Goal: Find specific page/section: Find specific page/section

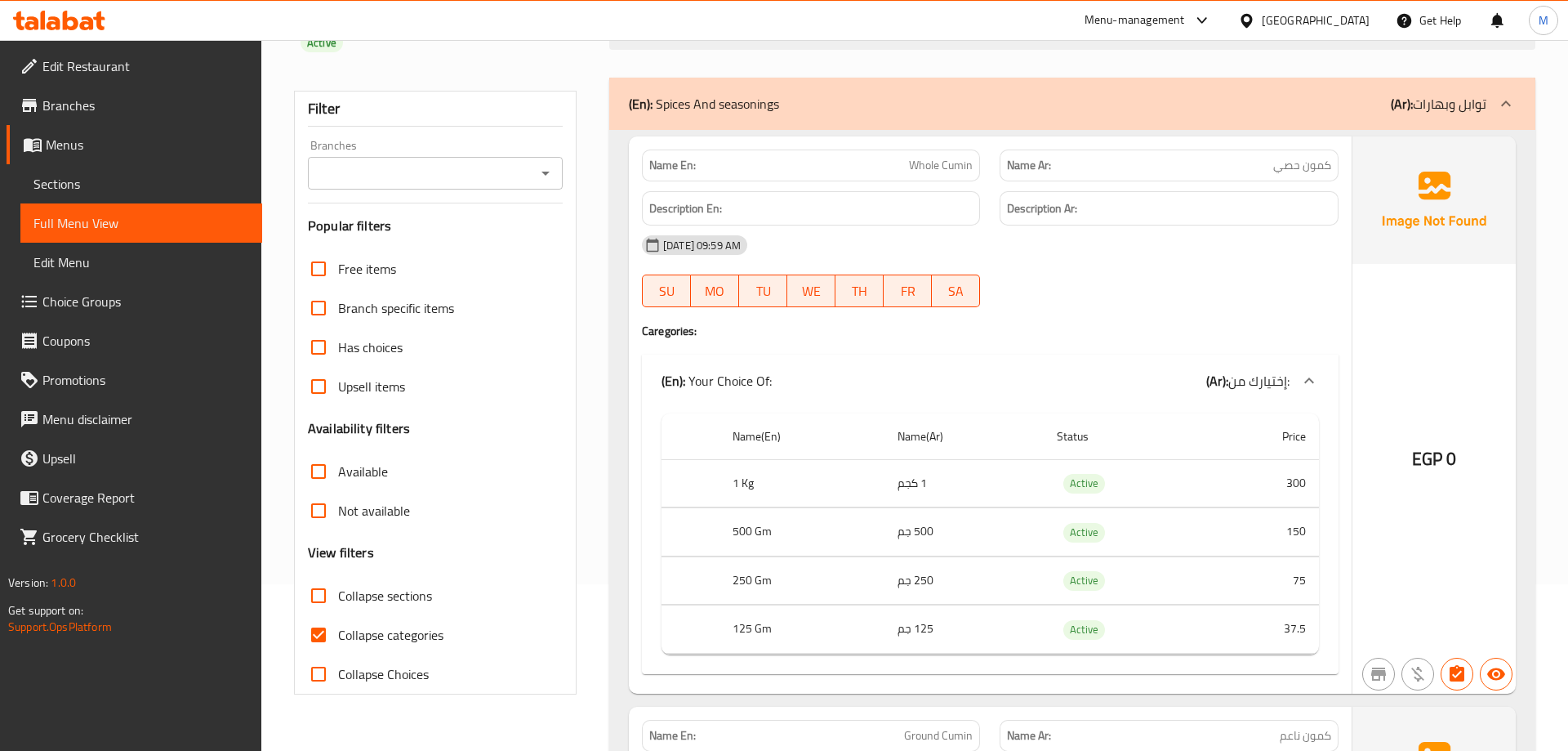
scroll to position [167, 0]
click at [1285, 119] on div "(En): Spices And seasonings (Ar): توابل وبهارات" at bounding box center [1072, 104] width 926 height 52
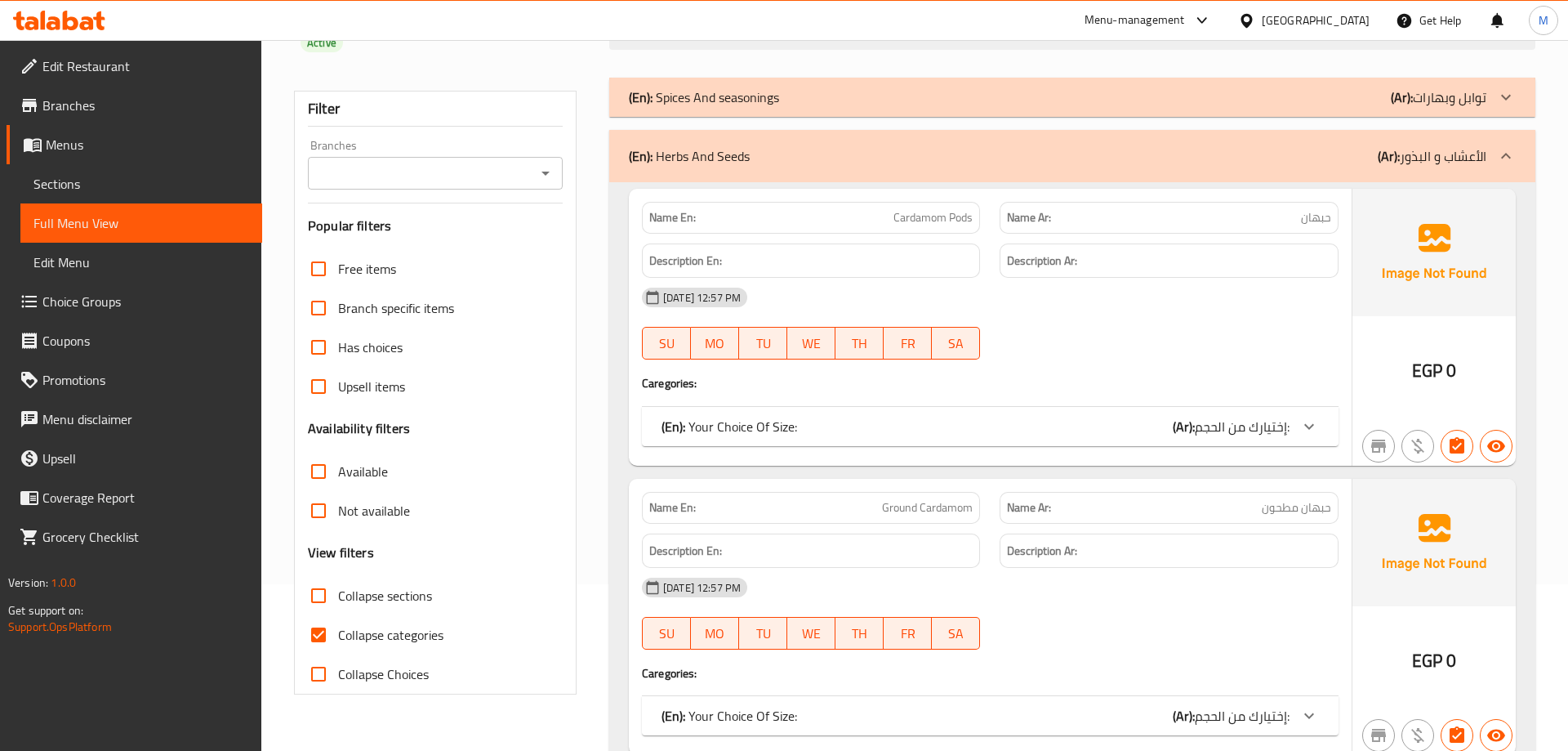
click at [1292, 163] on div "(En): Herbs And Seeds (Ar): الأعشاب و البذور" at bounding box center [1058, 156] width 858 height 20
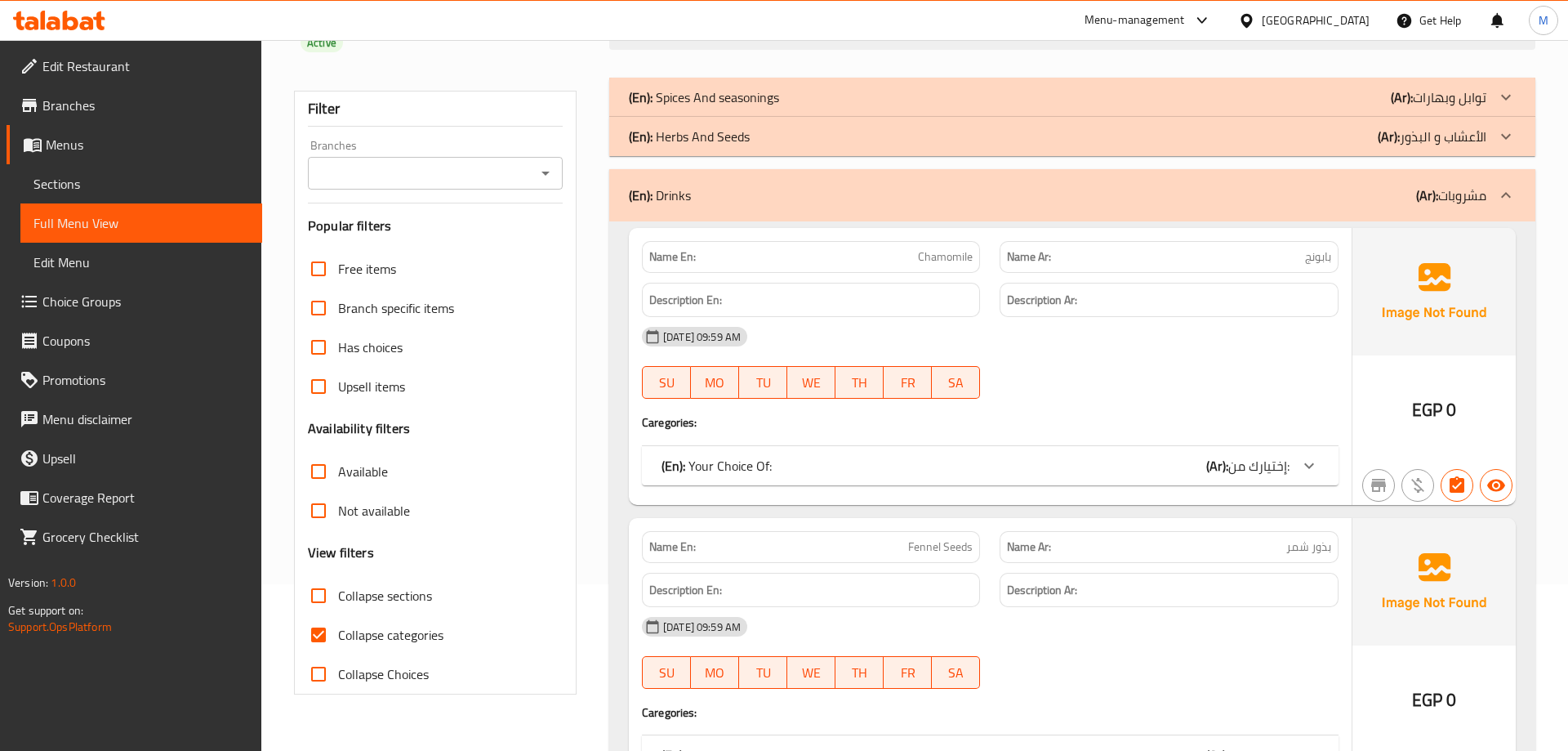
click at [1357, 194] on div "(En): Drinks (Ar): مشروبات" at bounding box center [1058, 195] width 858 height 20
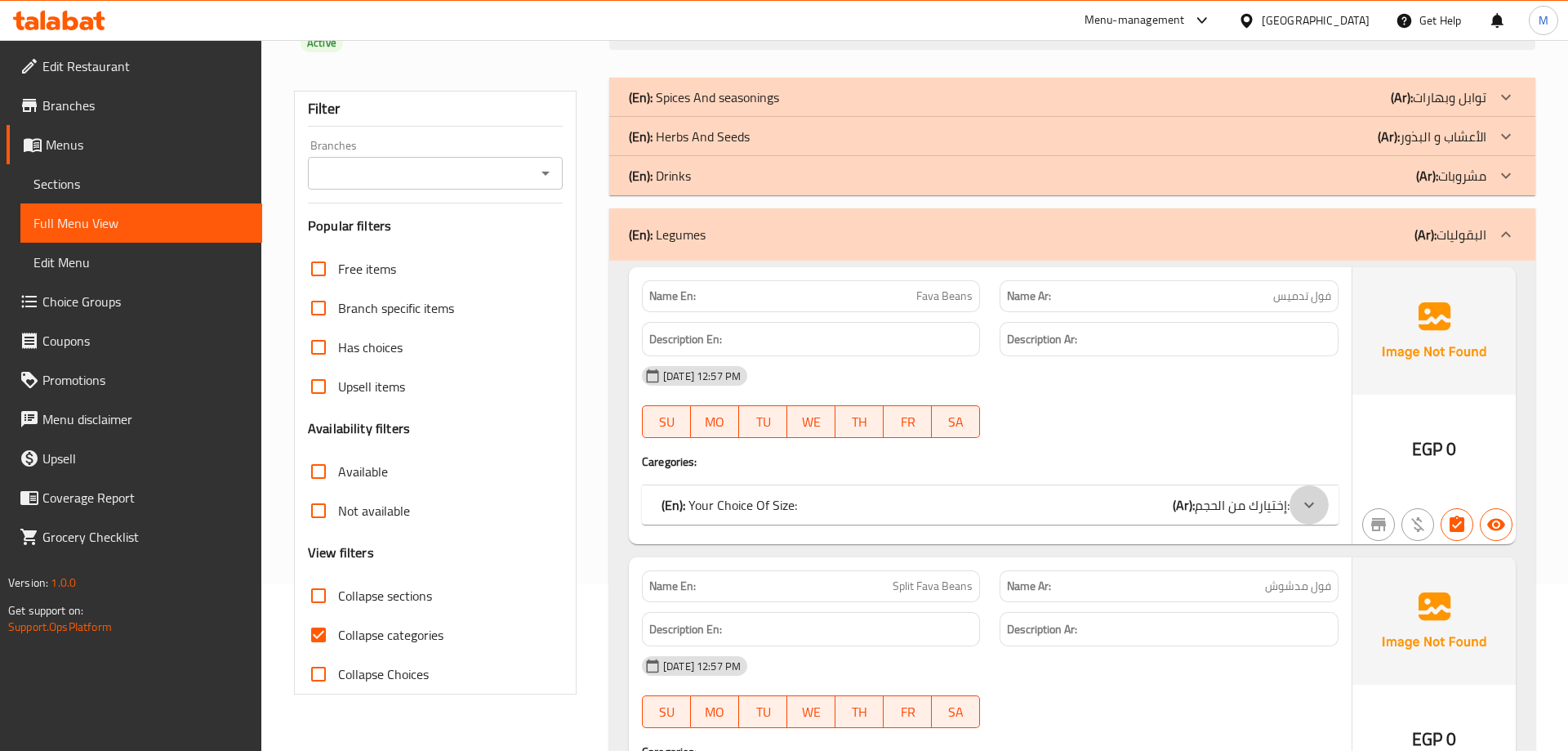
click at [1314, 504] on icon at bounding box center [1309, 505] width 20 height 20
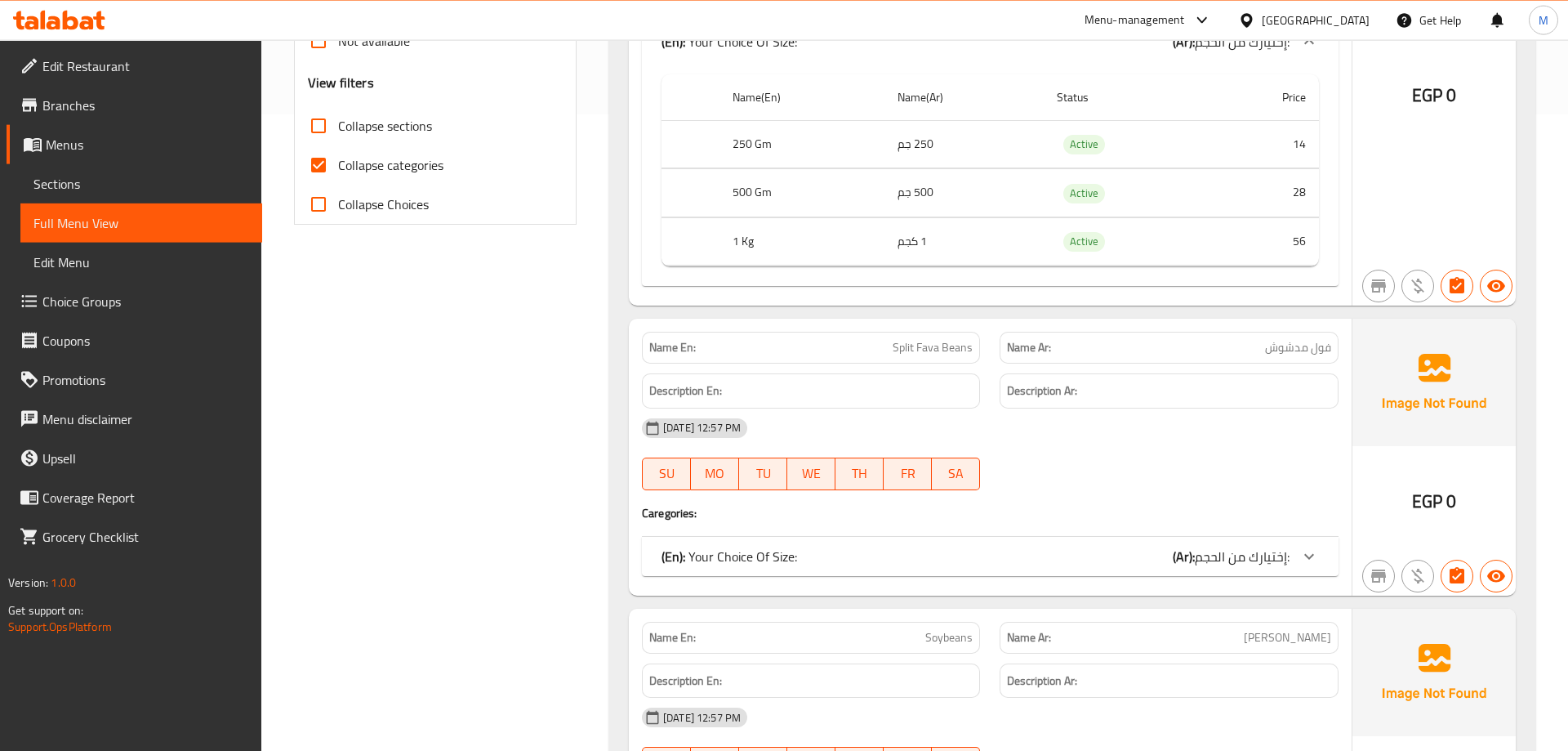
scroll to position [750, 0]
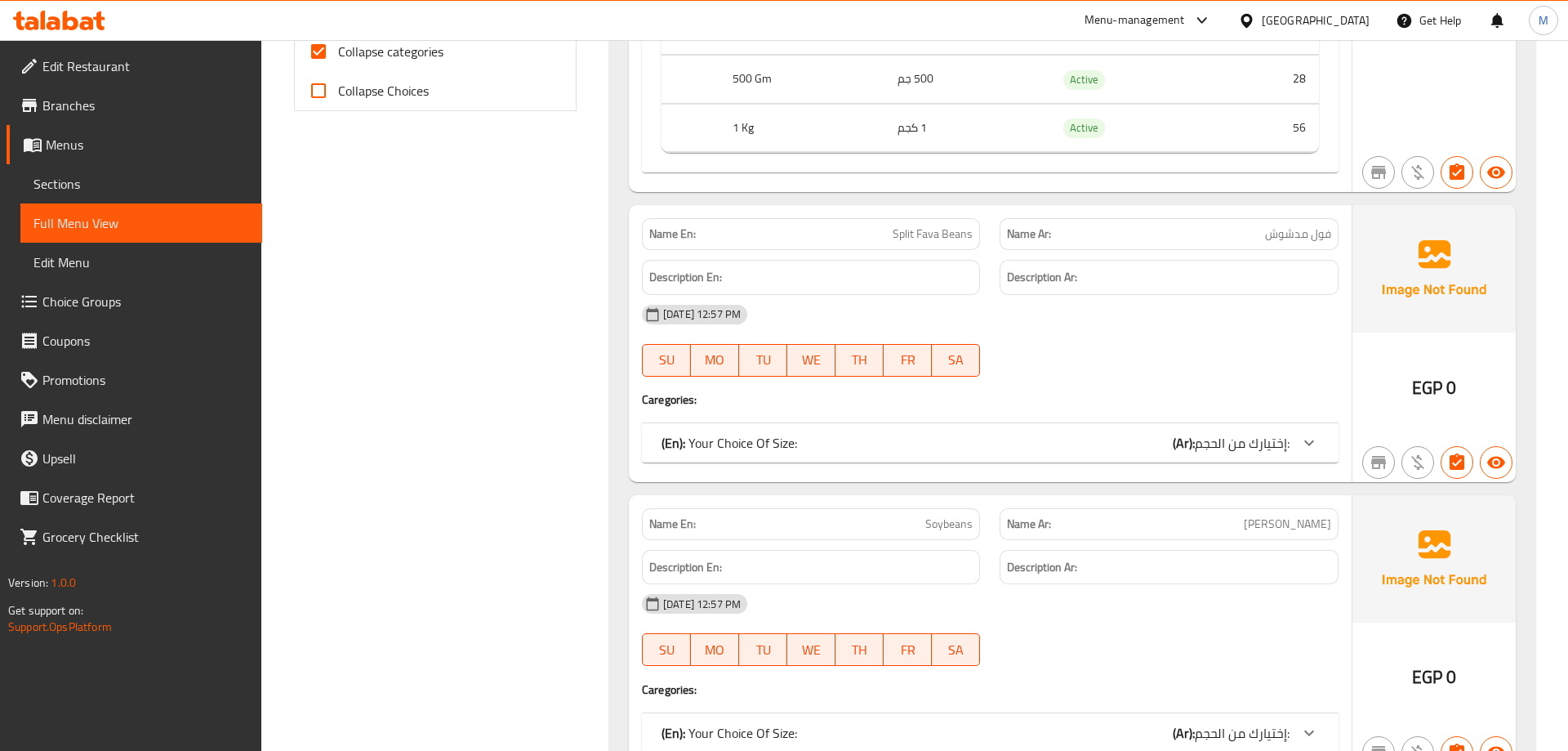
click at [1310, 449] on icon at bounding box center [1309, 443] width 20 height 20
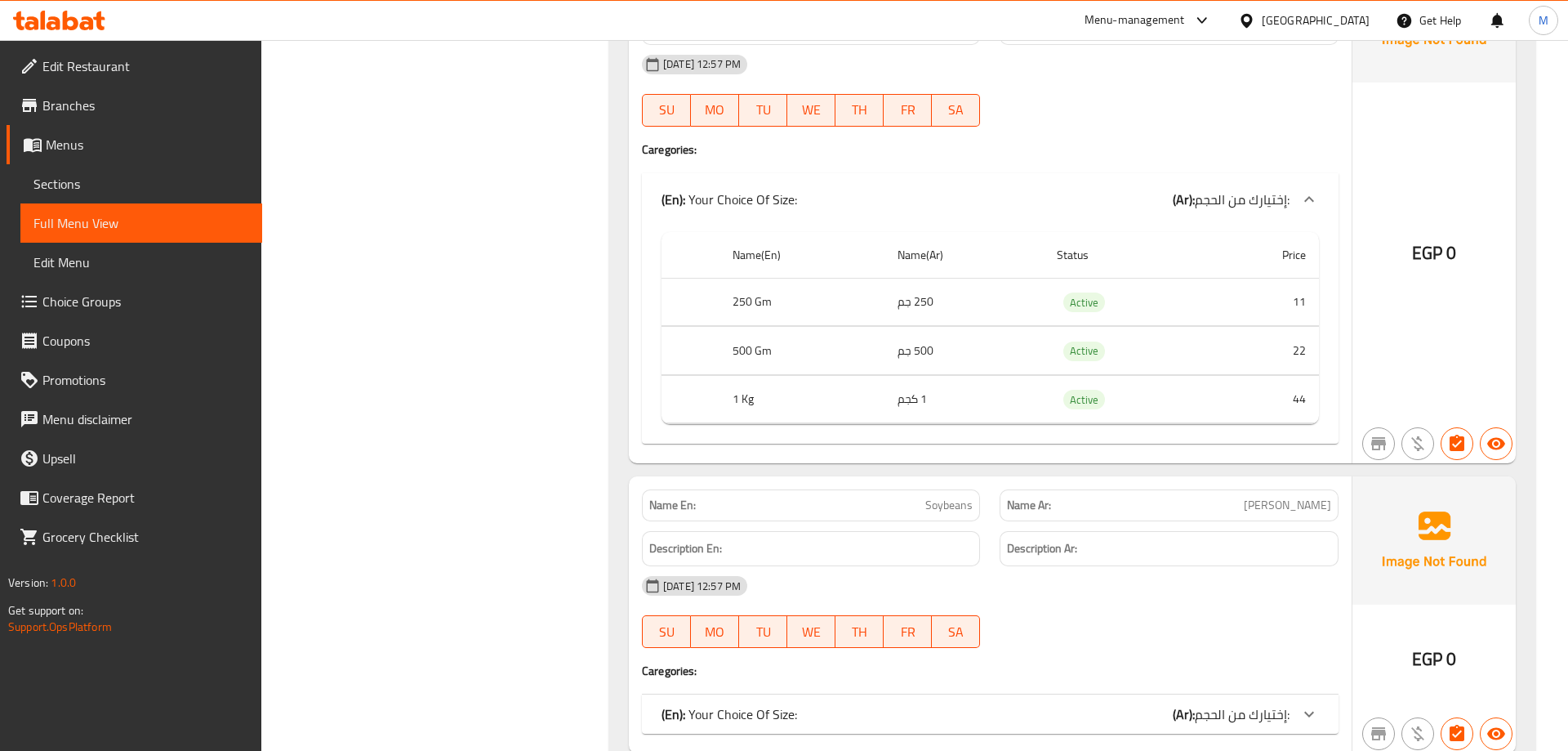
scroll to position [1334, 0]
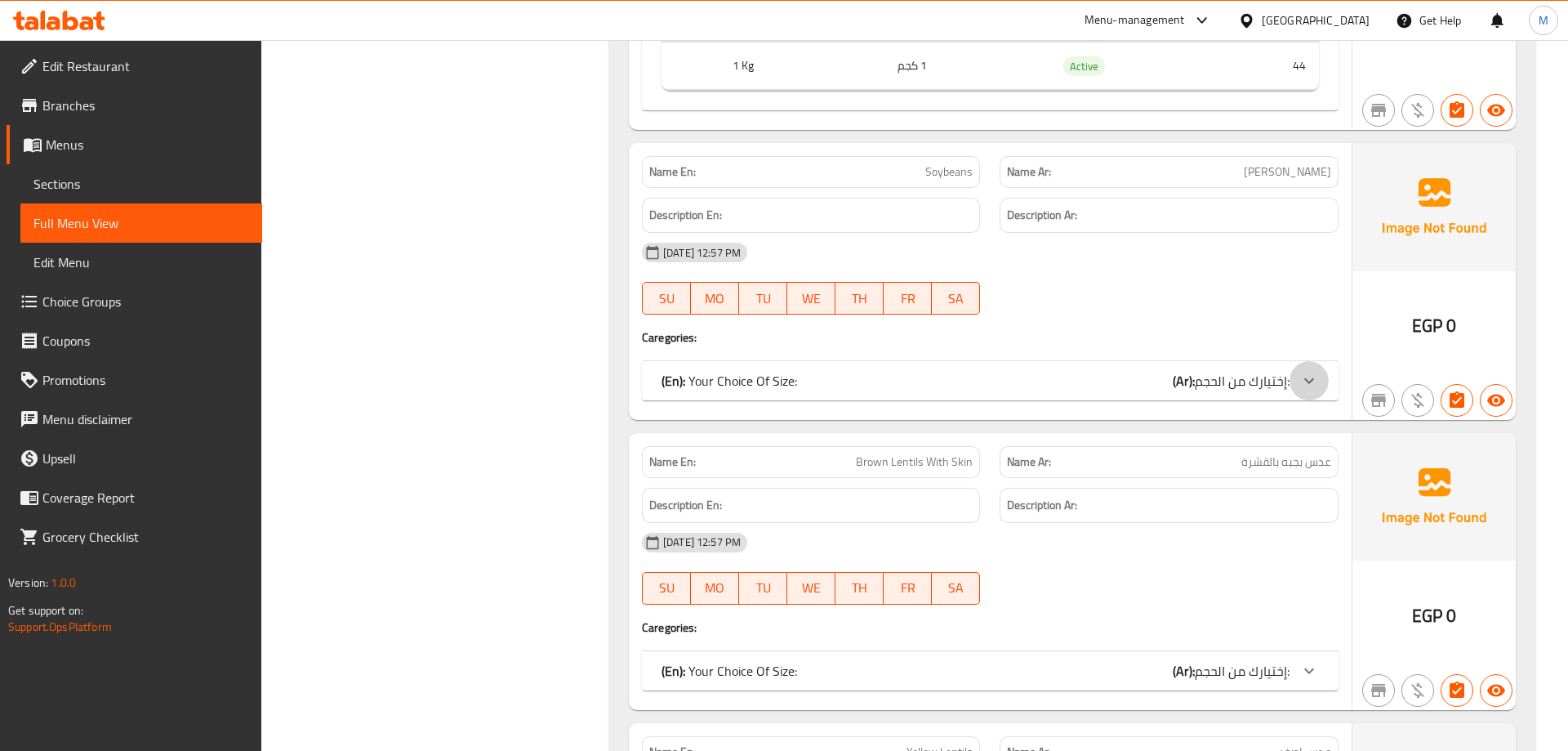
click at [1309, 380] on icon at bounding box center [1309, 381] width 20 height 20
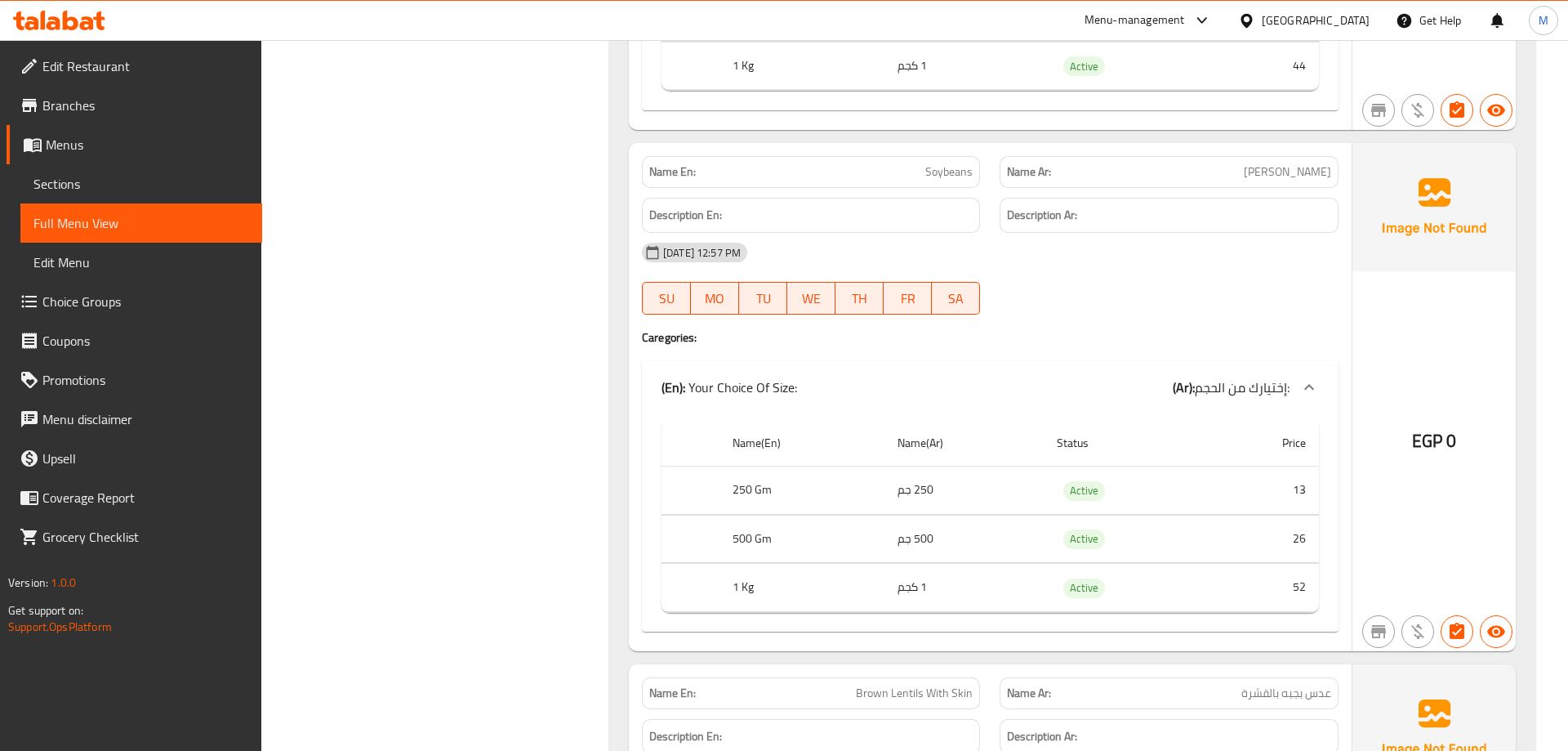
scroll to position [1666, 0]
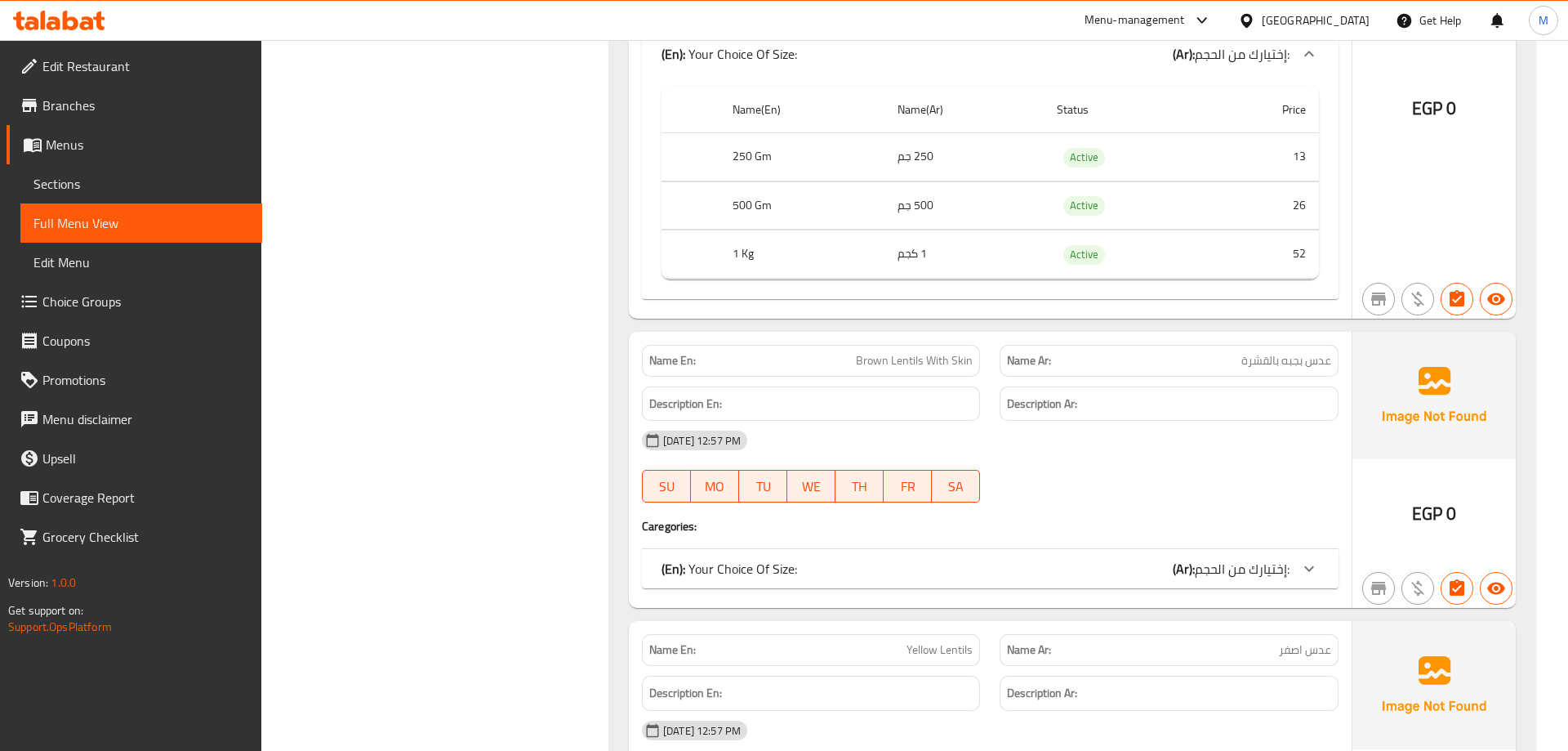
click at [1307, 573] on icon at bounding box center [1309, 568] width 20 height 20
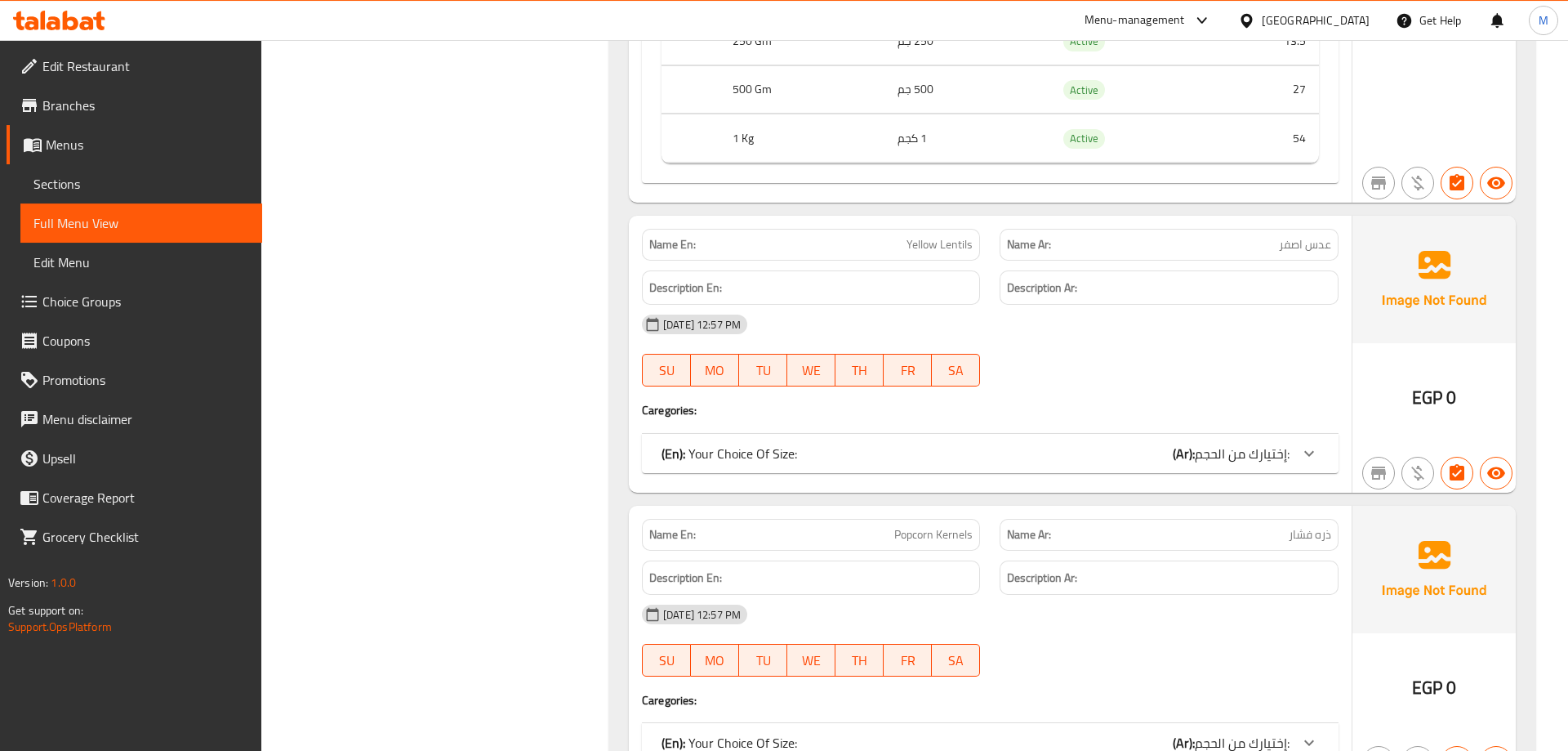
scroll to position [2333, 0]
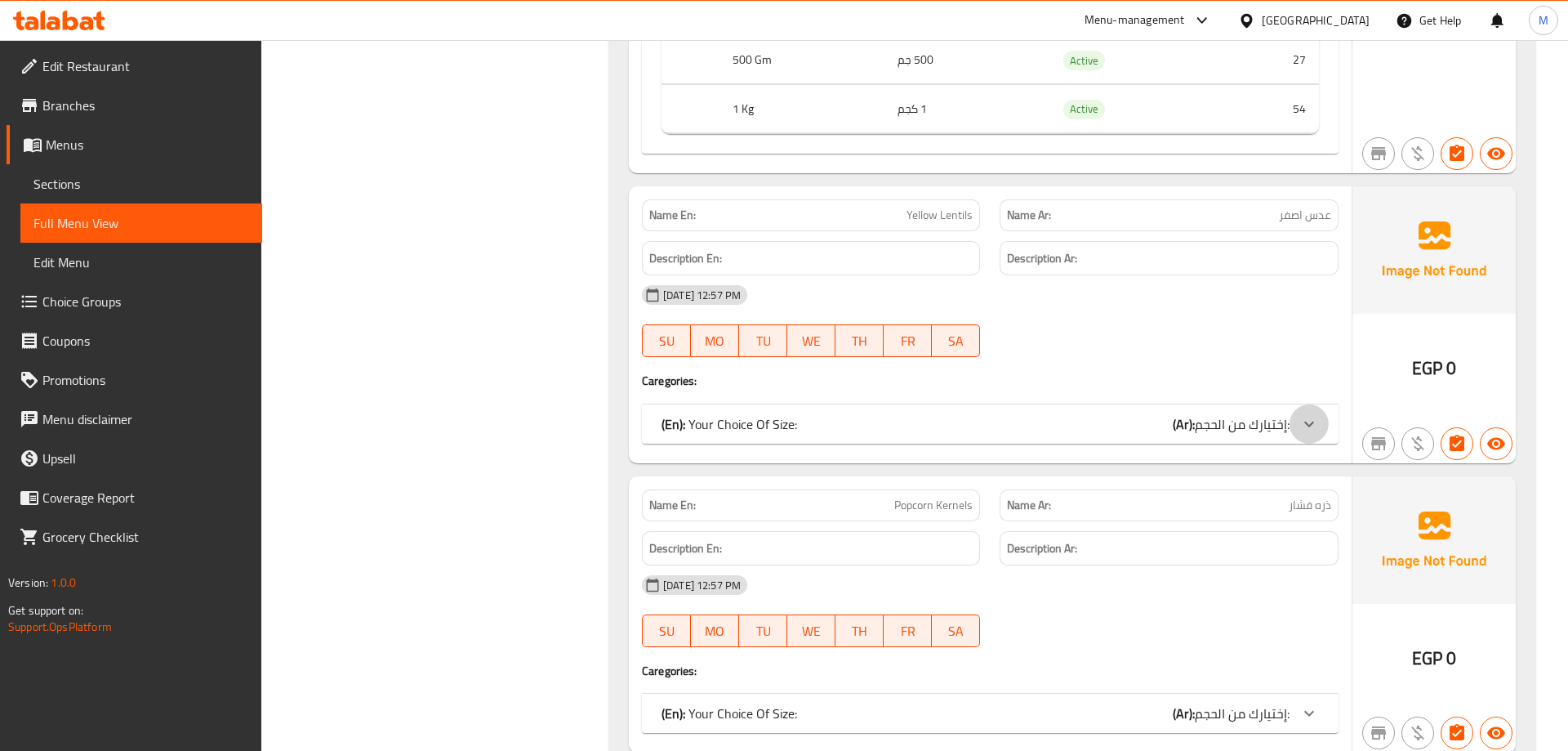
click at [1300, 425] on icon at bounding box center [1309, 424] width 20 height 20
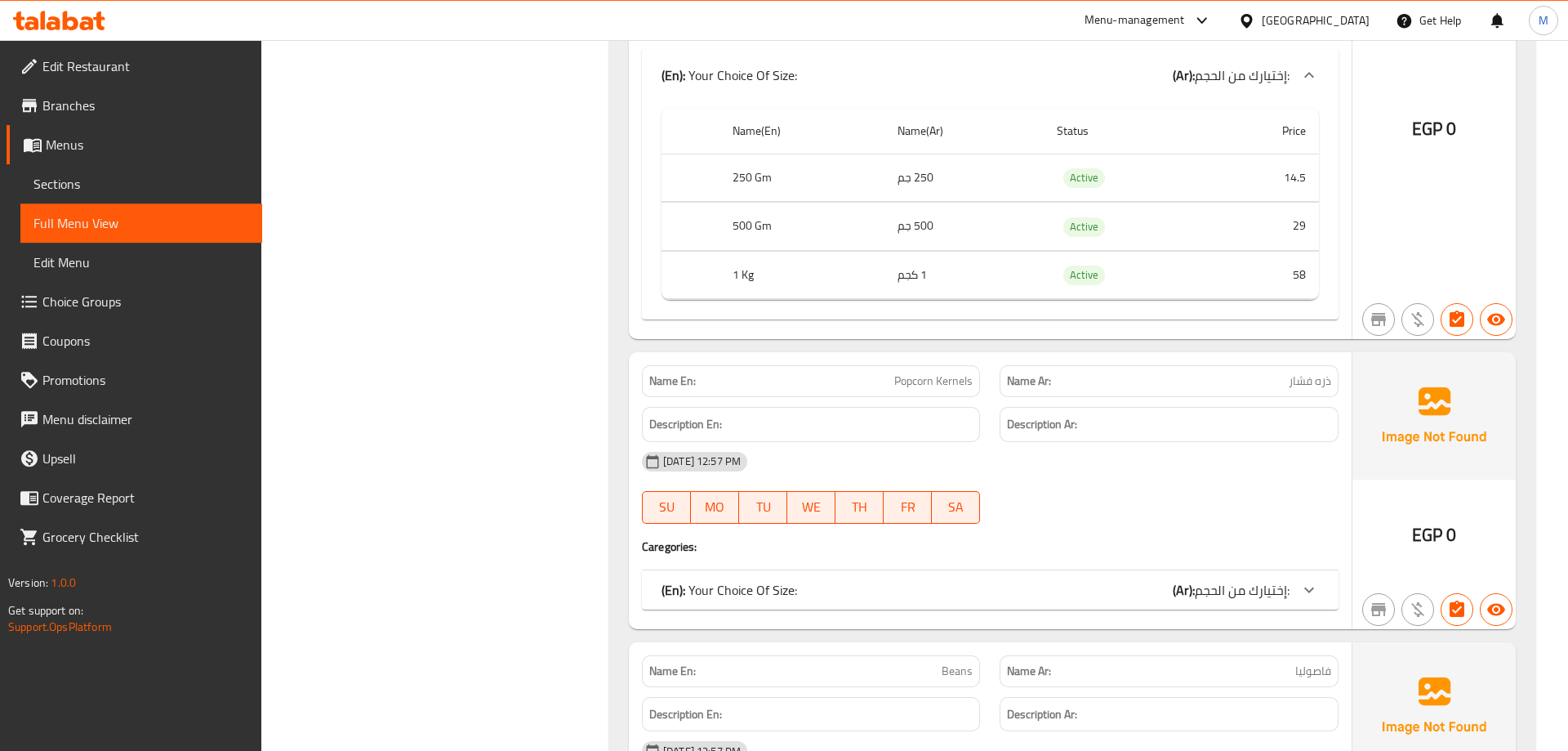
scroll to position [2750, 0]
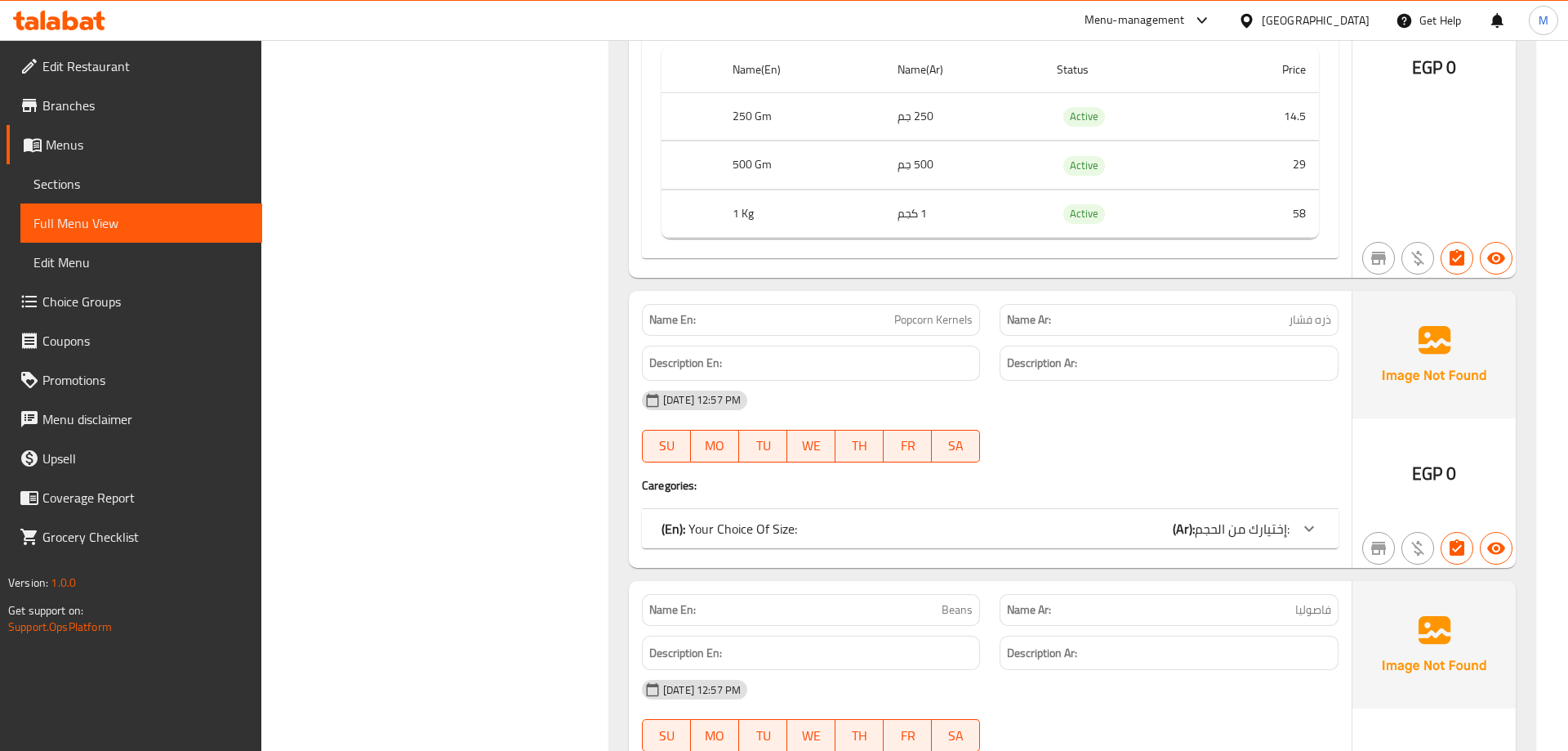
click at [1303, 532] on icon at bounding box center [1309, 529] width 20 height 20
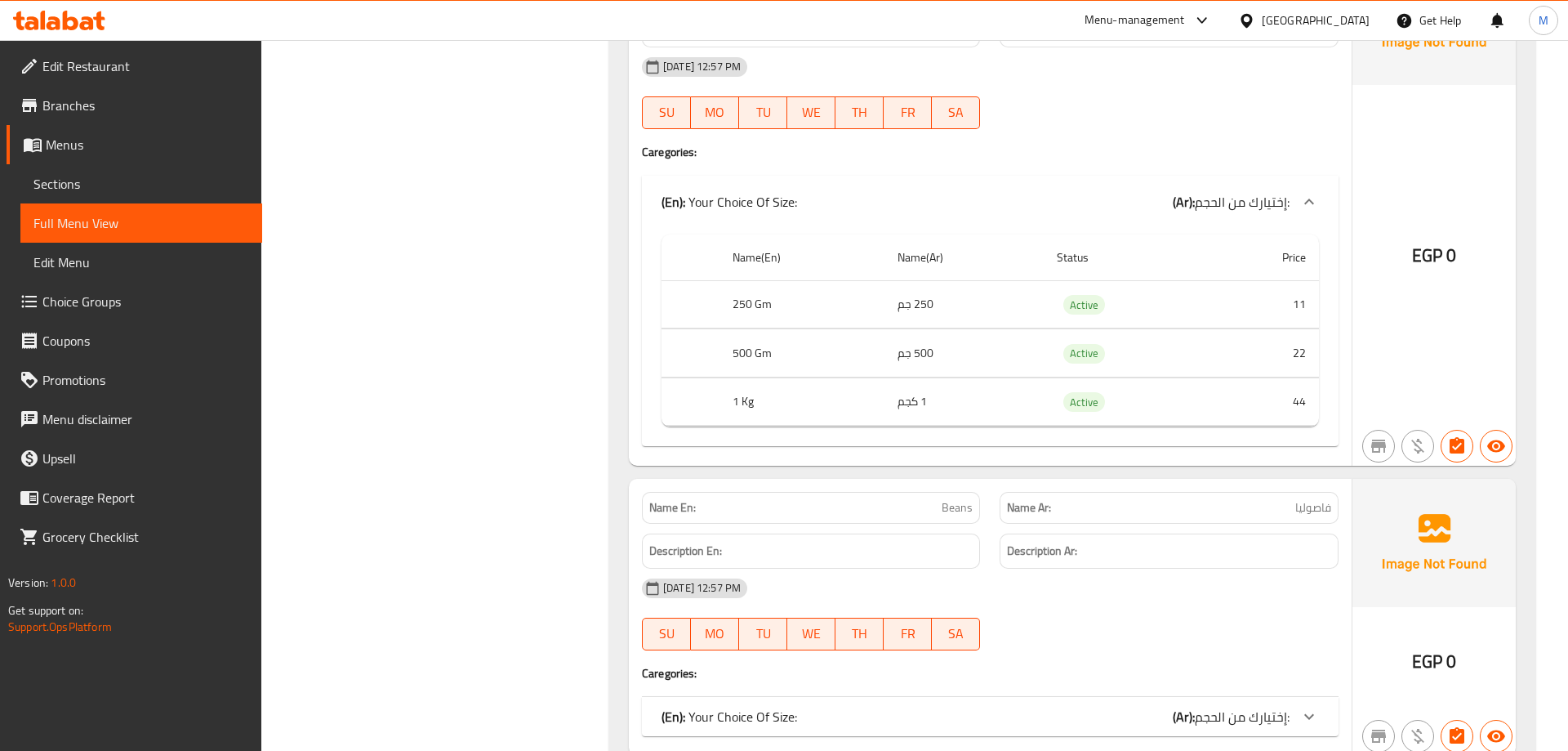
scroll to position [3416, 0]
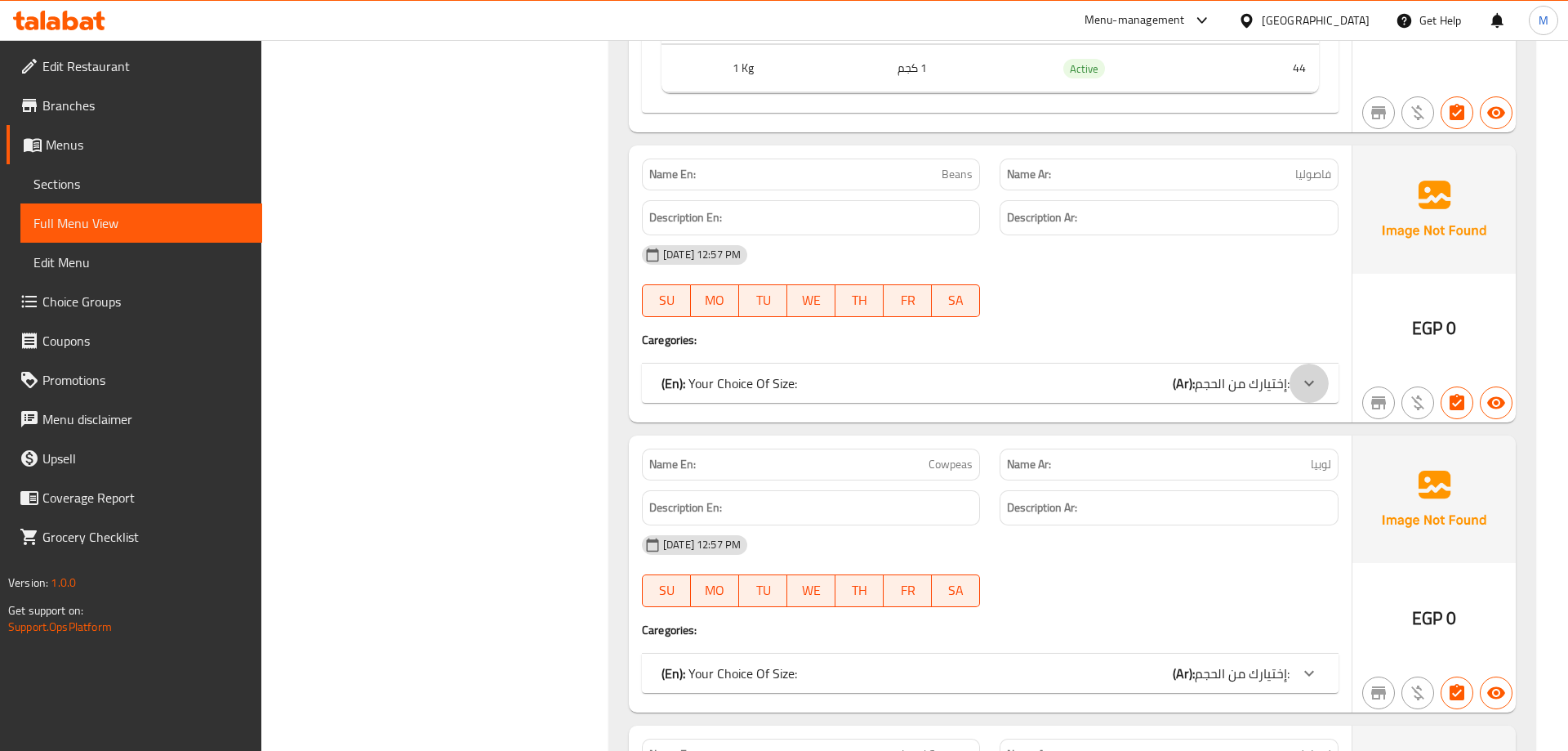
click at [1308, 383] on icon at bounding box center [1309, 383] width 20 height 20
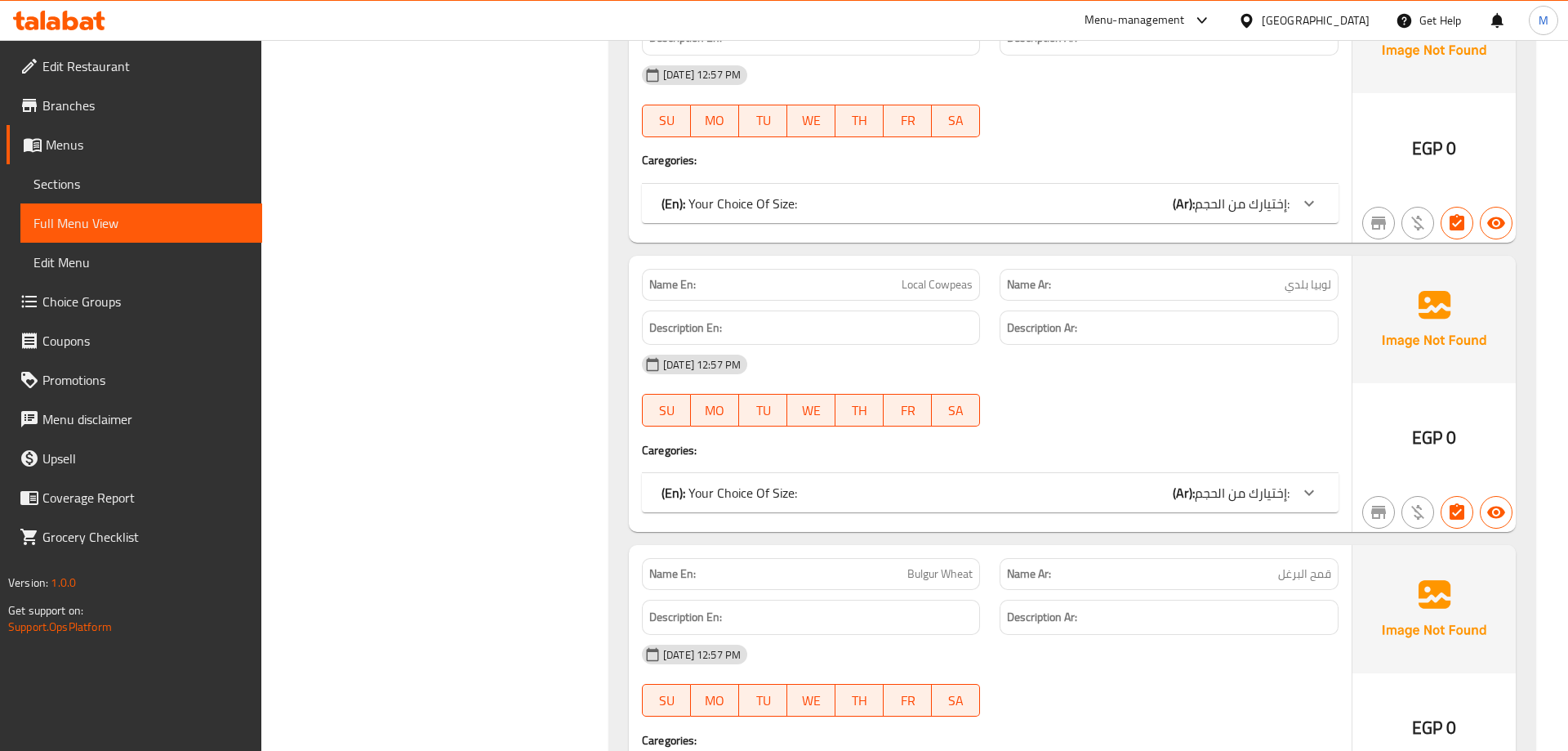
scroll to position [3833, 0]
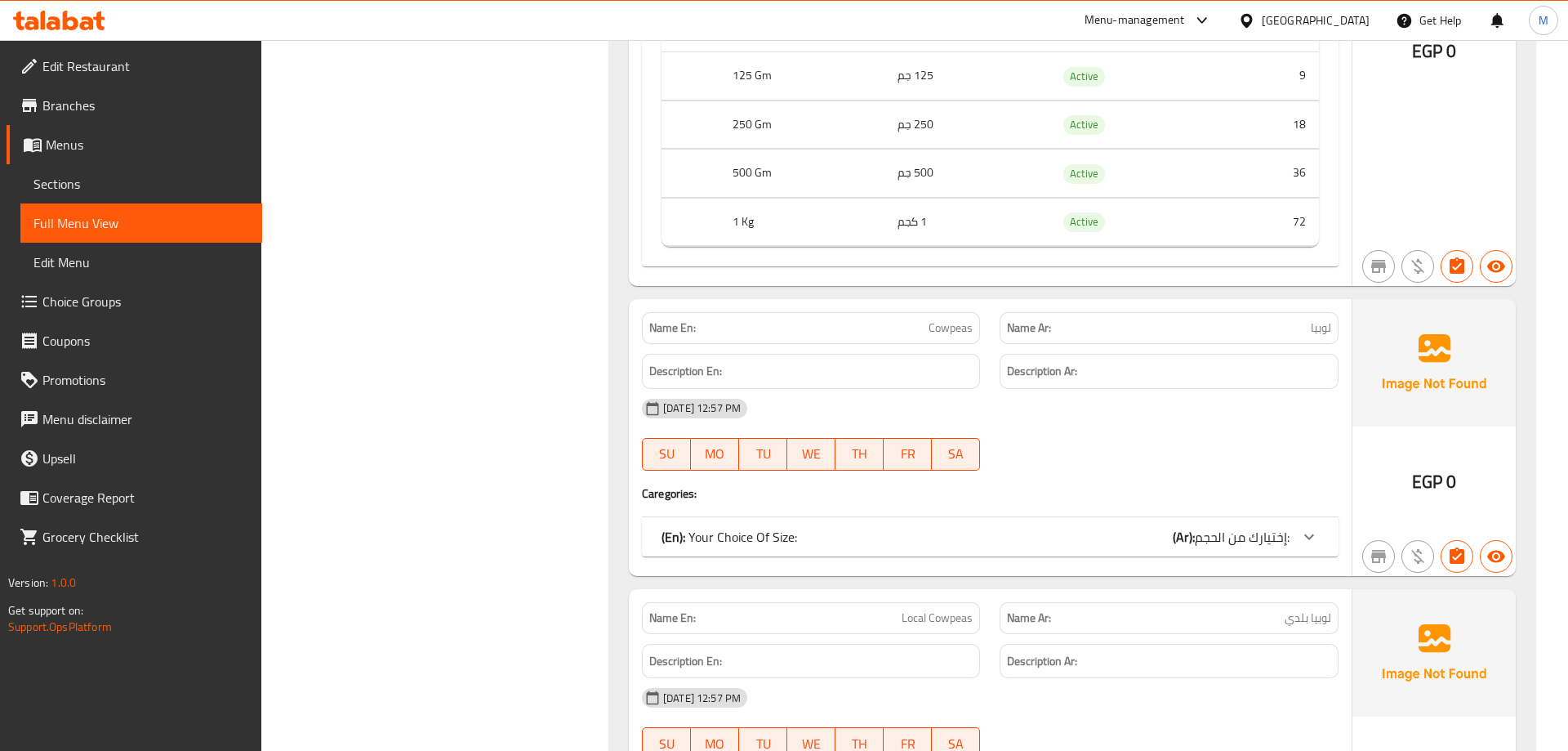
click at [1317, 529] on icon at bounding box center [1309, 537] width 20 height 20
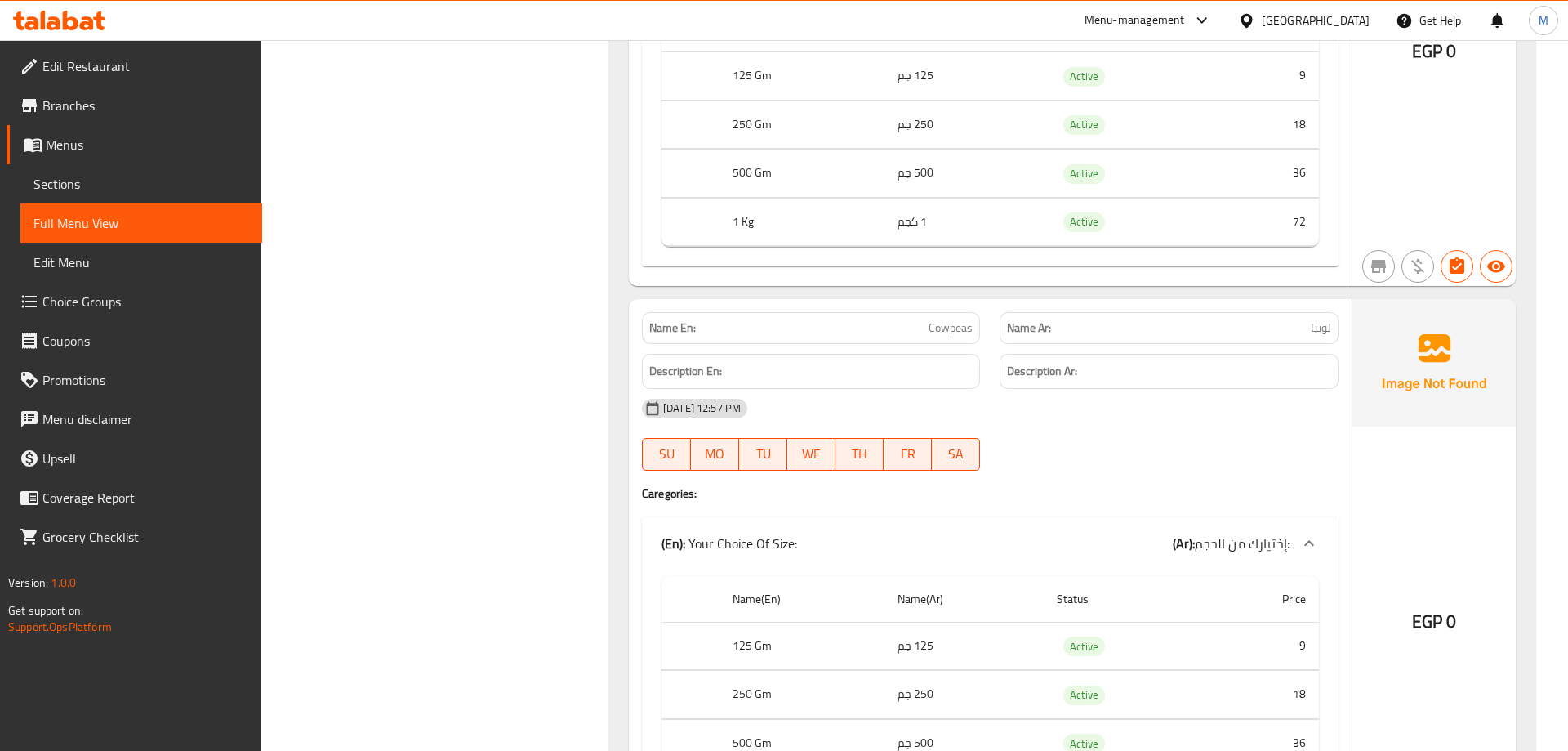
click at [1306, 569] on div "Name(En) Name(Ar) Status Price 125 Gm 125 جم Active 9 250 Gm 250 جم Active 18 5…" at bounding box center [991, 703] width 697 height 267
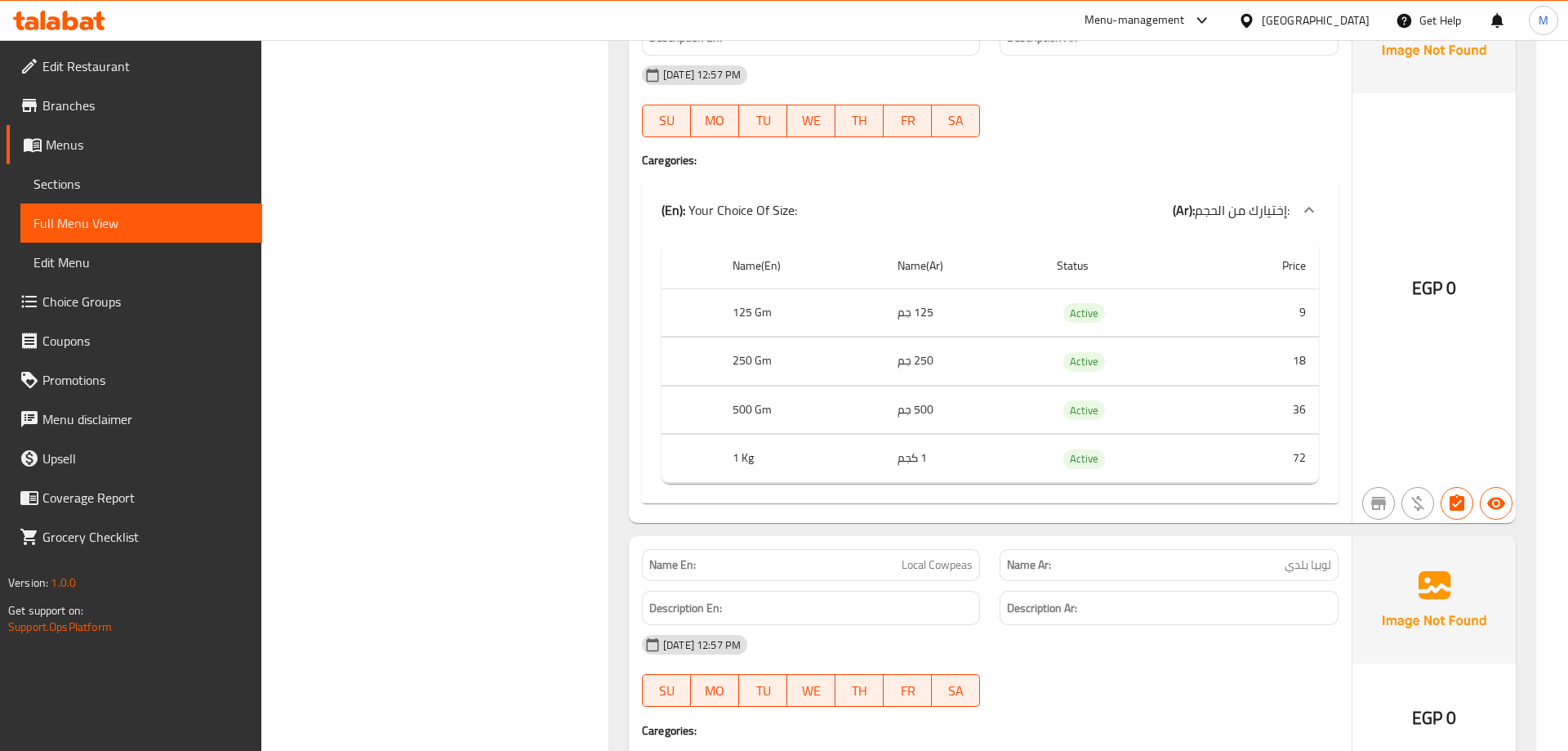
scroll to position [4416, 0]
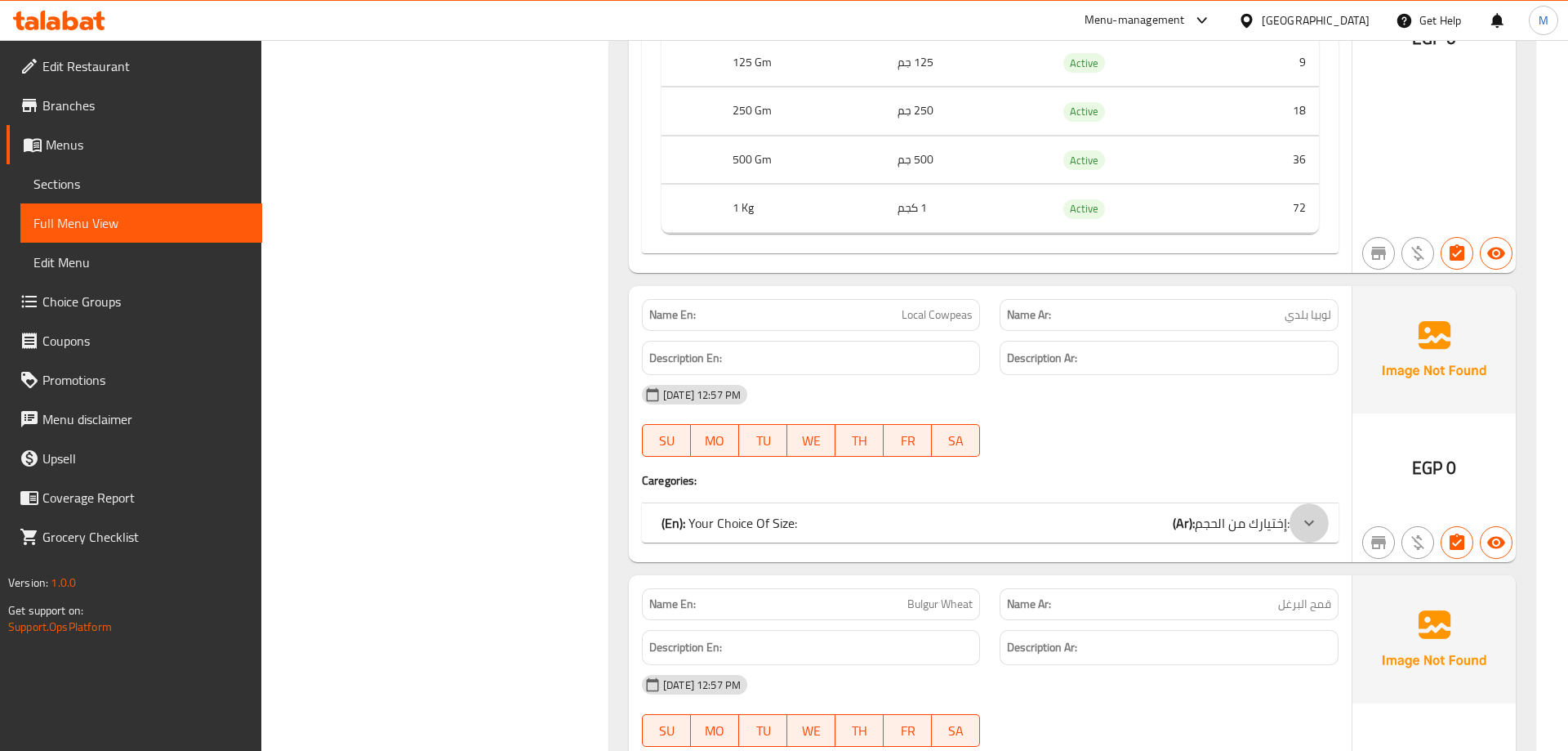
click at [1315, 518] on icon at bounding box center [1309, 523] width 20 height 20
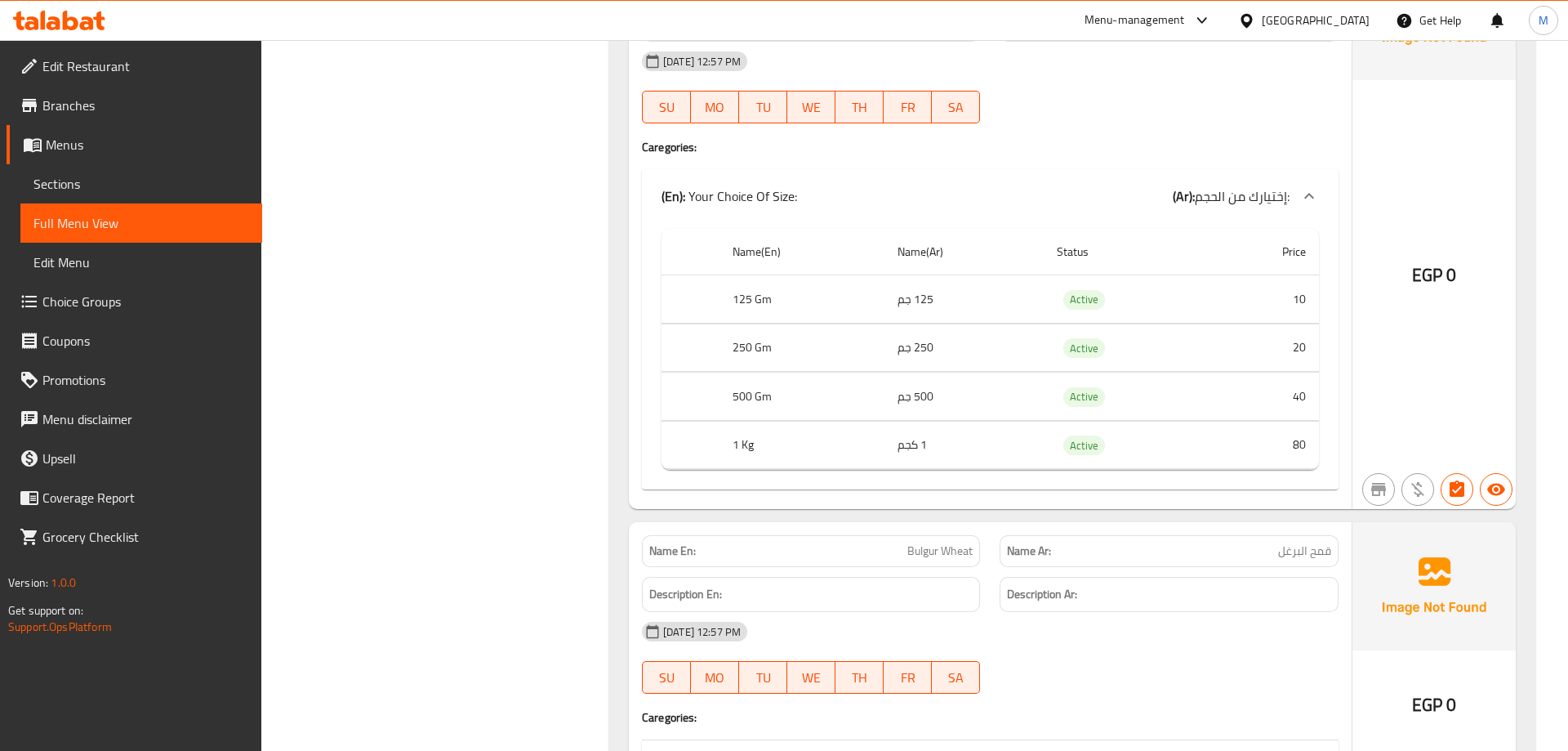
scroll to position [5250, 0]
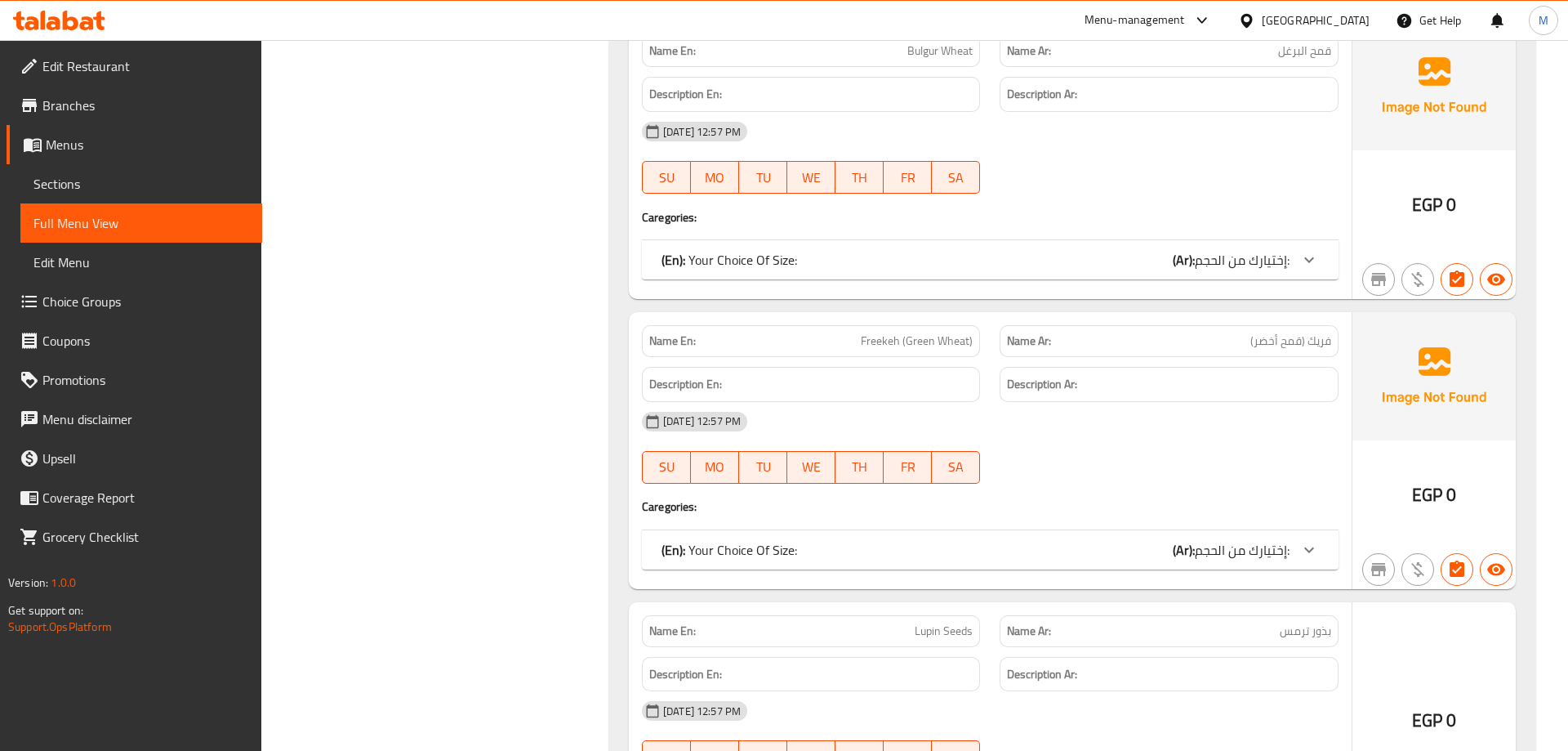
click at [1307, 257] on icon at bounding box center [1309, 260] width 10 height 6
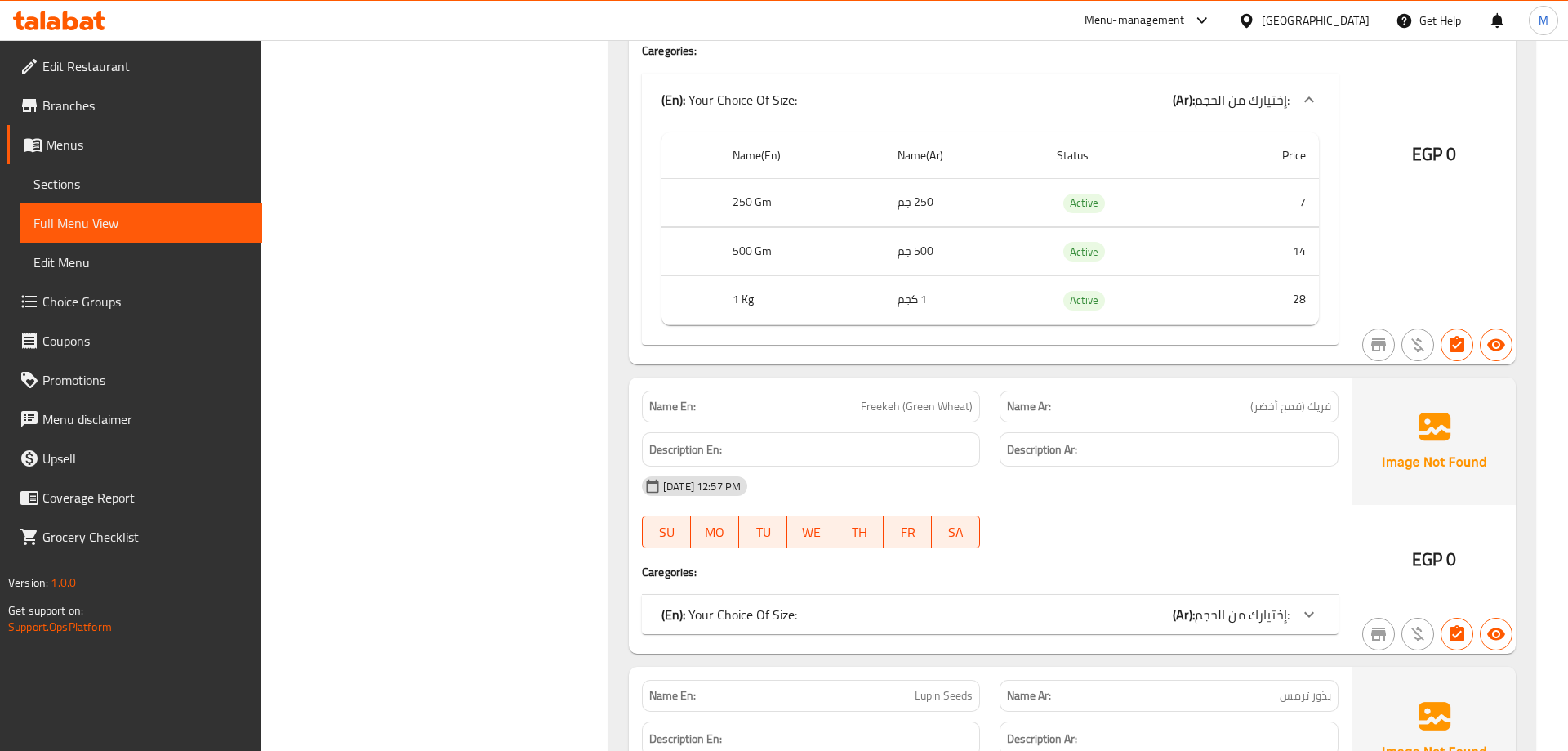
scroll to position [5666, 0]
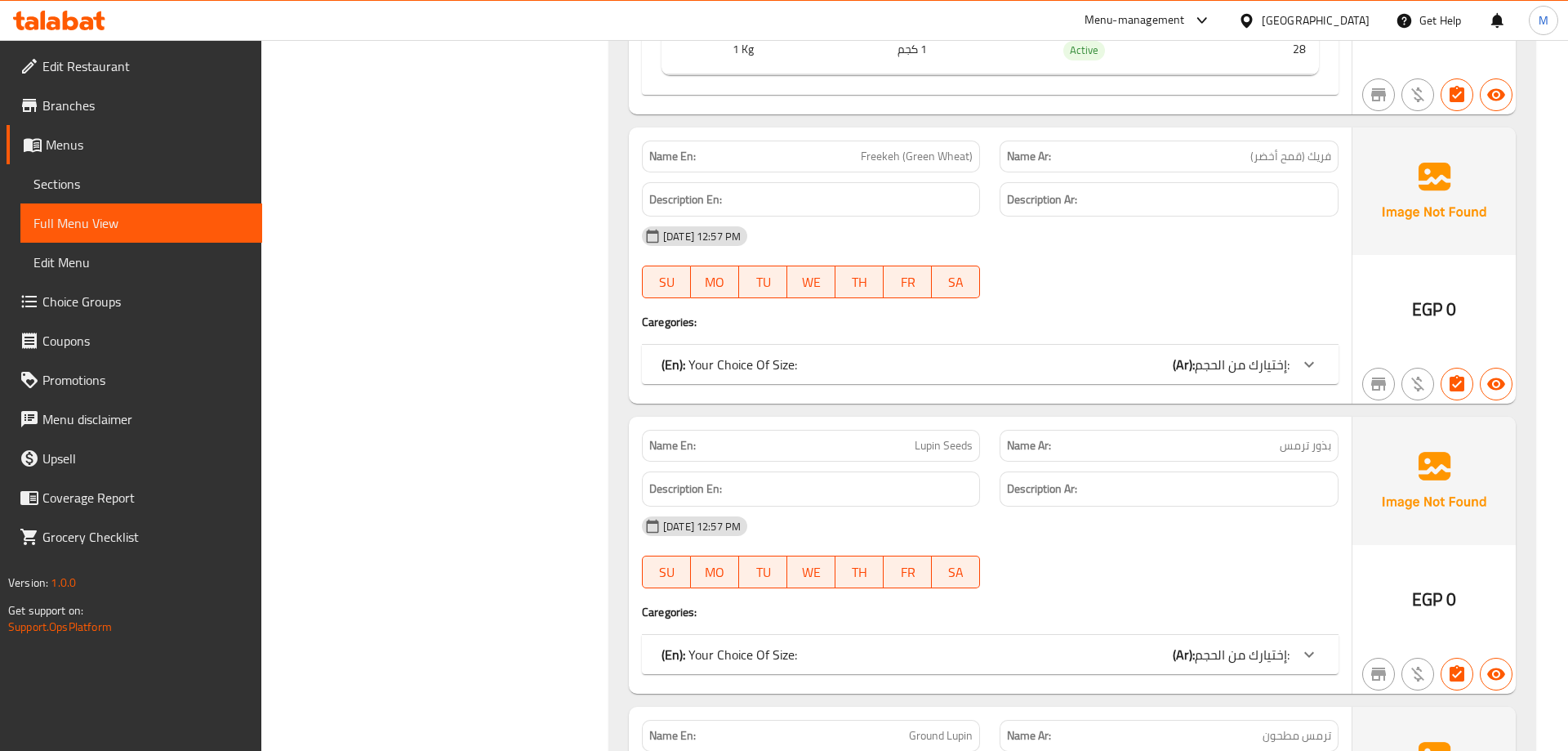
click at [1310, 355] on icon at bounding box center [1309, 364] width 20 height 20
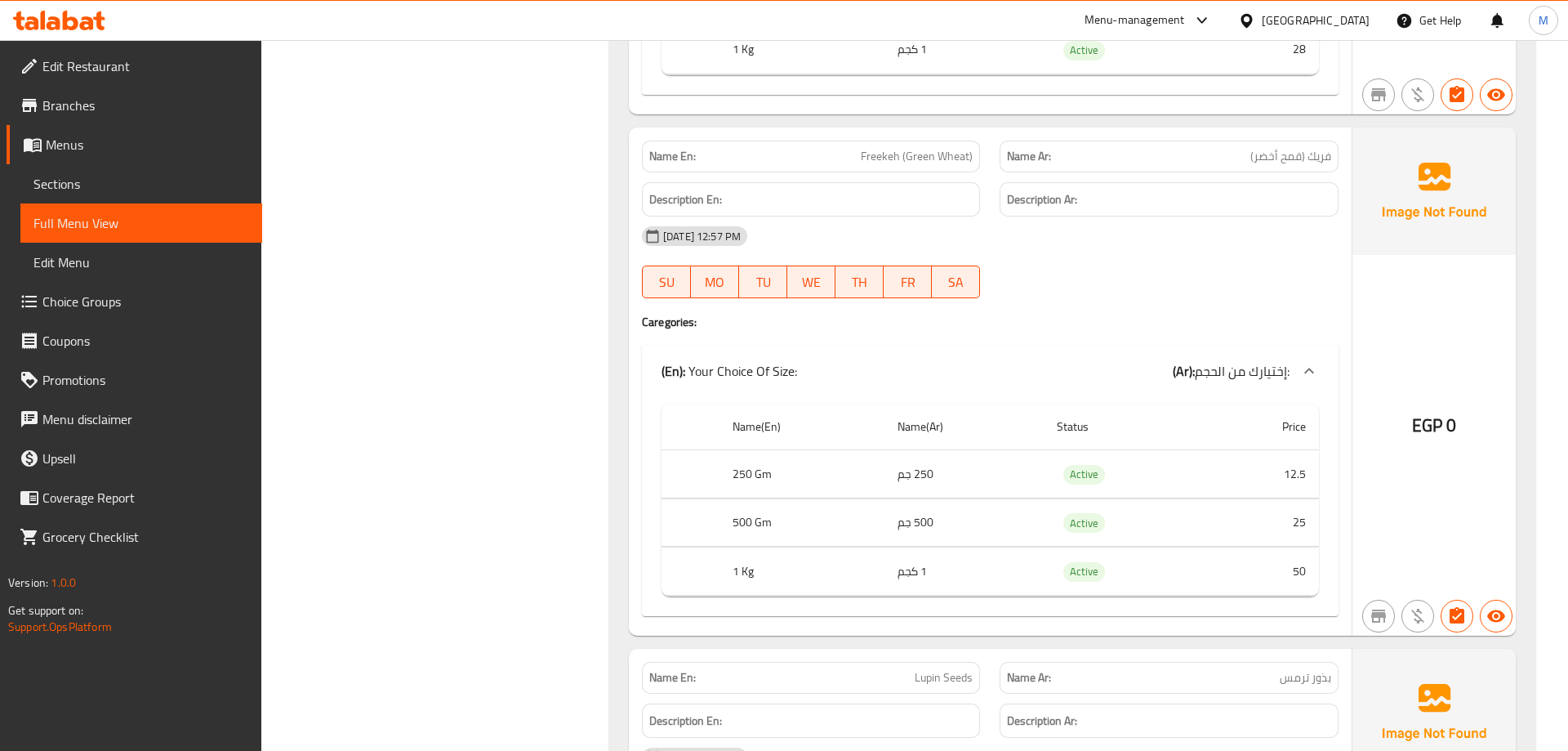
scroll to position [5999, 0]
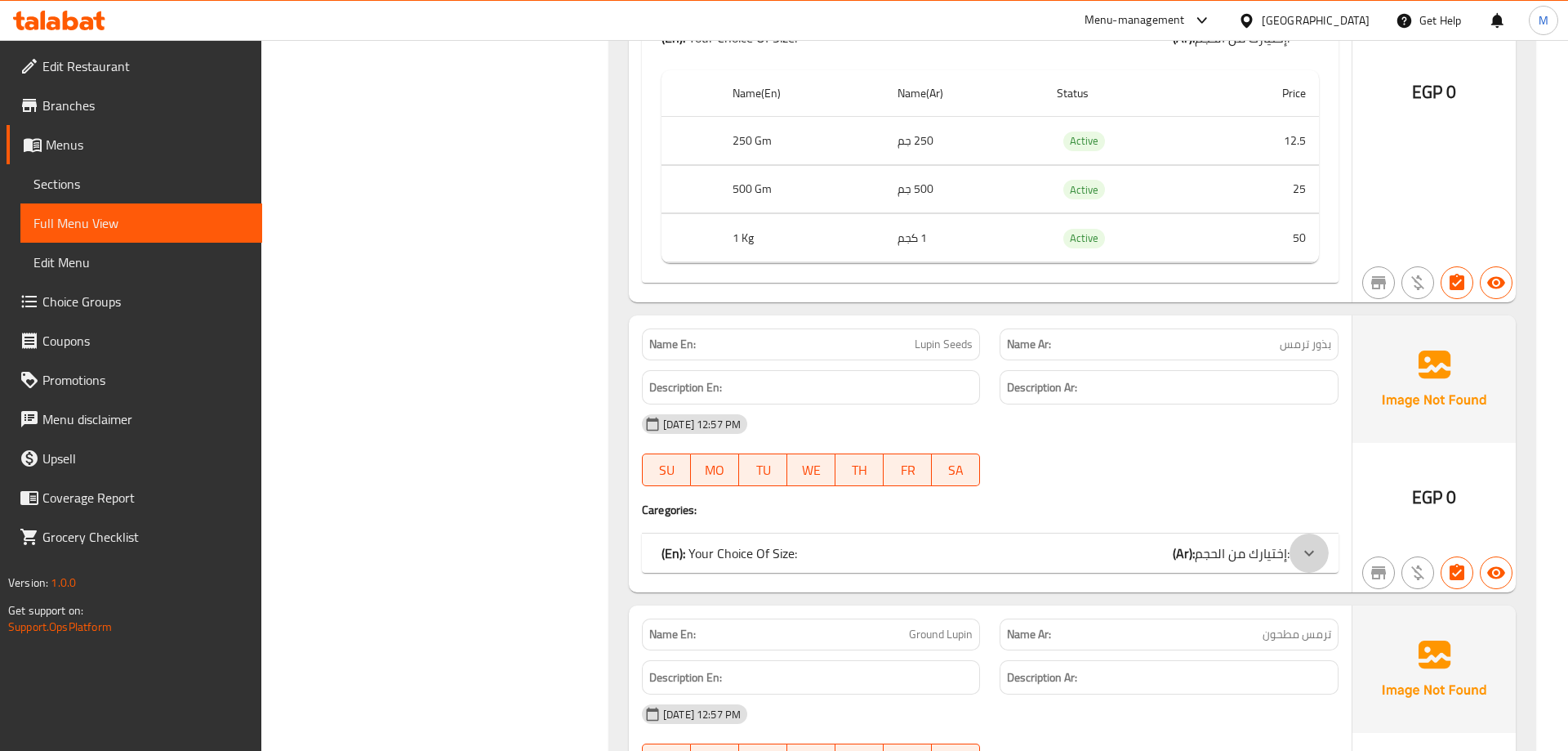
click at [1308, 550] on icon at bounding box center [1309, 553] width 10 height 6
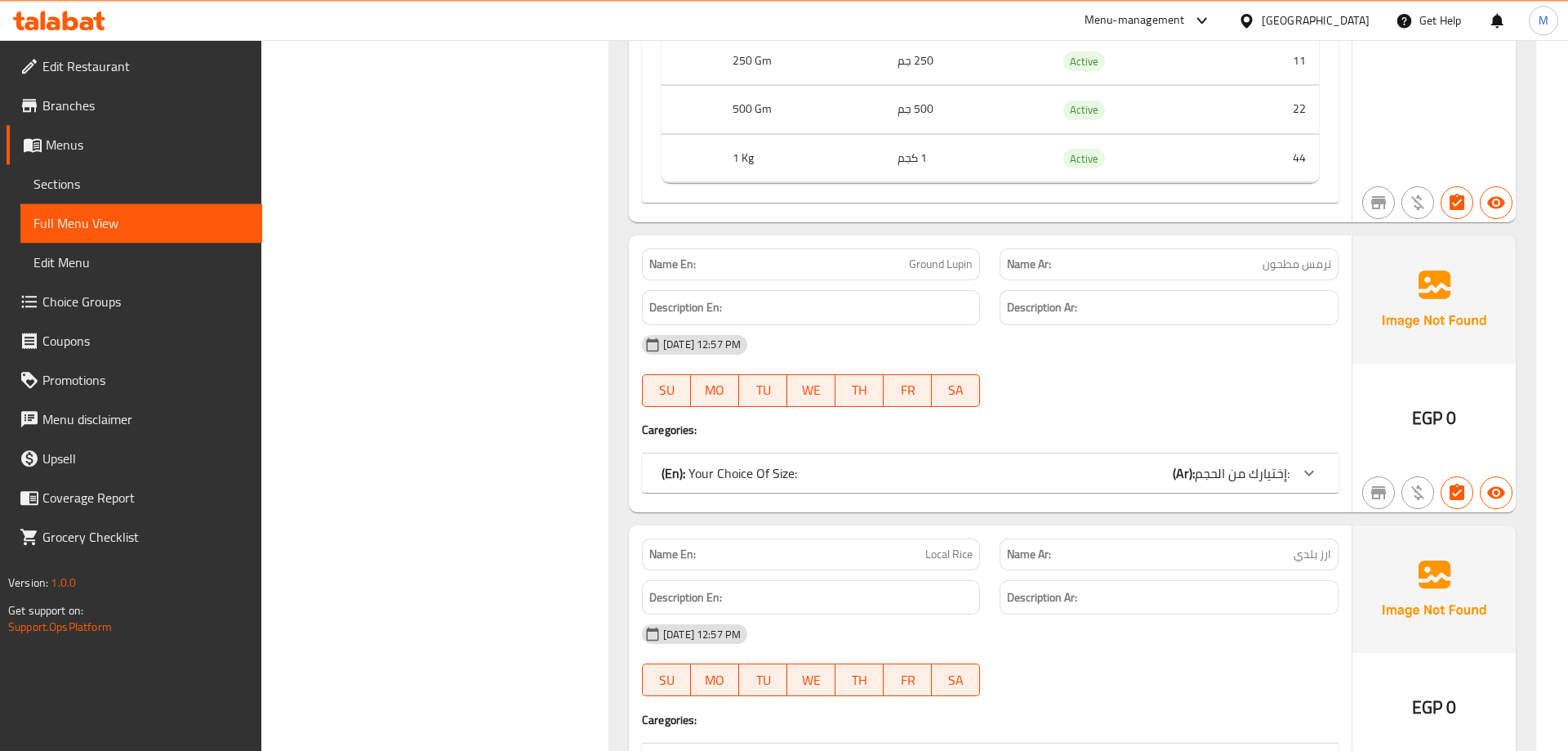
scroll to position [6666, 0]
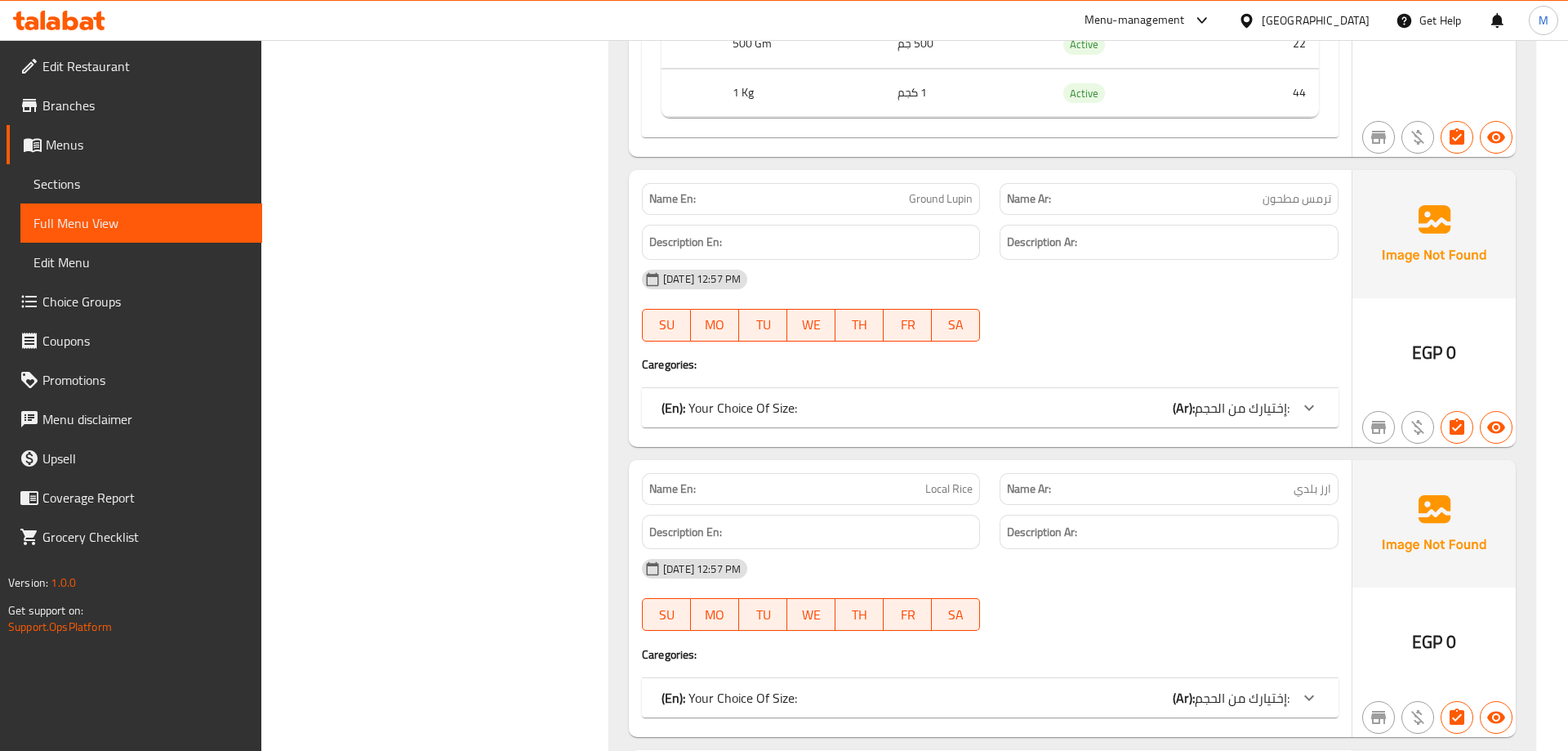
click at [1307, 399] on icon at bounding box center [1309, 407] width 20 height 20
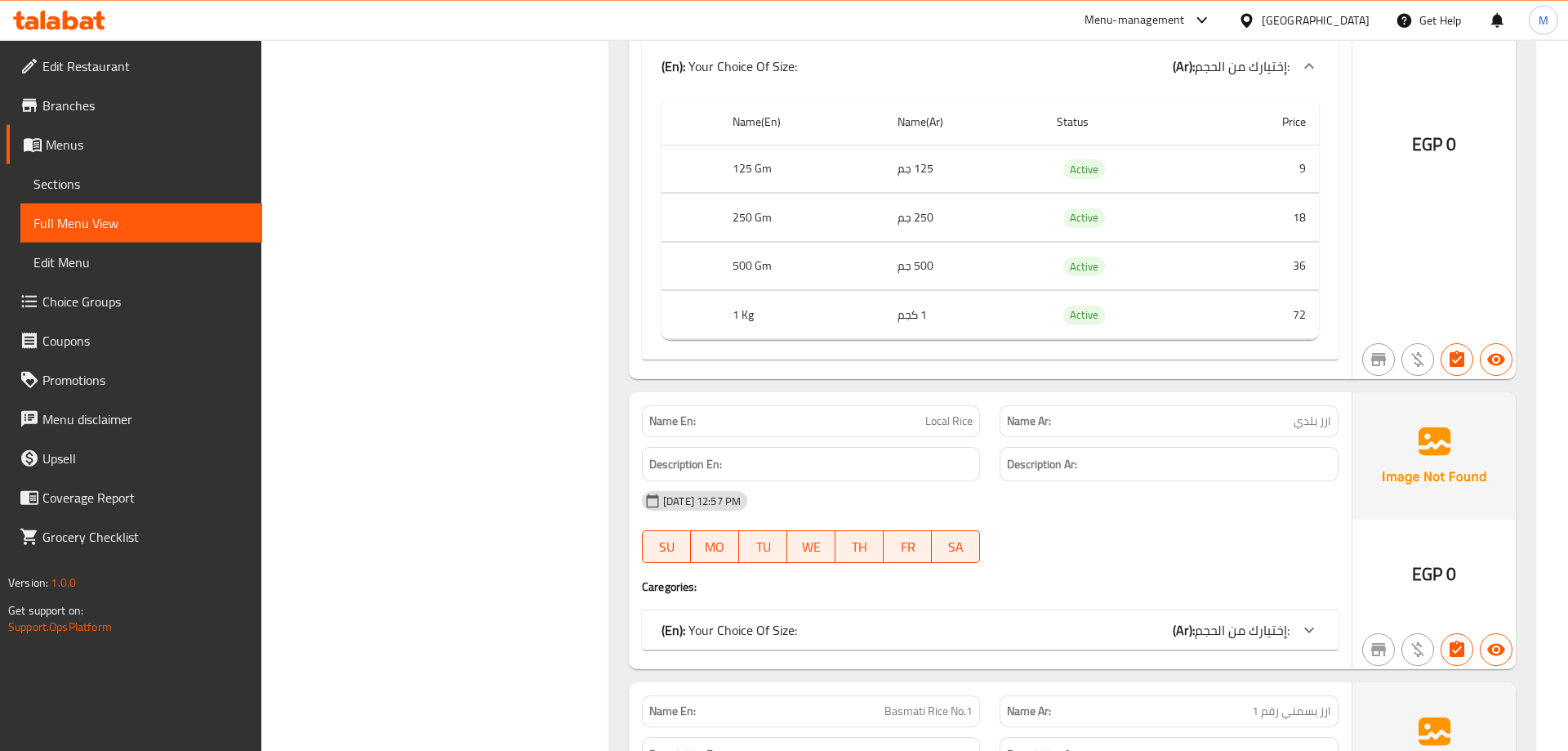
scroll to position [7166, 0]
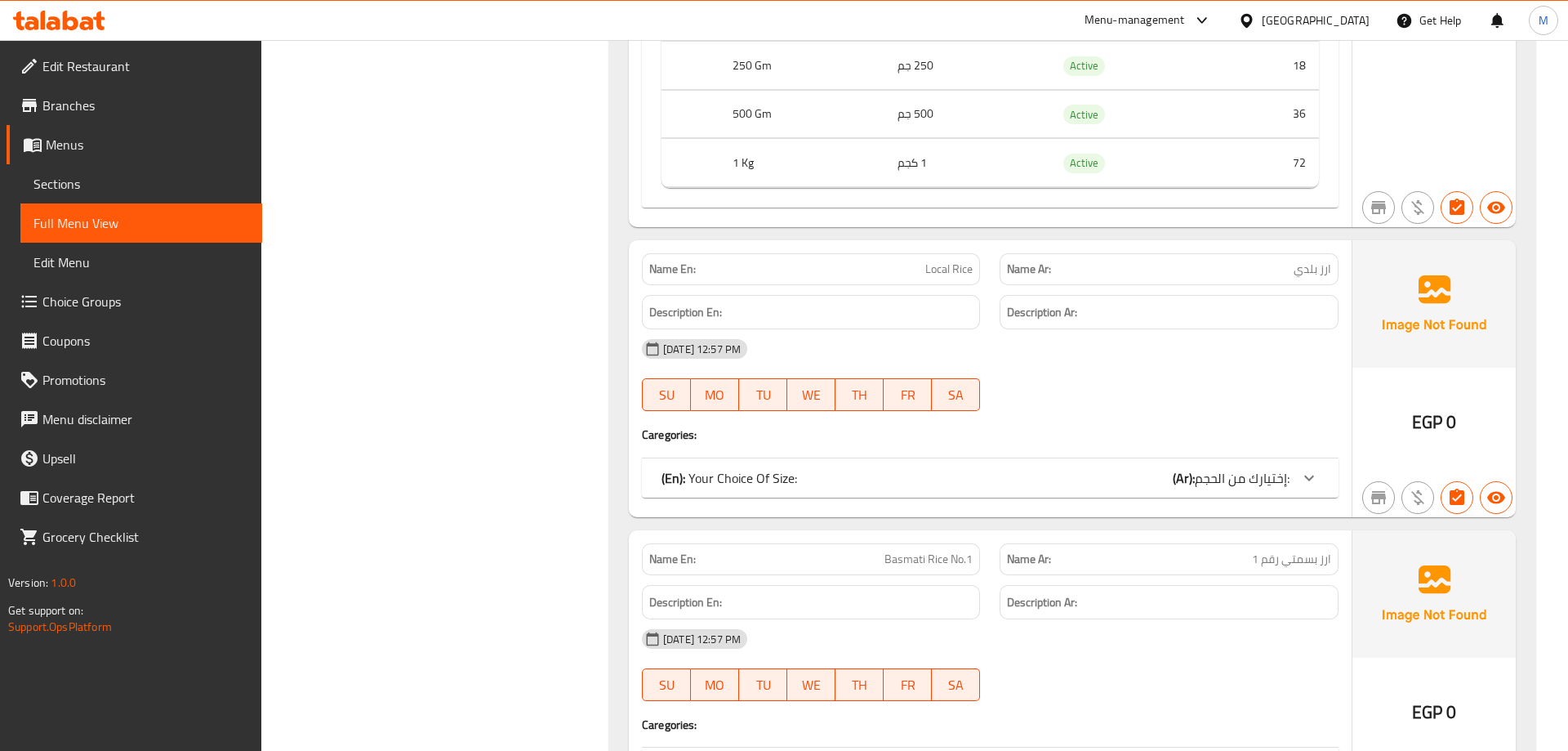
click at [1314, 468] on icon at bounding box center [1309, 478] width 20 height 20
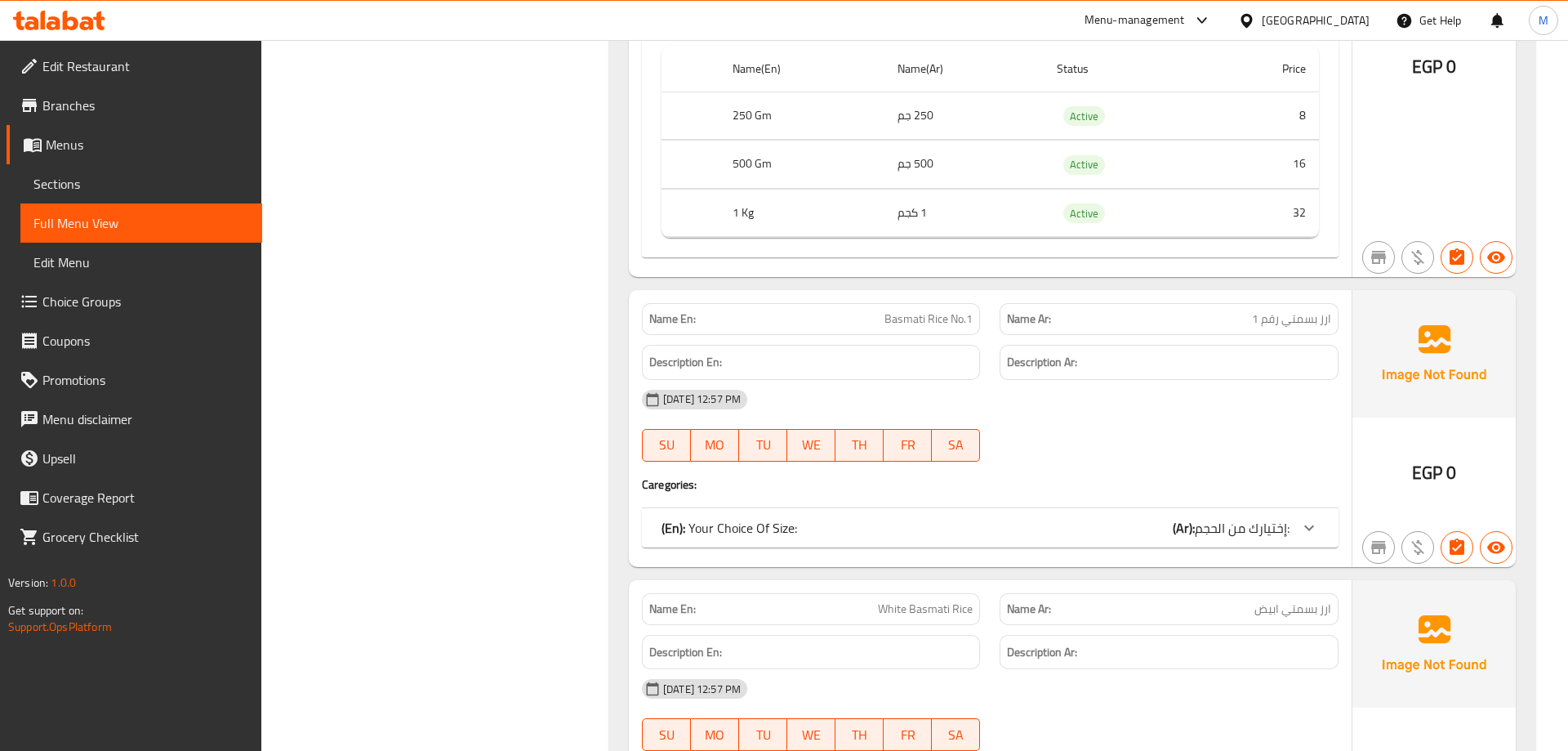
scroll to position [7666, 0]
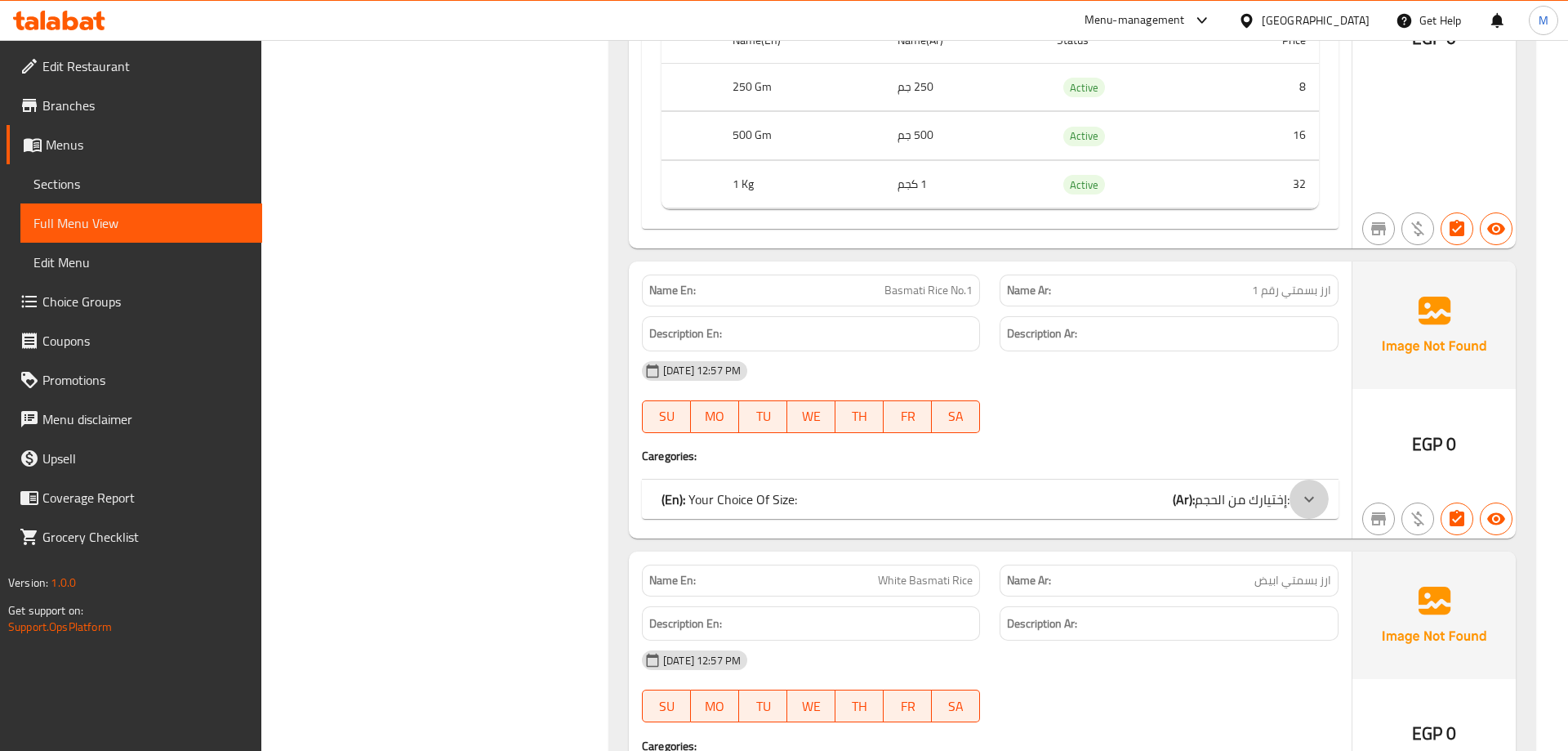
click at [1307, 490] on icon at bounding box center [1309, 500] width 20 height 20
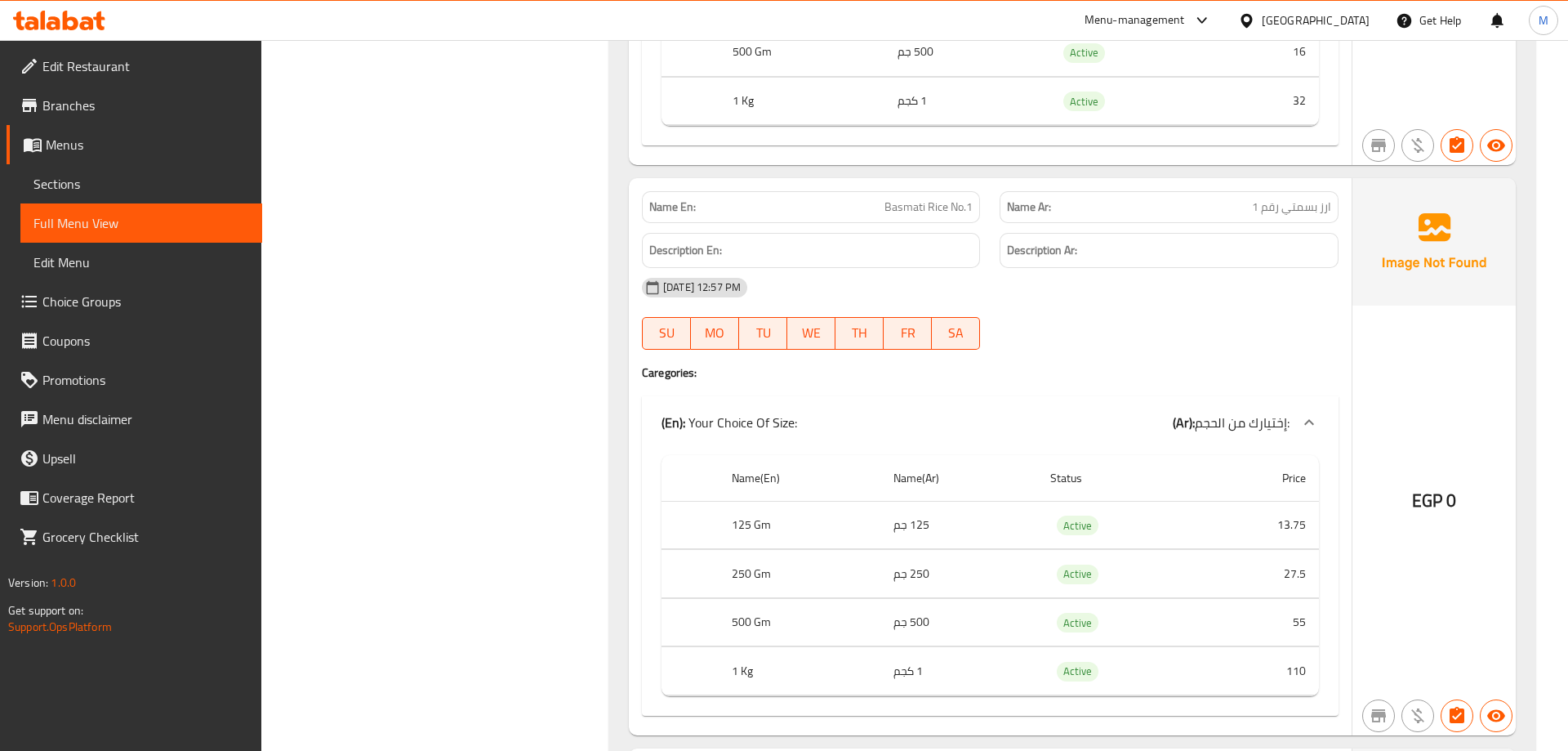
scroll to position [8332, 0]
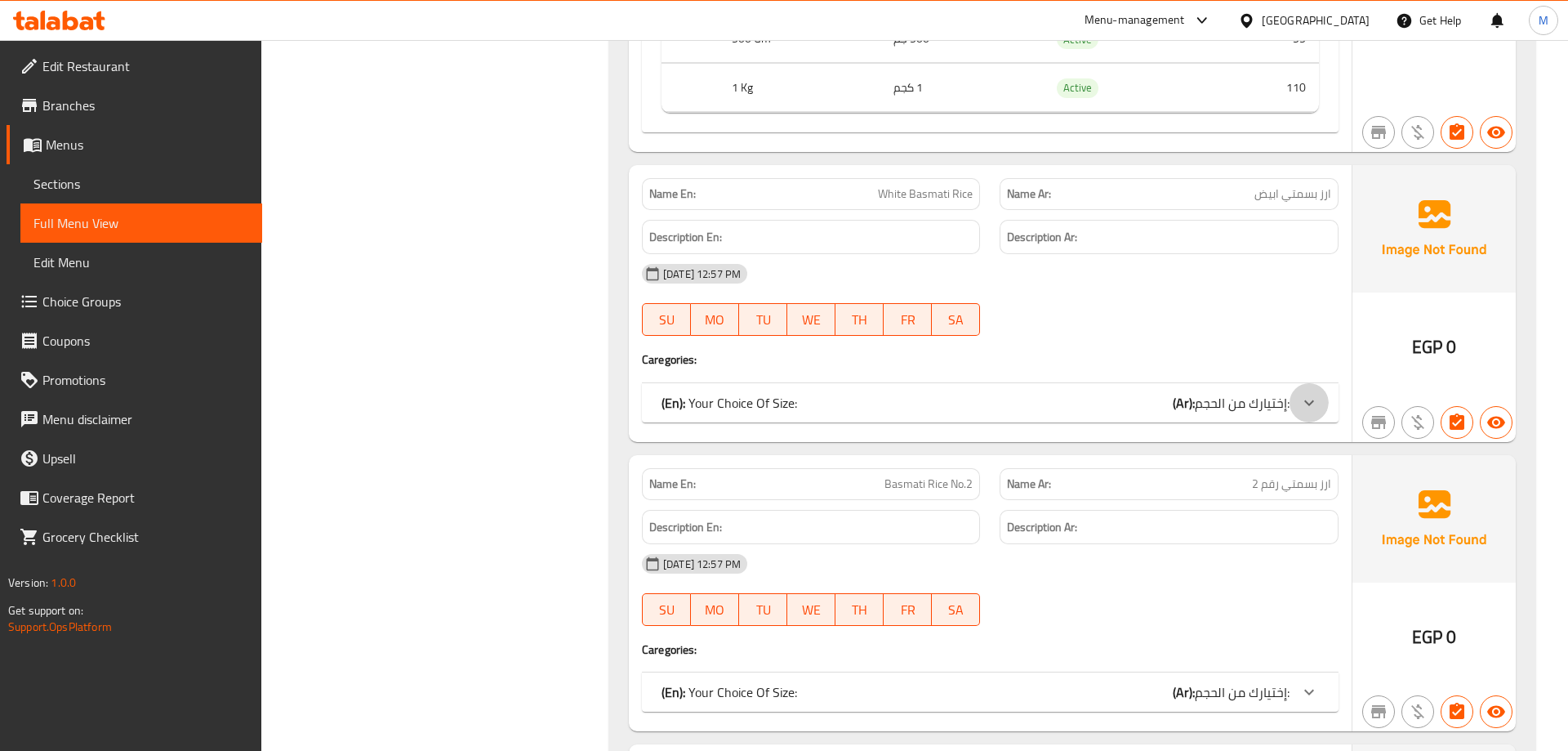
click at [1308, 393] on icon at bounding box center [1309, 402] width 20 height 20
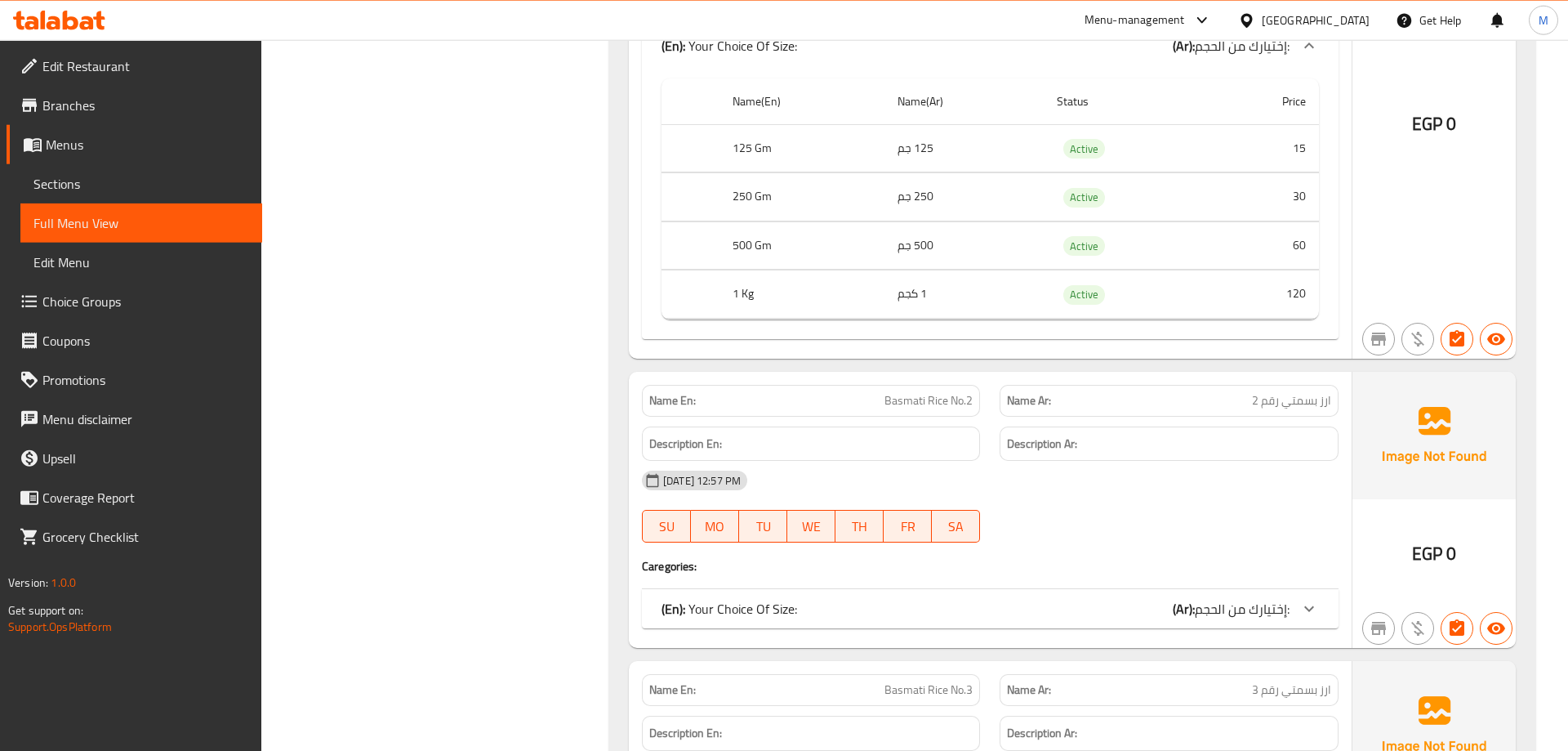
scroll to position [8832, 0]
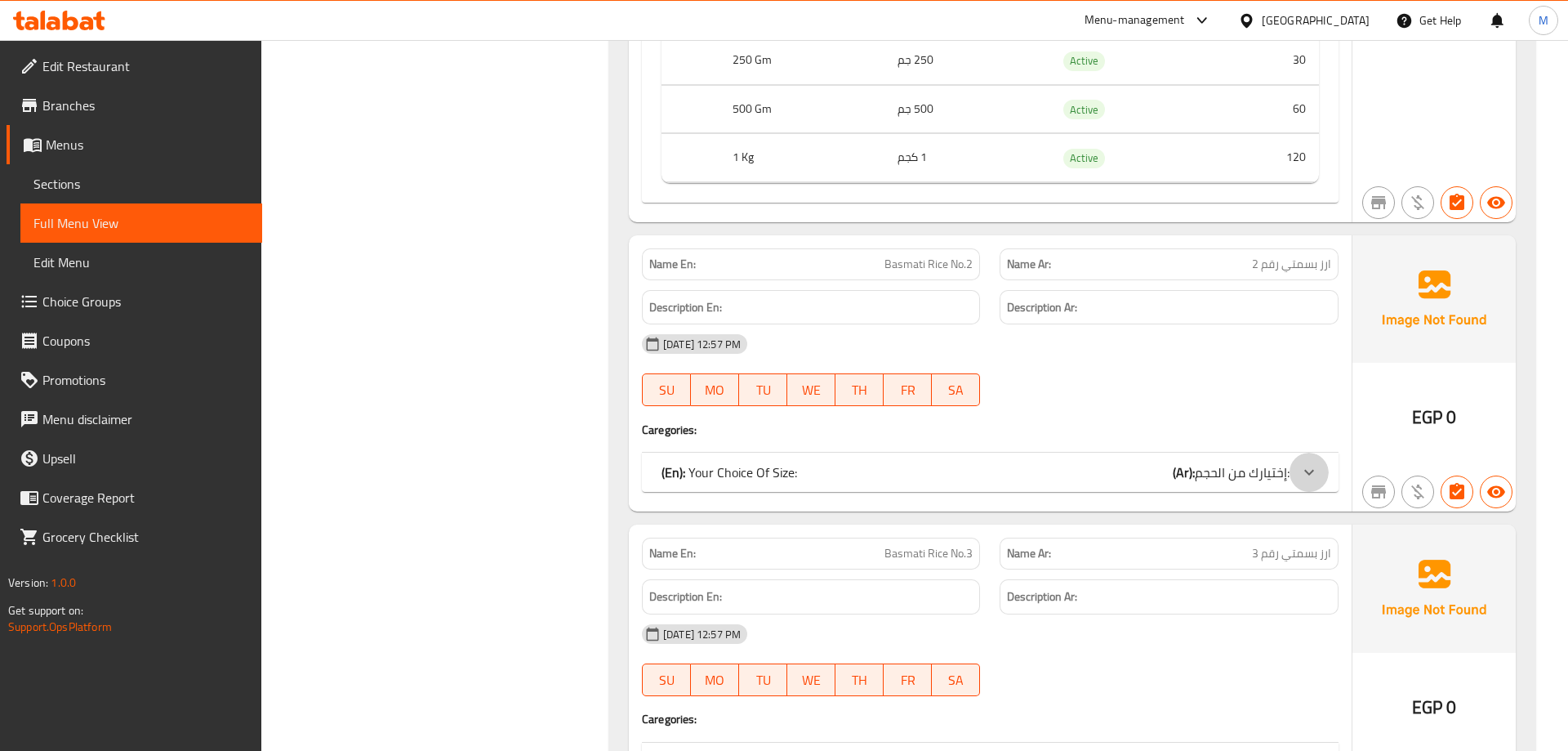
click at [1313, 462] on icon at bounding box center [1309, 472] width 20 height 20
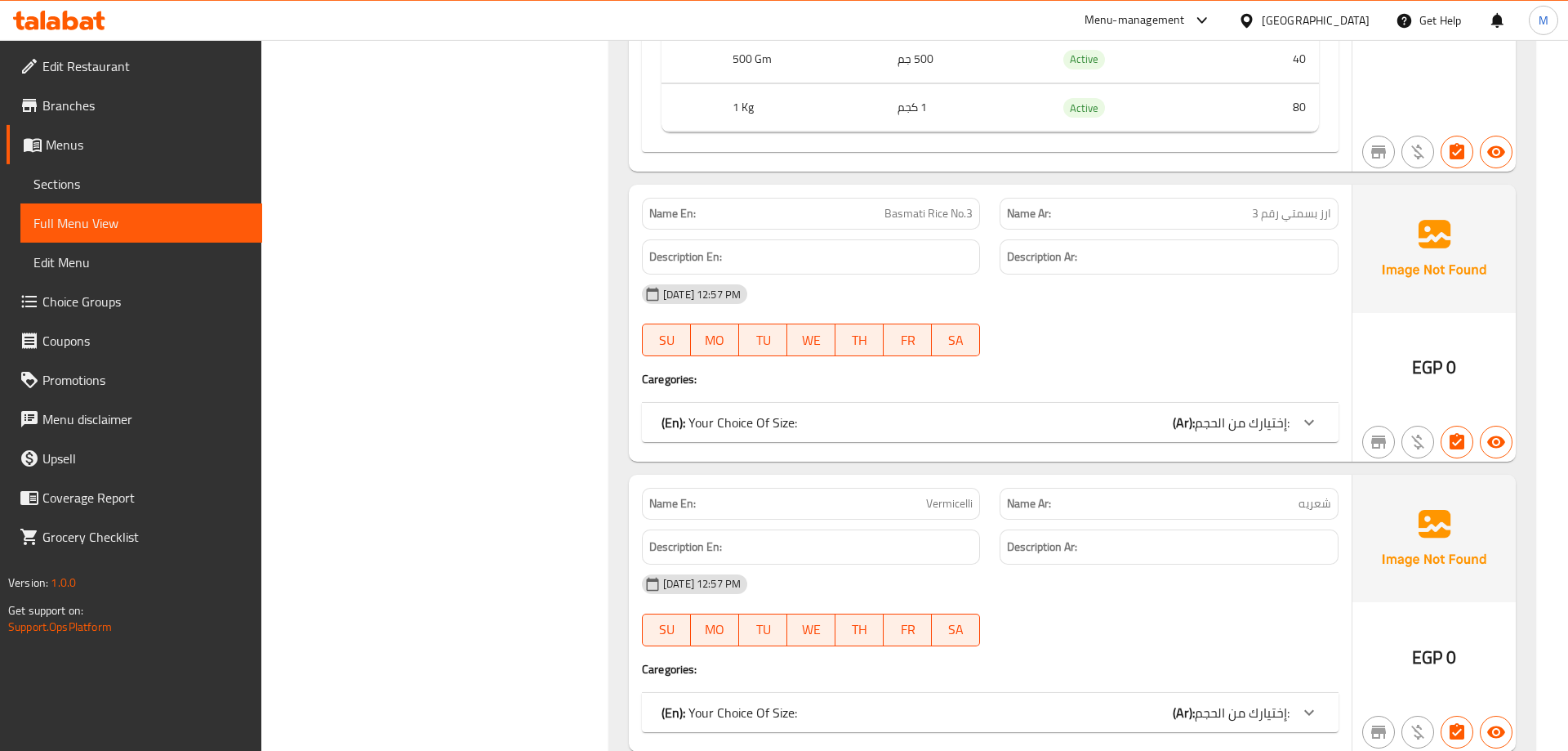
scroll to position [9499, 0]
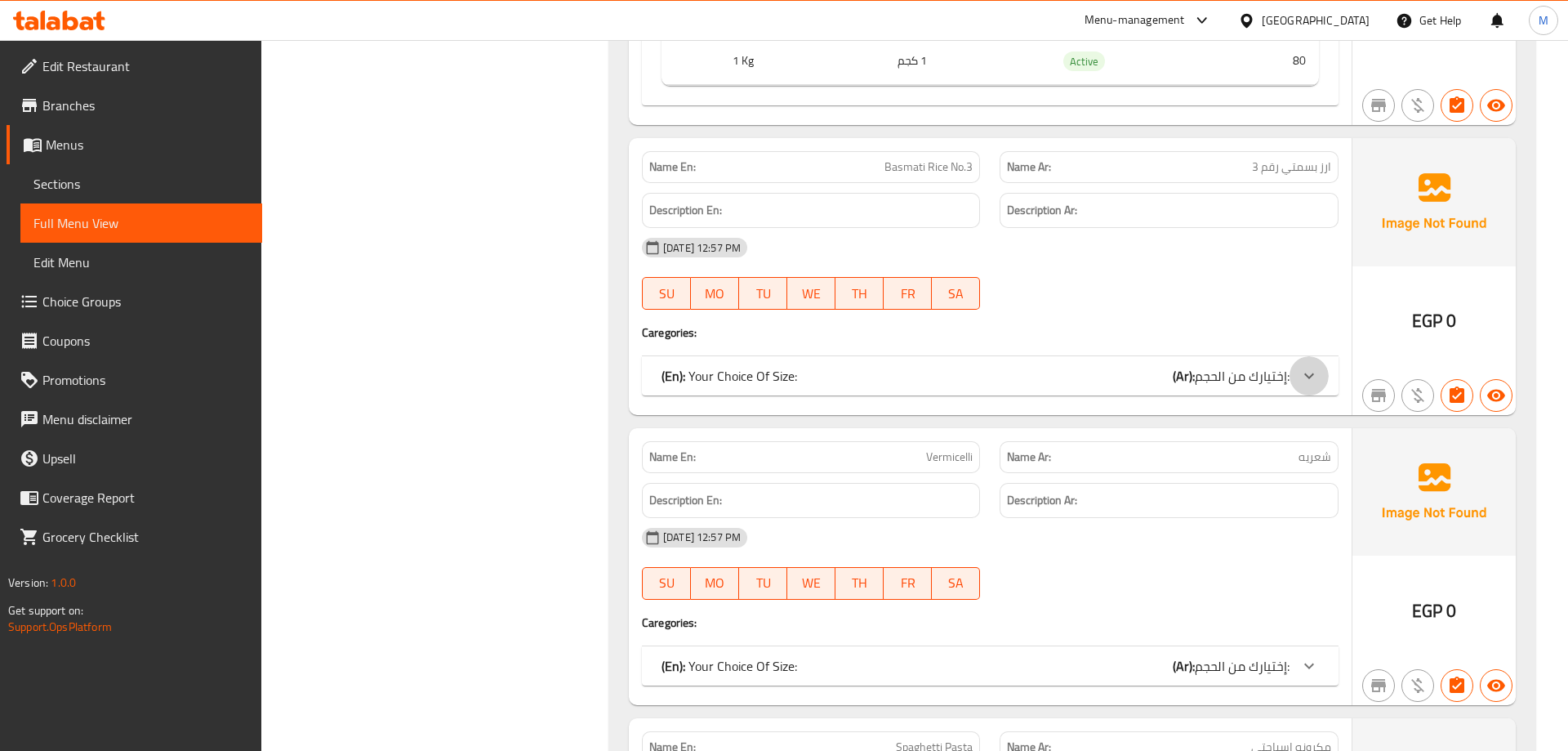
click at [1310, 366] on icon at bounding box center [1309, 376] width 20 height 20
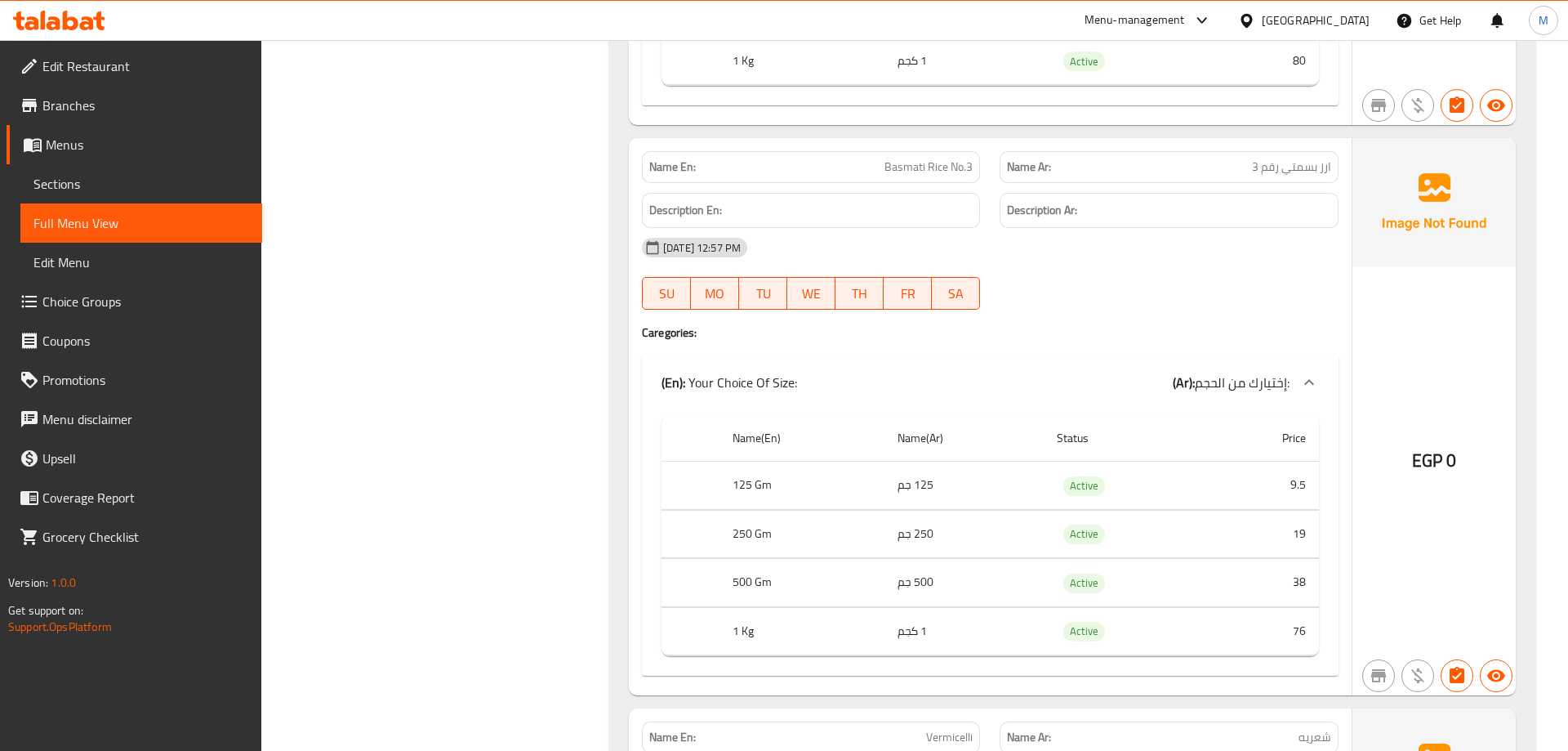
scroll to position [9916, 0]
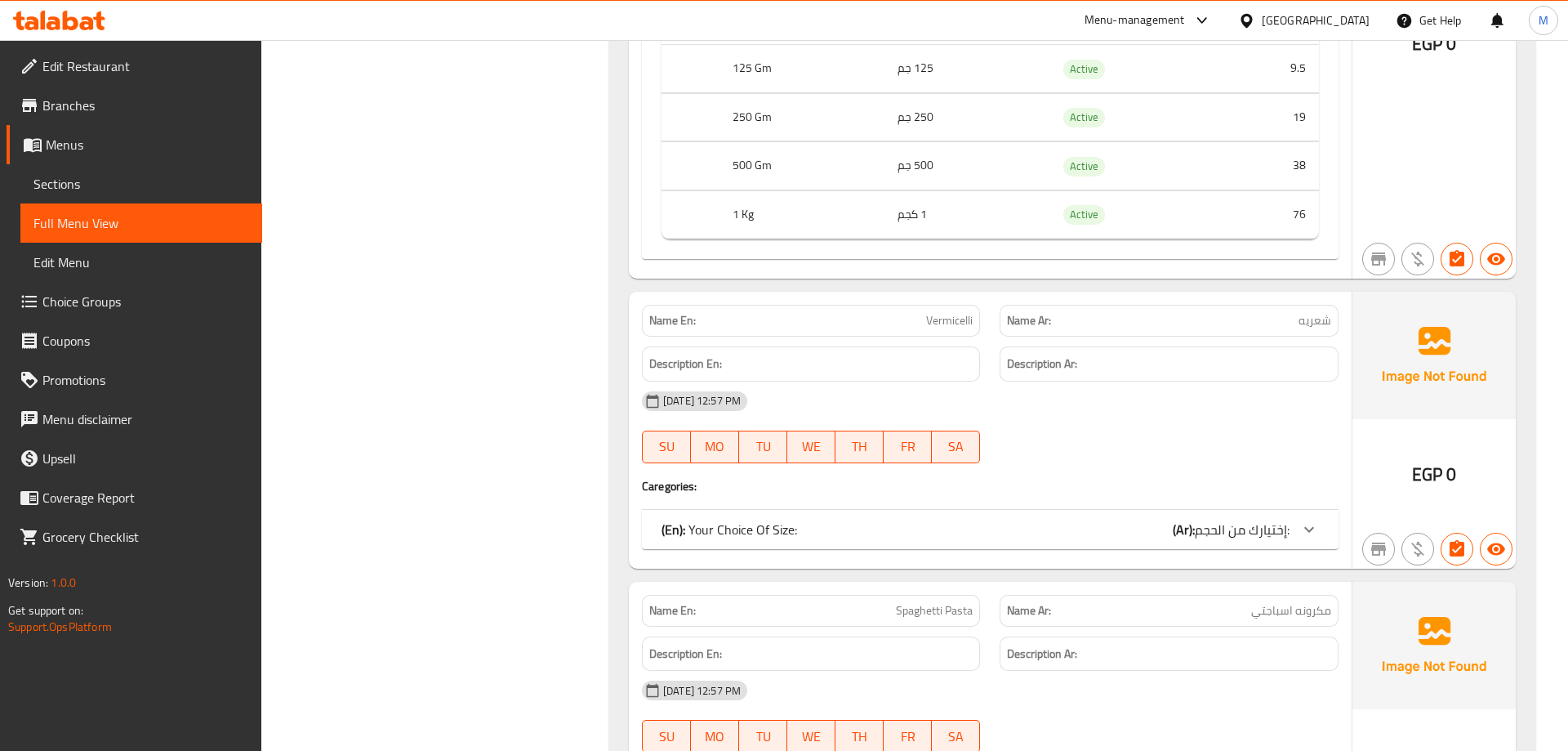
click at [1312, 519] on icon at bounding box center [1309, 529] width 20 height 20
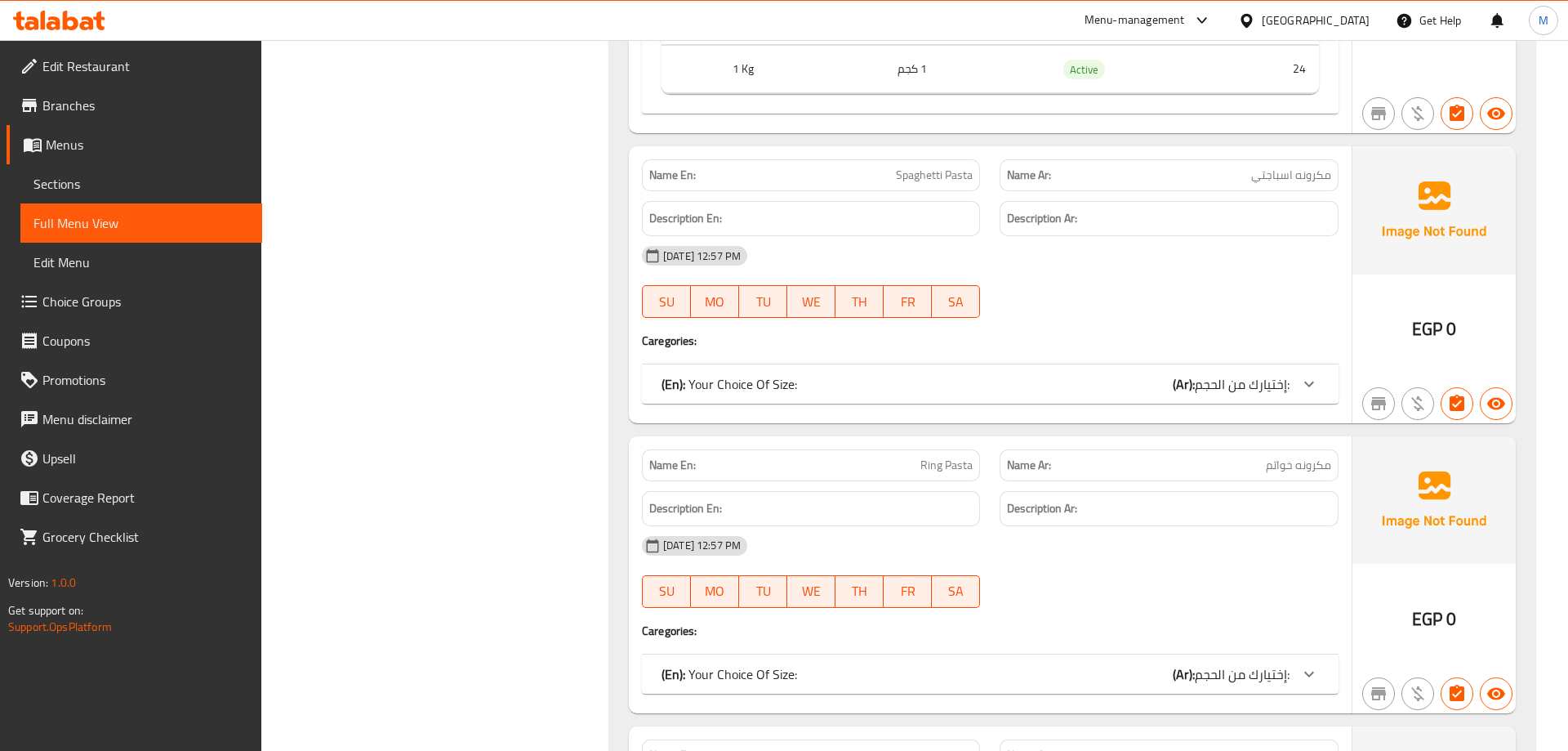
click at [1307, 374] on icon at bounding box center [1309, 384] width 20 height 20
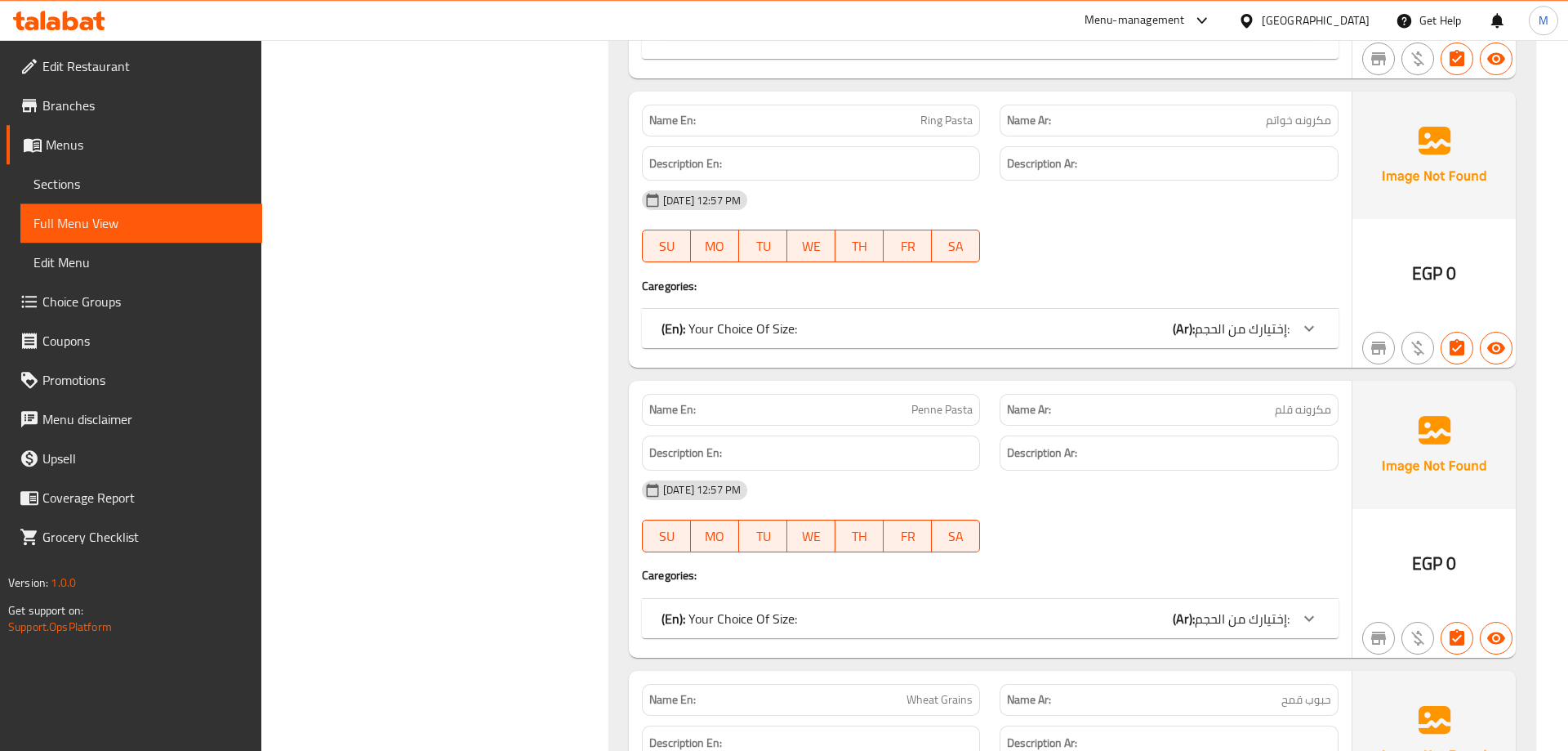
scroll to position [11165, 0]
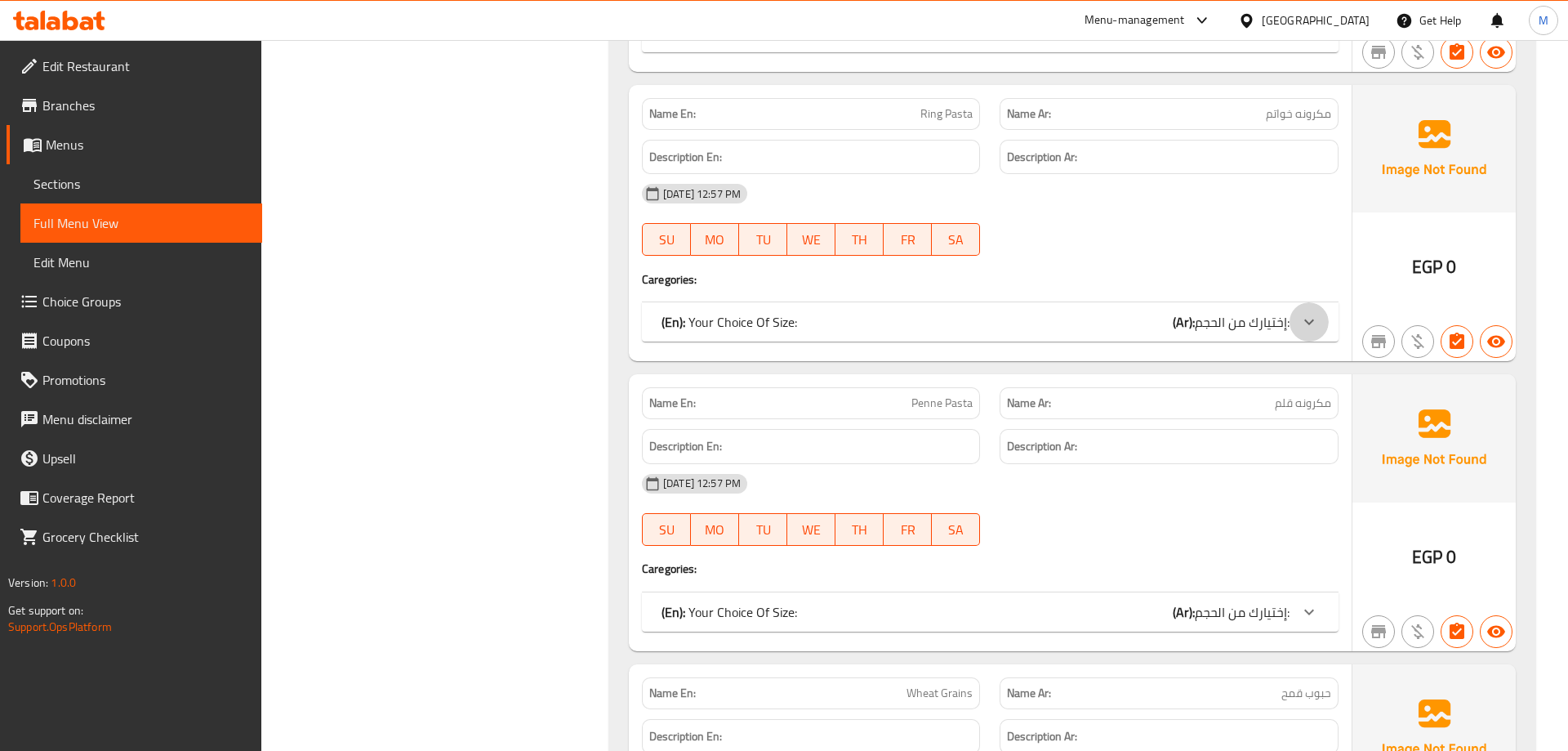
click at [1310, 319] on icon at bounding box center [1309, 322] width 10 height 6
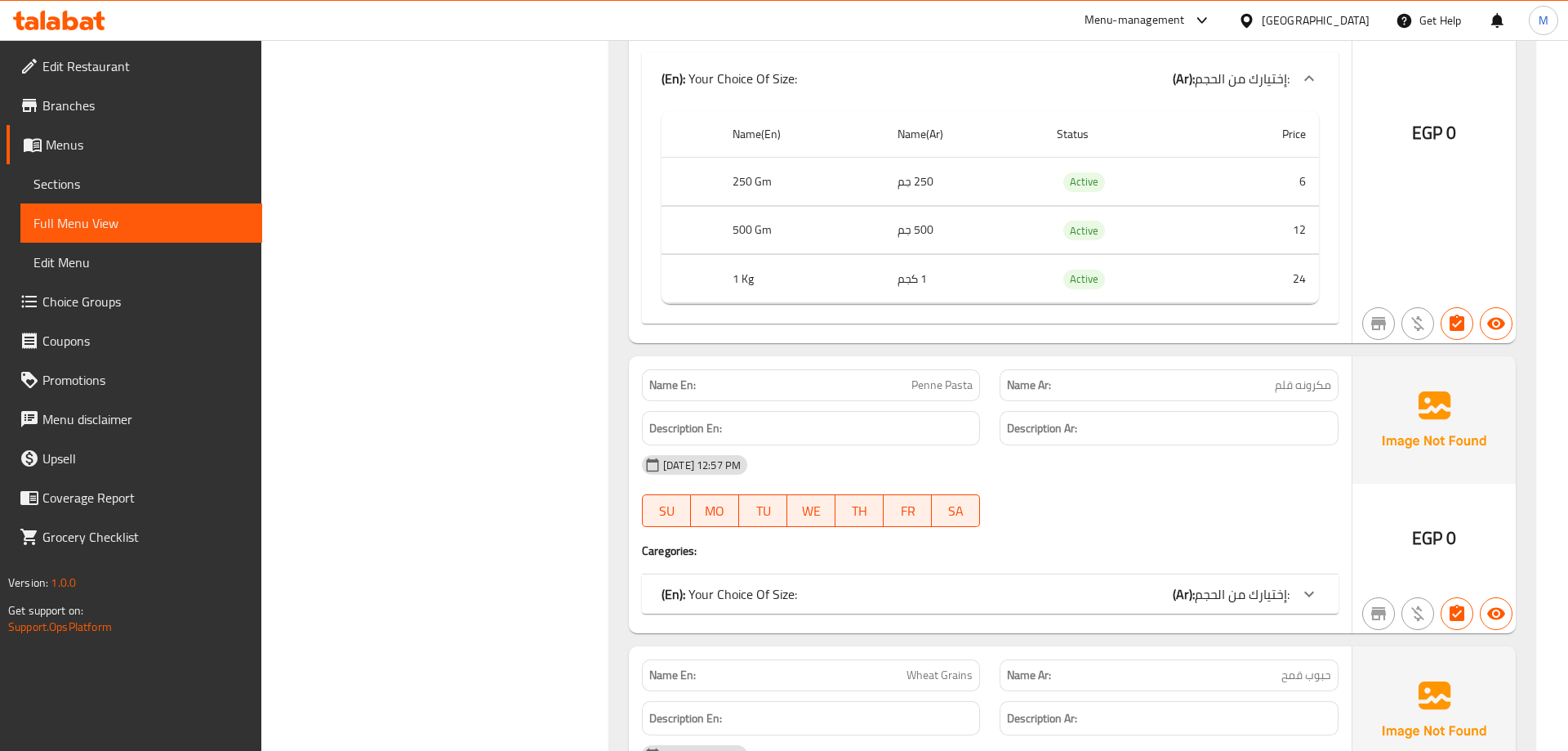
scroll to position [11582, 0]
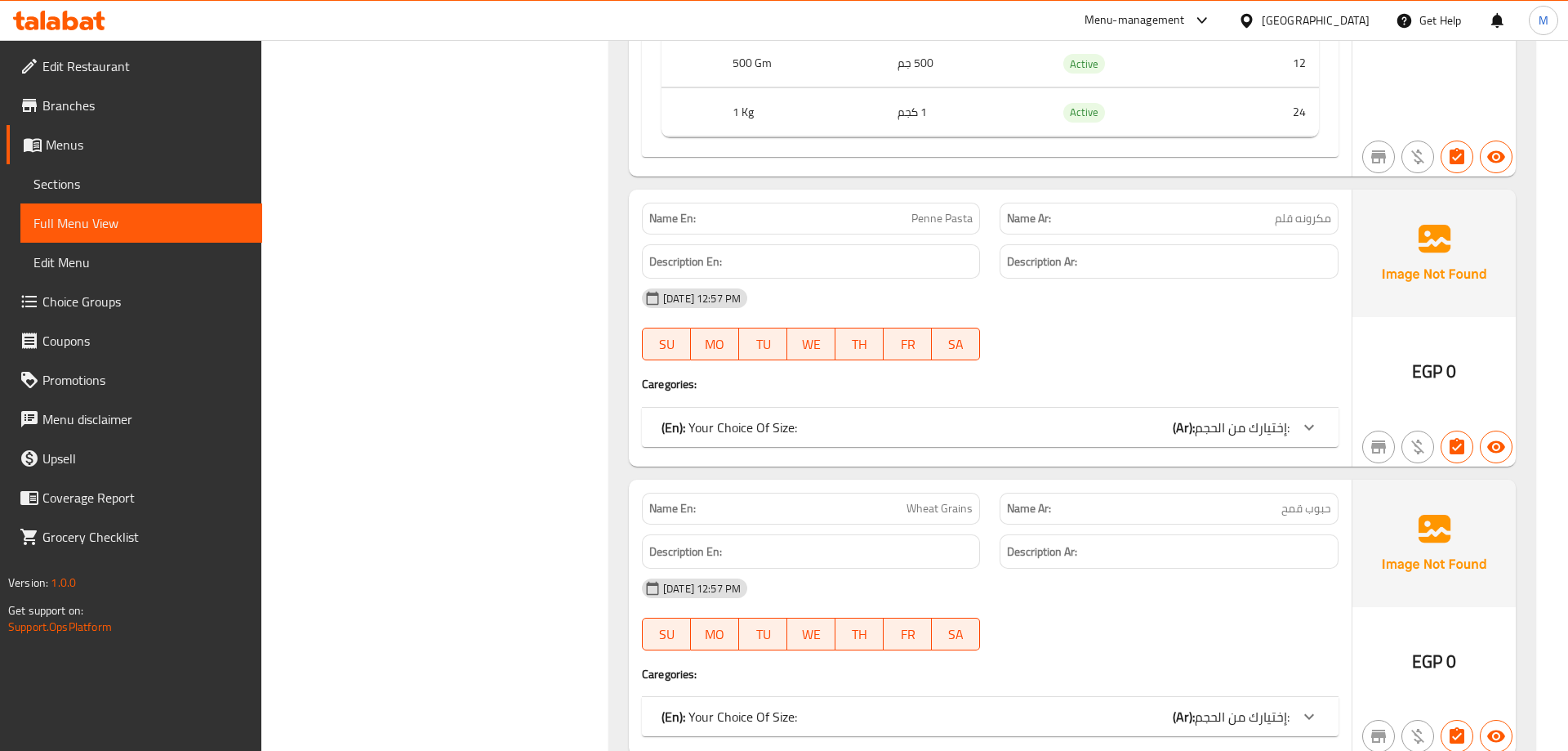
click at [1306, 417] on icon at bounding box center [1309, 427] width 20 height 20
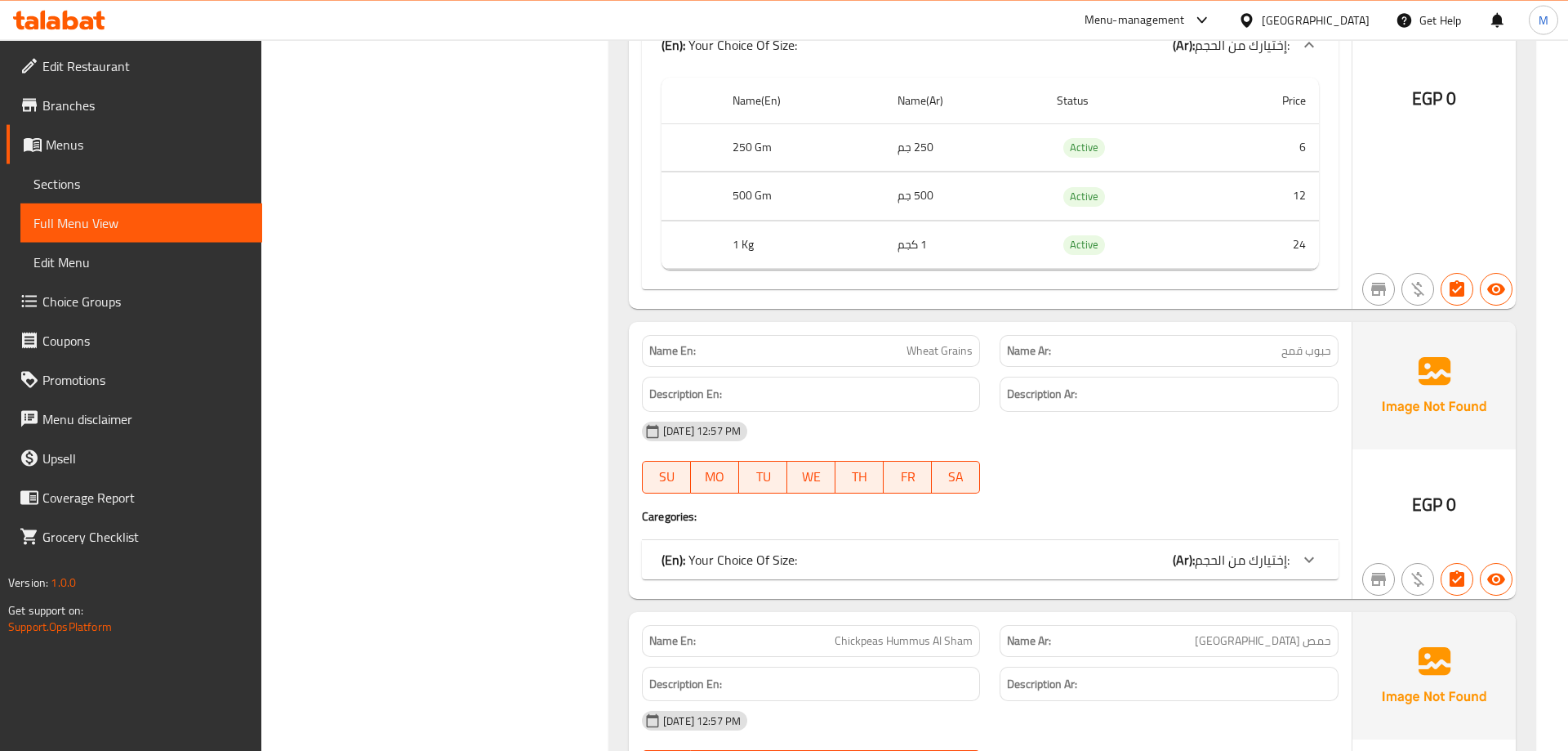
scroll to position [11999, 0]
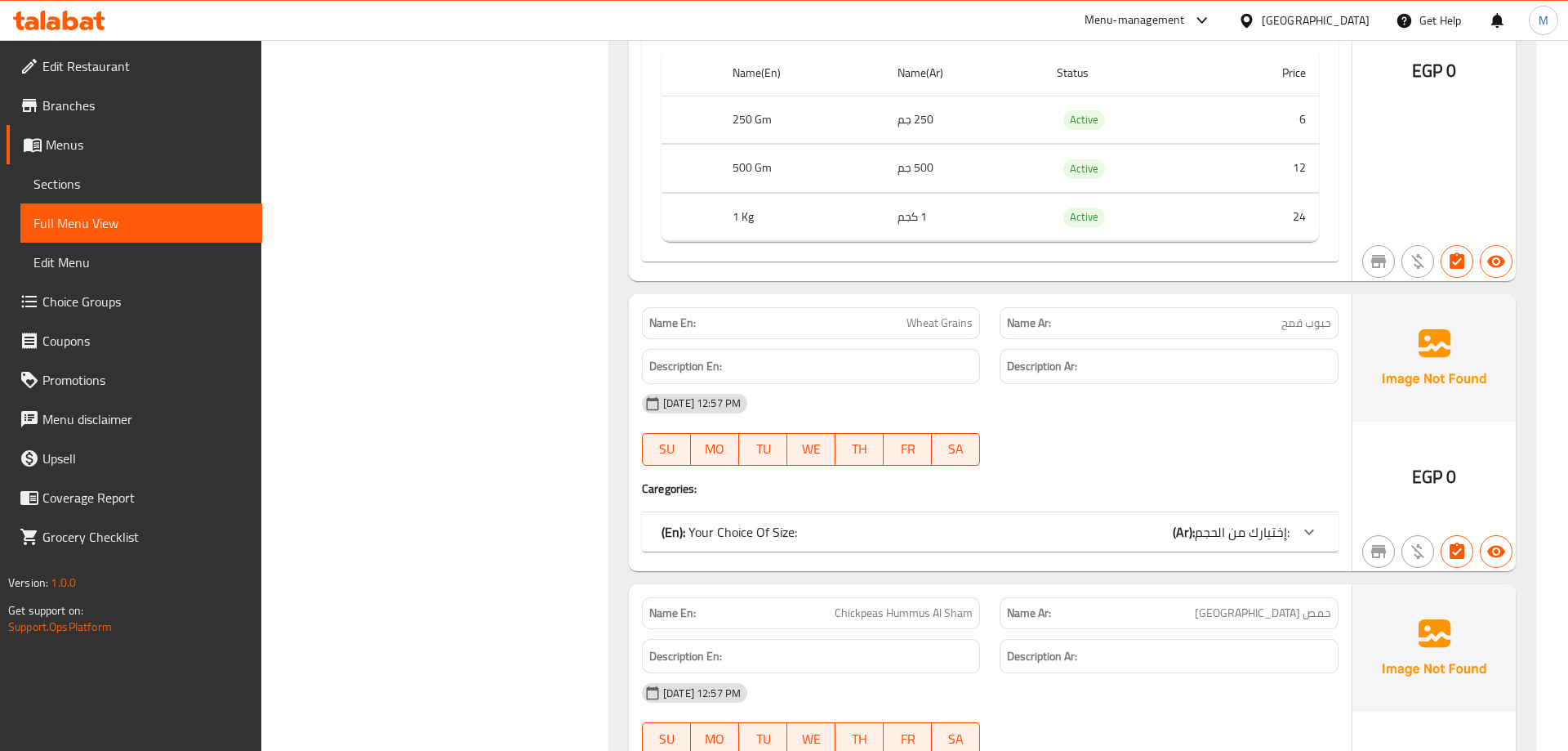
click at [1308, 522] on icon at bounding box center [1309, 532] width 20 height 20
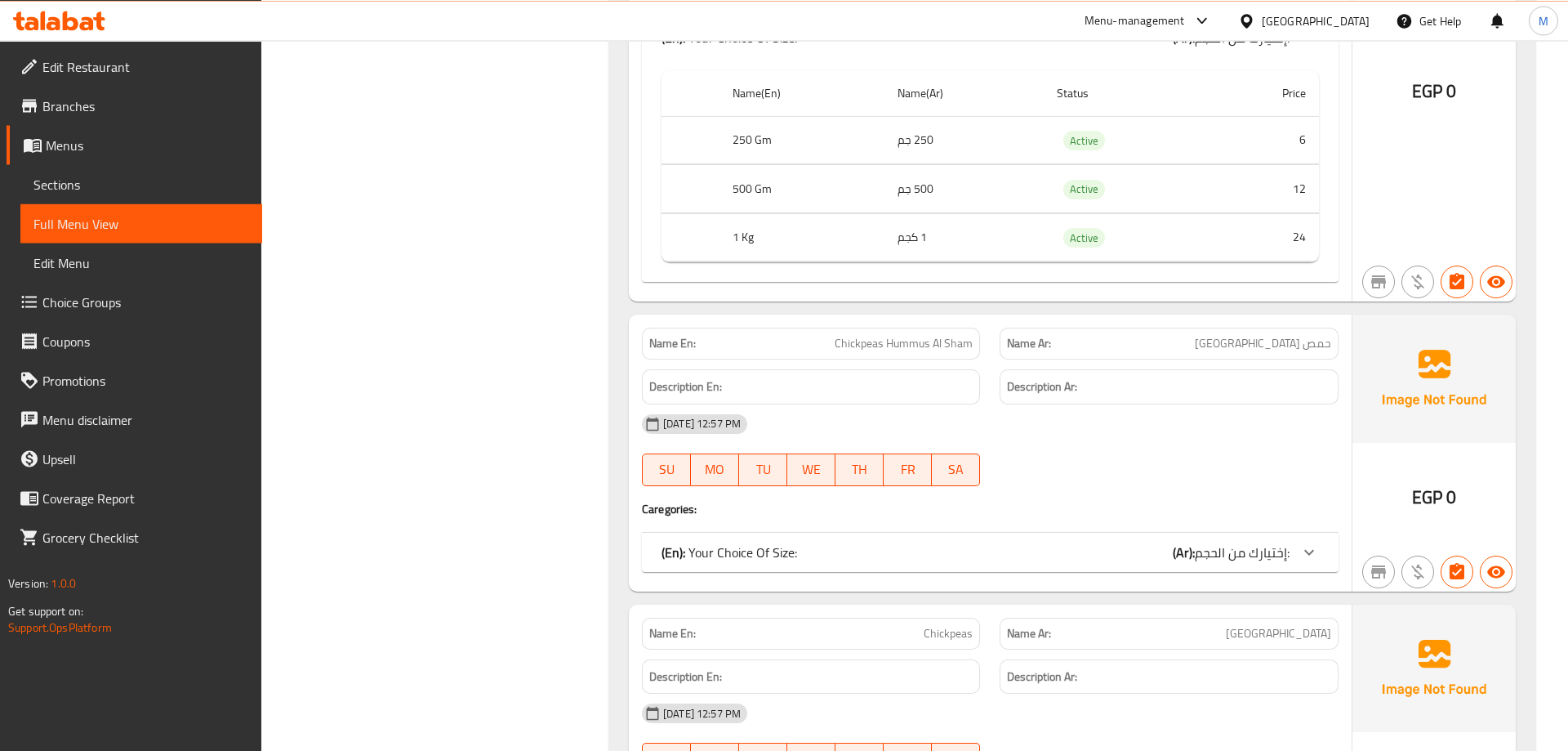
scroll to position [12582, 0]
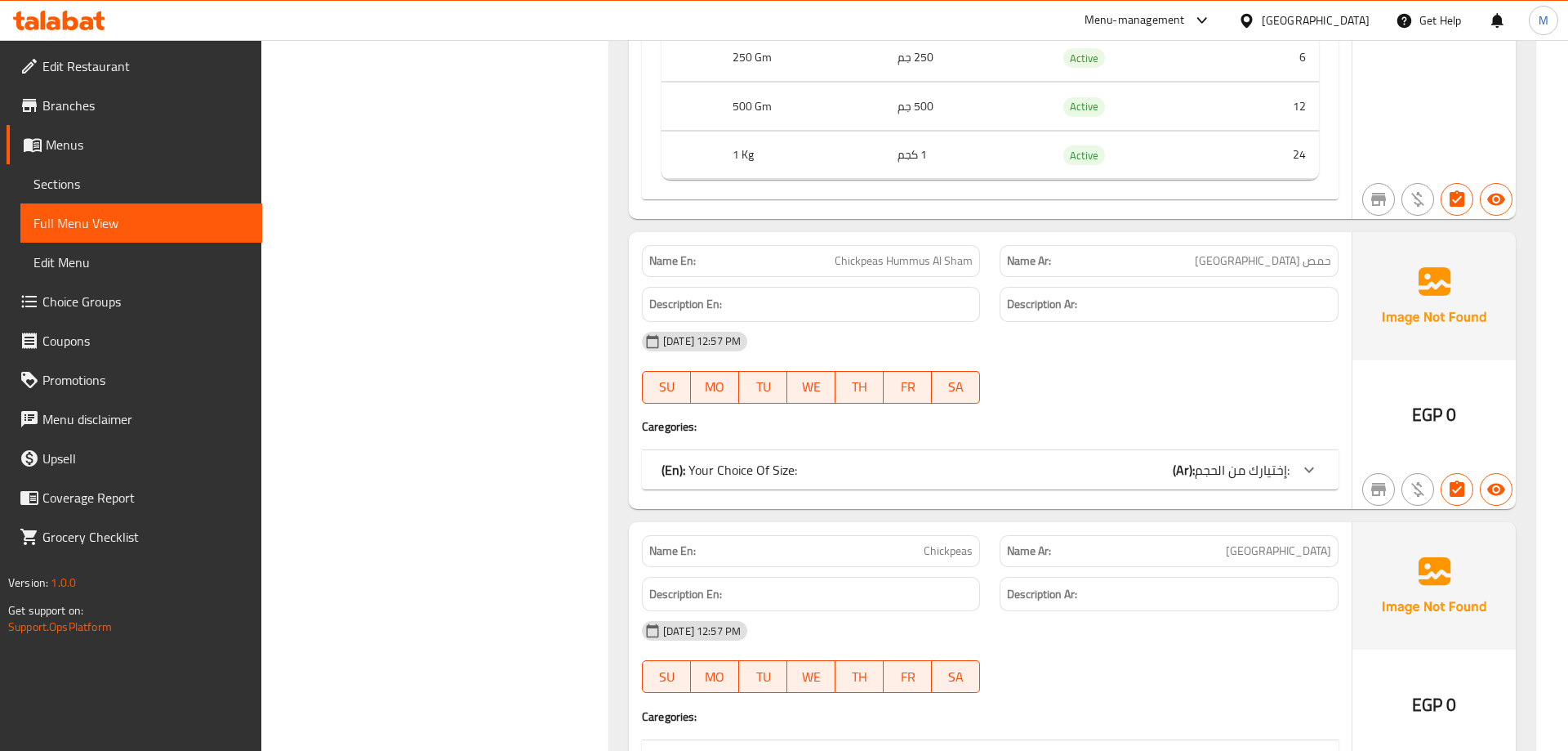
click at [1307, 460] on icon at bounding box center [1309, 470] width 20 height 20
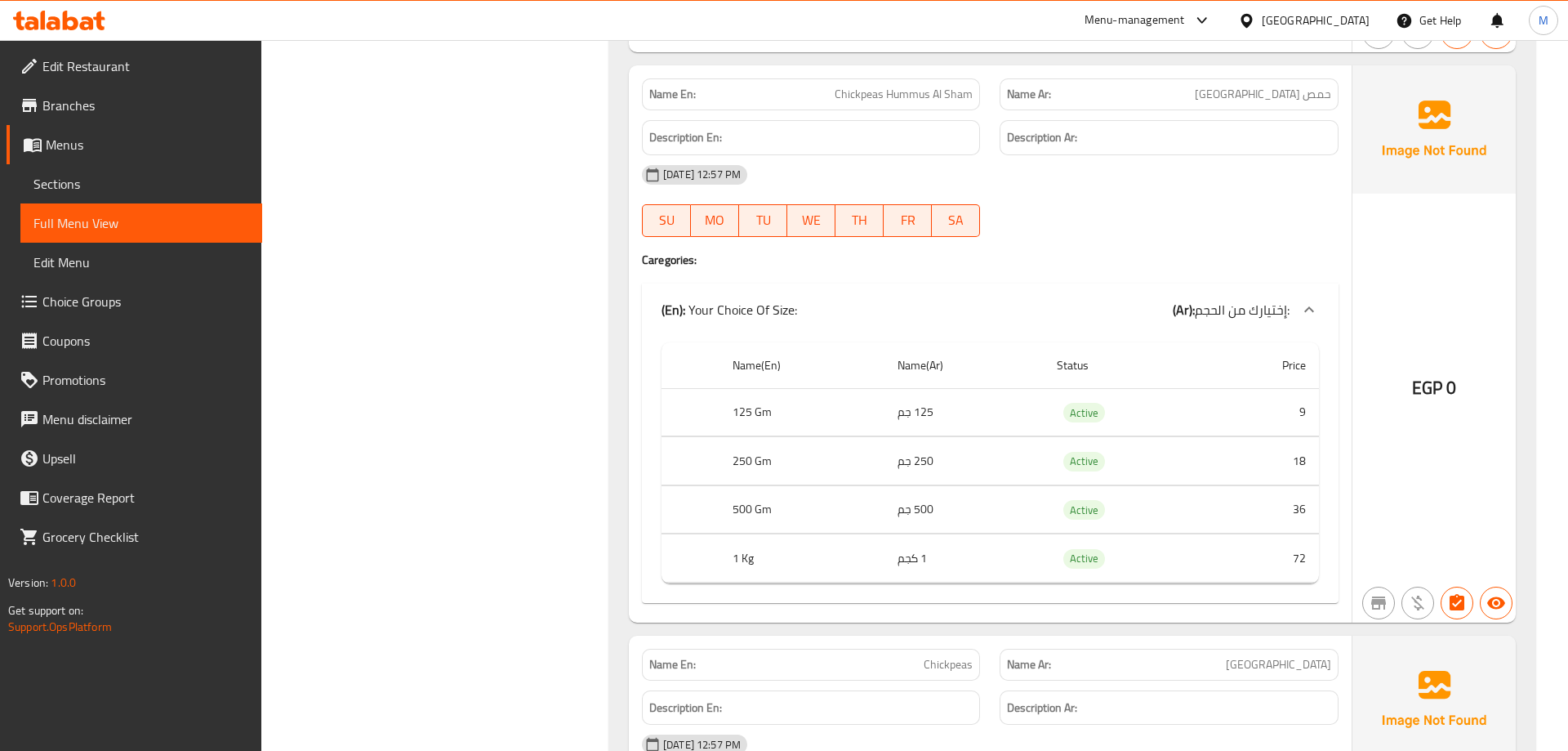
scroll to position [13165, 0]
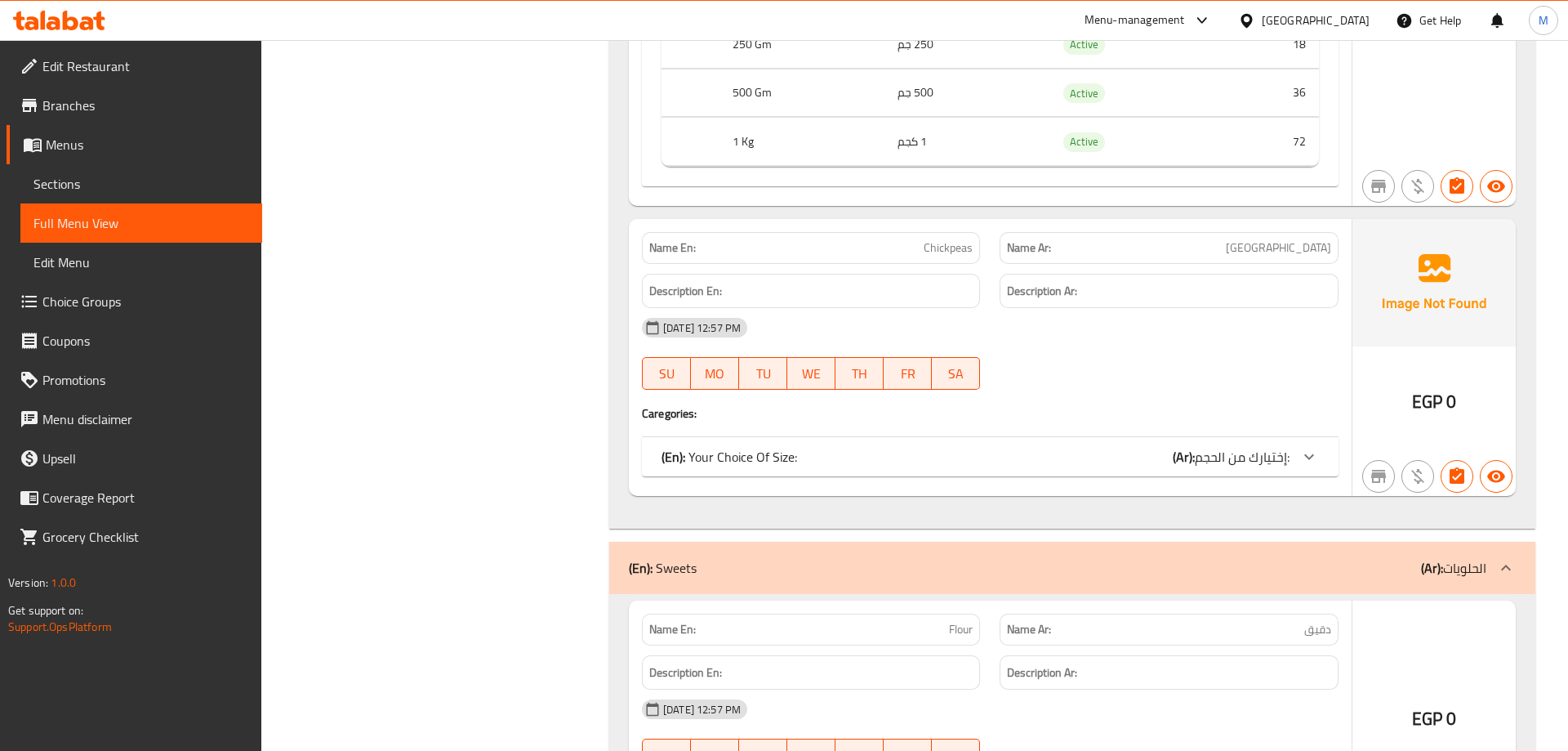
click at [1315, 167] on div "Name(En) Name(Ar) Status Price 125 Gm 125 جم Active 9 250 Gm 250 جم Active 18 5…" at bounding box center [990, 46] width 657 height 241
click at [1310, 446] on icon at bounding box center [1309, 456] width 20 height 20
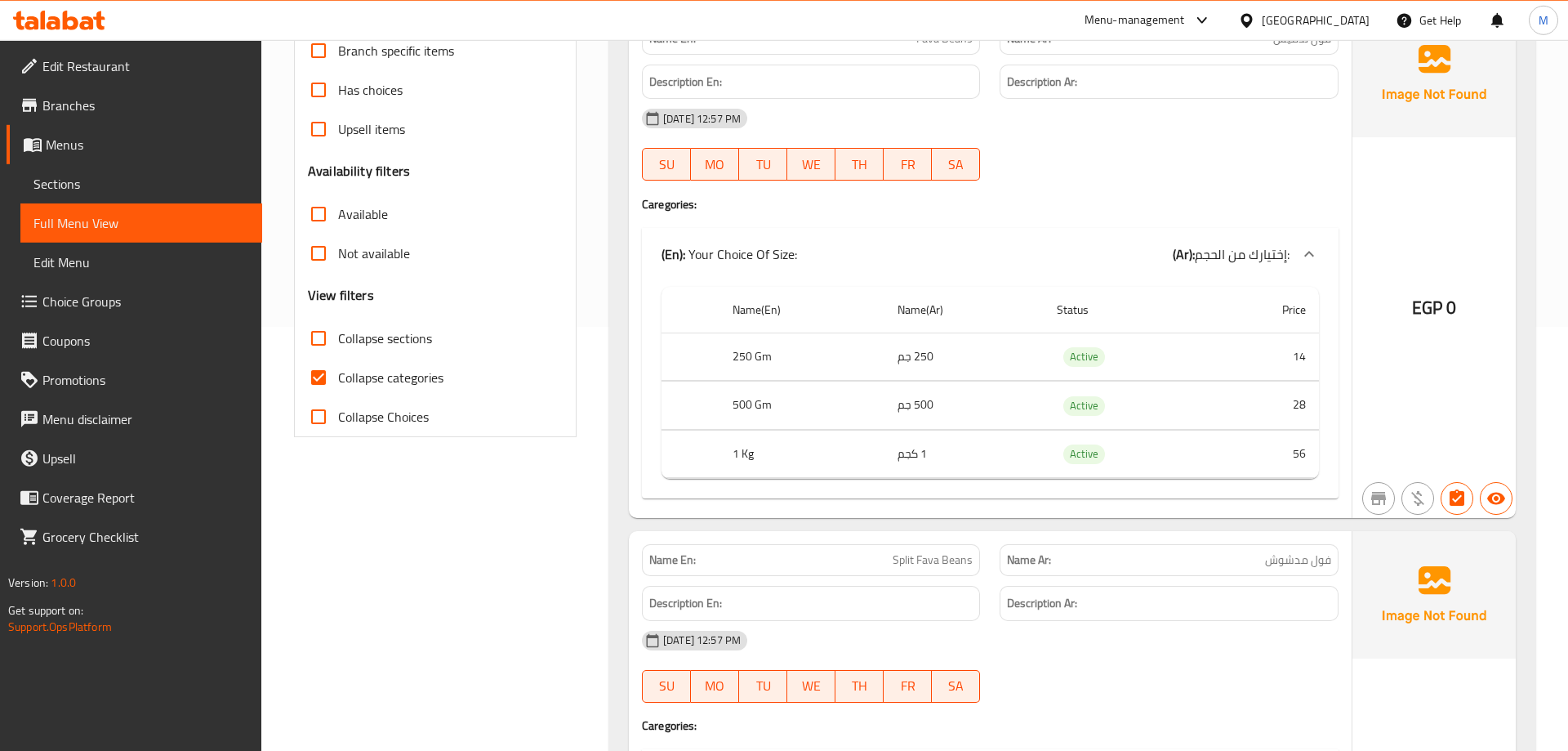
scroll to position [0, 0]
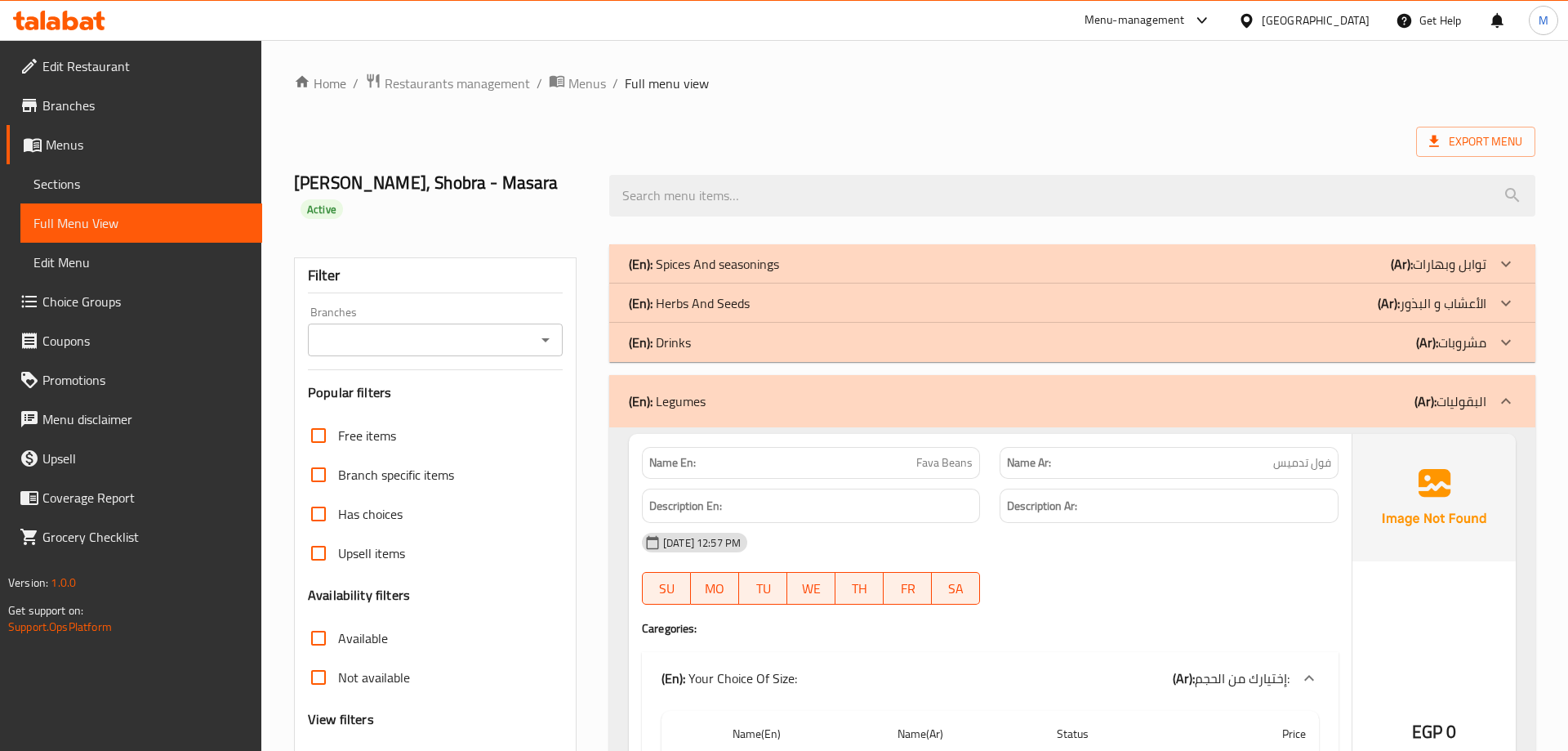
drag, startPoint x: 1109, startPoint y: 394, endPoint x: 1131, endPoint y: 95, distance: 299.8
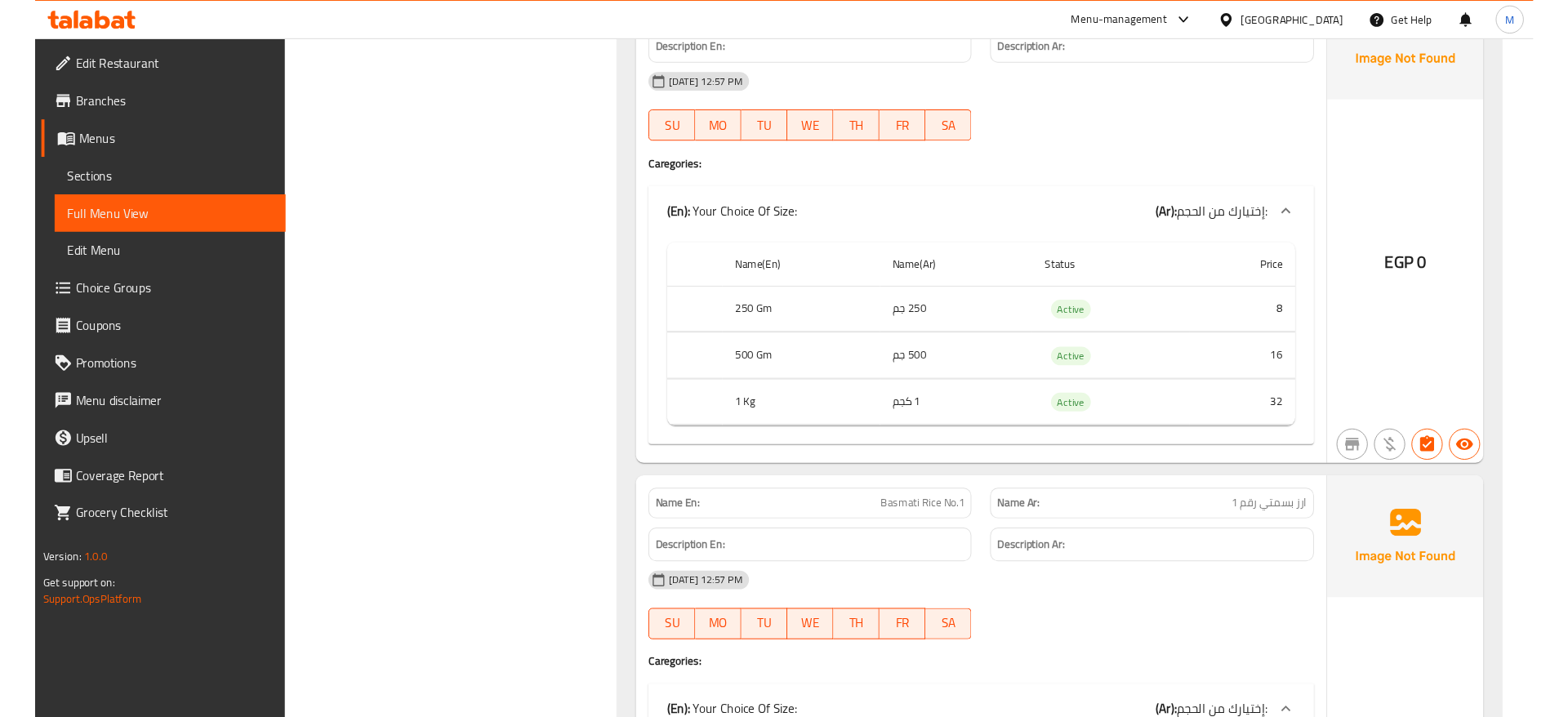
scroll to position [7499, 0]
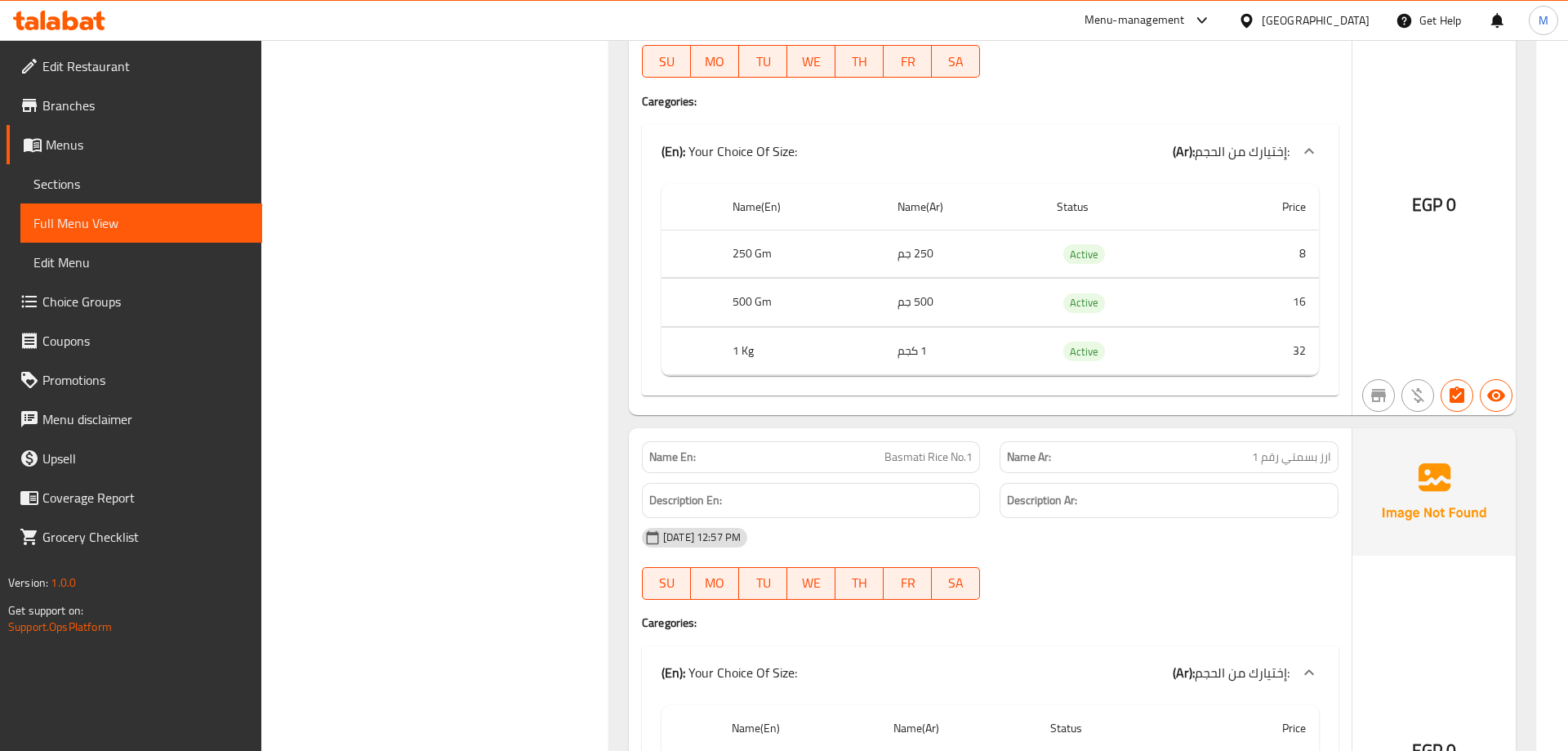
click at [1077, 125] on div "(En): Your Choice Of Size: (Ar): إختيارك من الحجم:" at bounding box center [991, 151] width 697 height 52
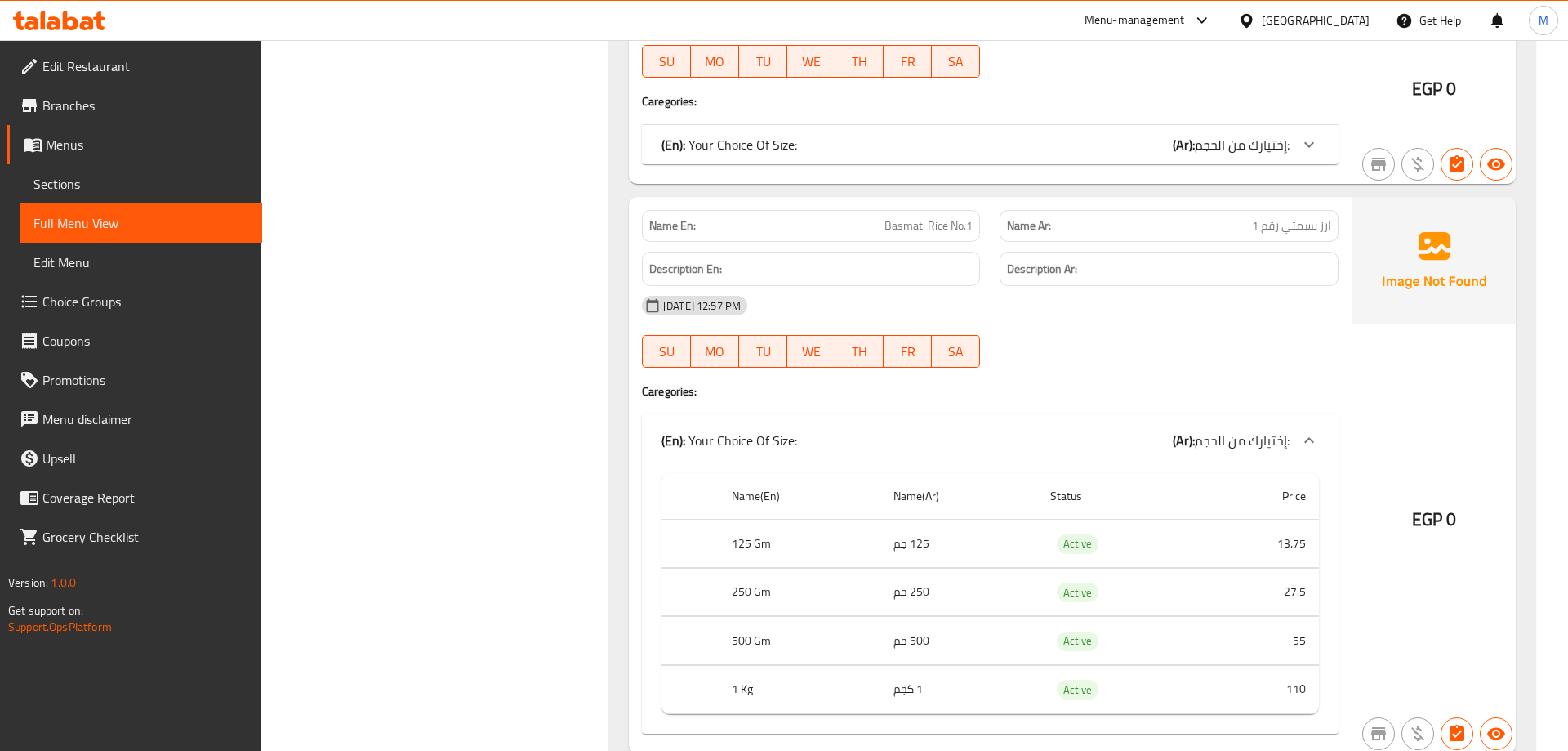
click at [1108, 93] on h4 "Caregories:" at bounding box center [991, 101] width 697 height 17
click at [1316, 134] on icon at bounding box center [1309, 144] width 20 height 20
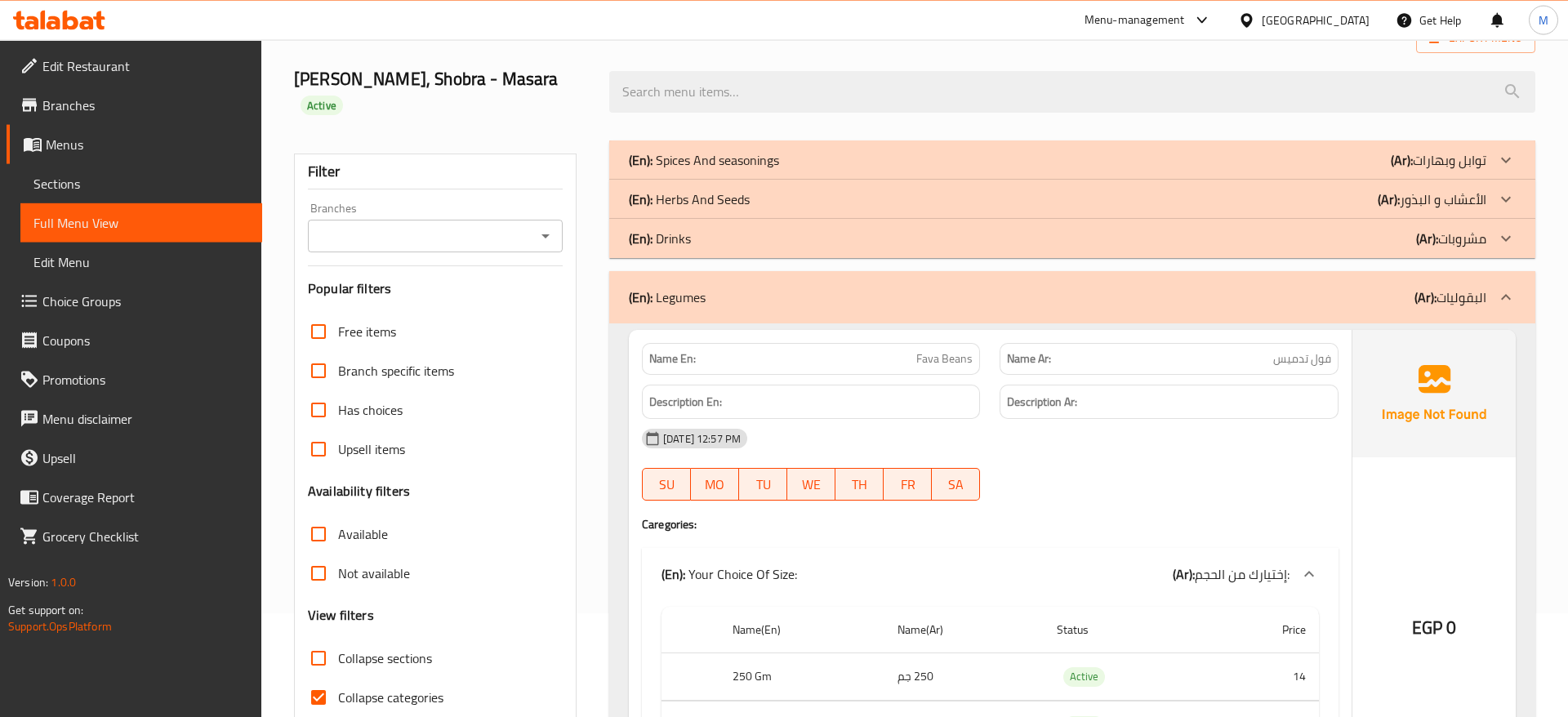
scroll to position [22384, 0]
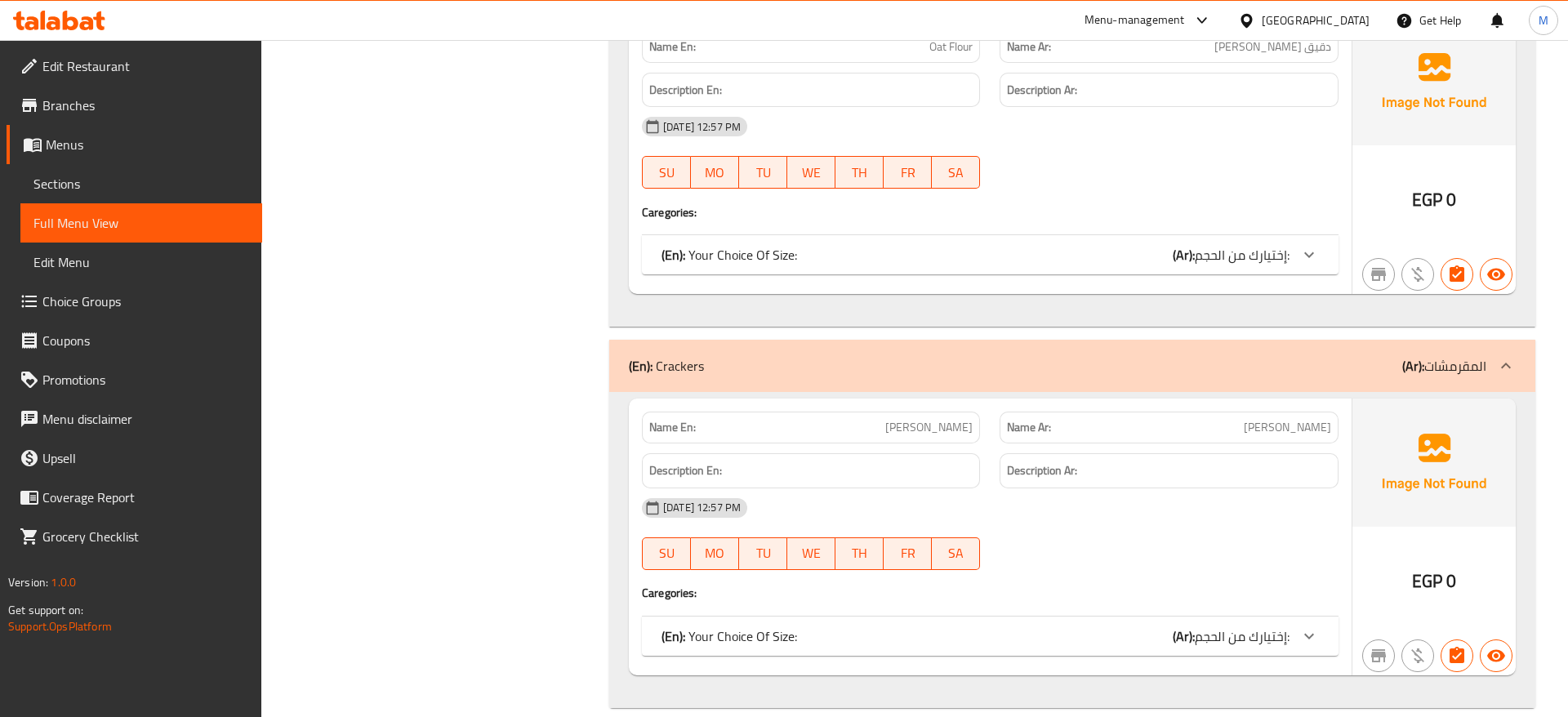
click at [1073, 155] on div "[DATE] 12:57 PM SU MO TU WE TH FR SA" at bounding box center [990, 153] width 716 height 91
click at [1255, 624] on span "إختيارك من الحجم:" at bounding box center [1242, 637] width 95 height 25
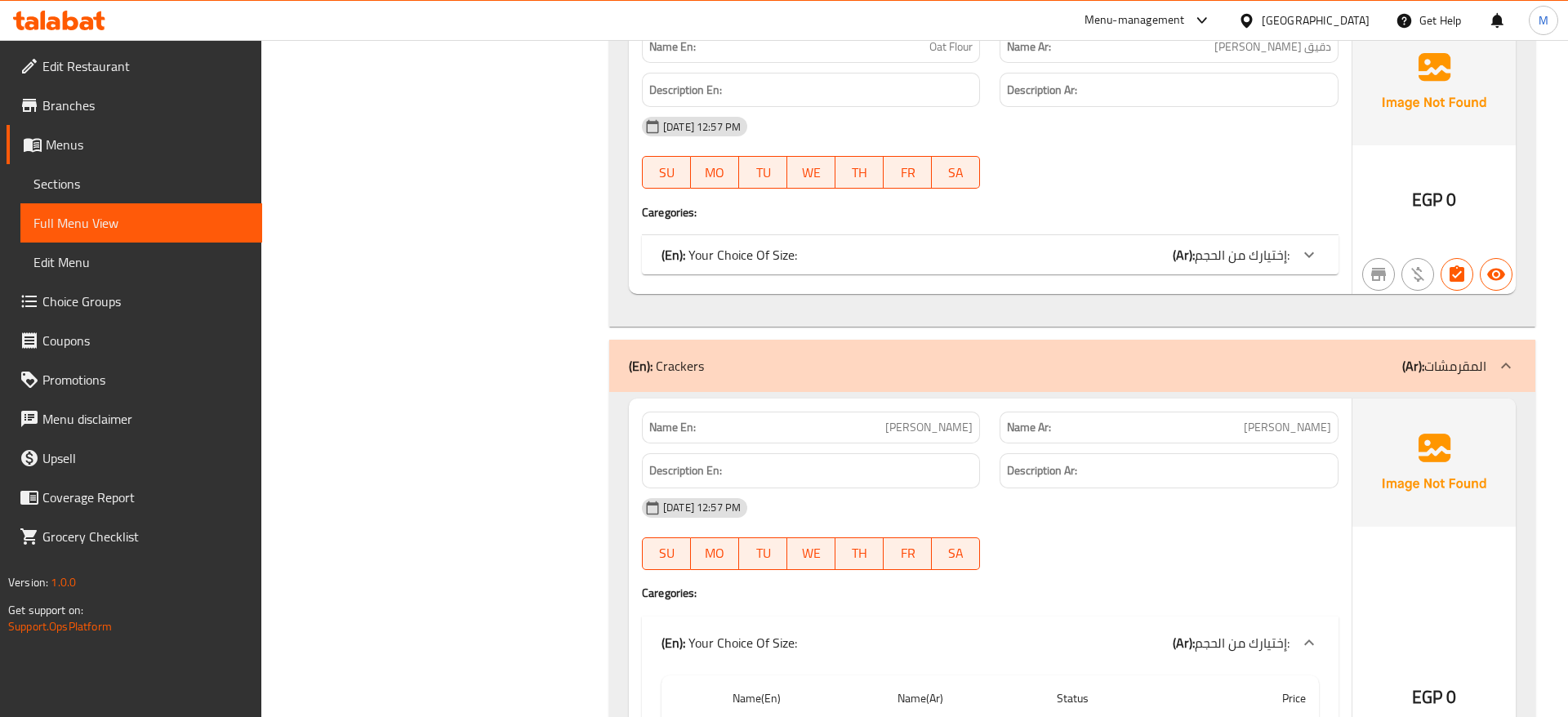
scroll to position [22615, 0]
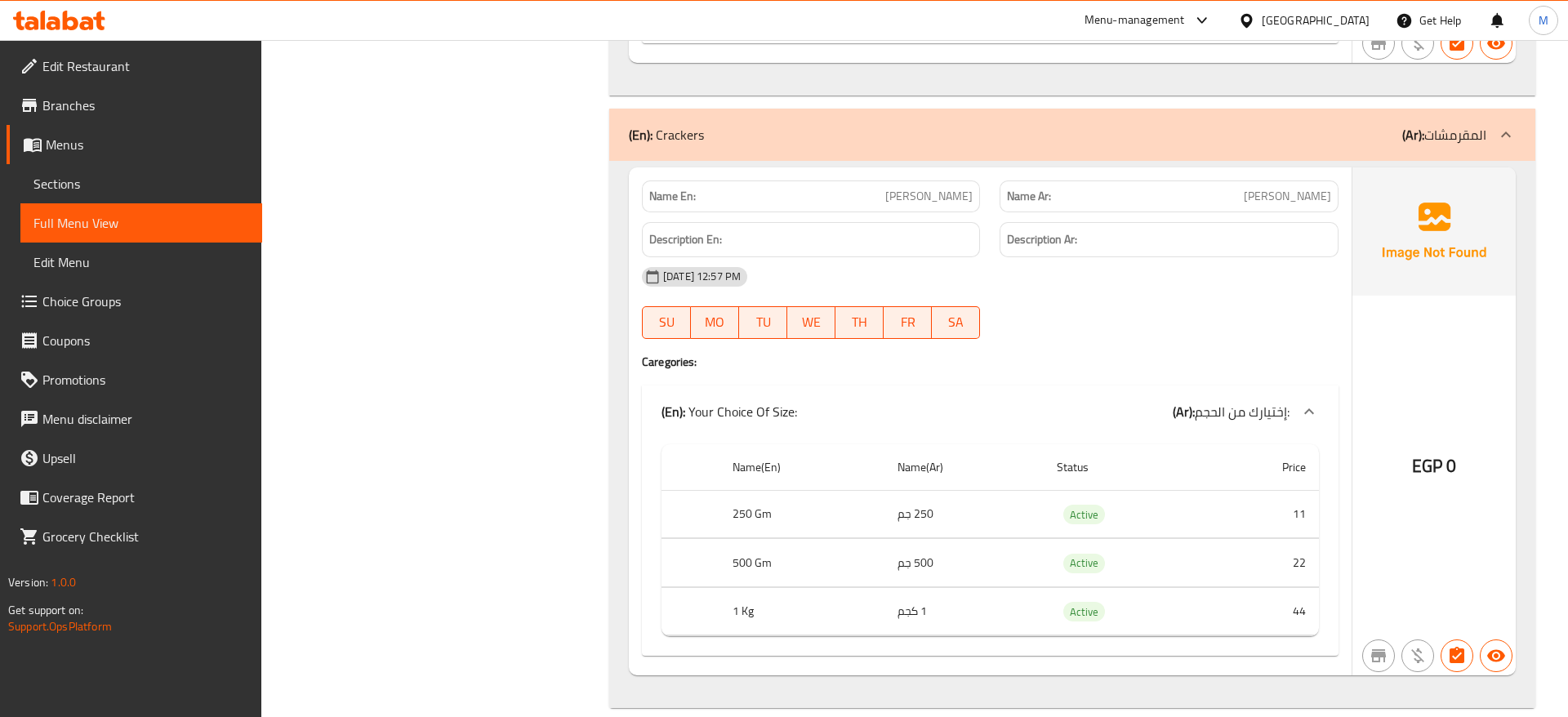
click at [1214, 125] on div "(En): Crackers (Ar): المقرمشات" at bounding box center [1058, 135] width 858 height 20
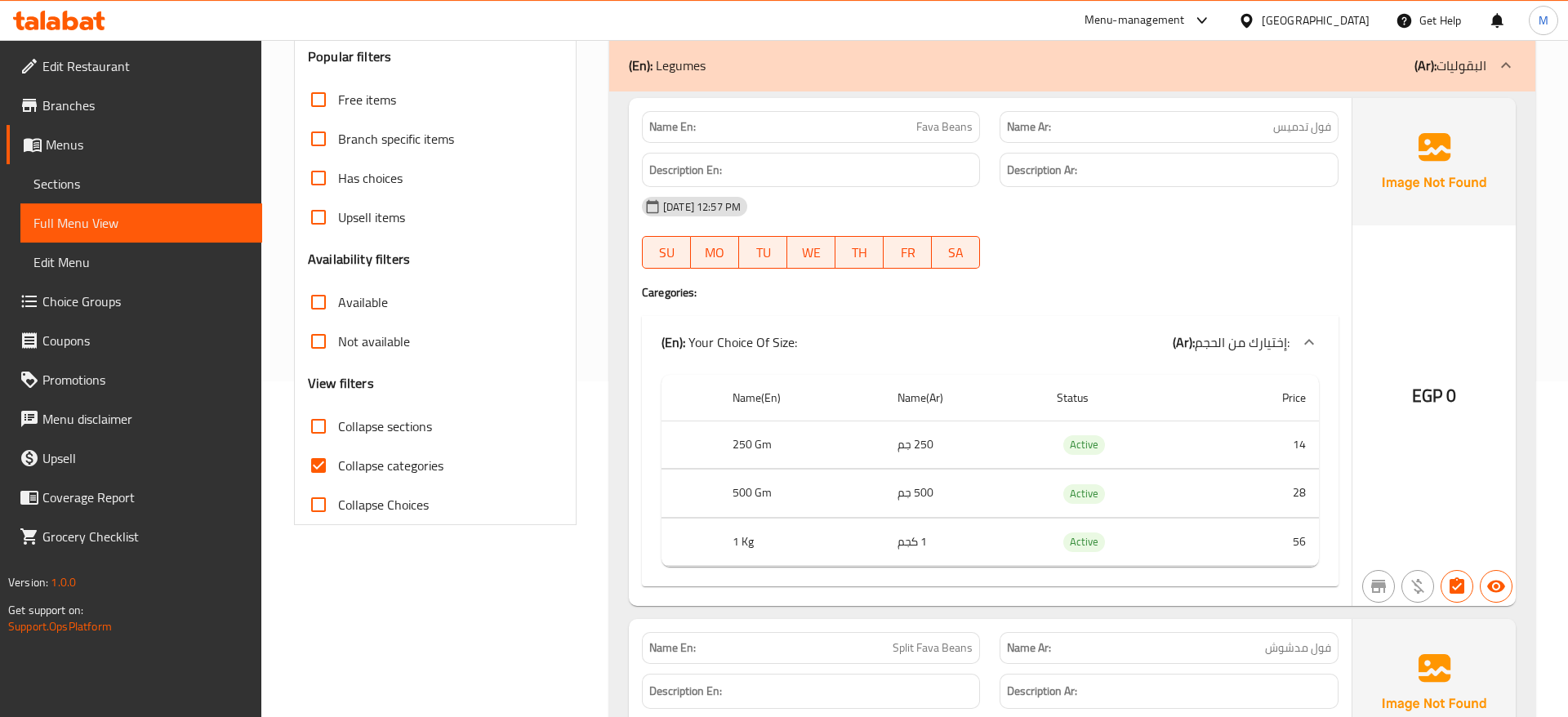
scroll to position [0, 0]
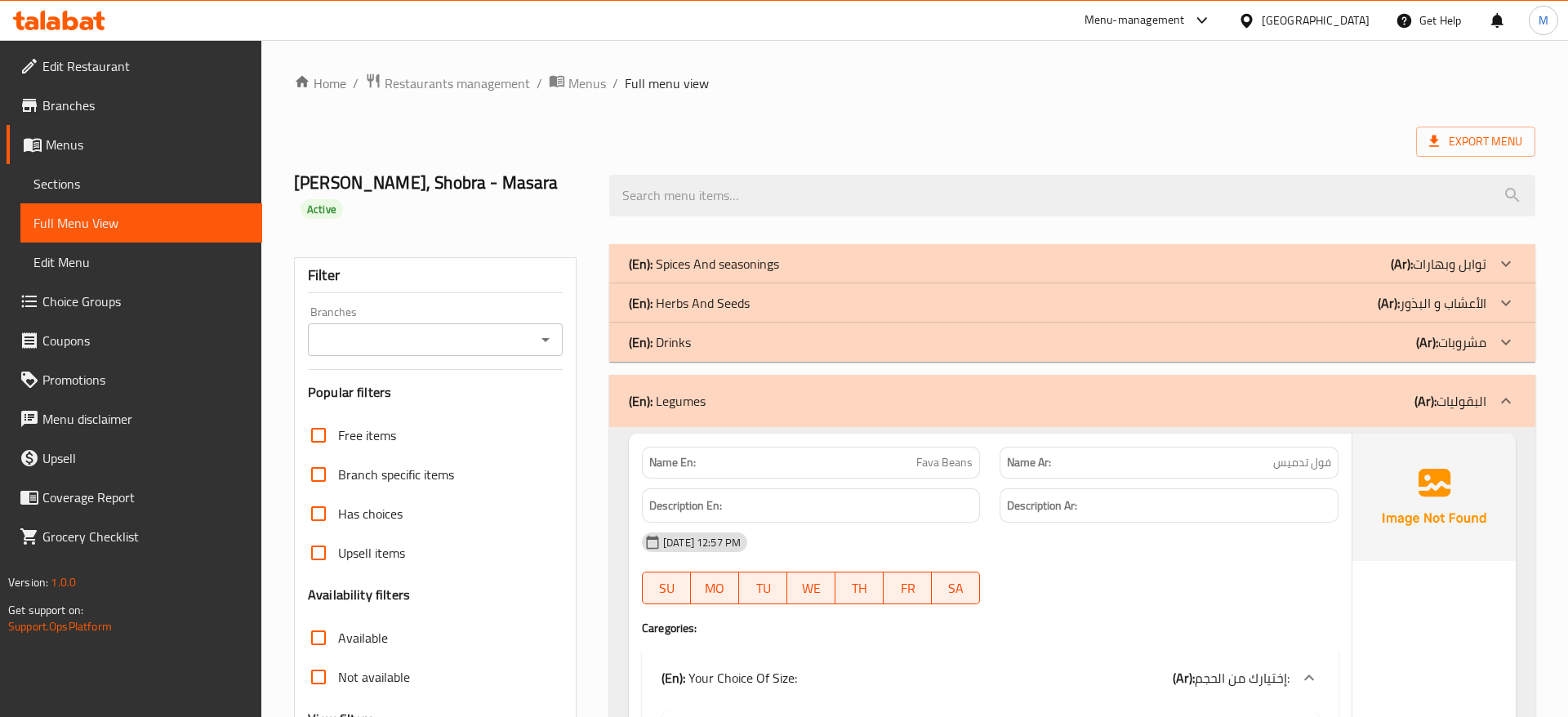
click at [1059, 399] on div "(En): Legumes (Ar): البقوليات" at bounding box center [1058, 402] width 858 height 20
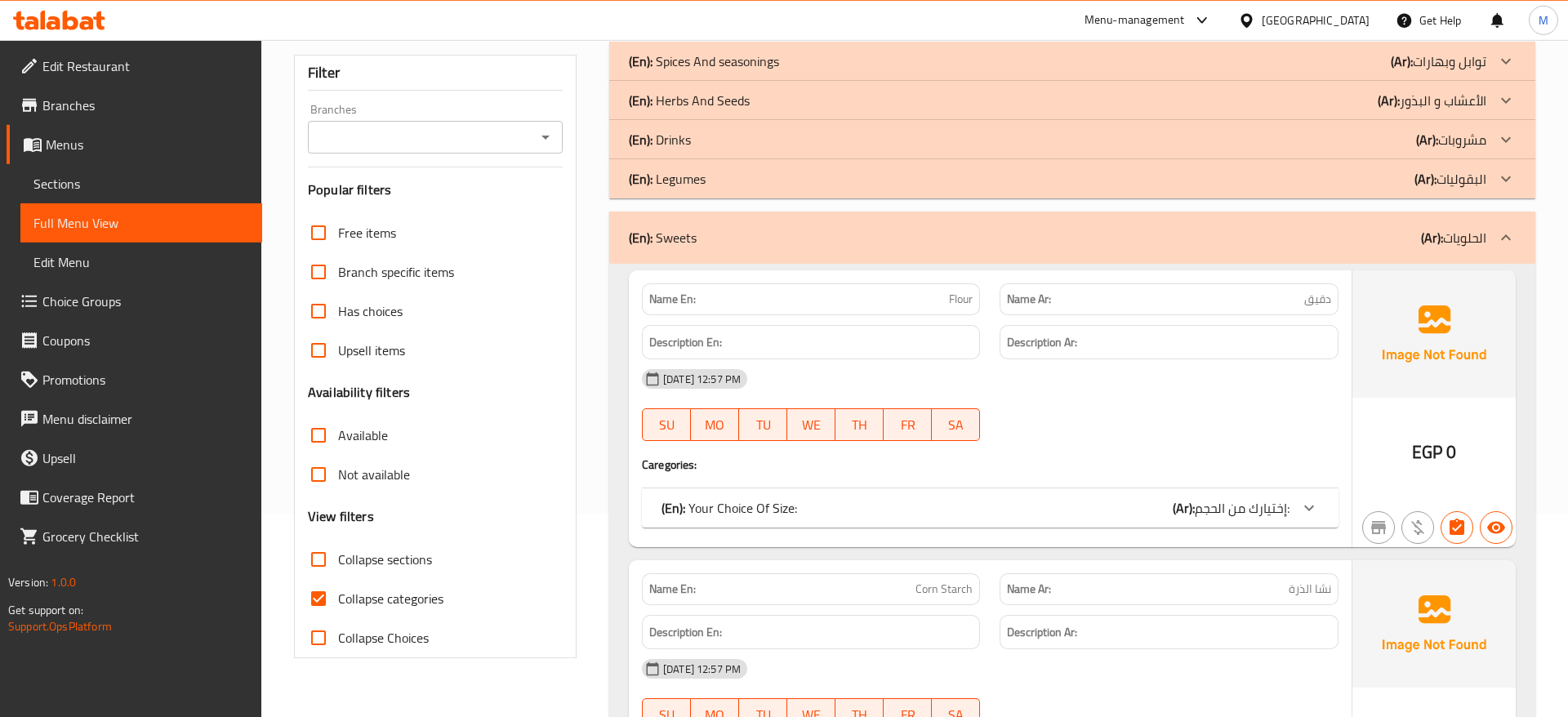
scroll to position [250, 0]
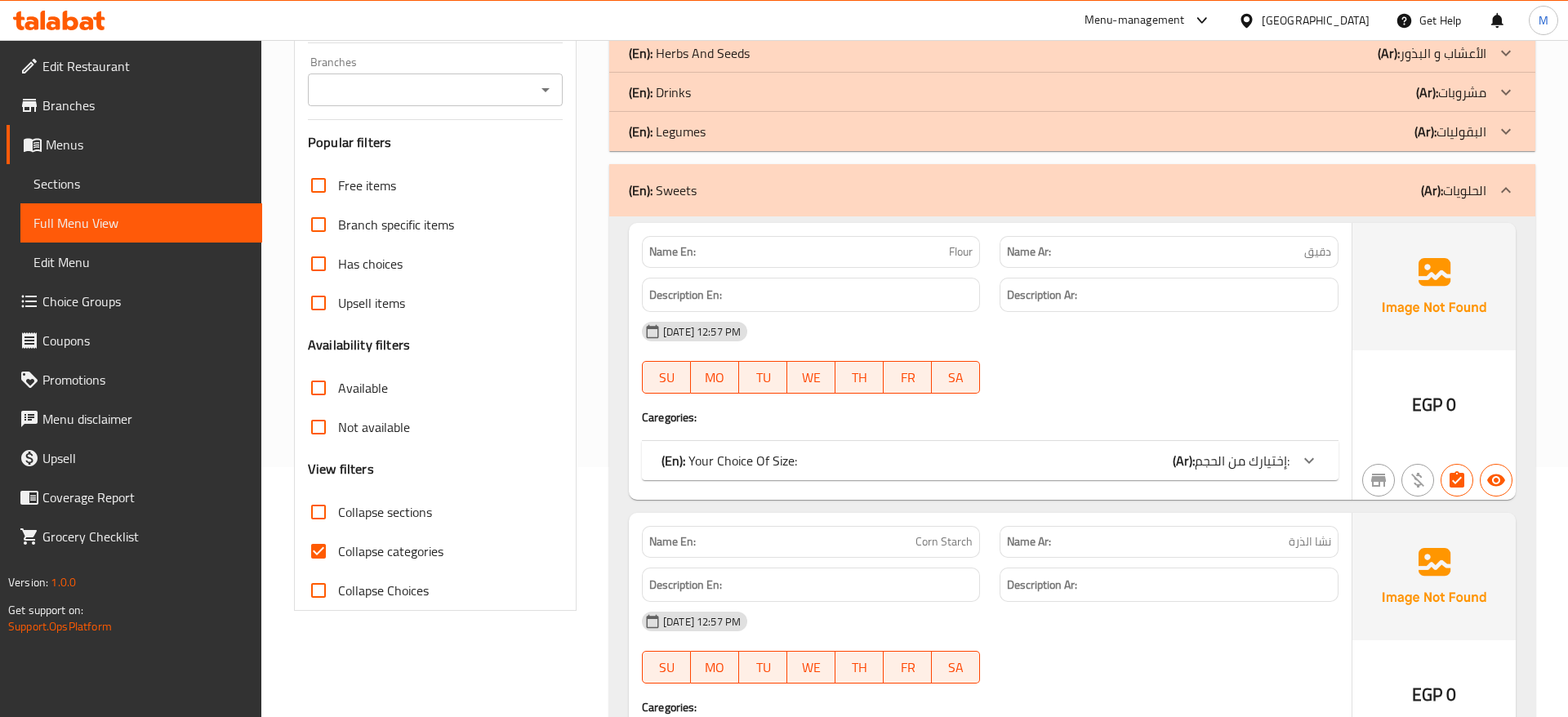
click at [1303, 466] on icon at bounding box center [1309, 461] width 20 height 20
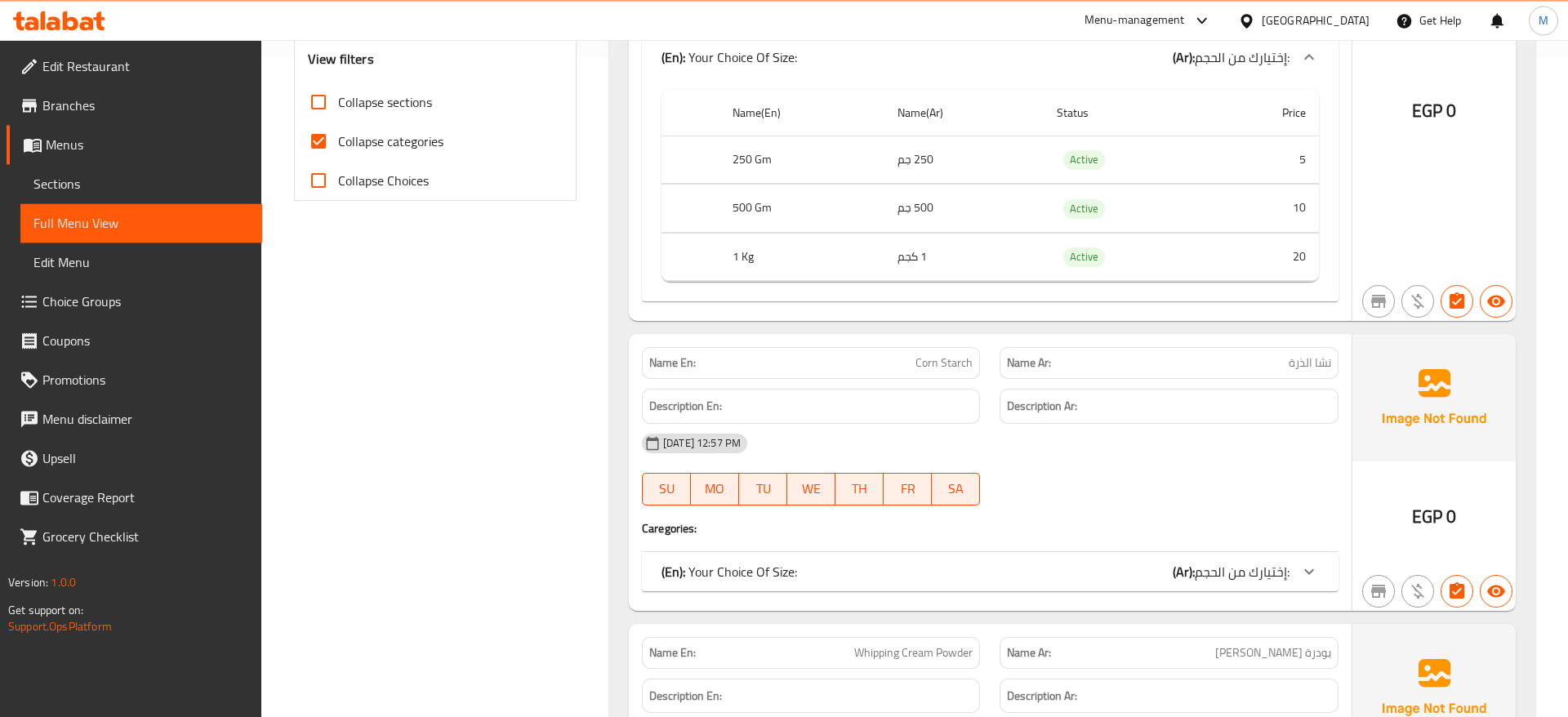
scroll to position [750, 0]
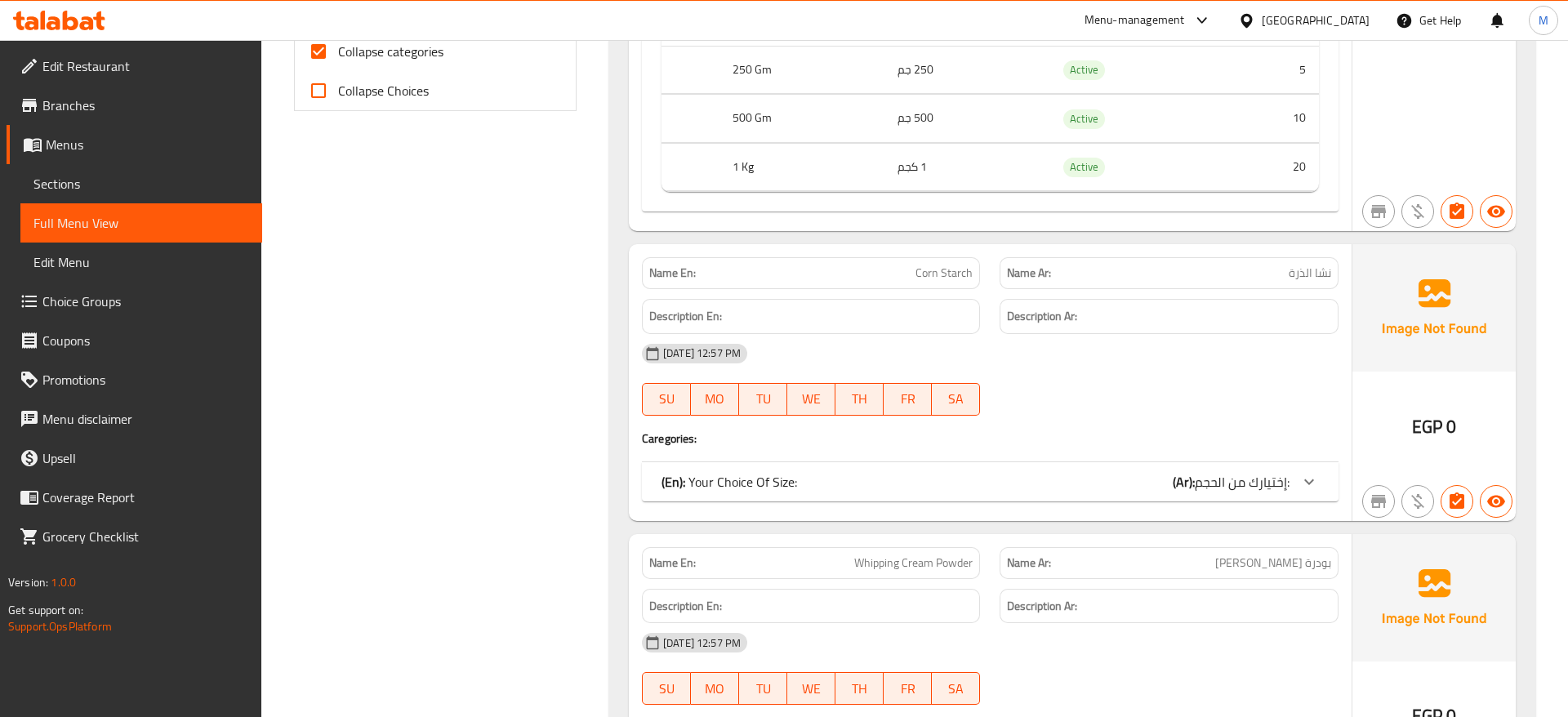
click at [1306, 482] on icon at bounding box center [1309, 482] width 20 height 20
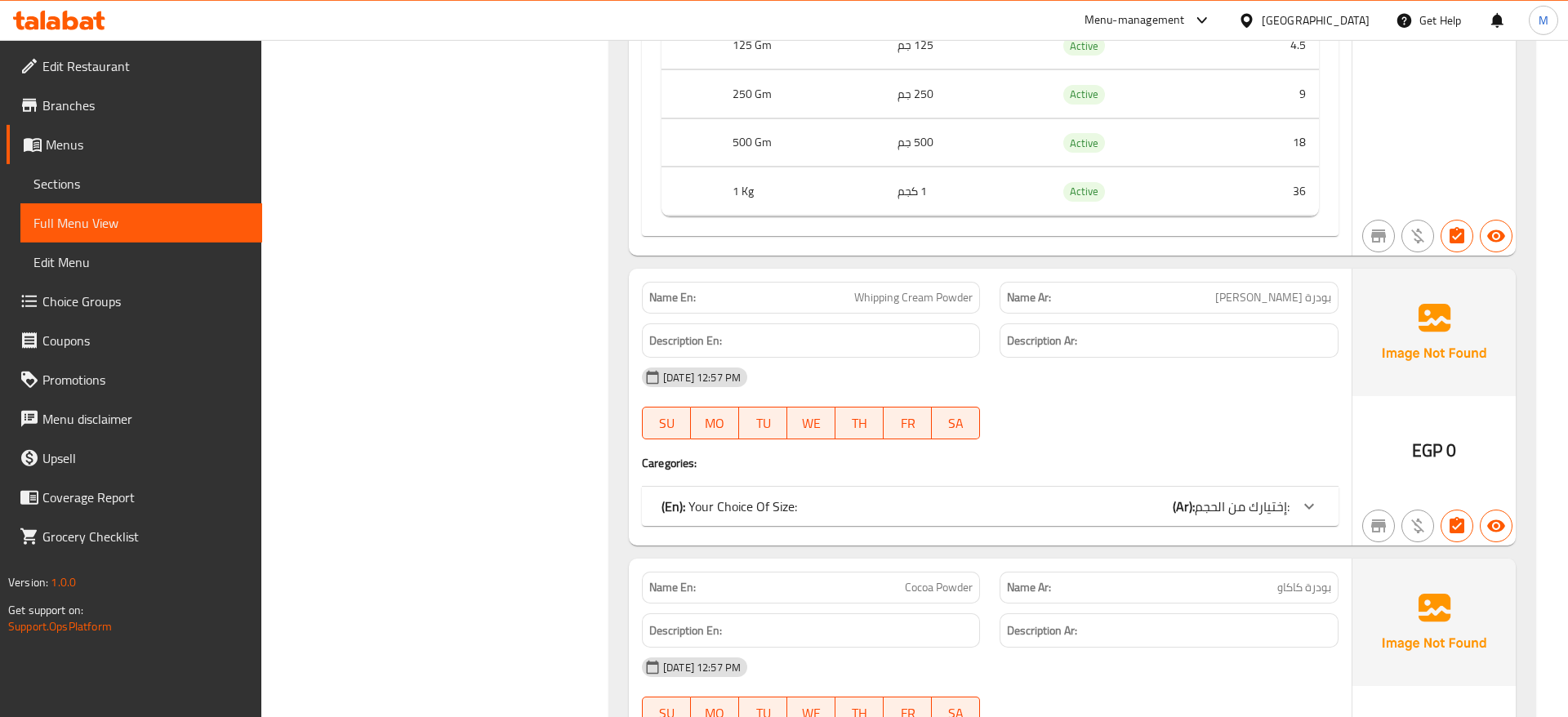
scroll to position [1334, 0]
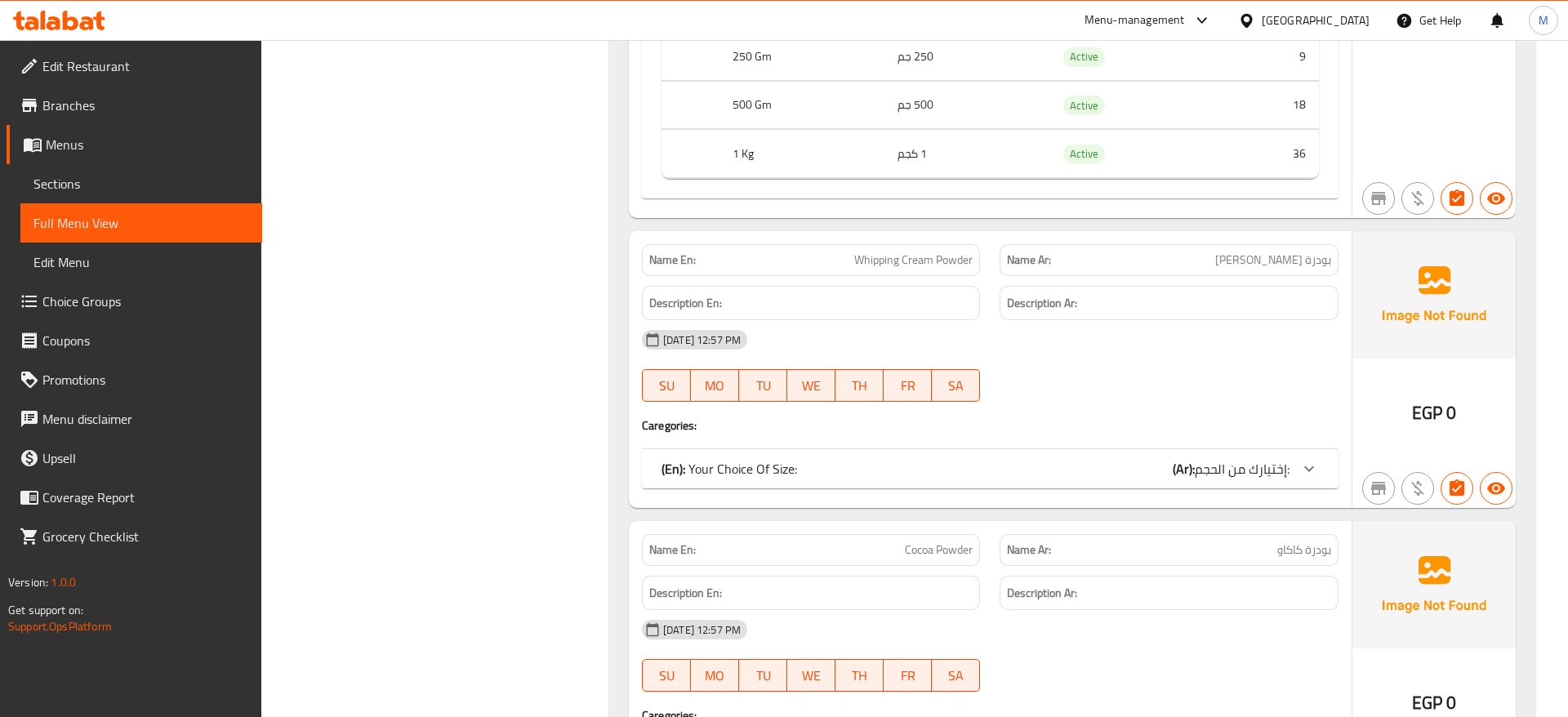
click at [1312, 471] on icon at bounding box center [1309, 469] width 20 height 20
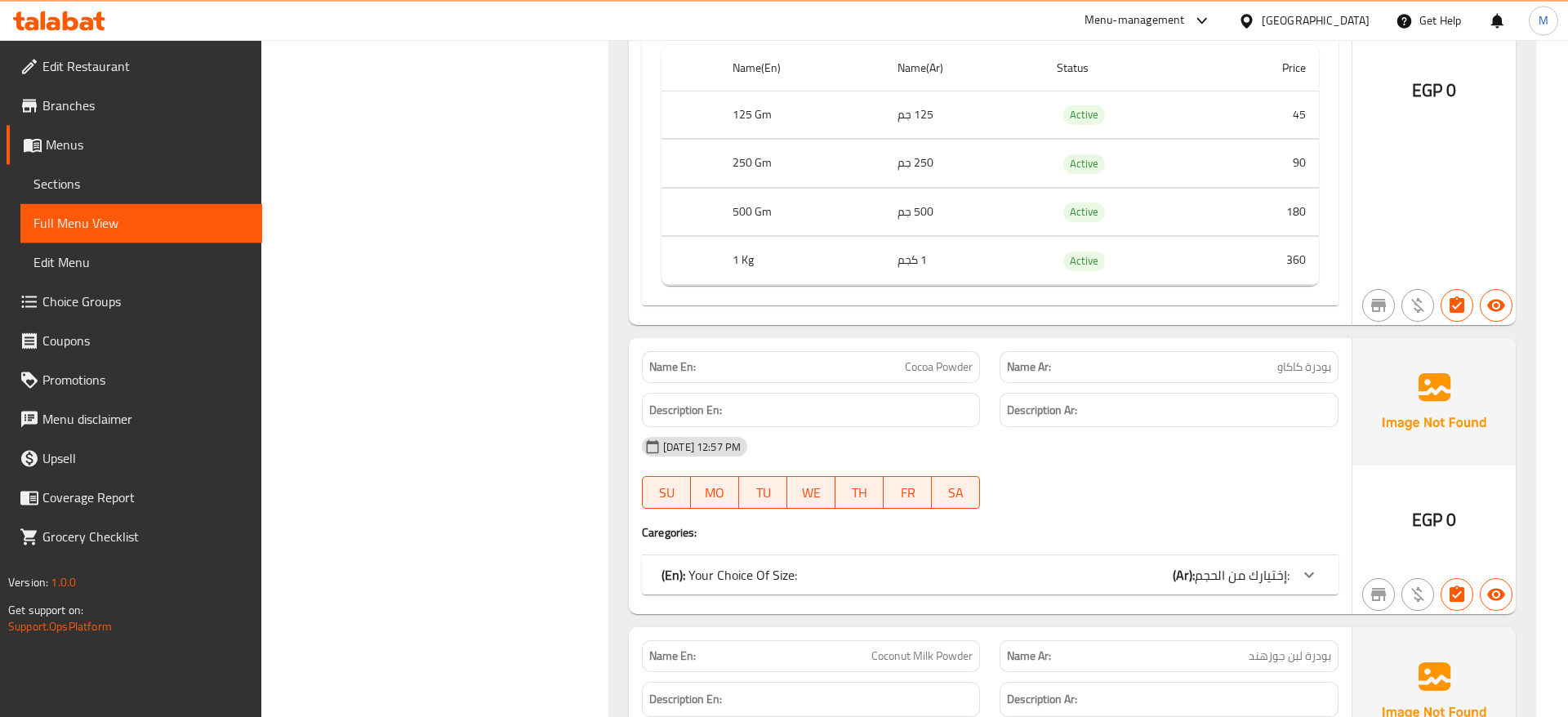
scroll to position [1833, 0]
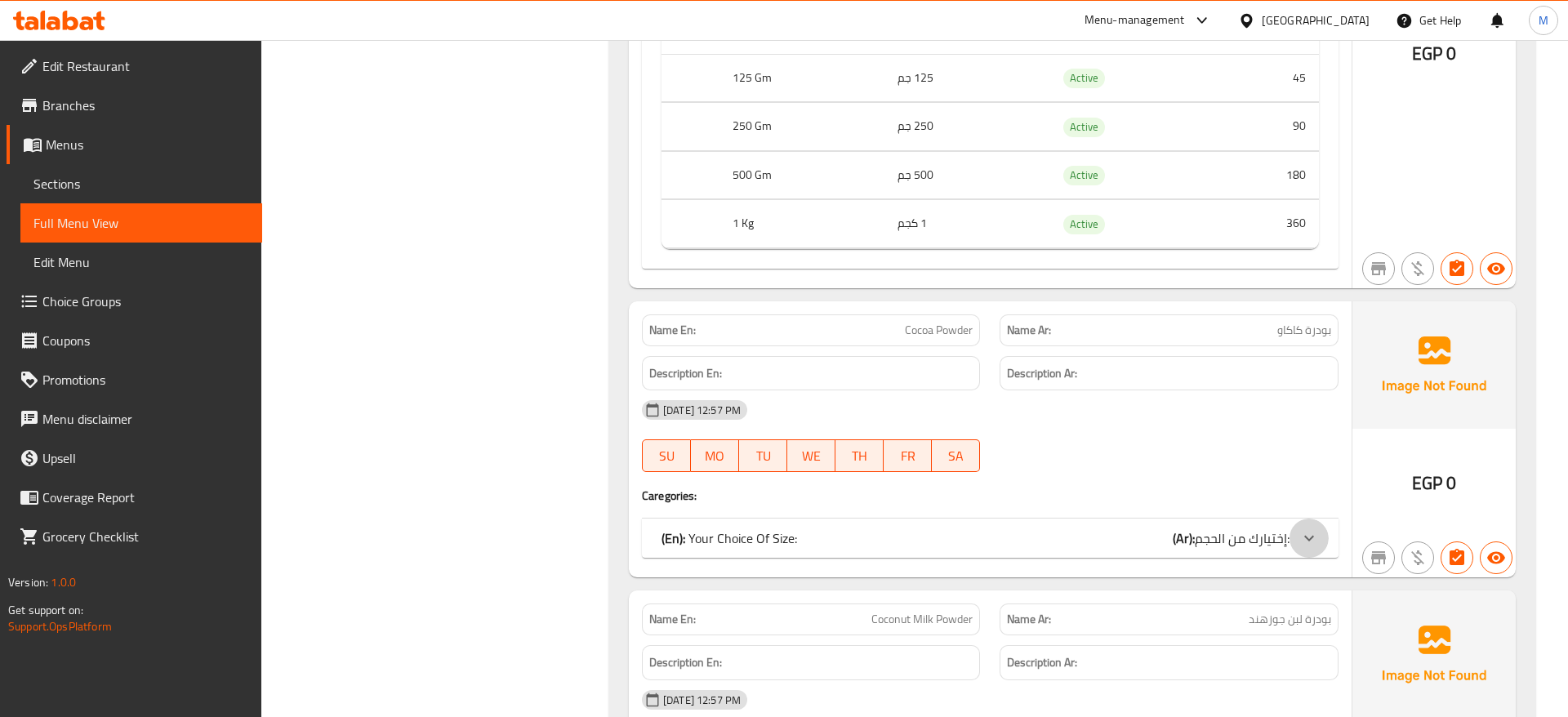
click at [1307, 533] on icon at bounding box center [1309, 539] width 20 height 20
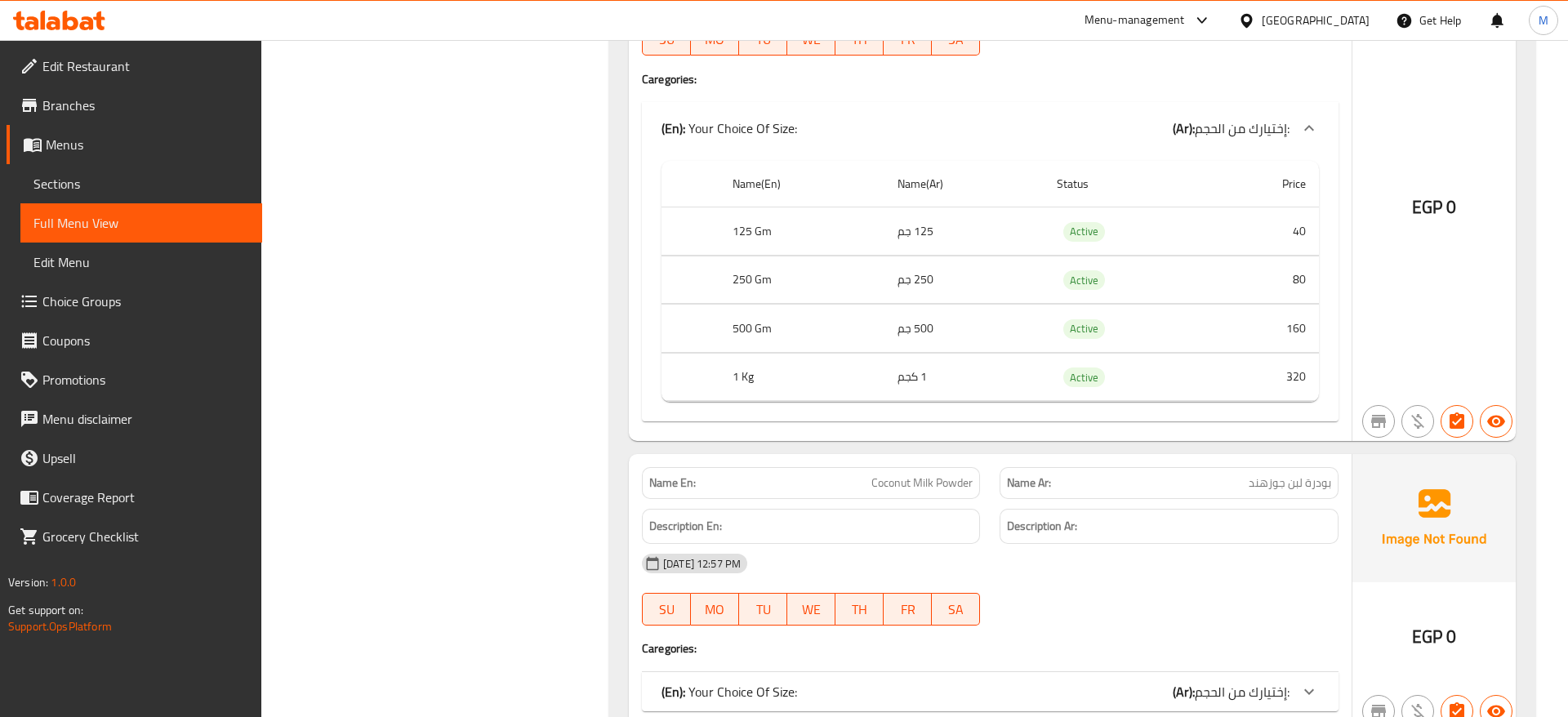
scroll to position [2500, 0]
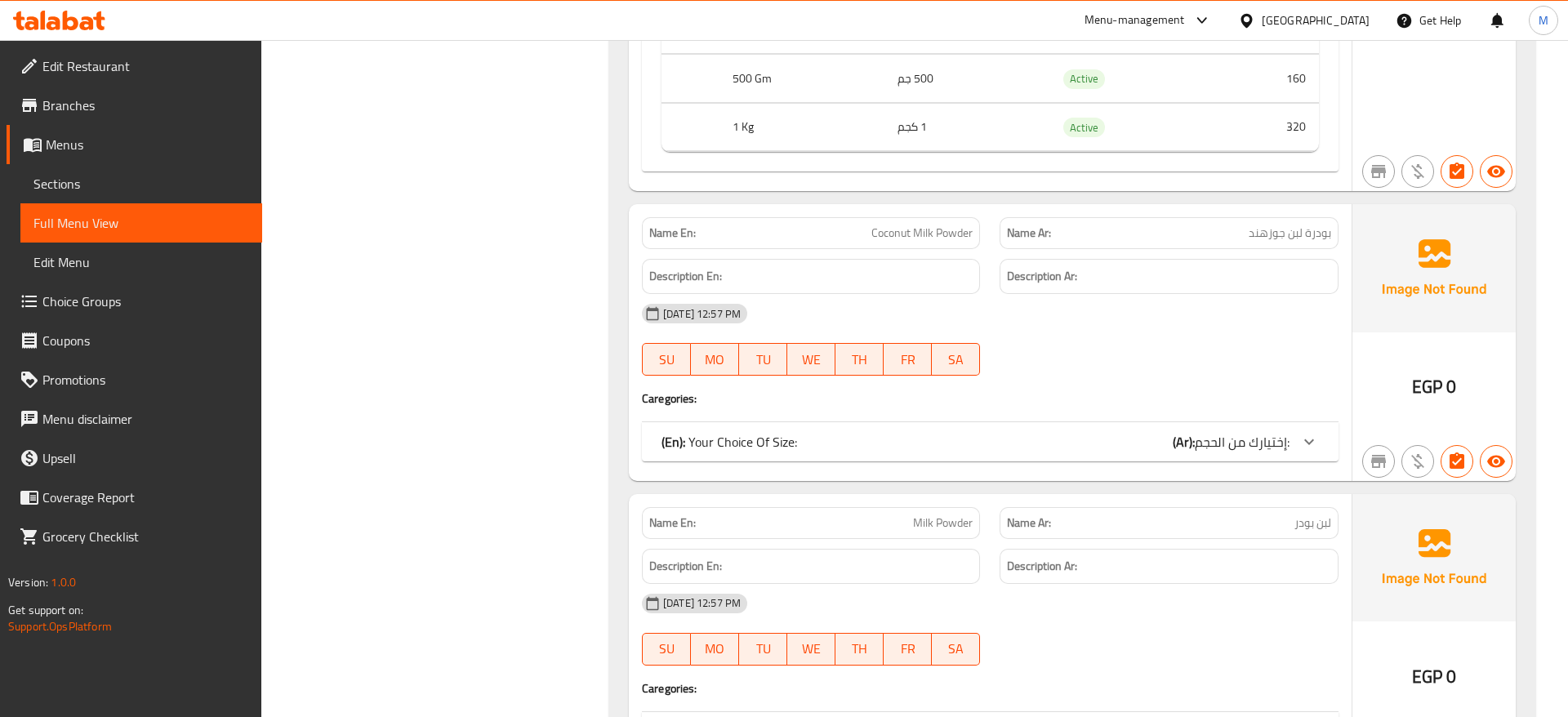
click at [1320, 439] on div at bounding box center [1308, 441] width 39 height 39
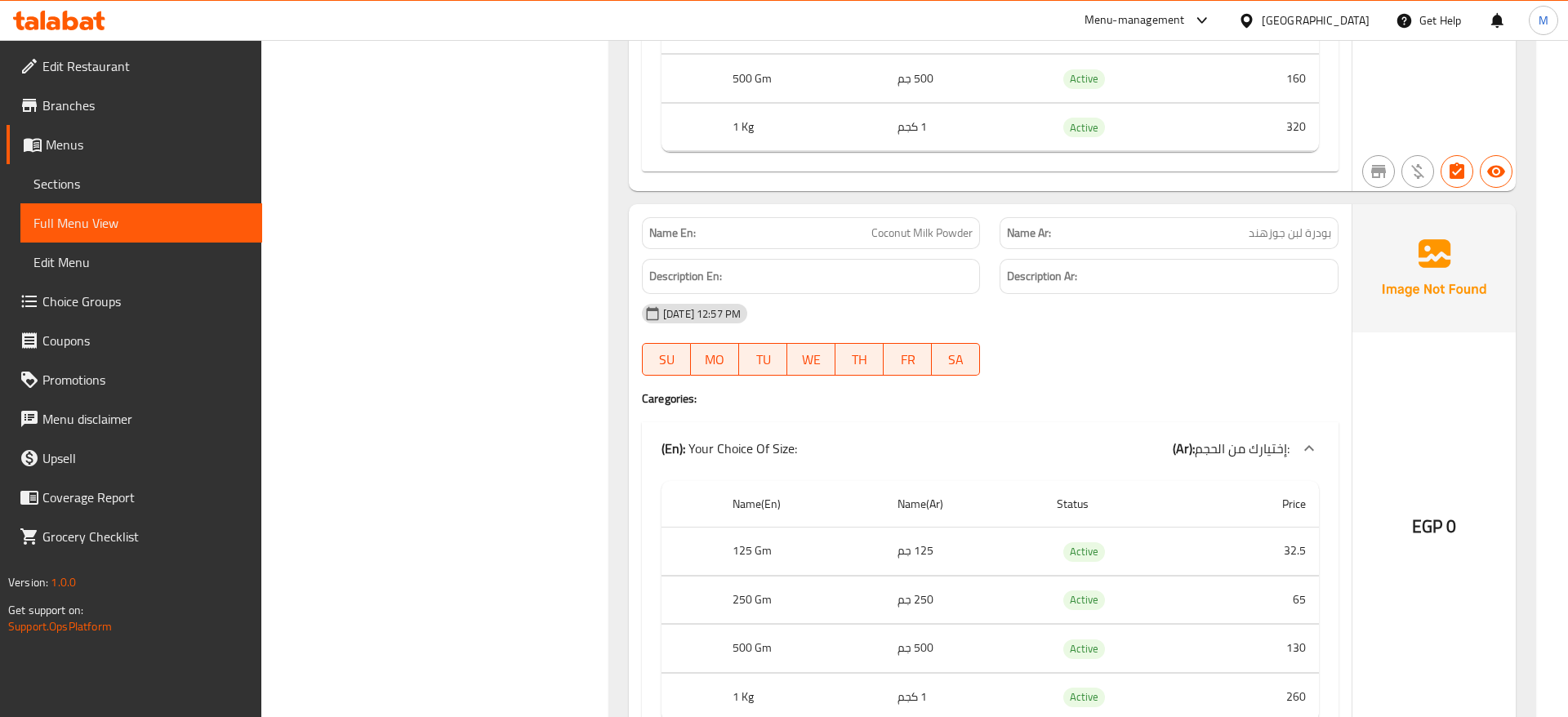
scroll to position [2833, 0]
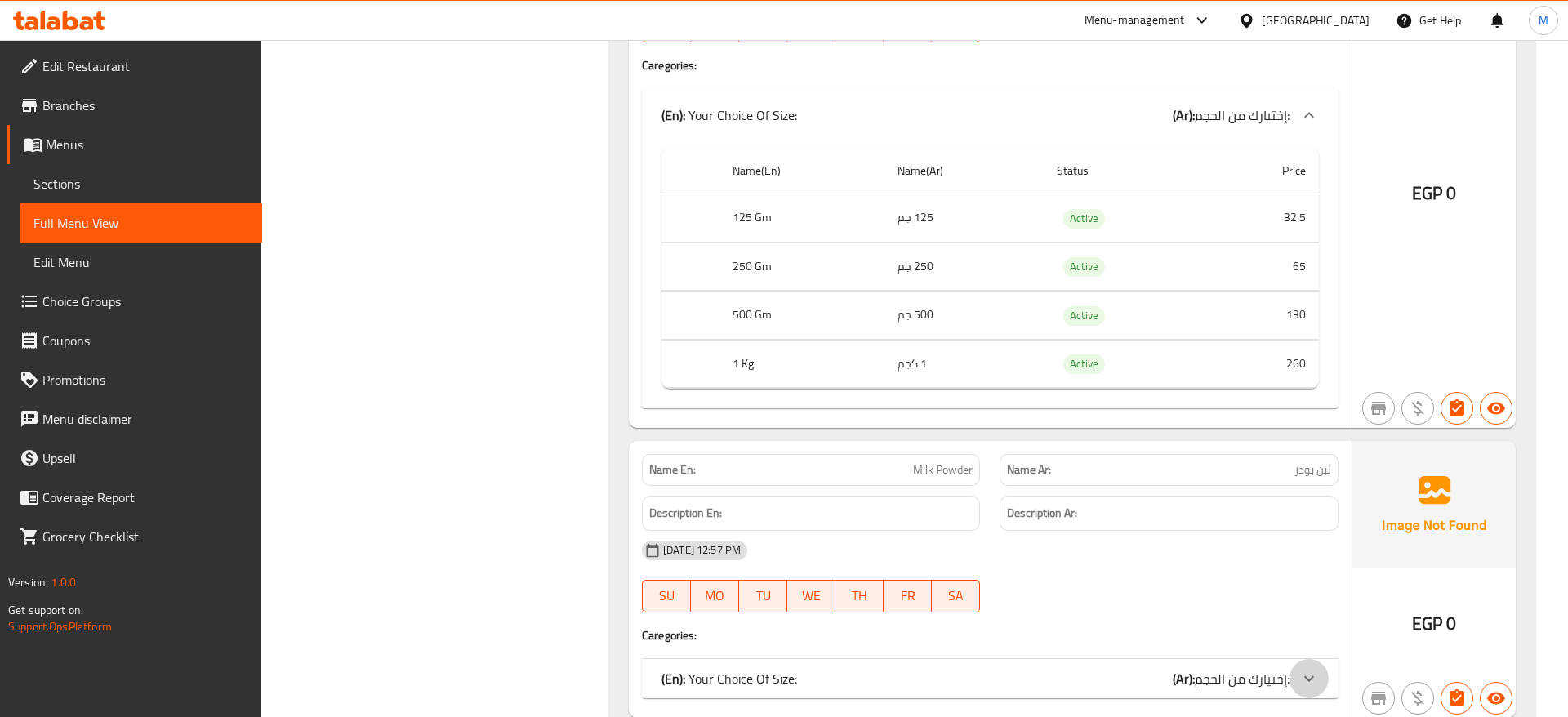
click at [1308, 671] on icon at bounding box center [1309, 679] width 20 height 20
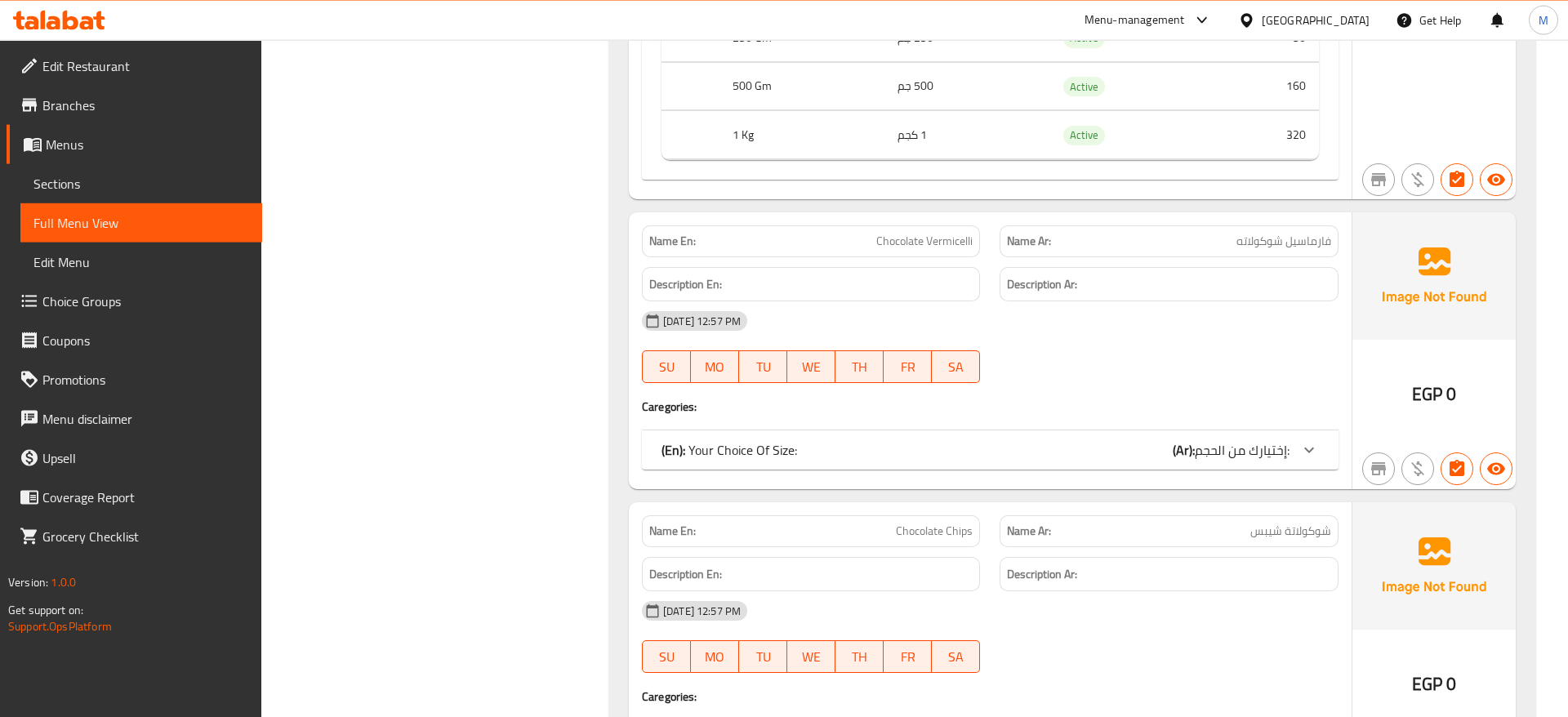
scroll to position [3666, 0]
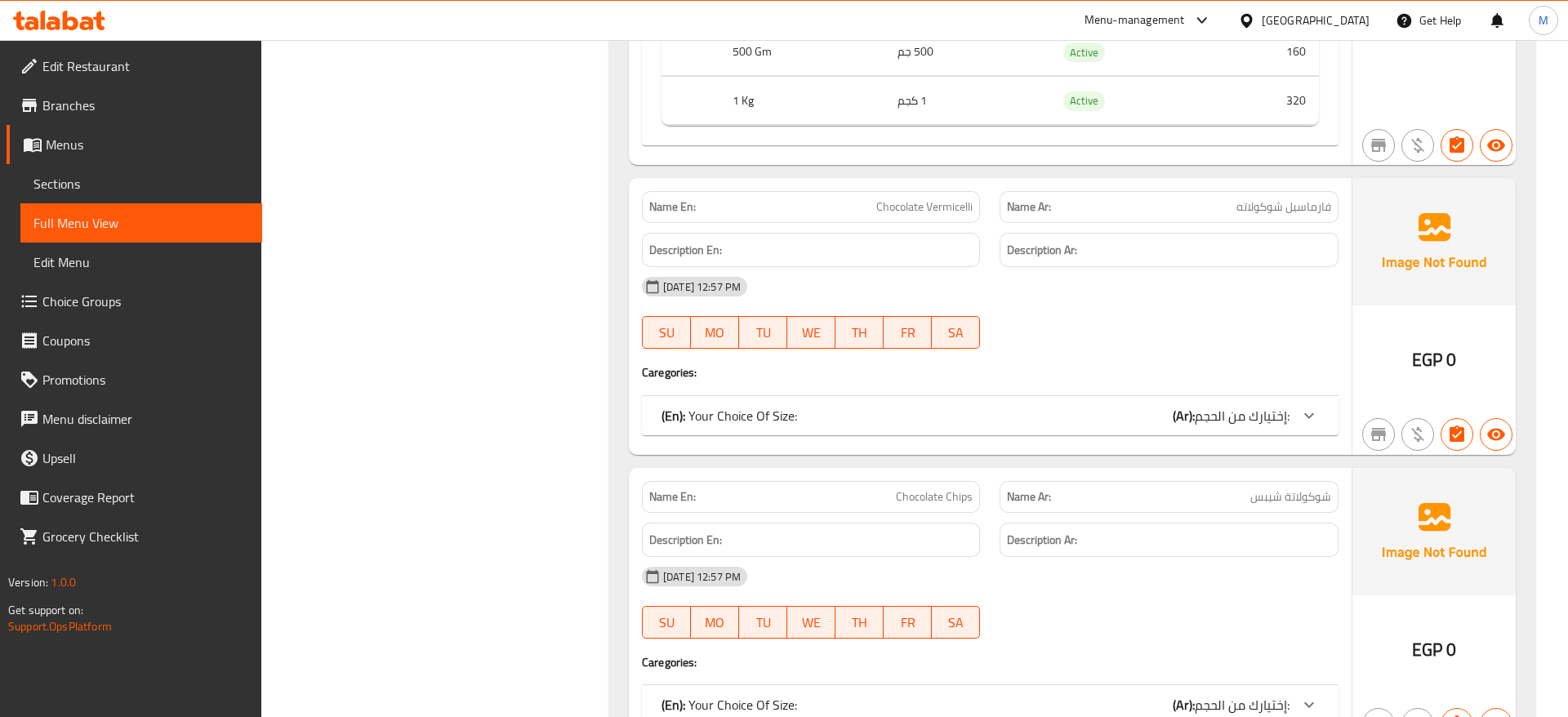
click at [1307, 410] on icon at bounding box center [1309, 416] width 20 height 20
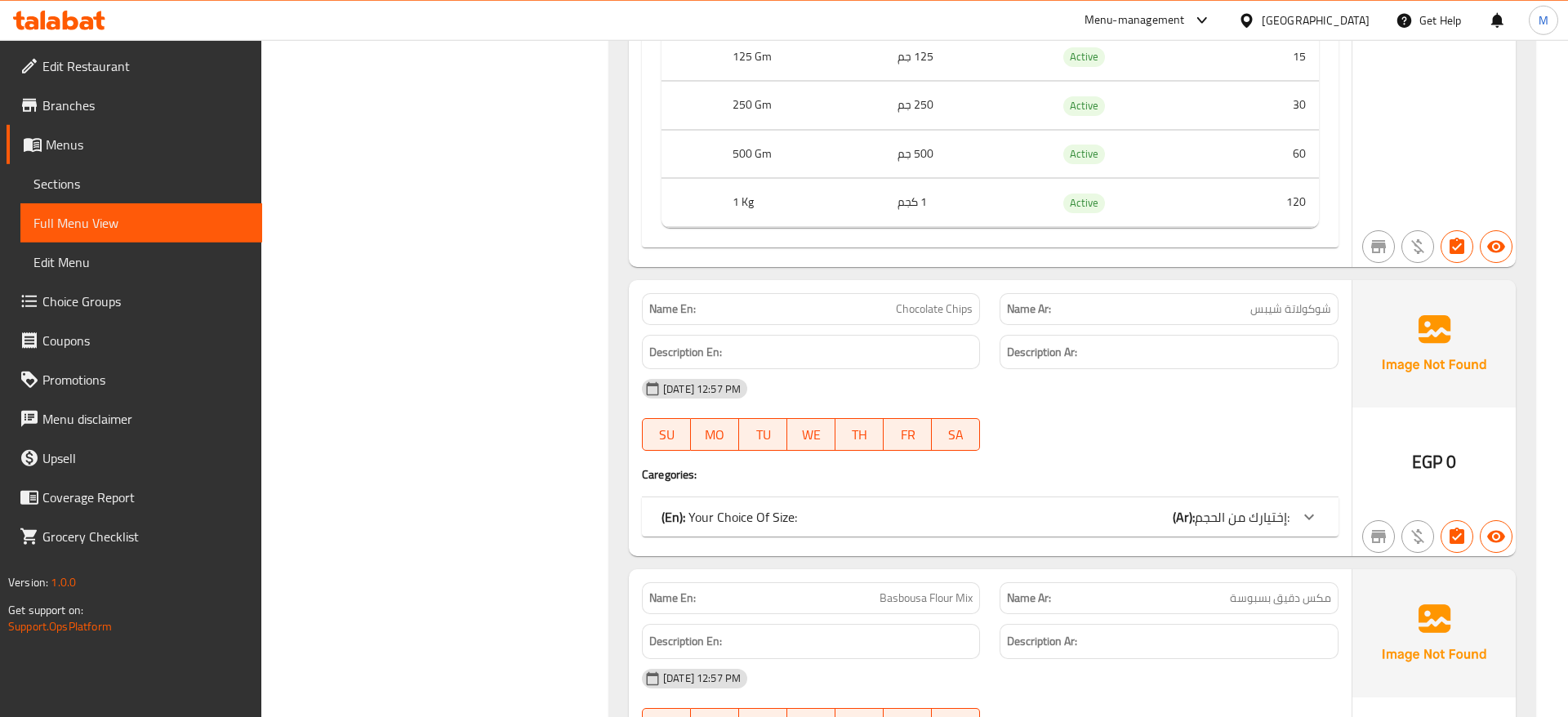
scroll to position [4166, 0]
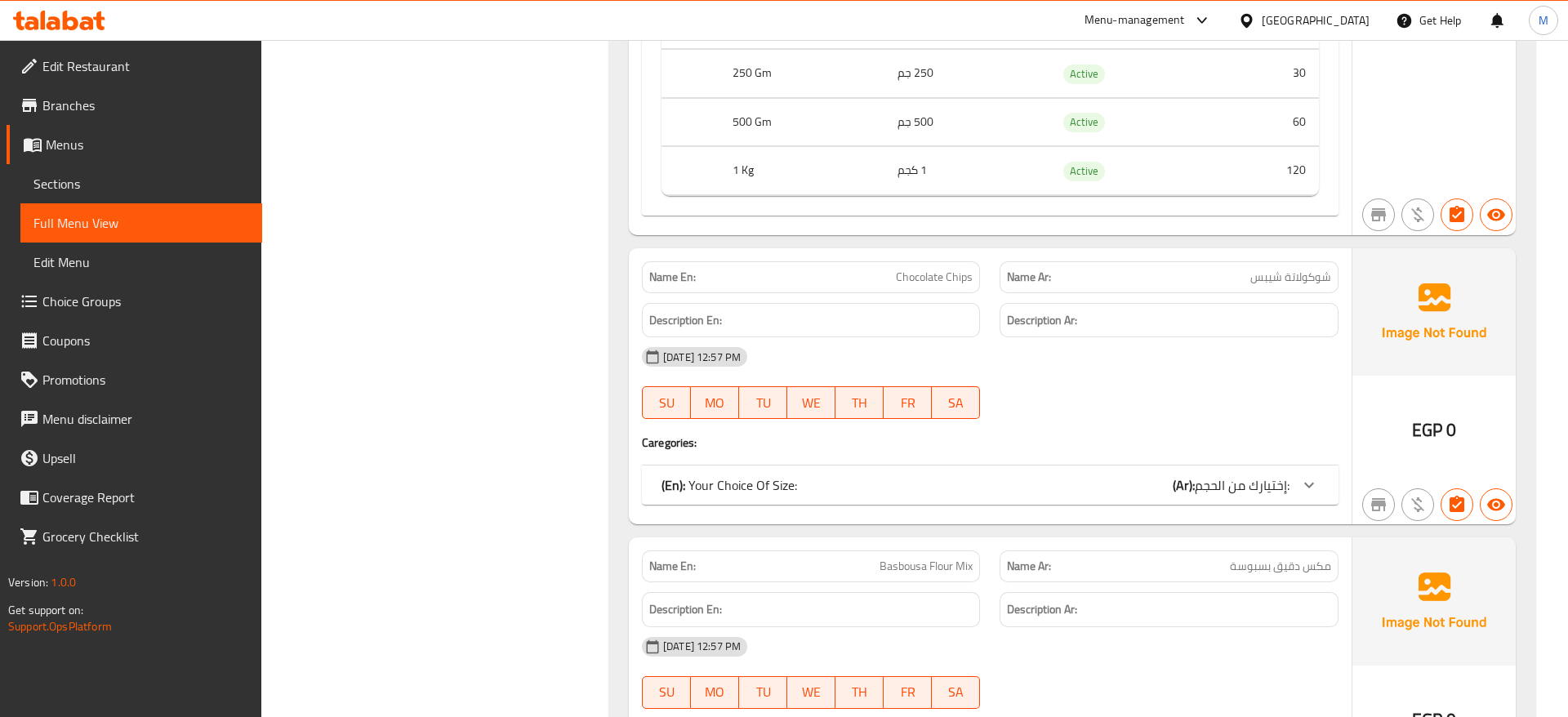
click at [1307, 483] on icon at bounding box center [1309, 485] width 10 height 6
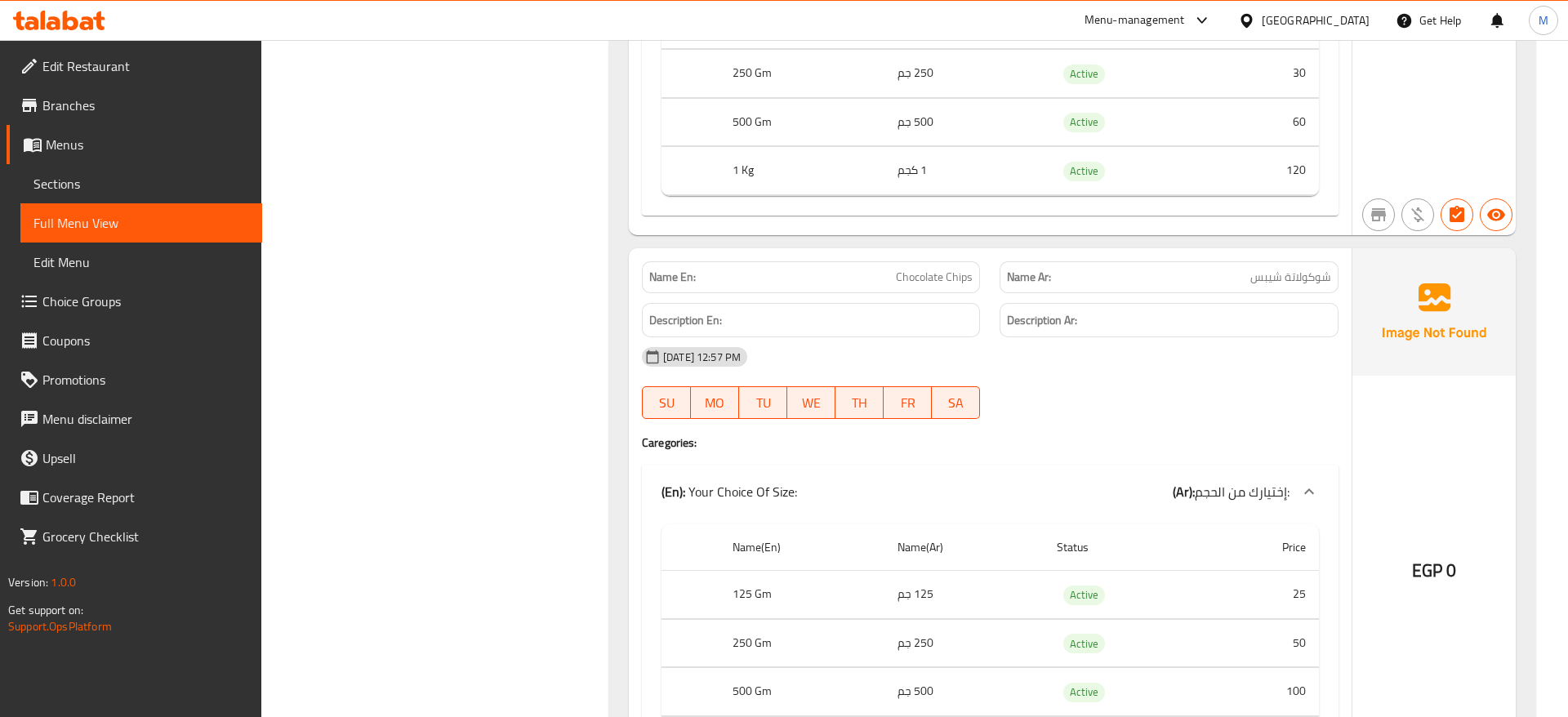
scroll to position [4749, 0]
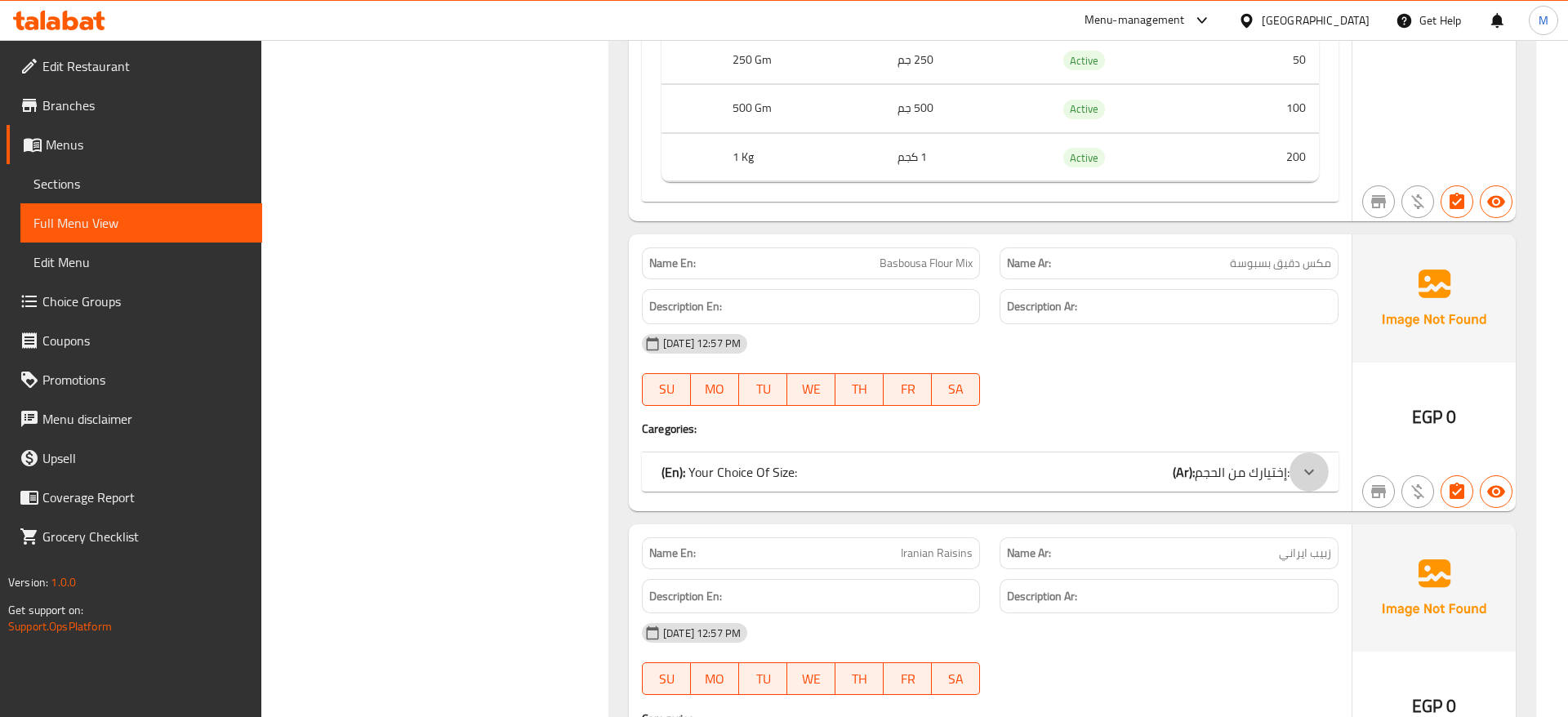
click at [1300, 462] on icon at bounding box center [1309, 472] width 20 height 20
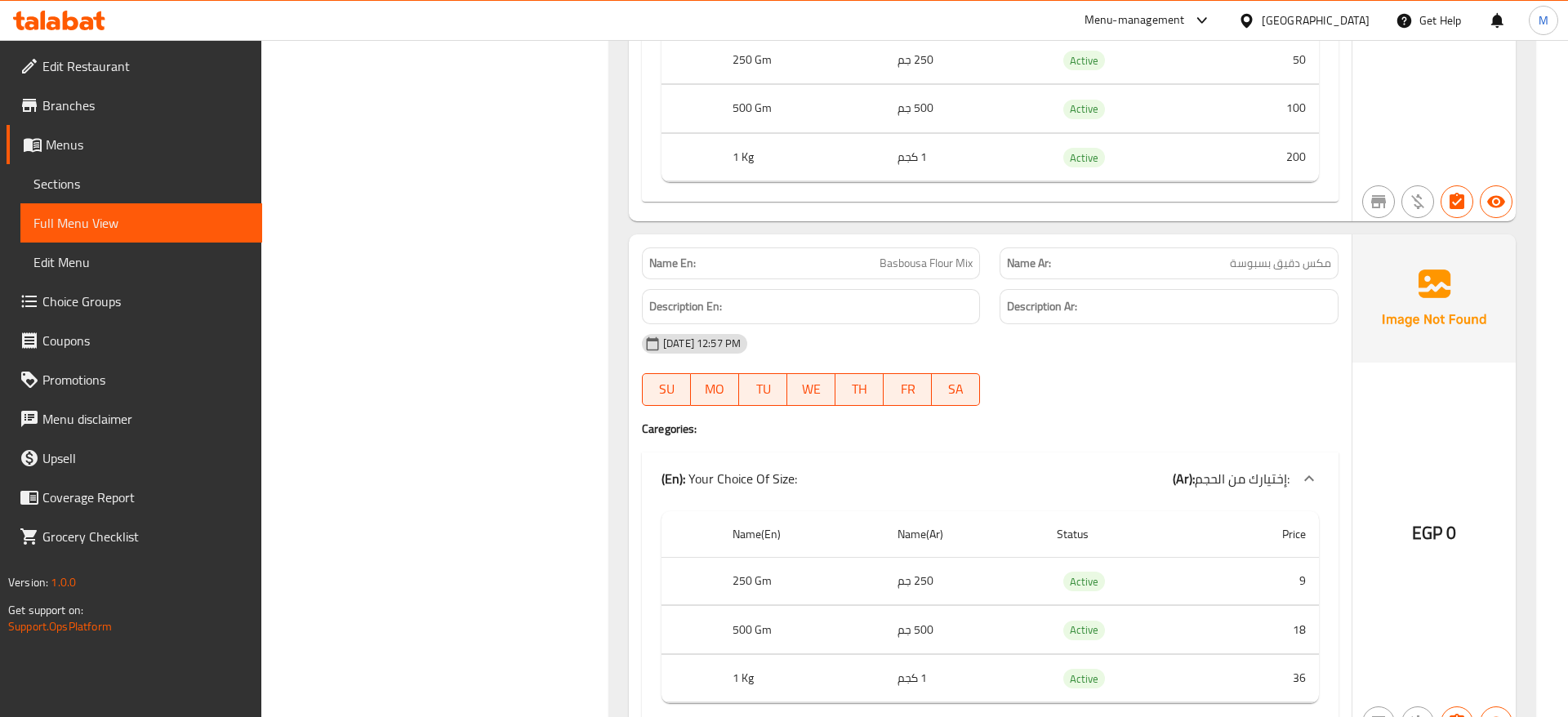
scroll to position [5250, 0]
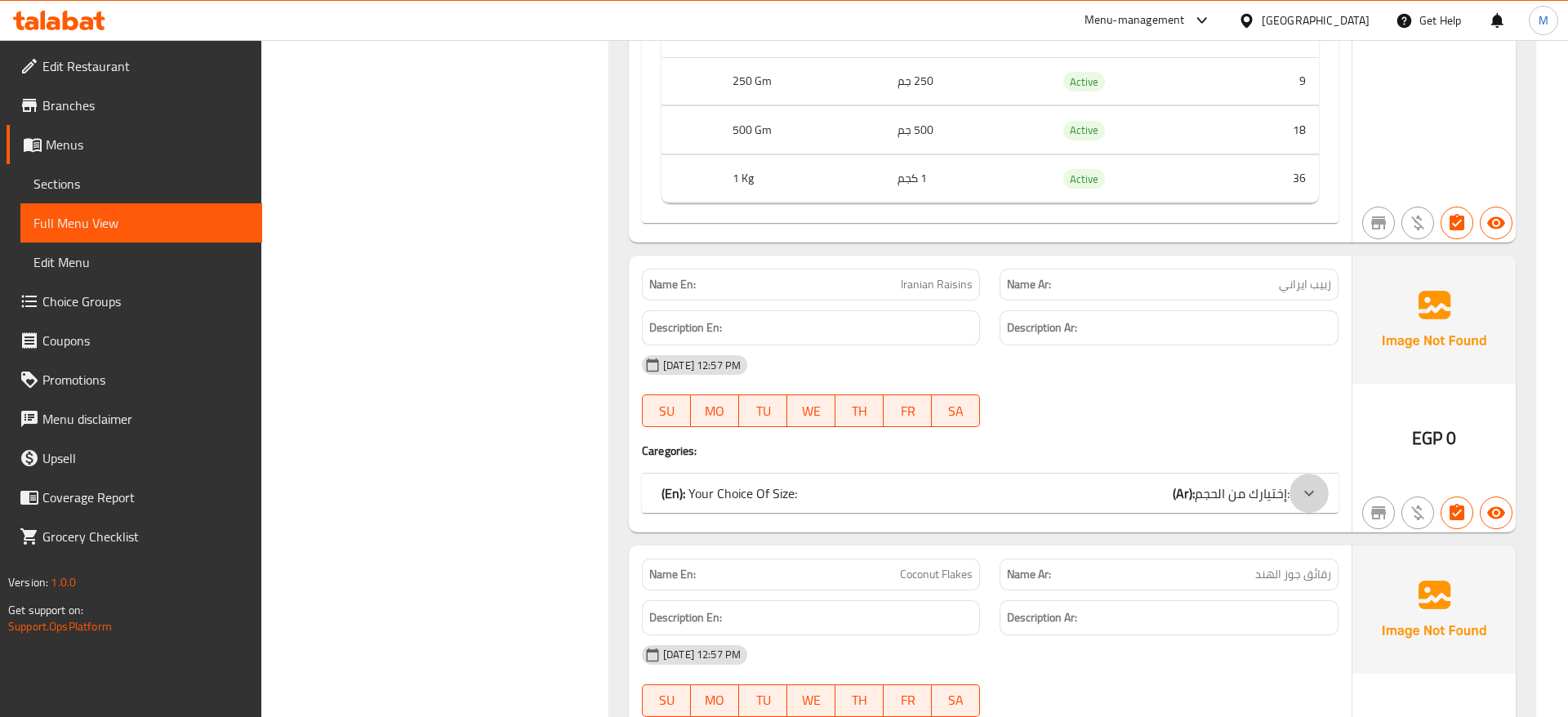
click at [1303, 484] on icon at bounding box center [1309, 494] width 20 height 20
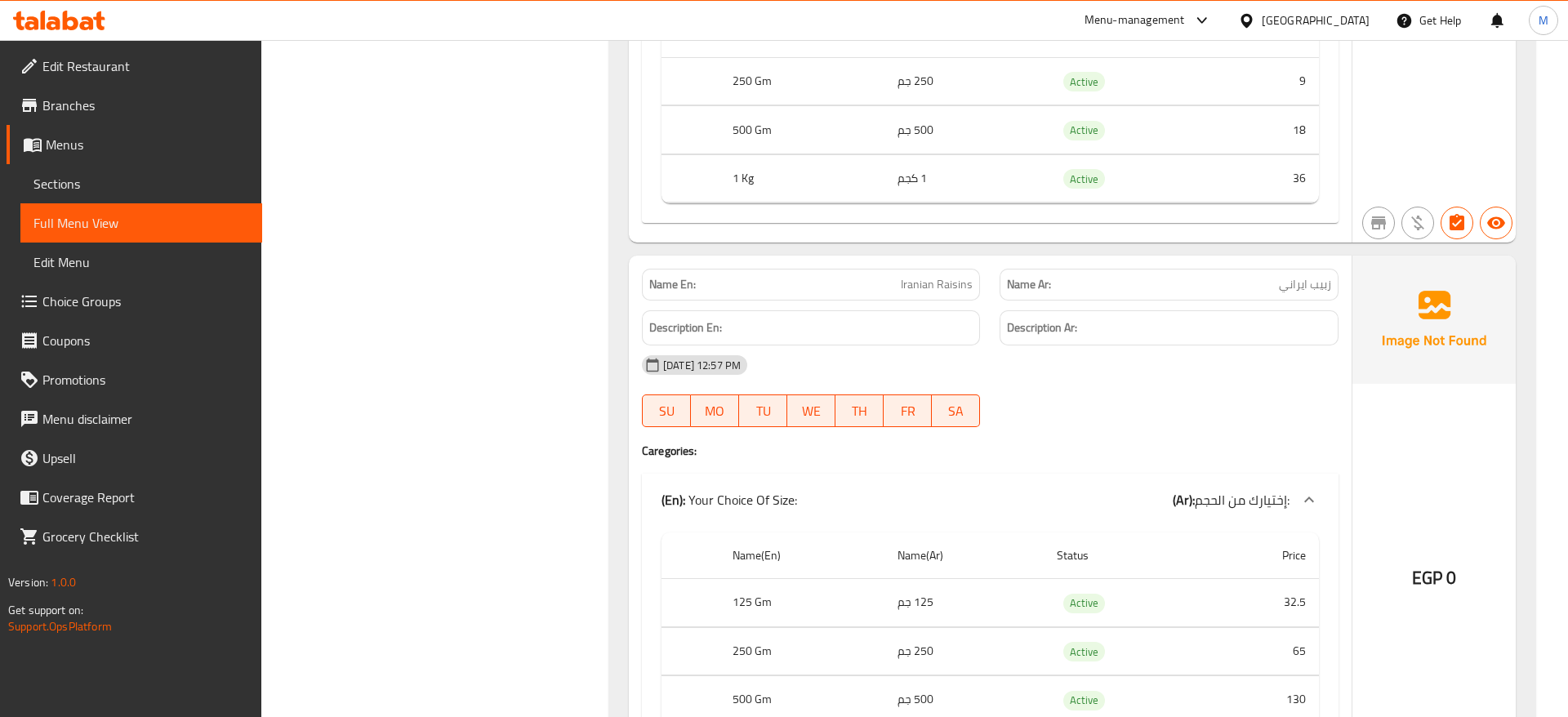
scroll to position [5749, 0]
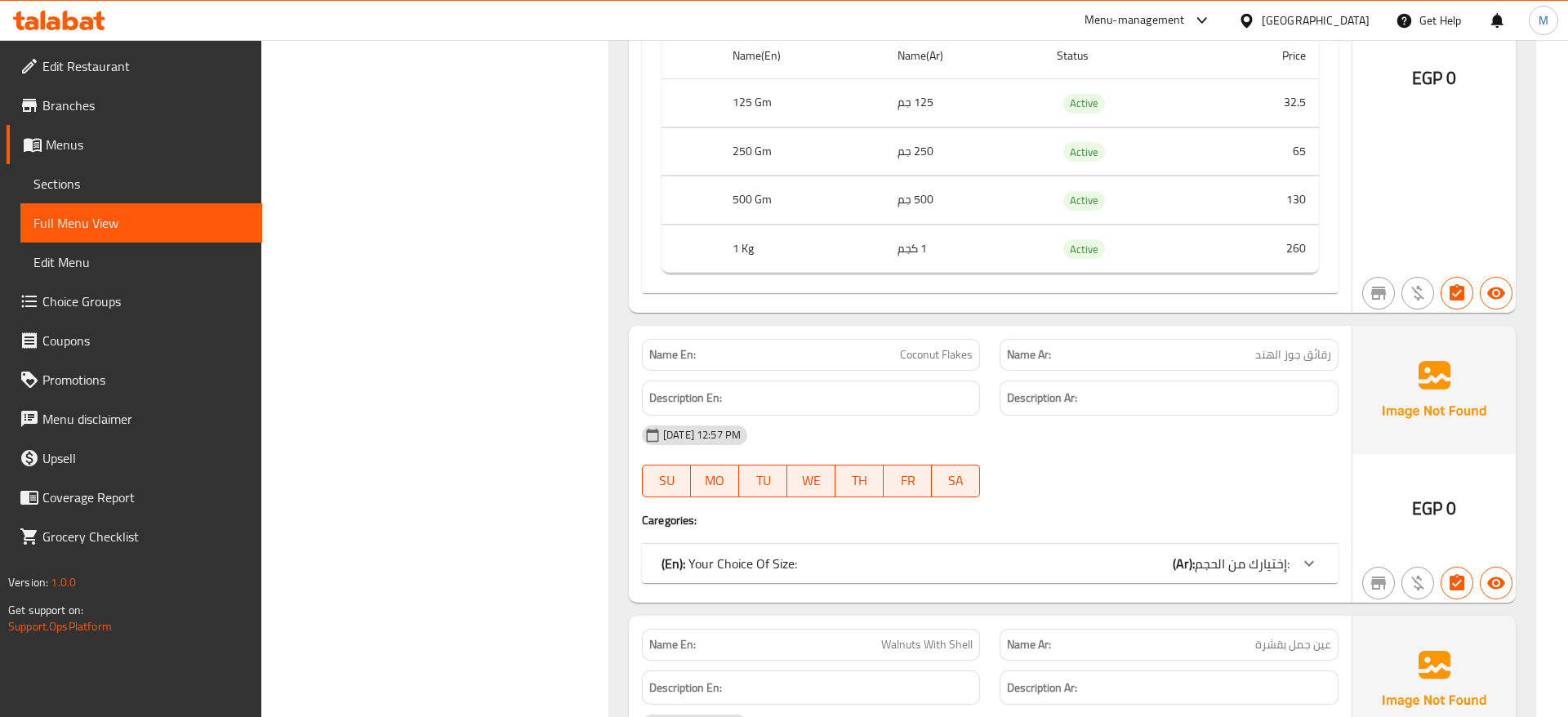
click at [1302, 554] on icon at bounding box center [1309, 563] width 20 height 20
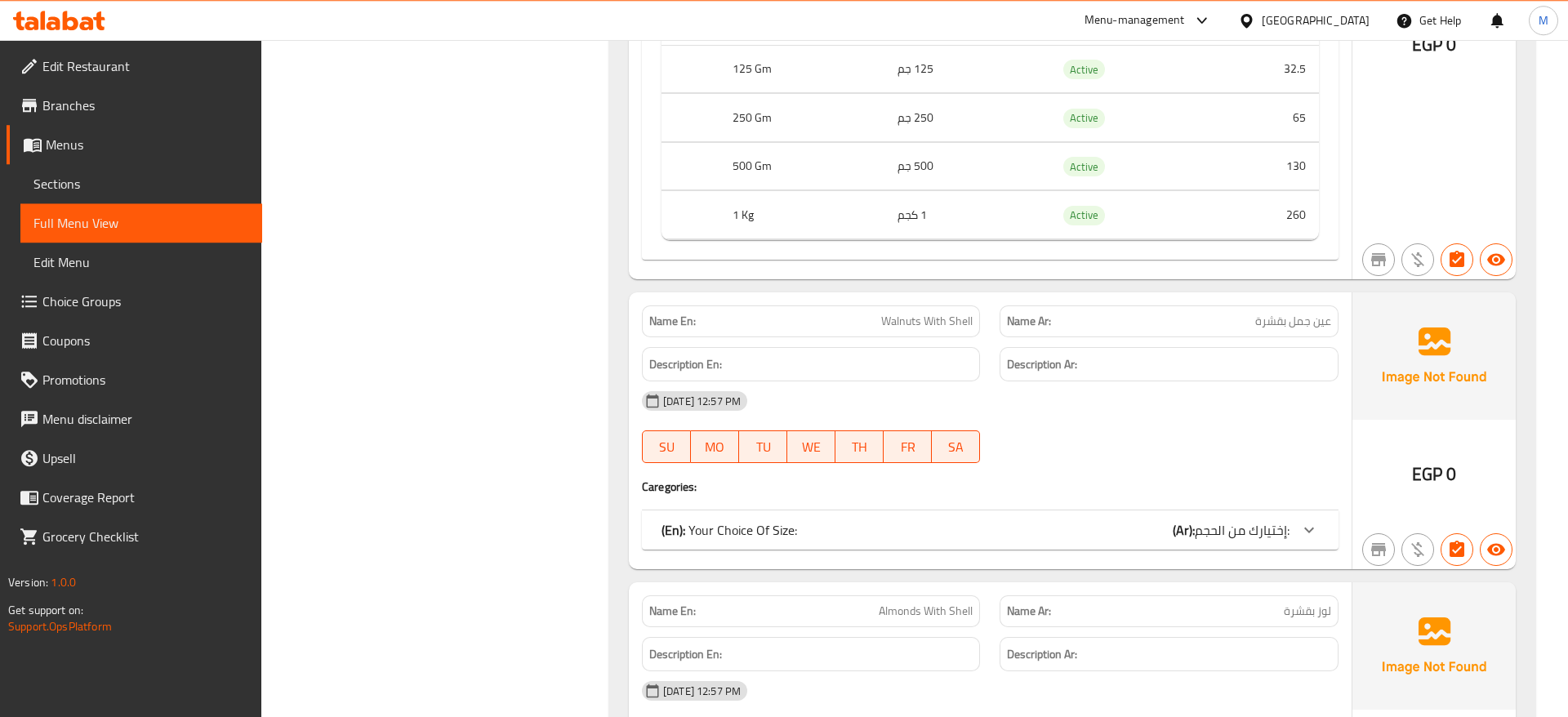
scroll to position [6416, 0]
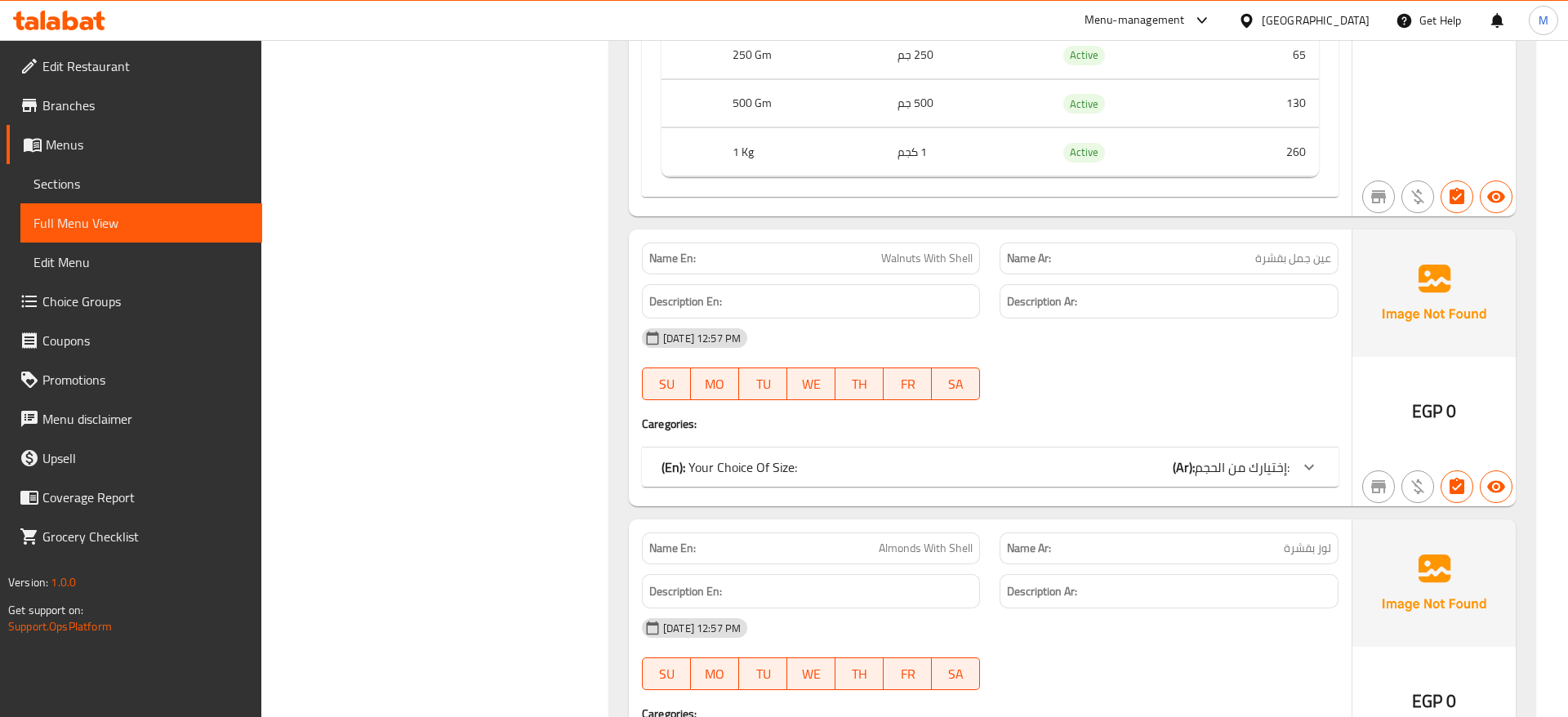
click at [1310, 464] on icon at bounding box center [1309, 466] width 10 height 6
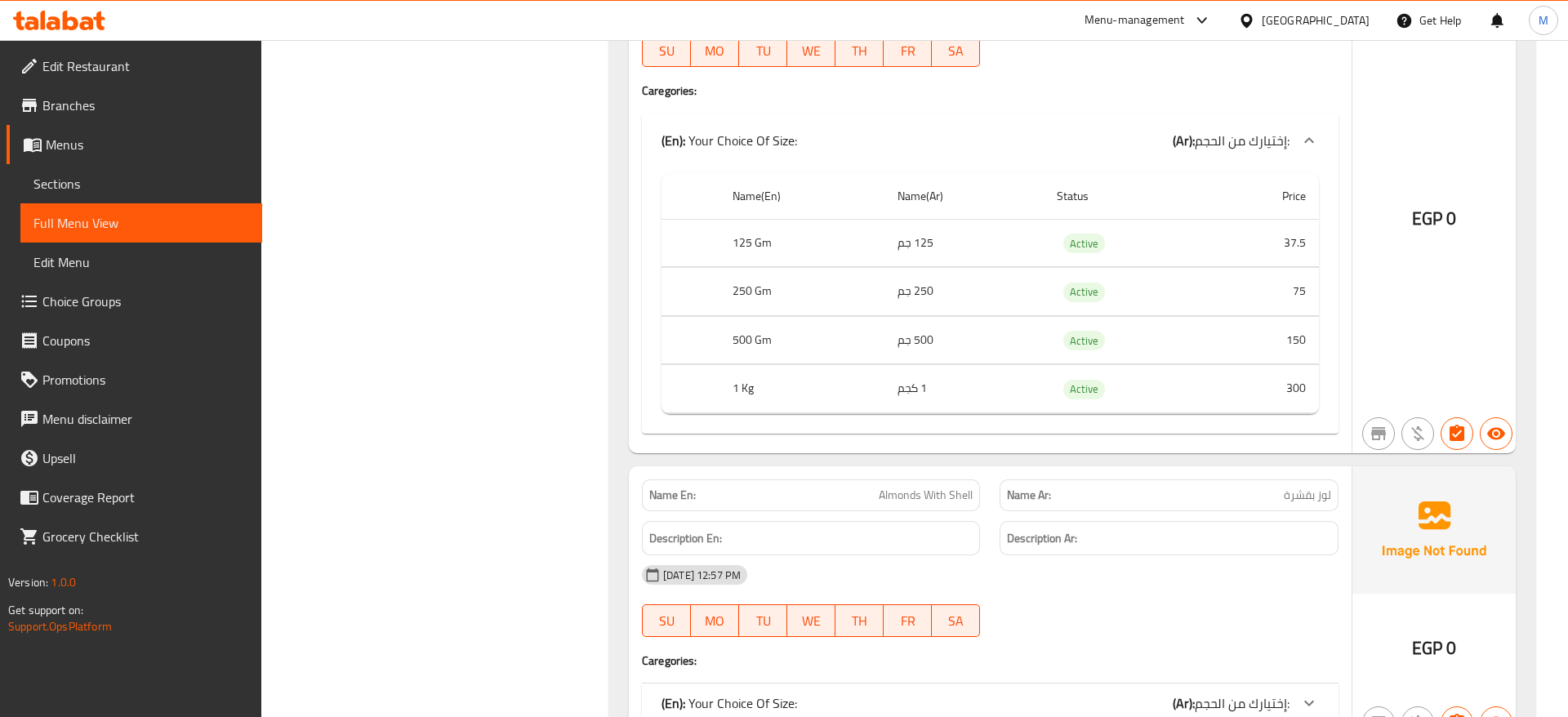
click at [1312, 653] on h4 "Caregories:" at bounding box center [991, 661] width 697 height 17
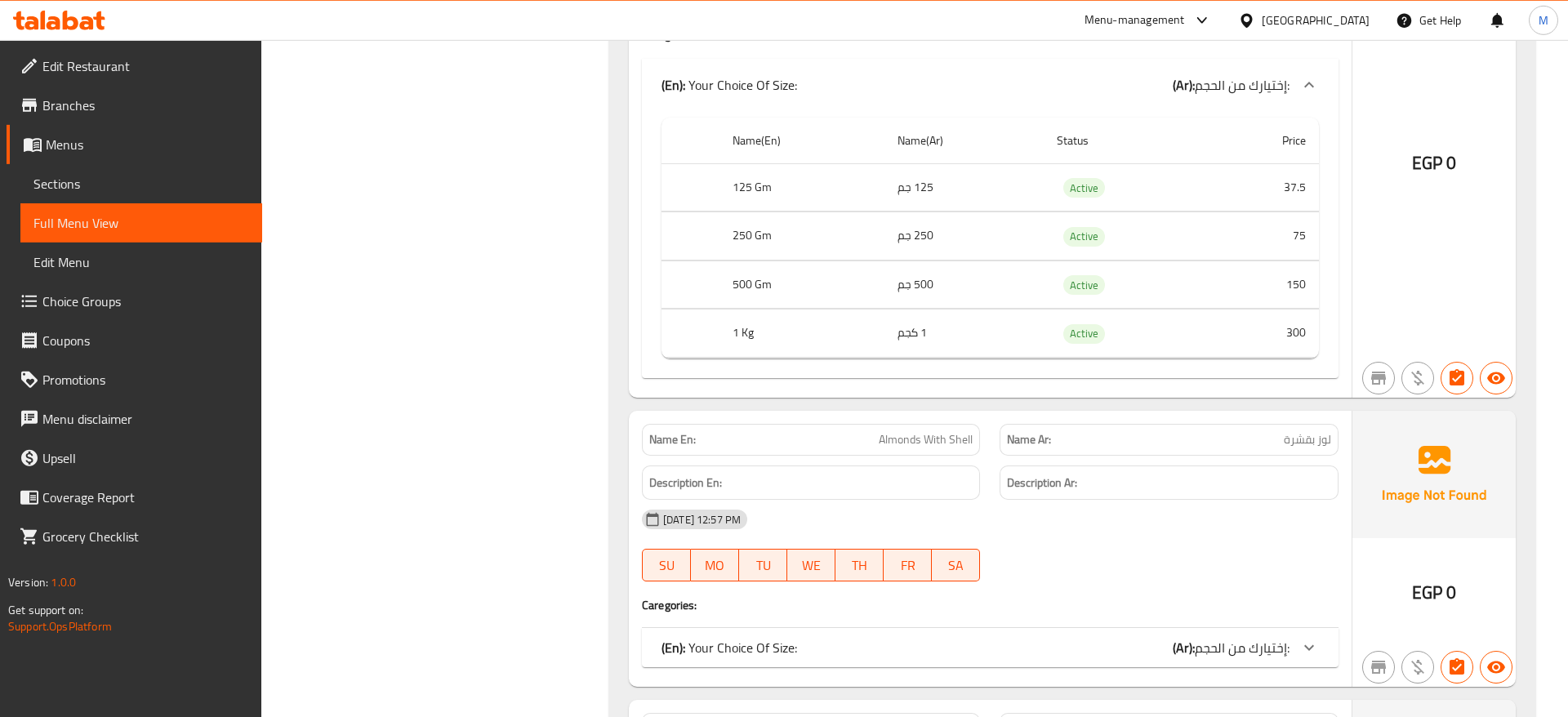
scroll to position [7083, 0]
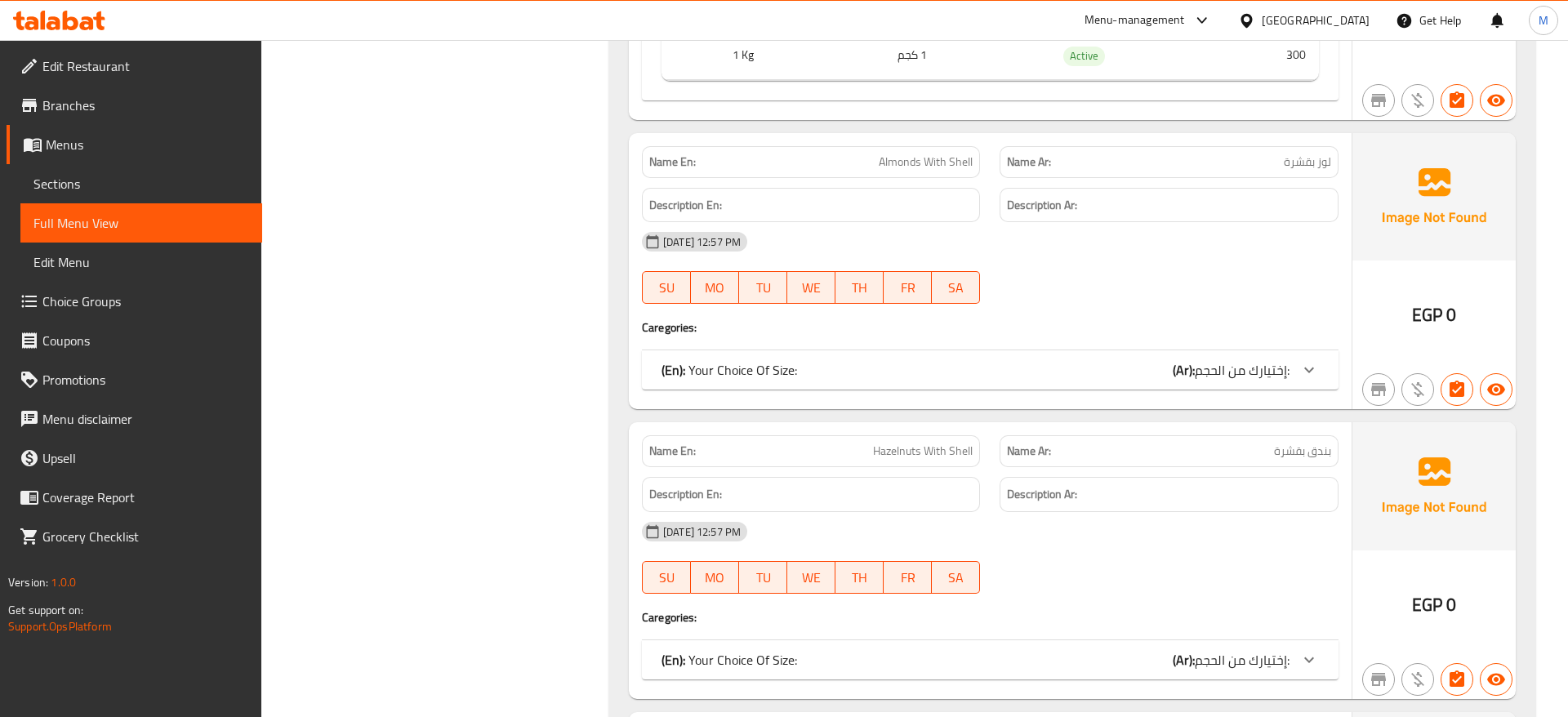
click at [1309, 360] on icon at bounding box center [1309, 370] width 20 height 20
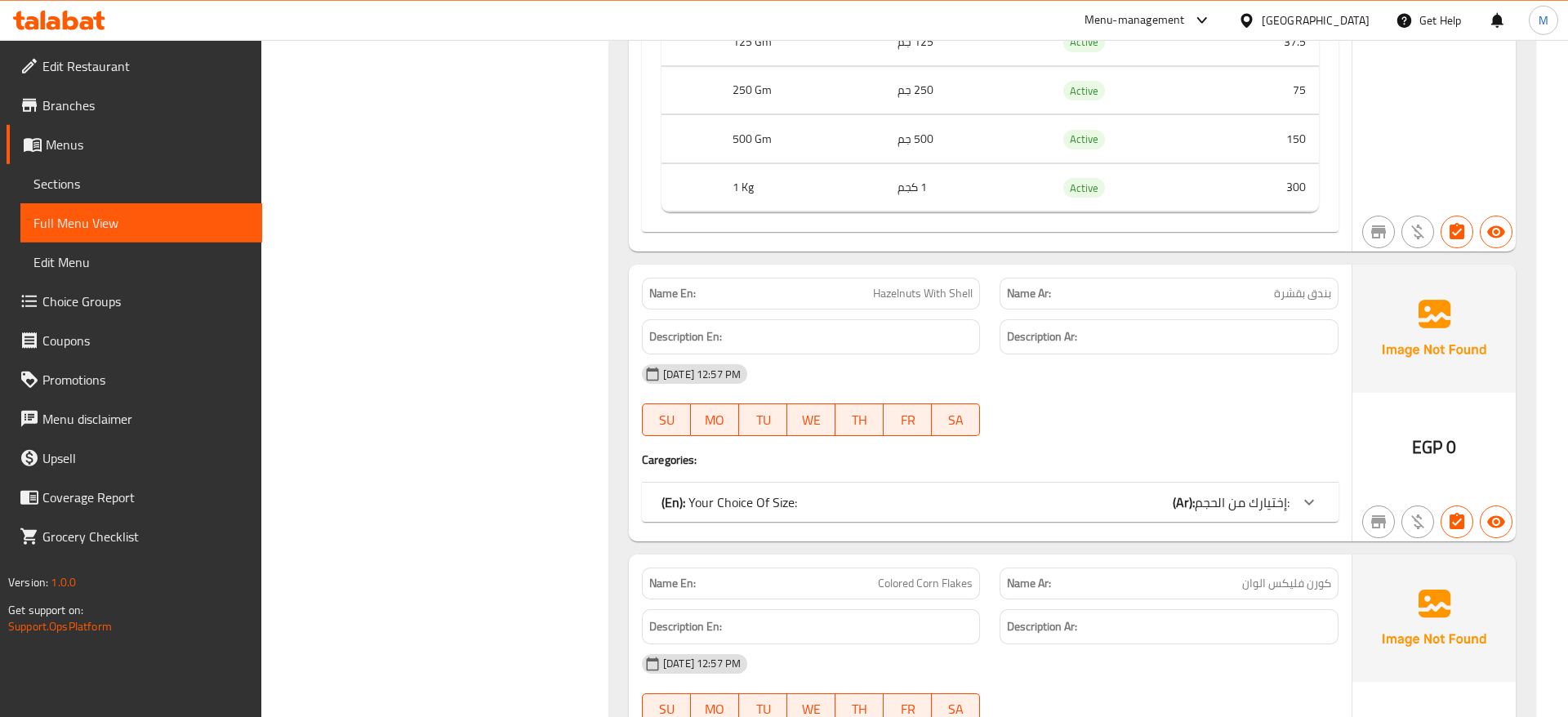
scroll to position [7582, 0]
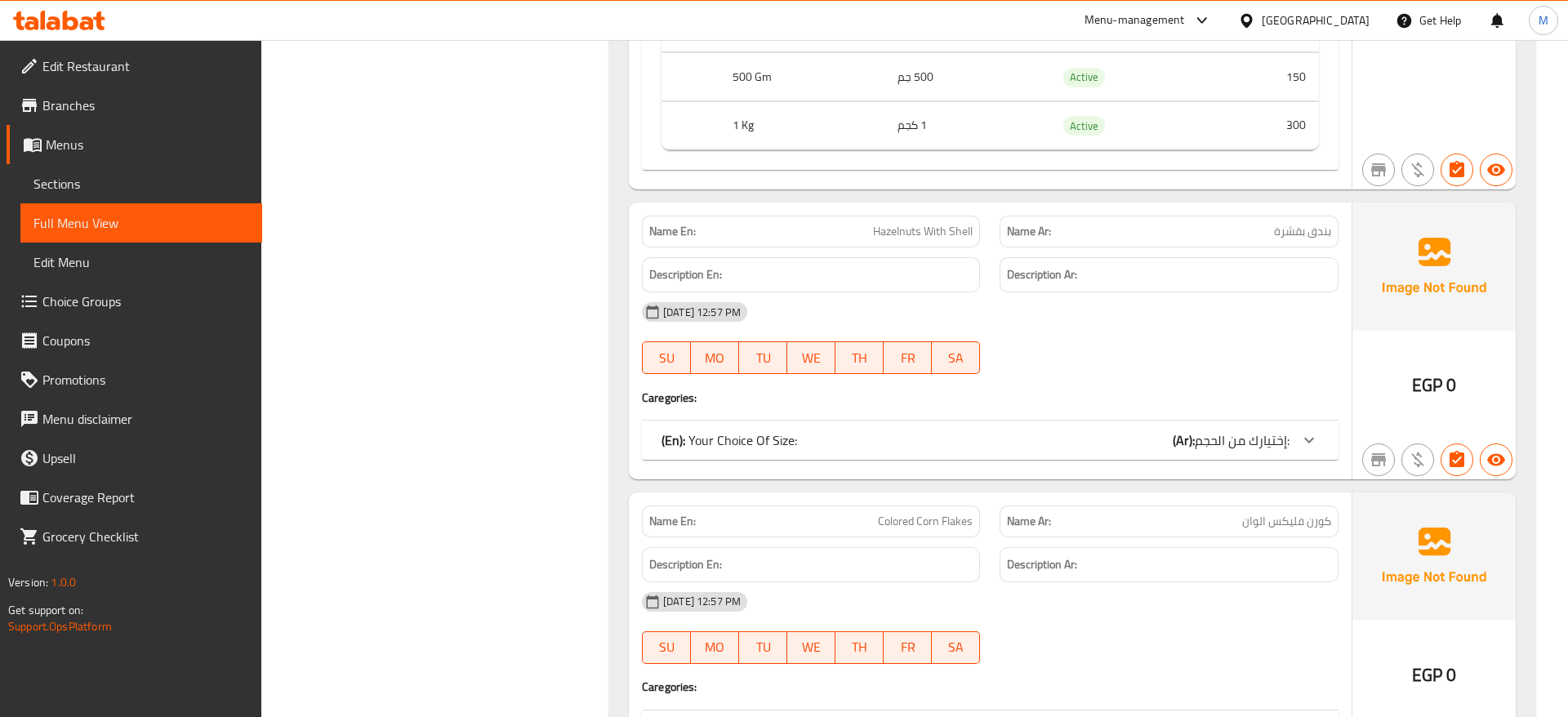
click at [1318, 431] on icon at bounding box center [1309, 441] width 20 height 20
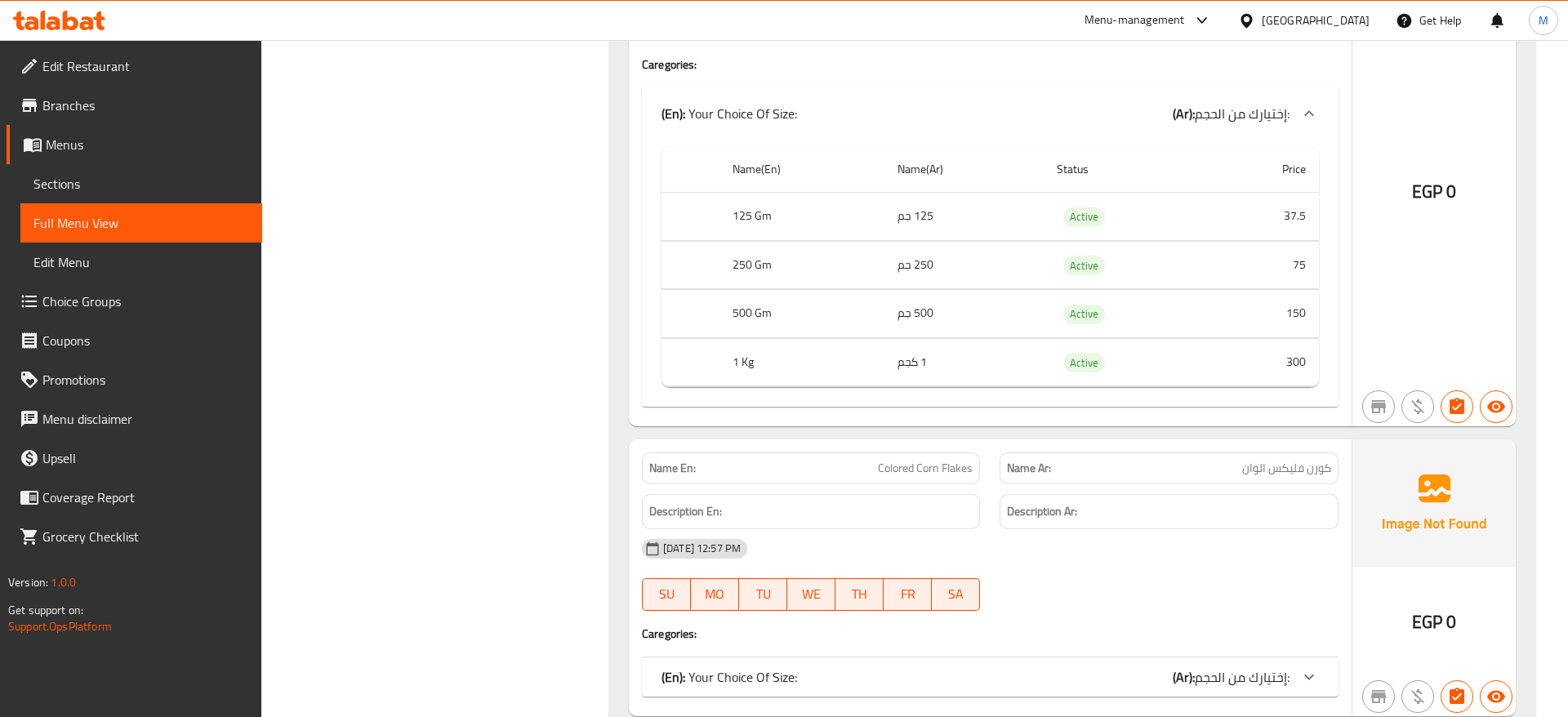
scroll to position [8333, 0]
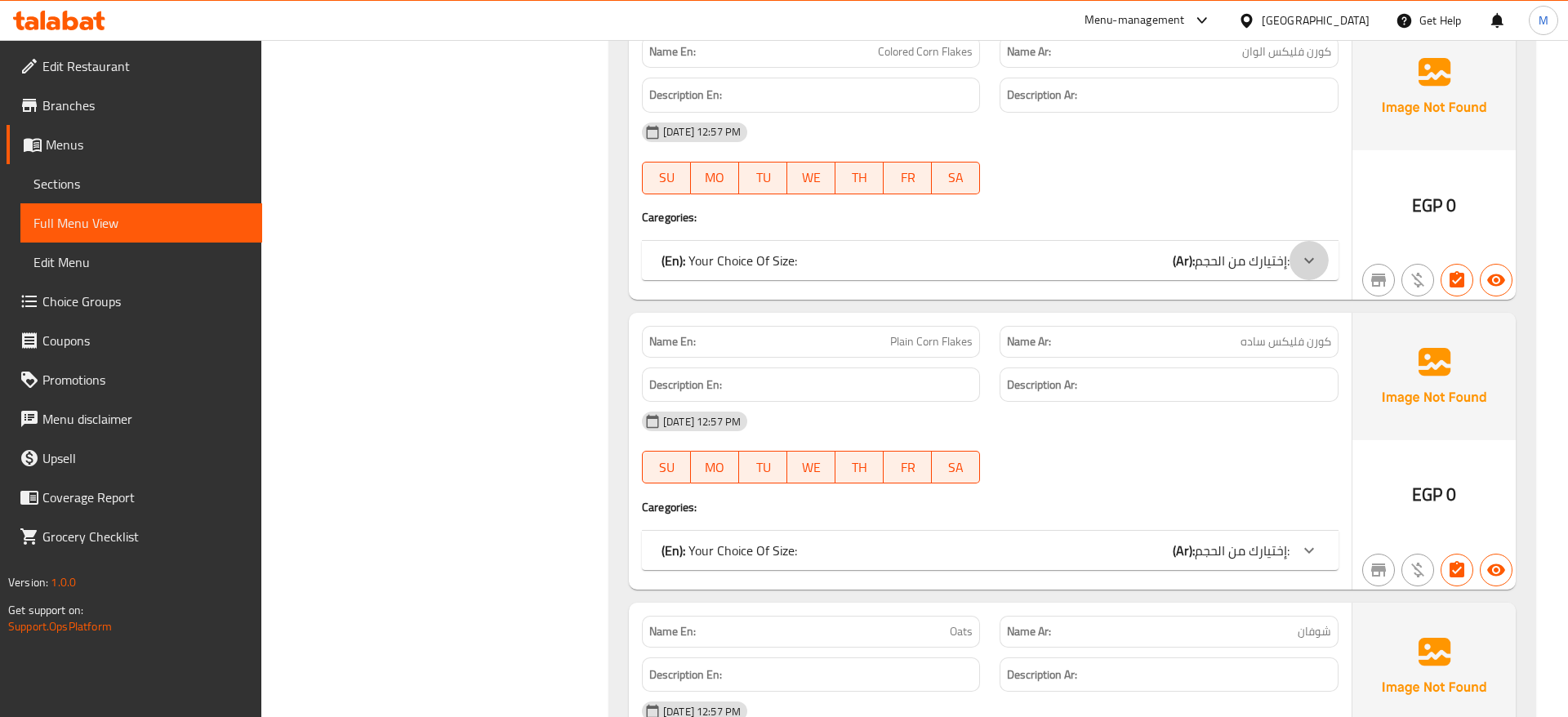
click at [1307, 257] on icon at bounding box center [1309, 260] width 10 height 6
click at [1313, 541] on icon at bounding box center [1309, 551] width 20 height 20
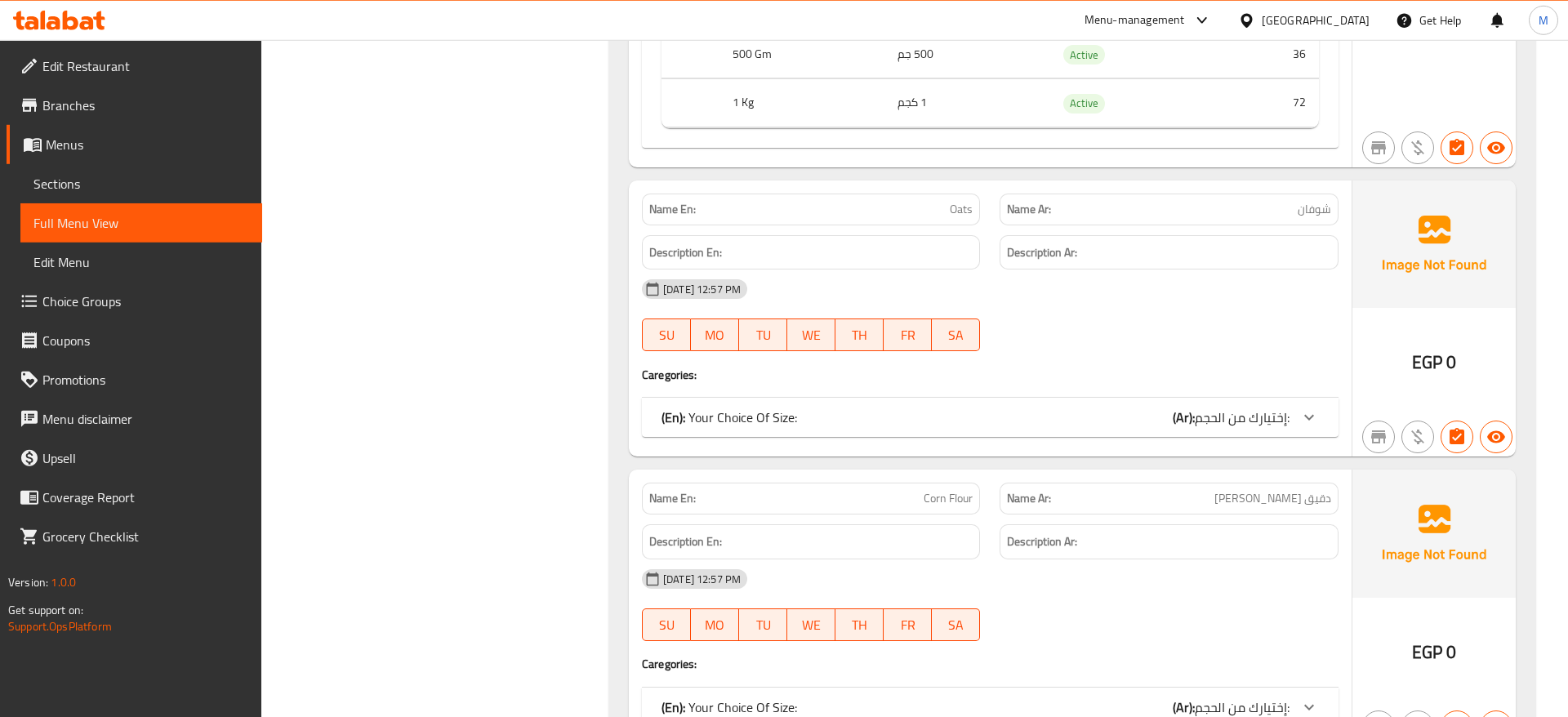
scroll to position [9249, 0]
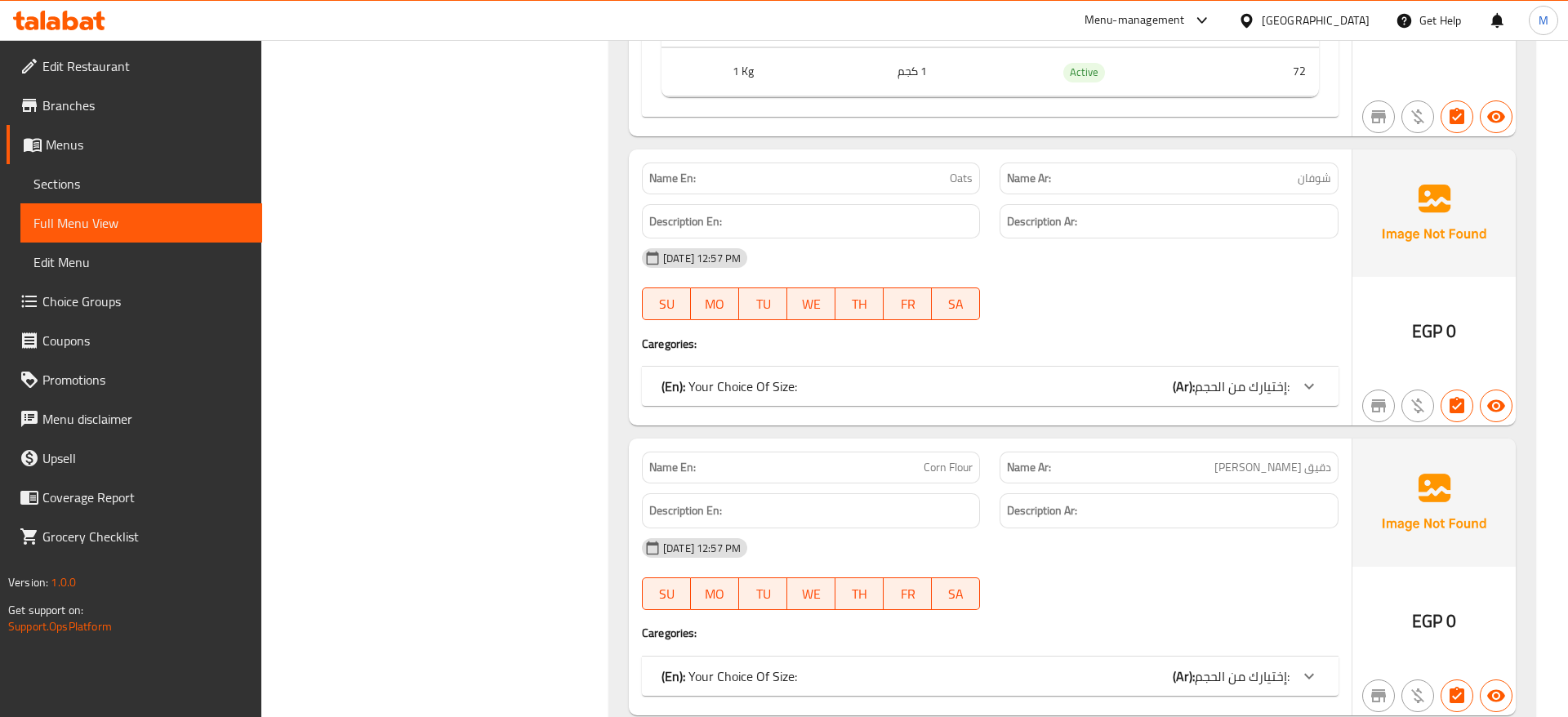
click at [1316, 377] on icon at bounding box center [1309, 387] width 20 height 20
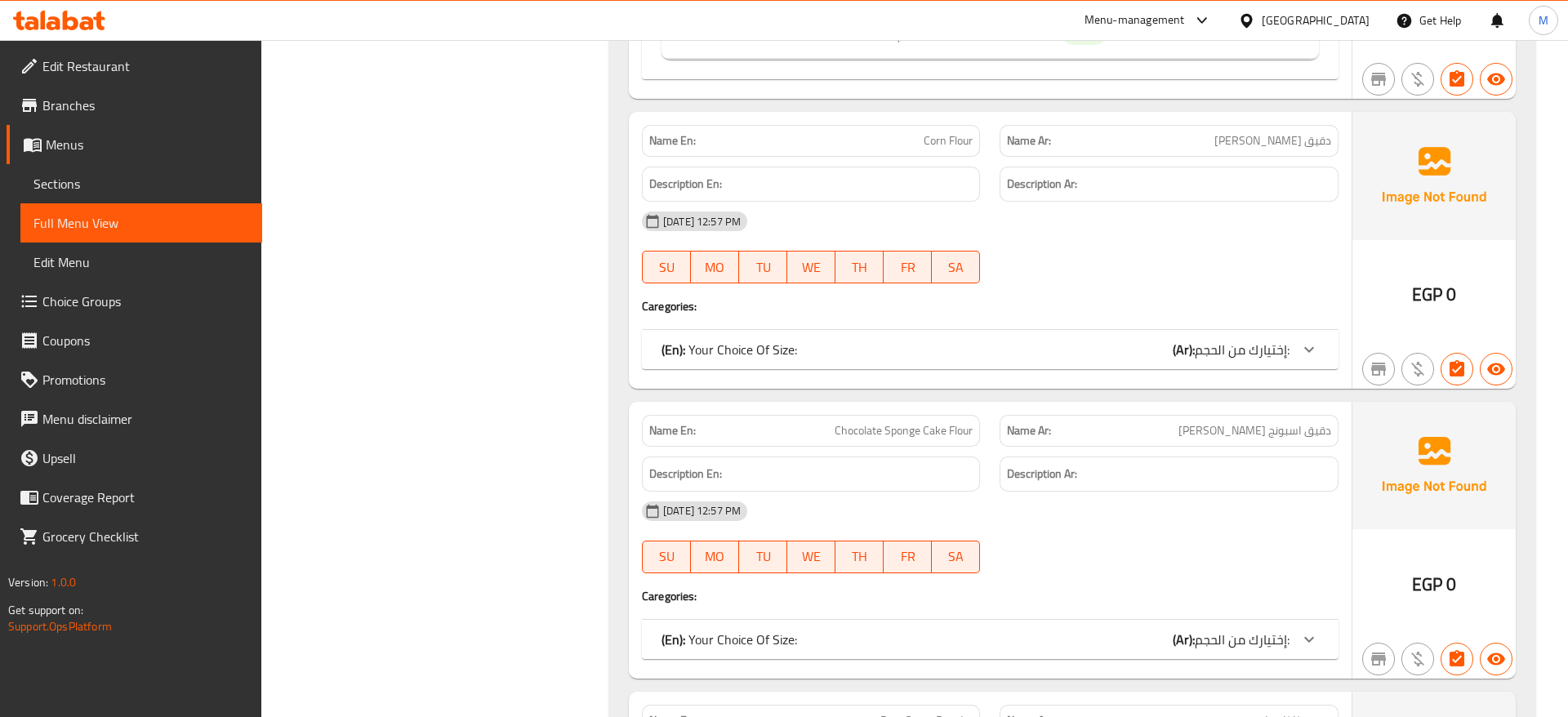
scroll to position [9916, 0]
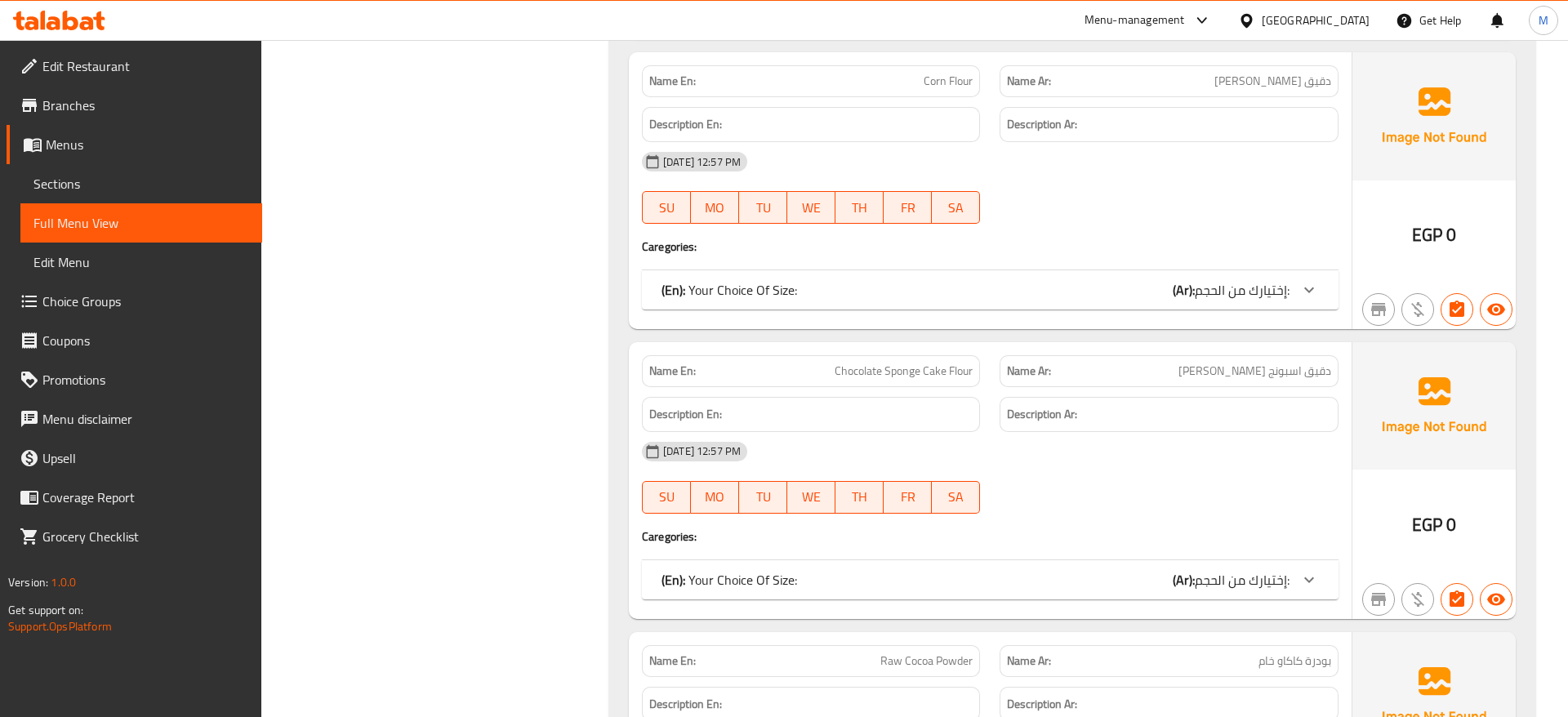
click at [1309, 280] on icon at bounding box center [1309, 290] width 20 height 20
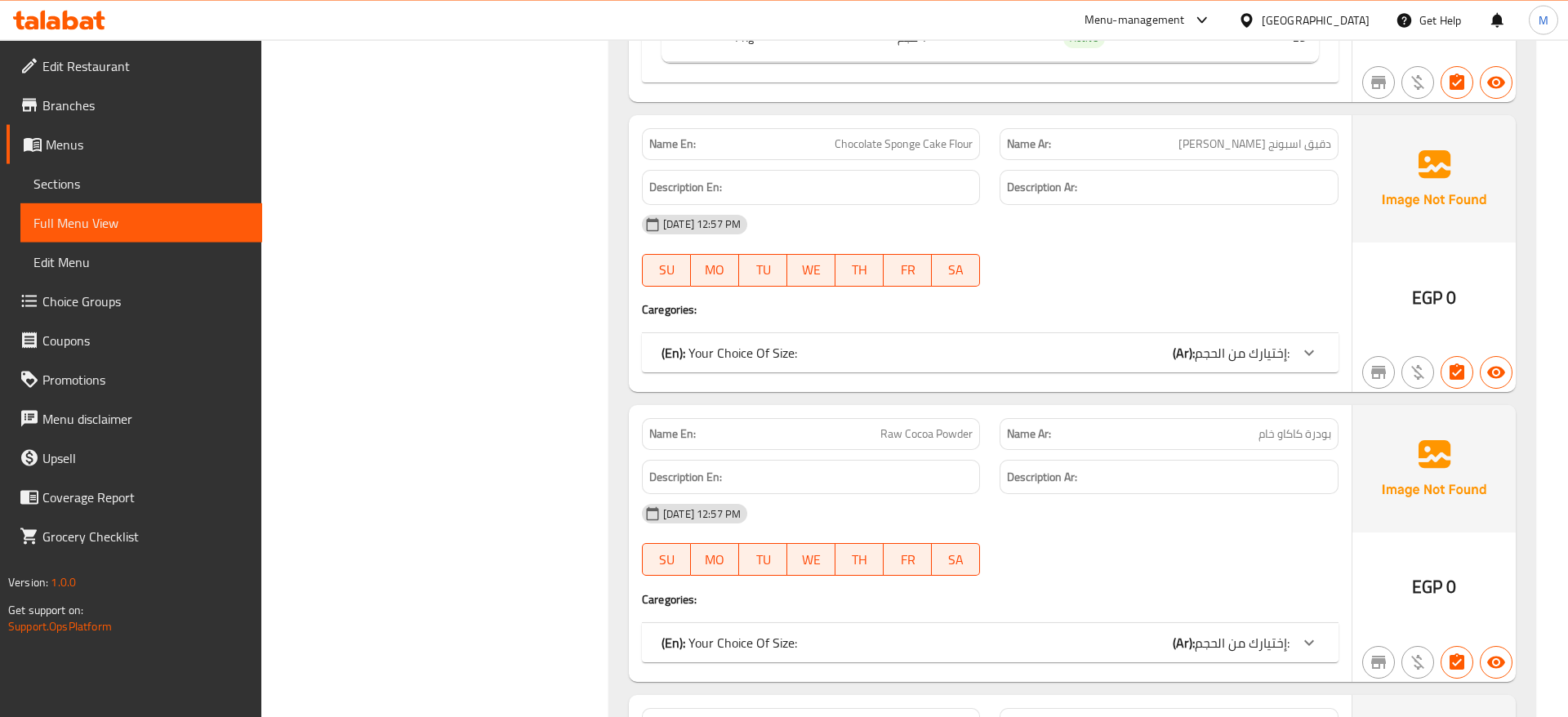
scroll to position [10333, 0]
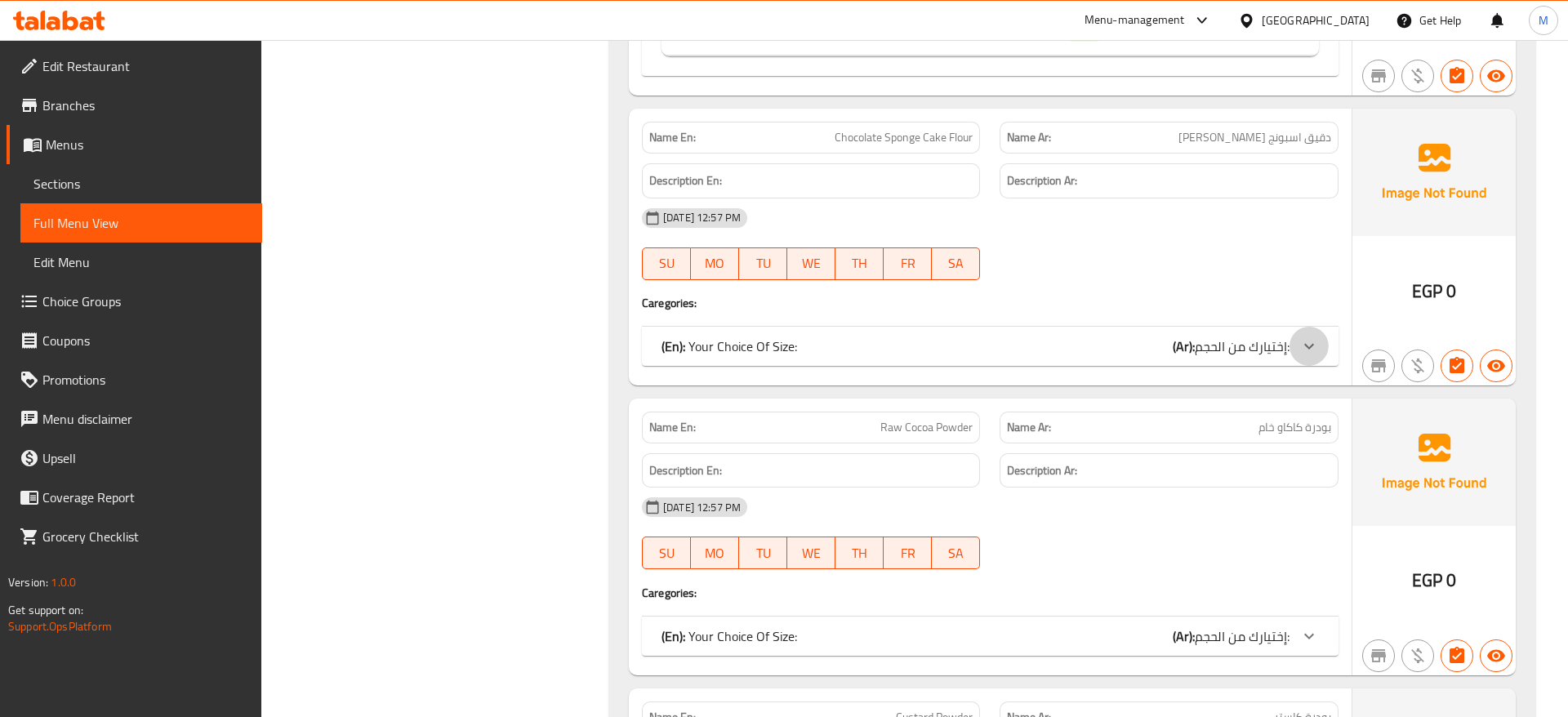
click at [1314, 337] on icon at bounding box center [1309, 347] width 20 height 20
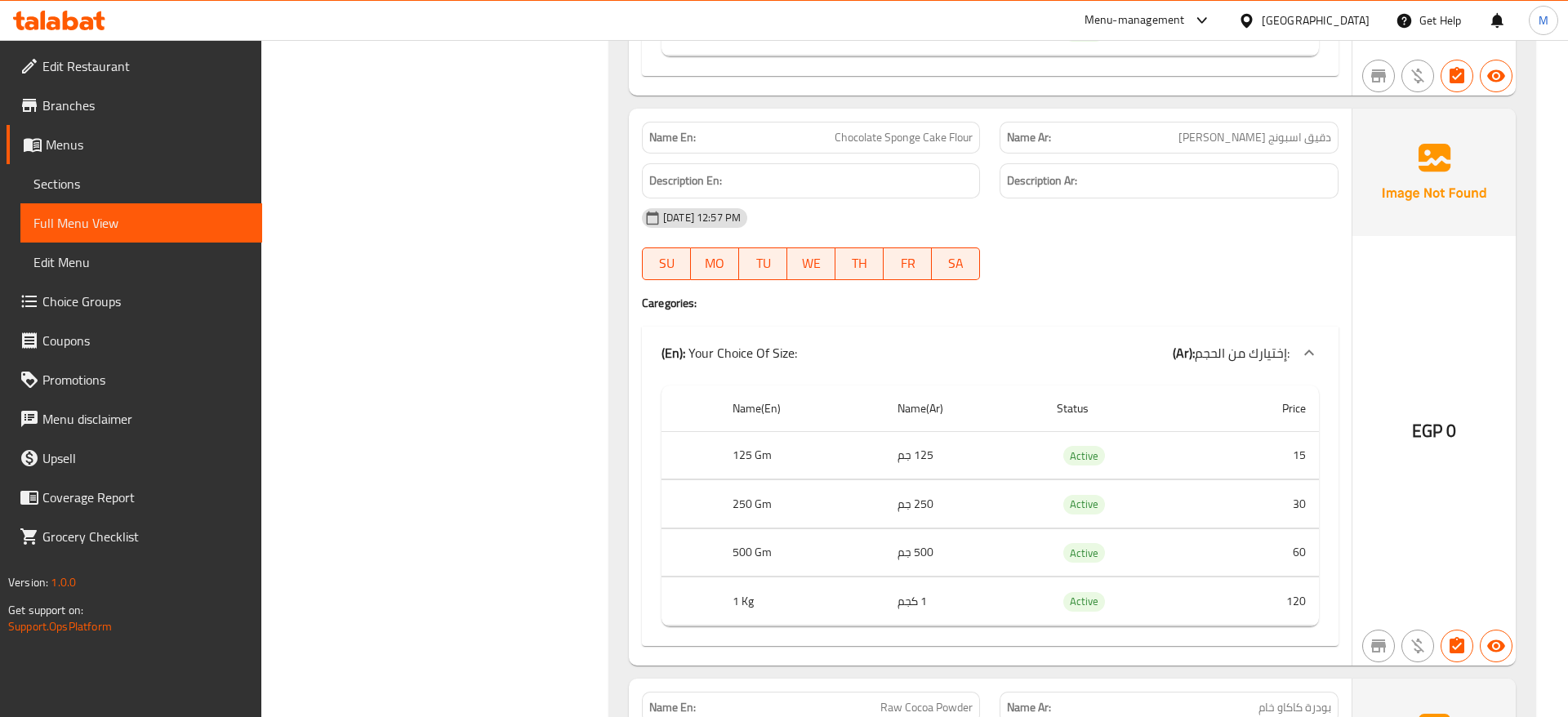
scroll to position [10832, 0]
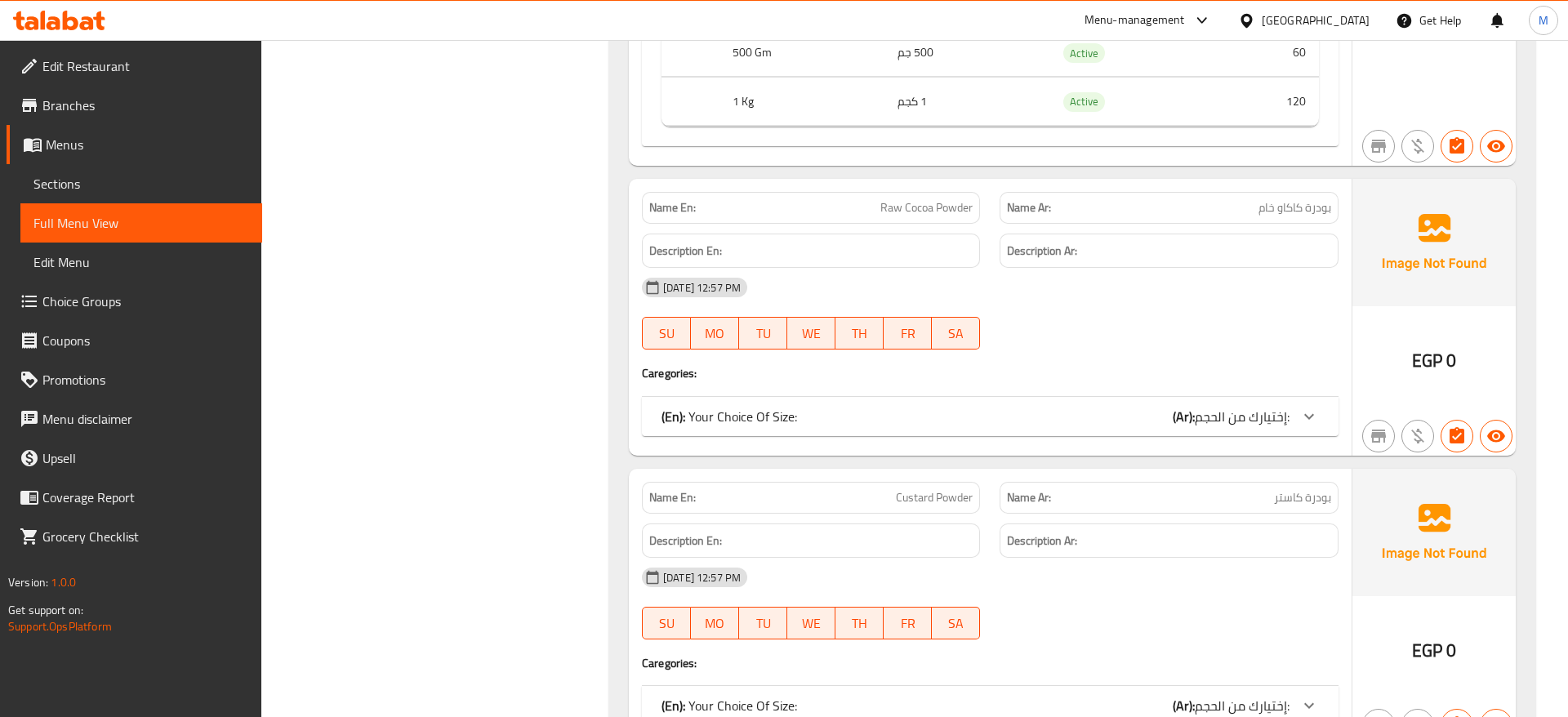
click at [1313, 407] on icon at bounding box center [1309, 417] width 20 height 20
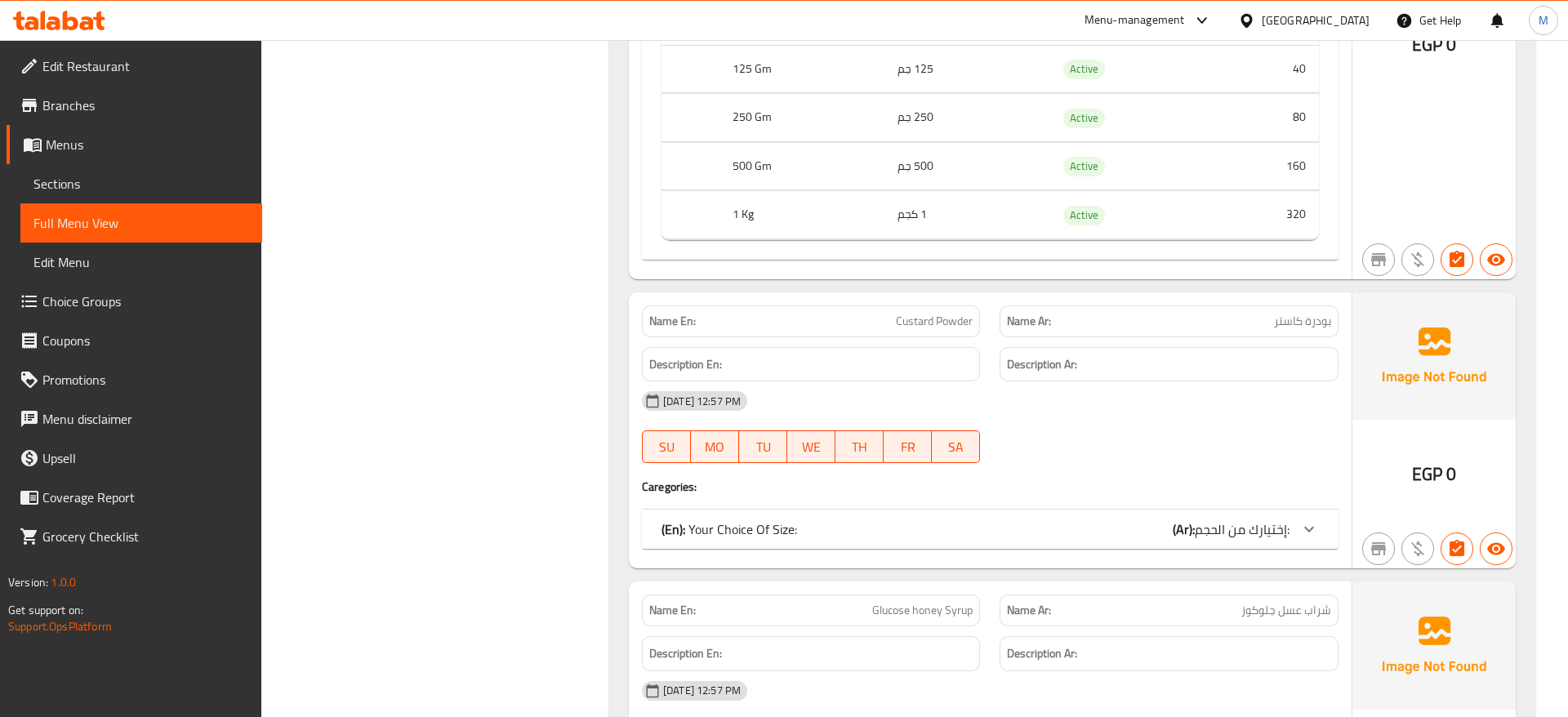
scroll to position [11333, 0]
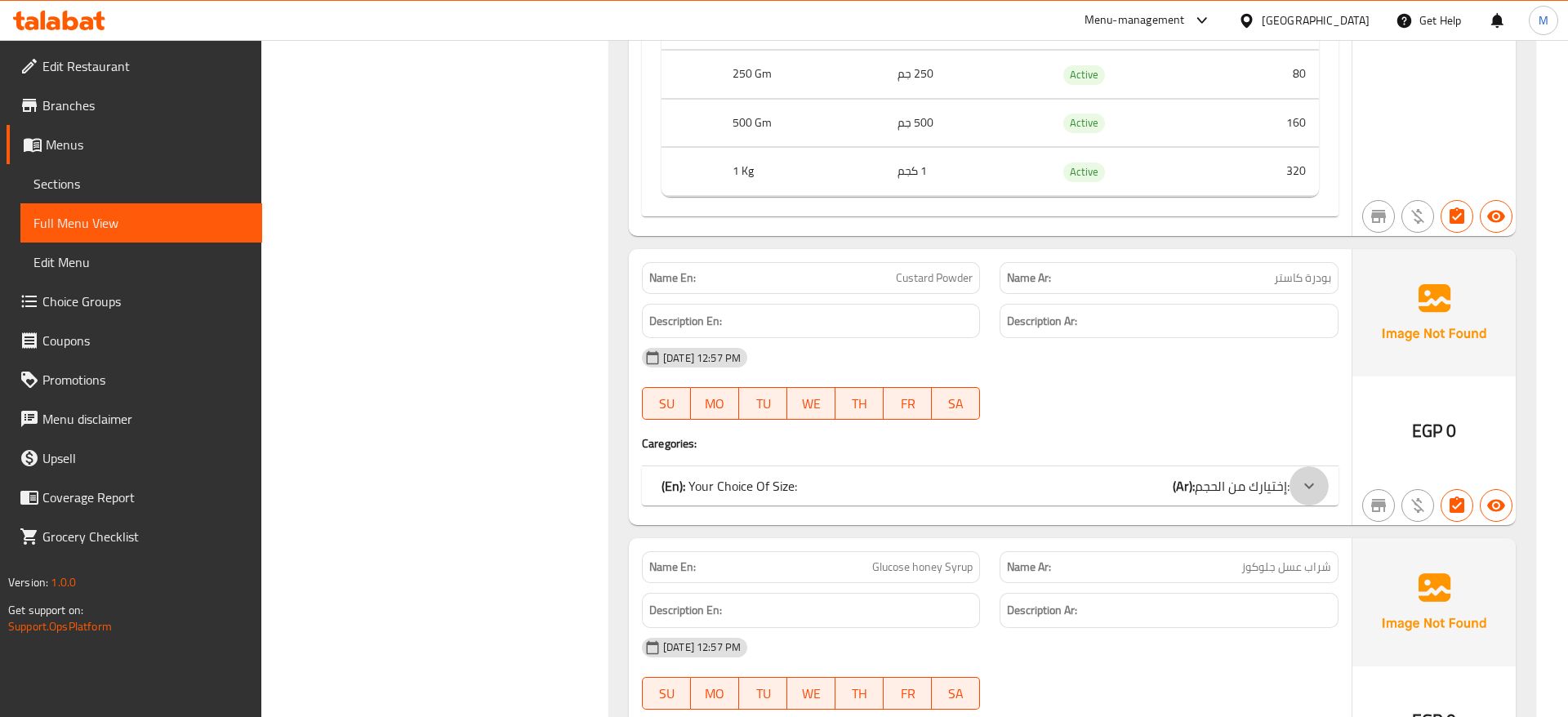
click at [1315, 476] on icon at bounding box center [1309, 486] width 20 height 20
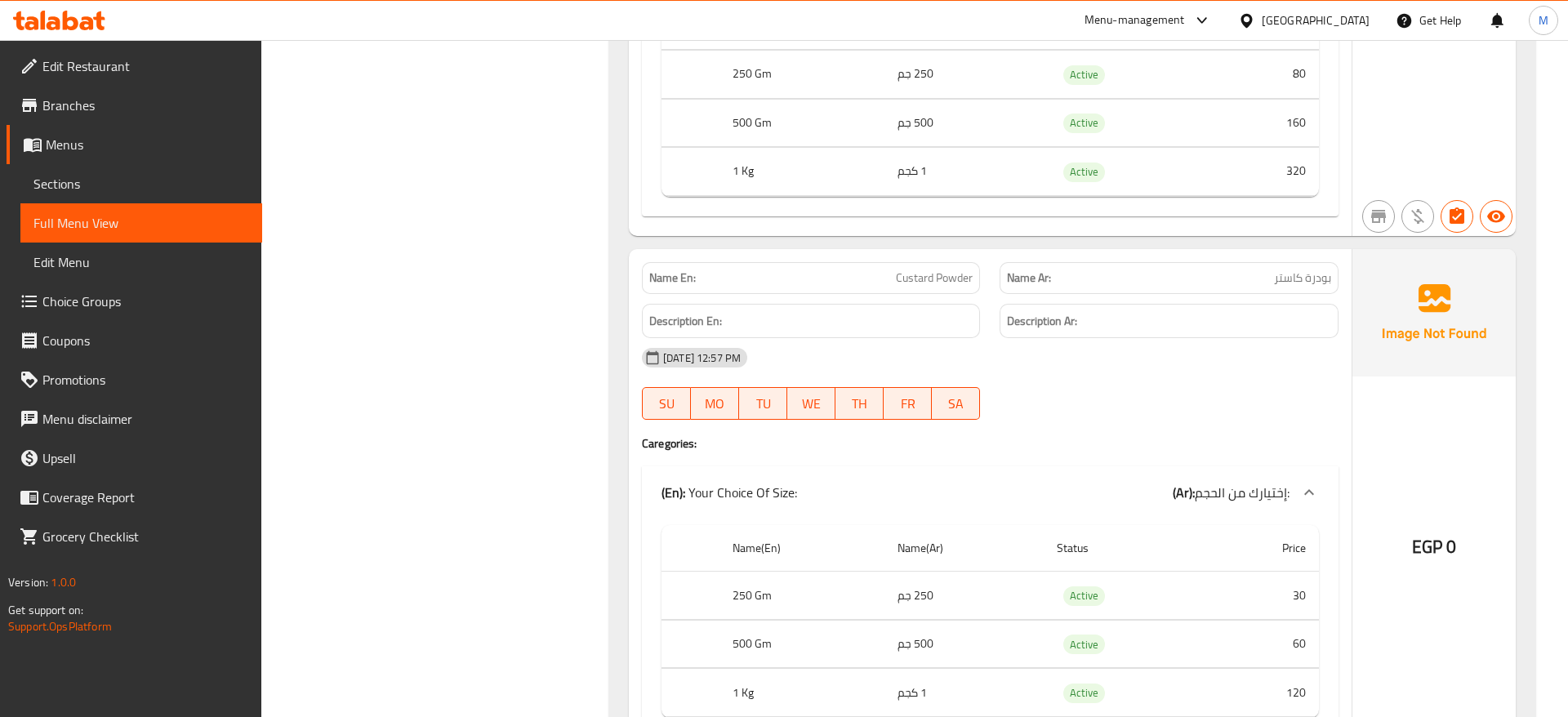
scroll to position [11665, 0]
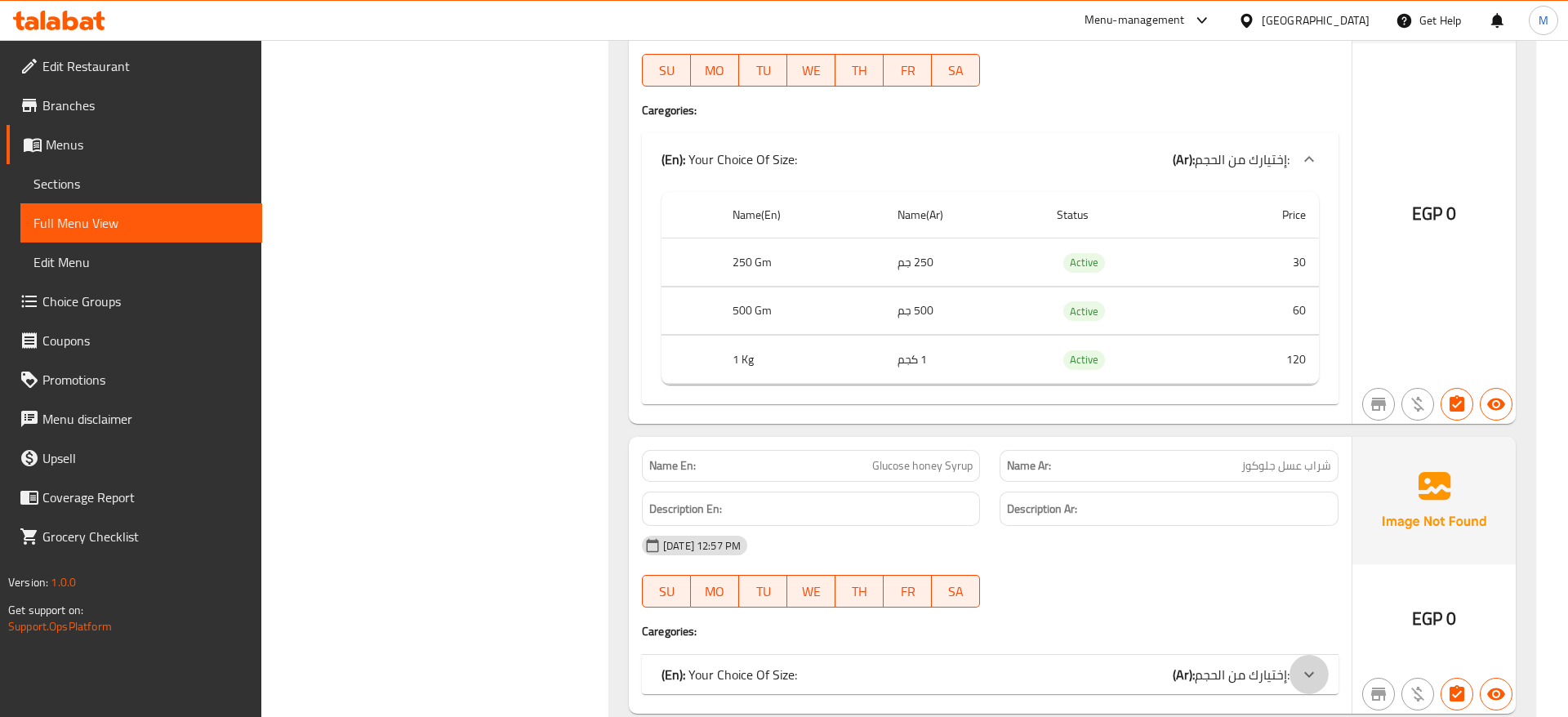
click at [1312, 665] on icon at bounding box center [1309, 675] width 20 height 20
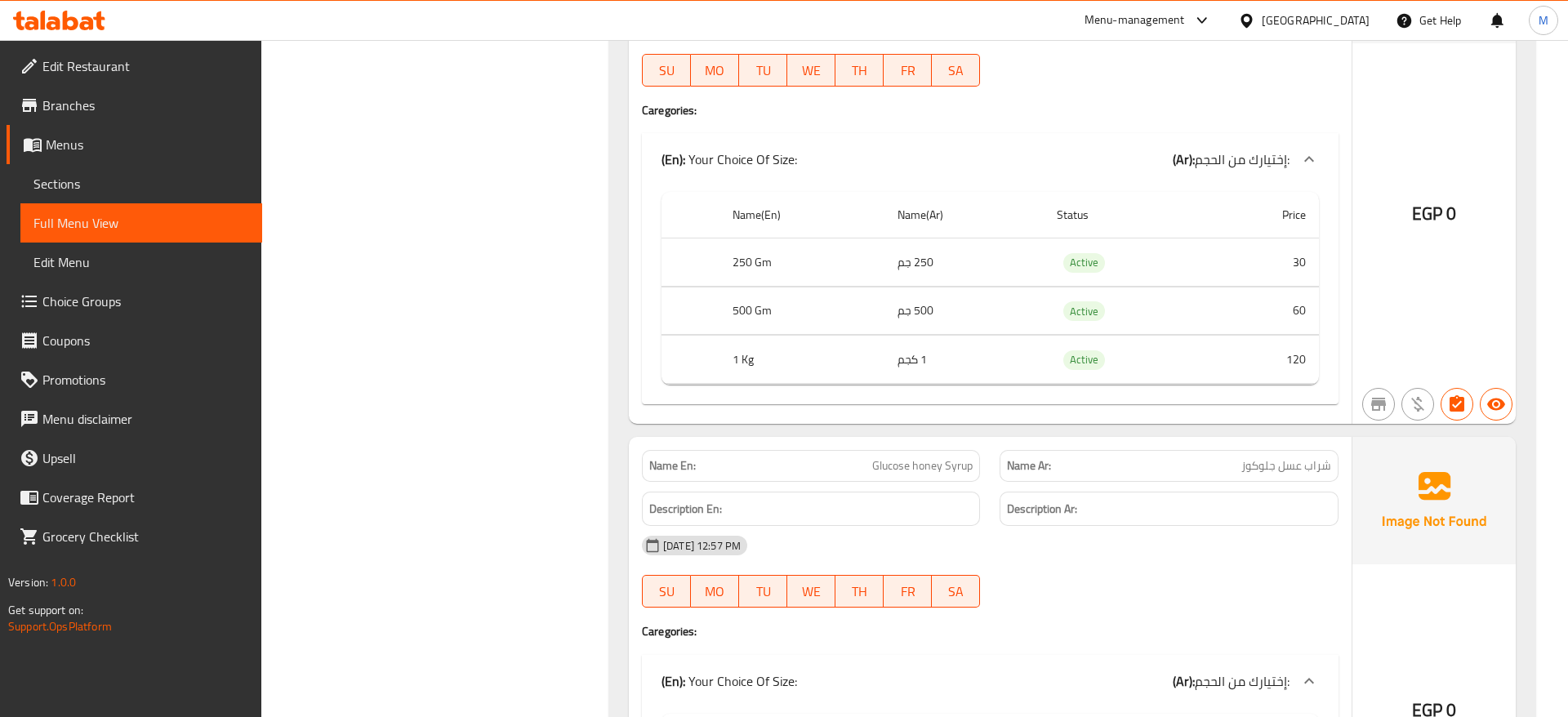
scroll to position [12416, 0]
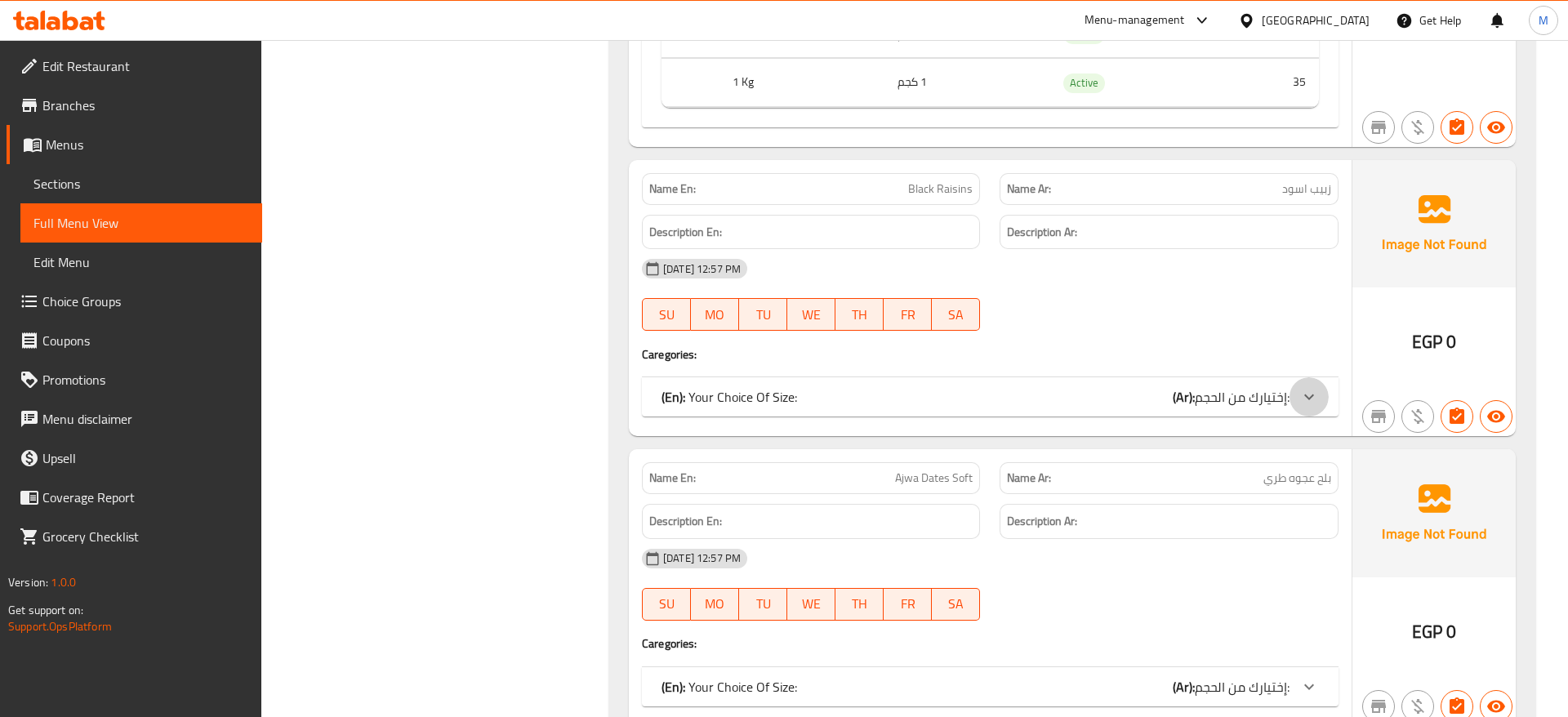
click at [1308, 388] on icon at bounding box center [1309, 398] width 20 height 20
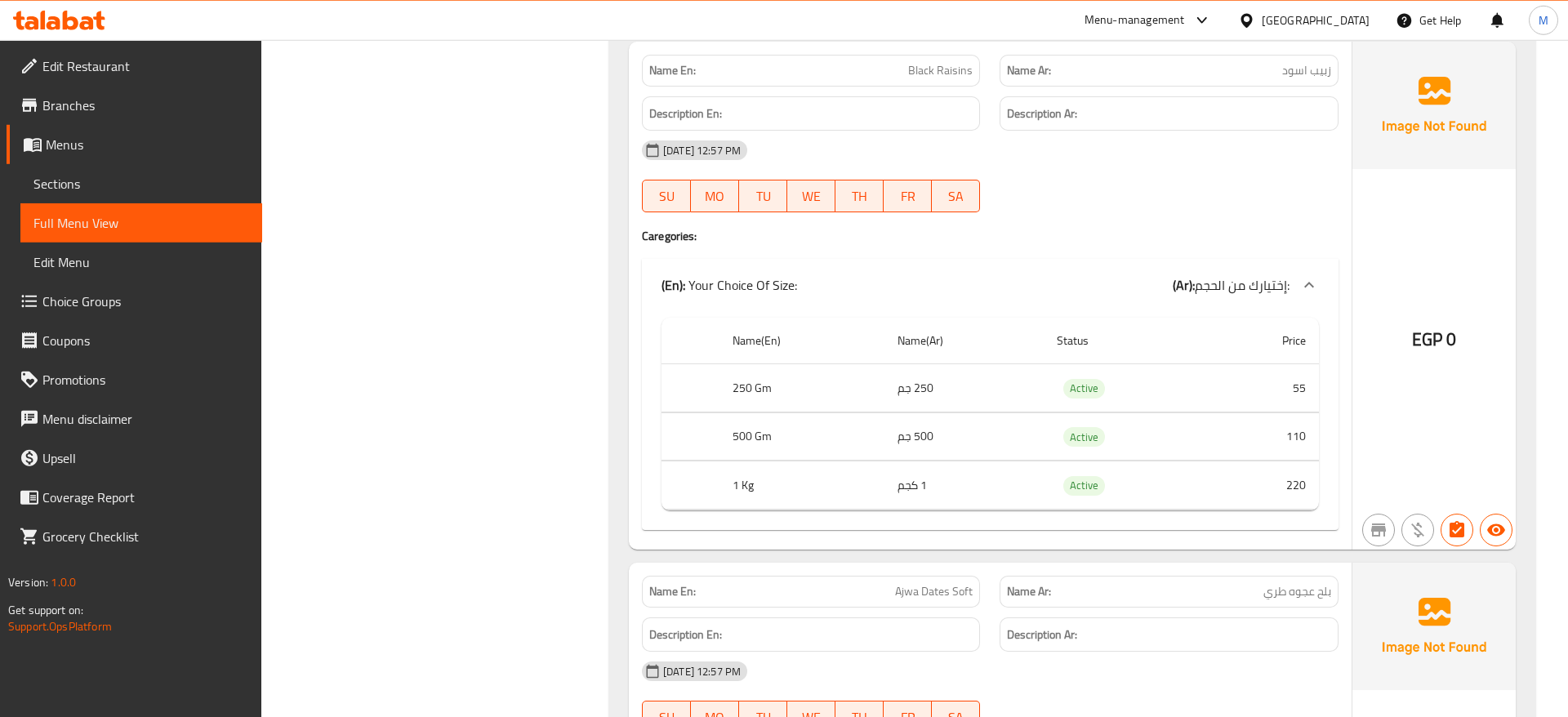
scroll to position [12832, 0]
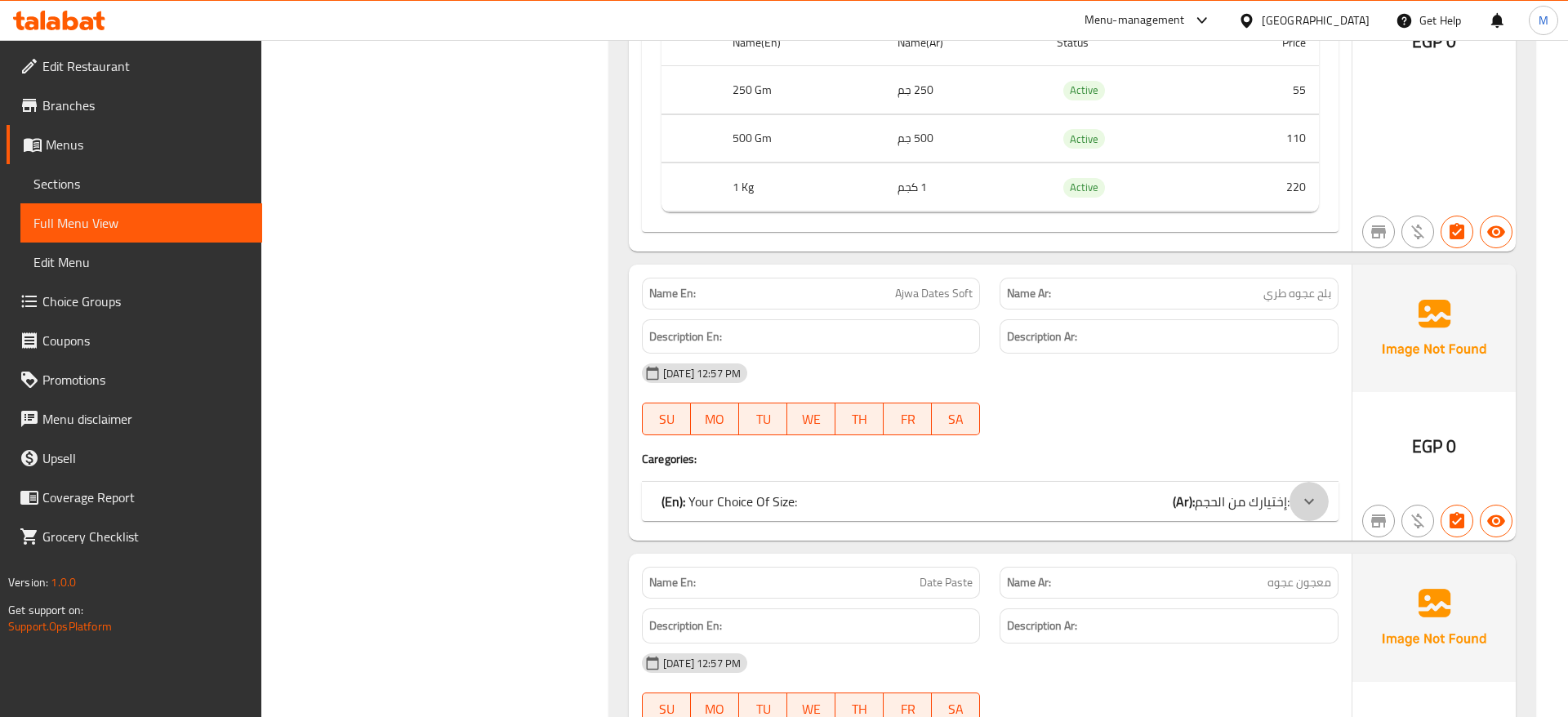
click at [1316, 492] on icon at bounding box center [1309, 502] width 20 height 20
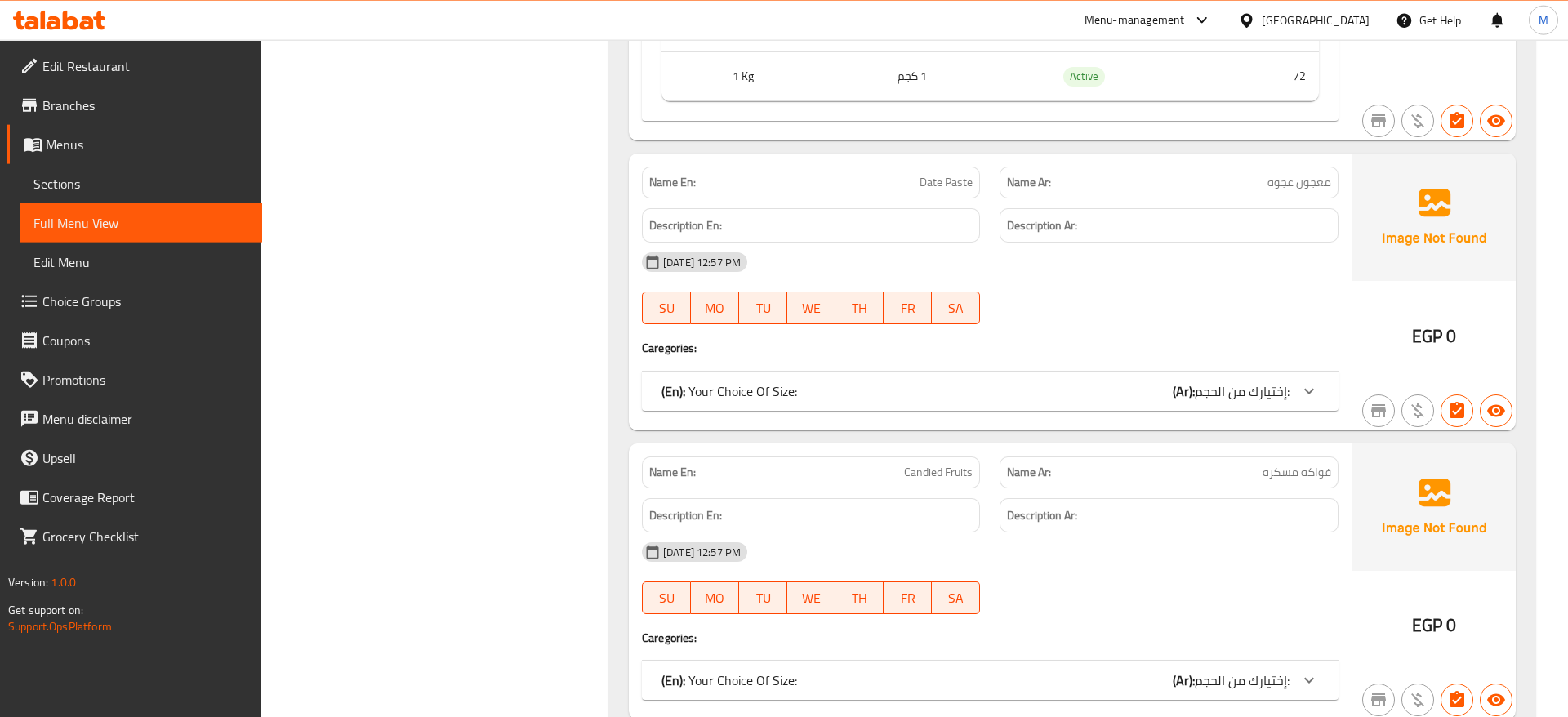
scroll to position [13499, 0]
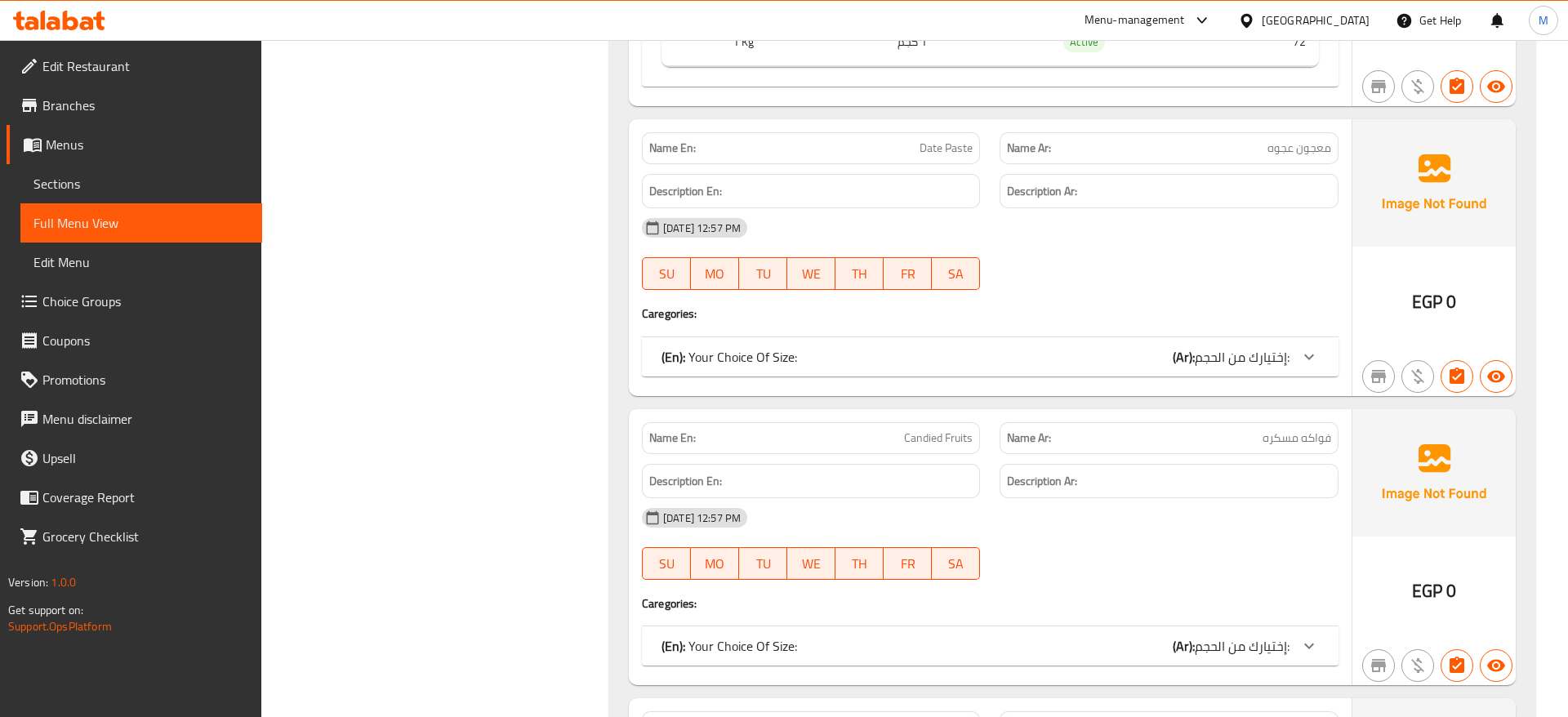
click at [1300, 347] on icon at bounding box center [1309, 357] width 20 height 20
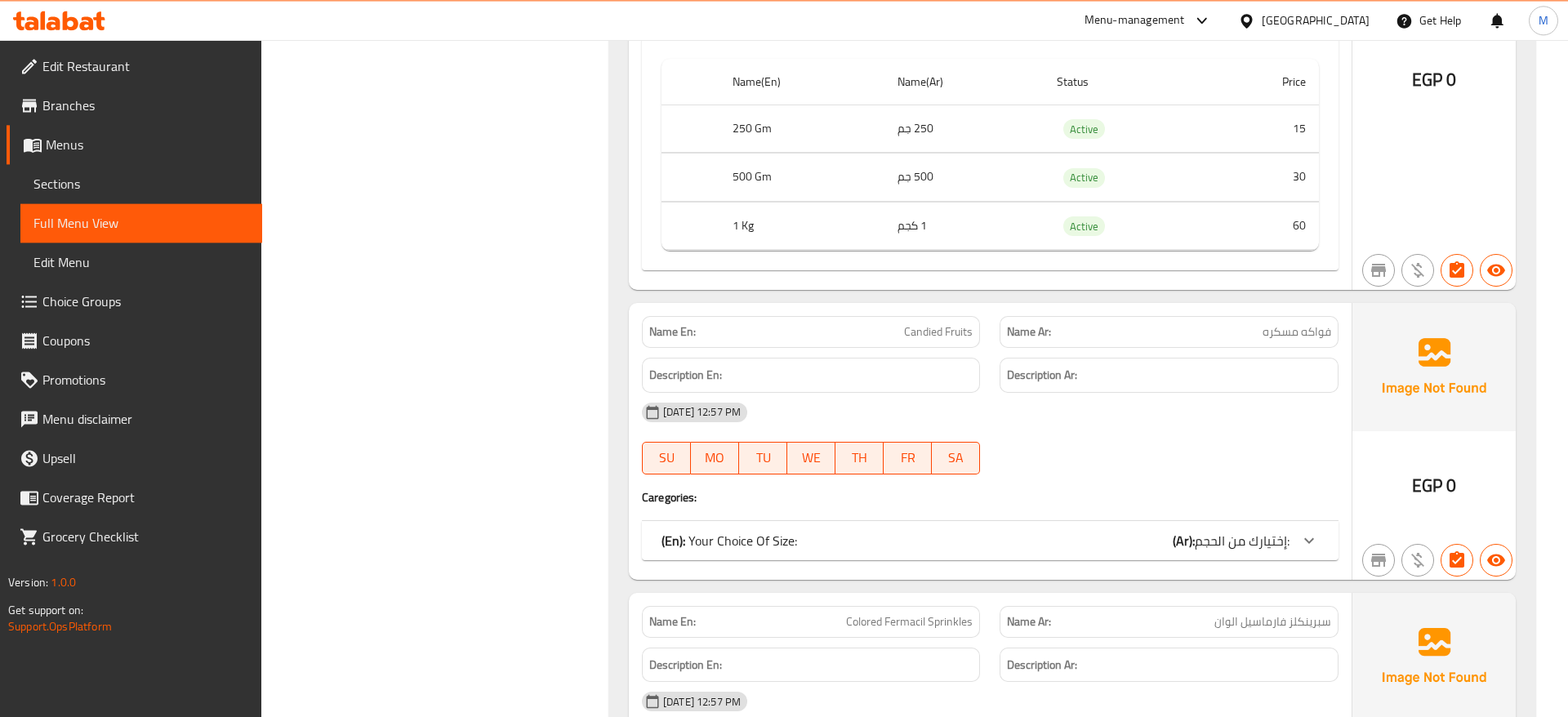
scroll to position [13915, 0]
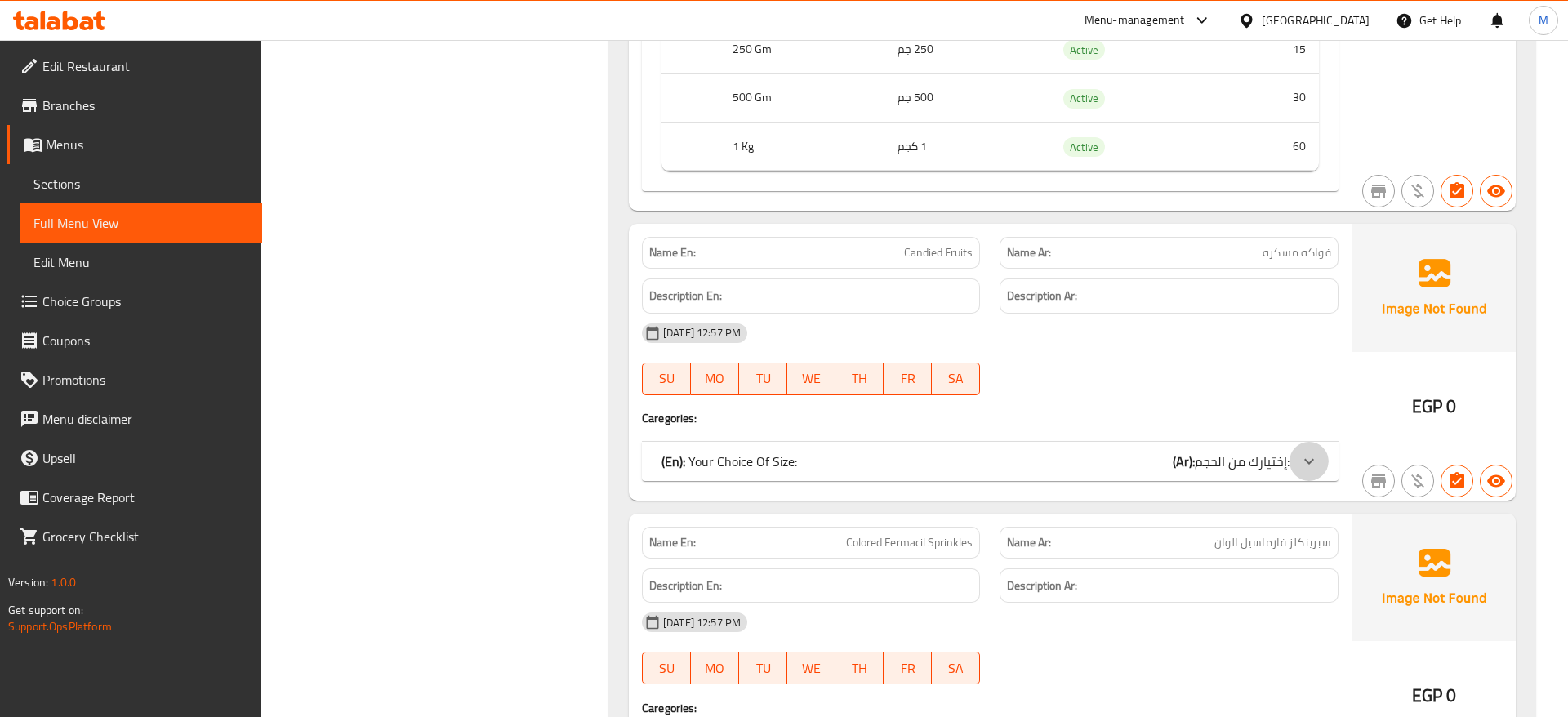
click at [1307, 451] on icon at bounding box center [1309, 461] width 20 height 20
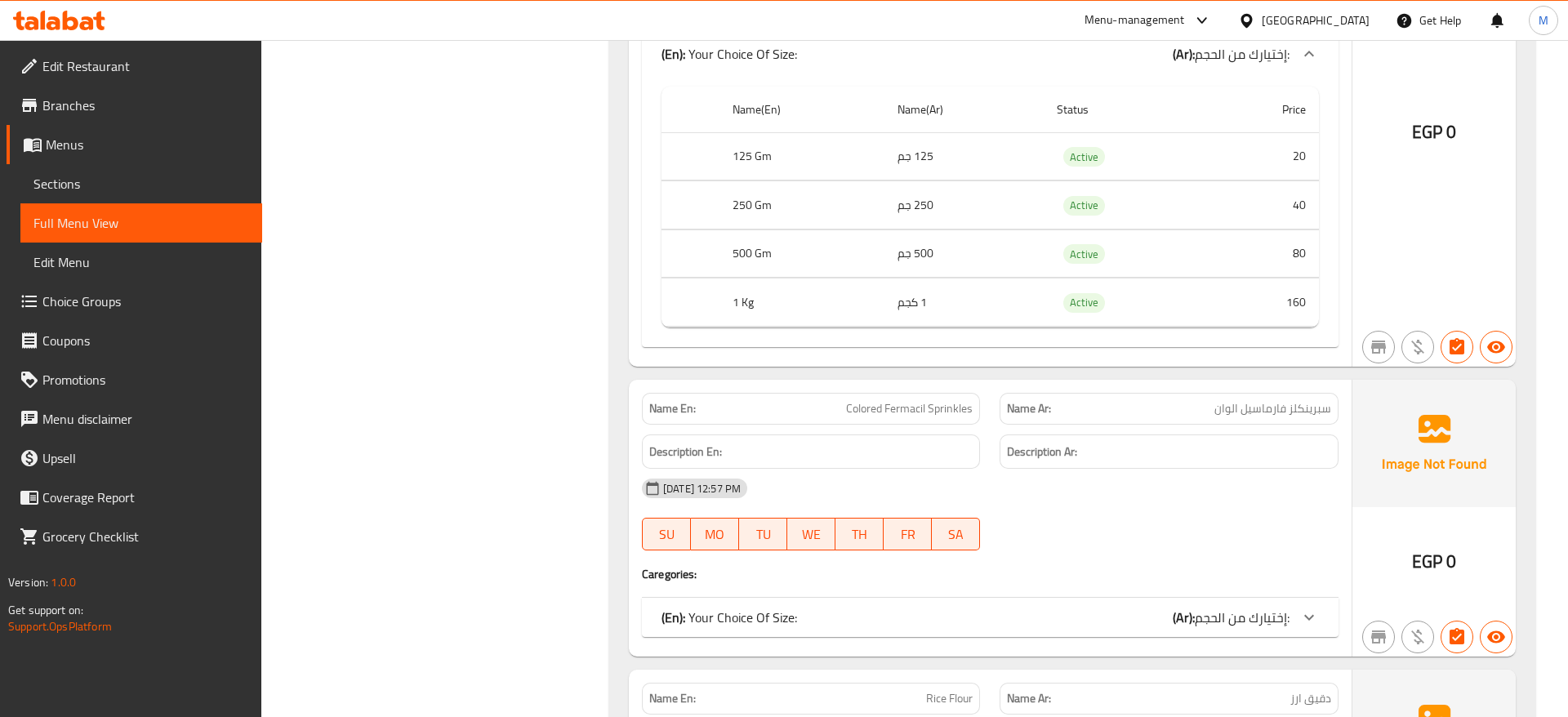
scroll to position [14416, 0]
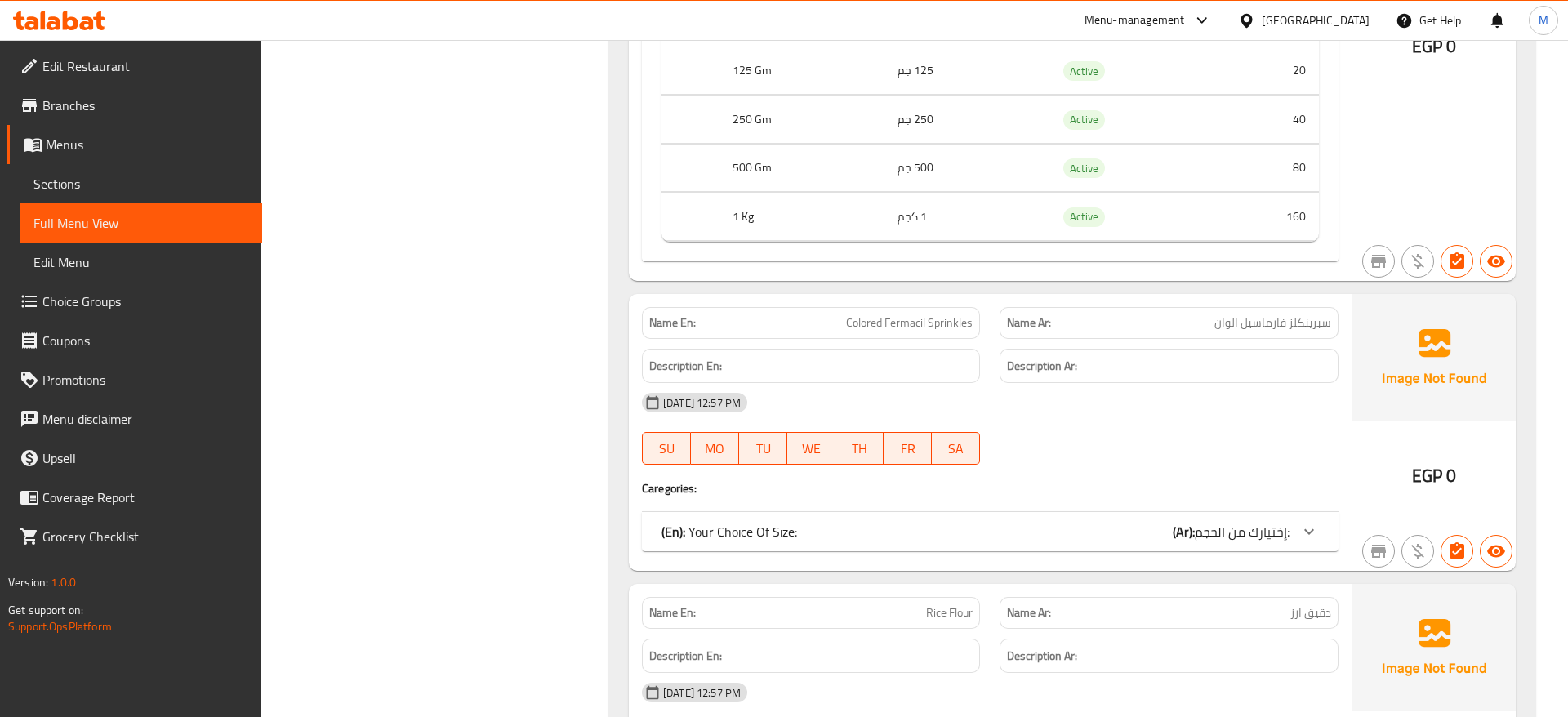
click at [1315, 522] on icon at bounding box center [1309, 532] width 20 height 20
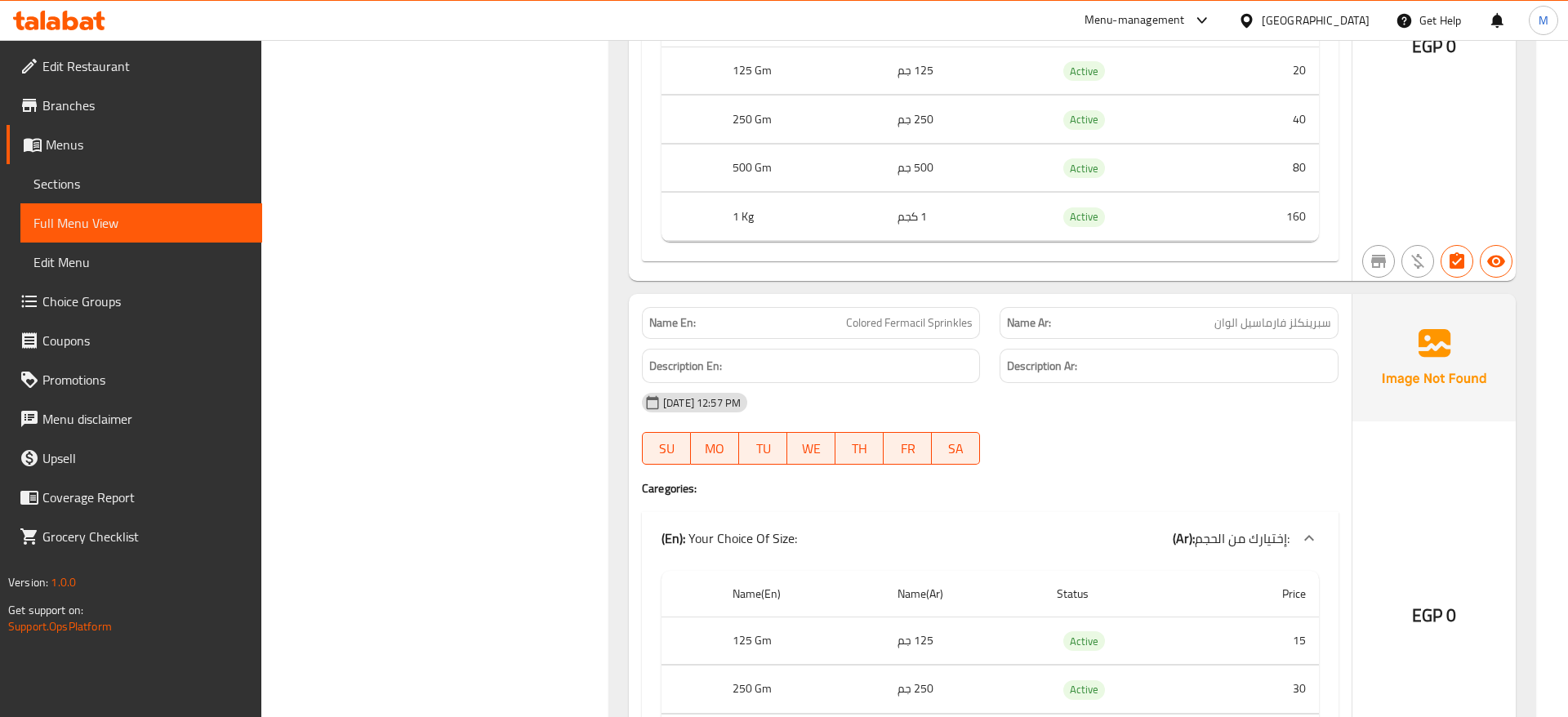
scroll to position [15082, 0]
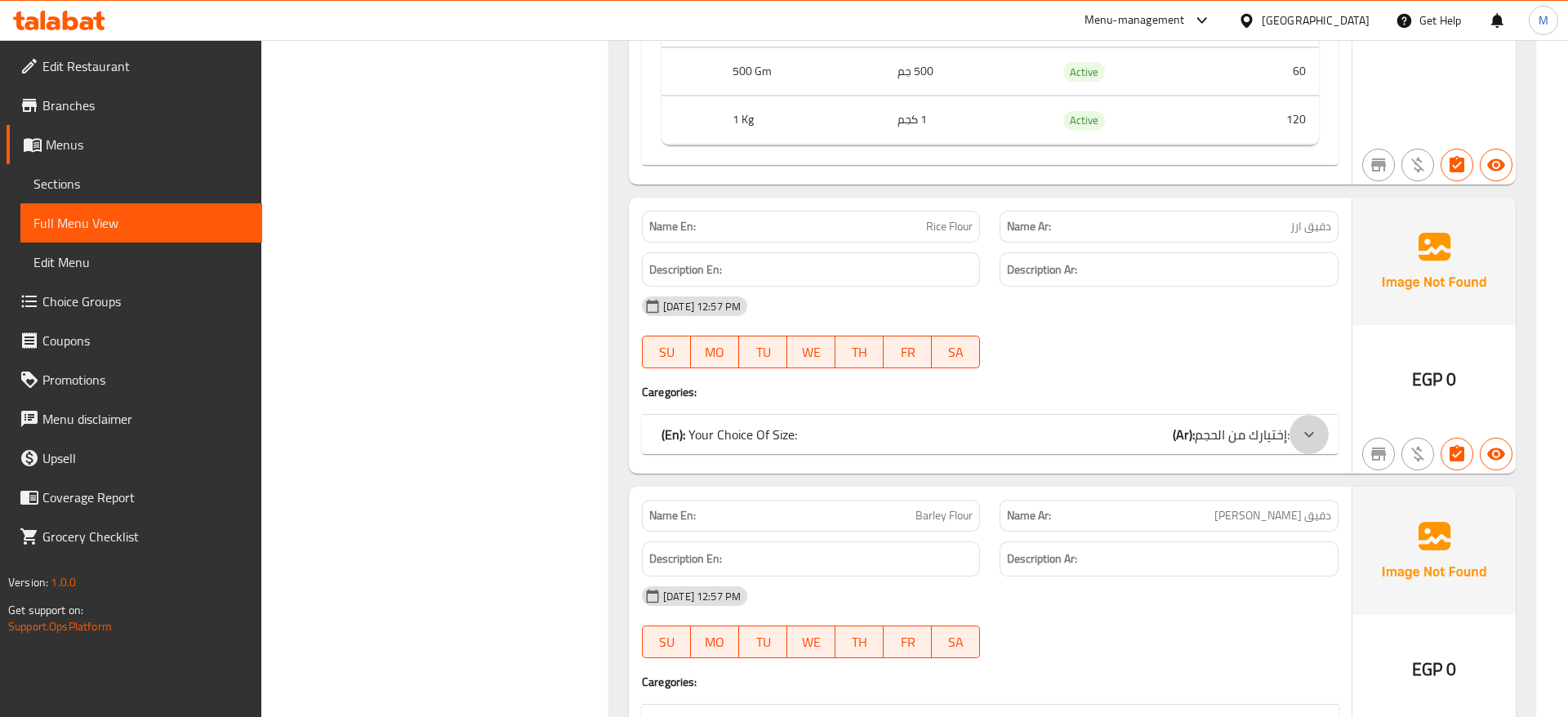
click at [1308, 425] on icon at bounding box center [1309, 435] width 20 height 20
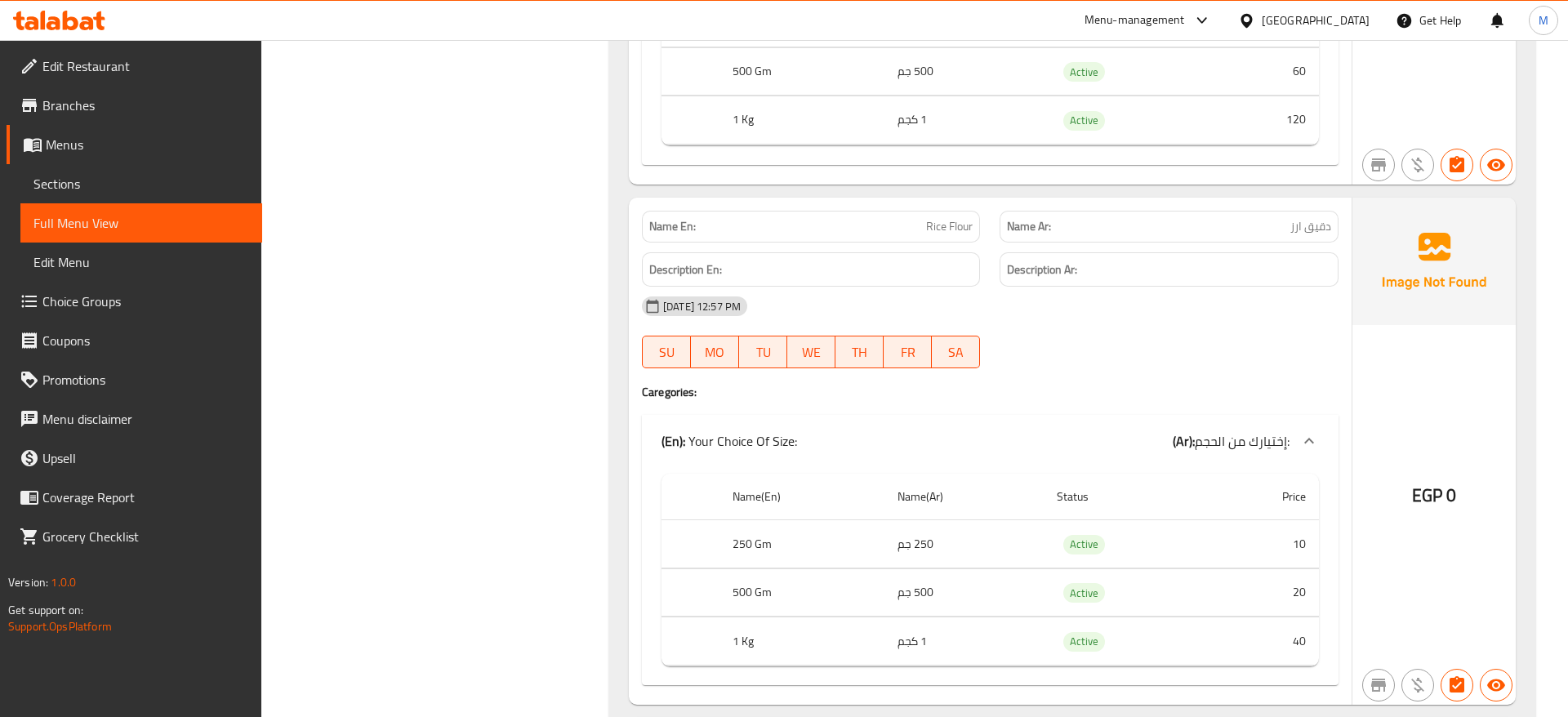
scroll to position [15498, 0]
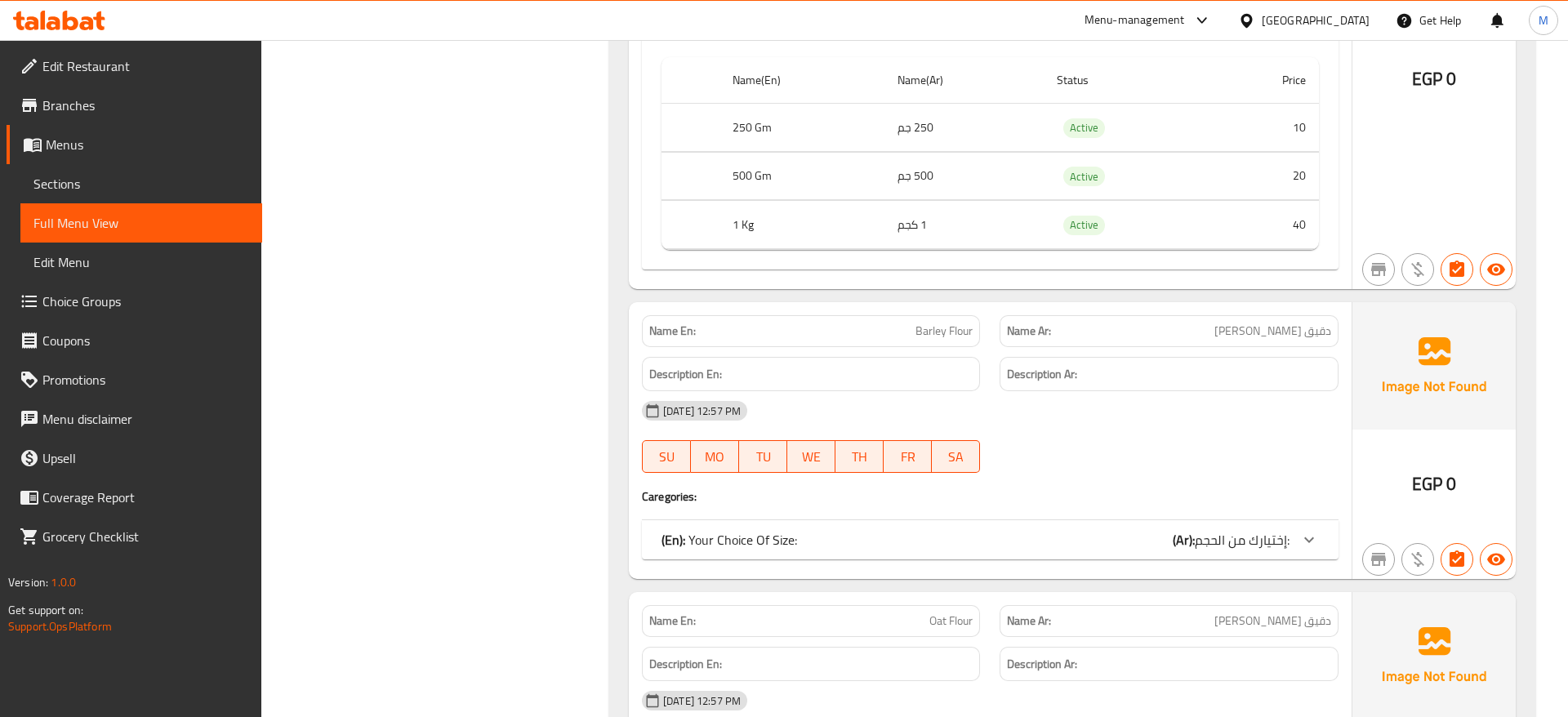
click at [1315, 530] on icon at bounding box center [1309, 540] width 20 height 20
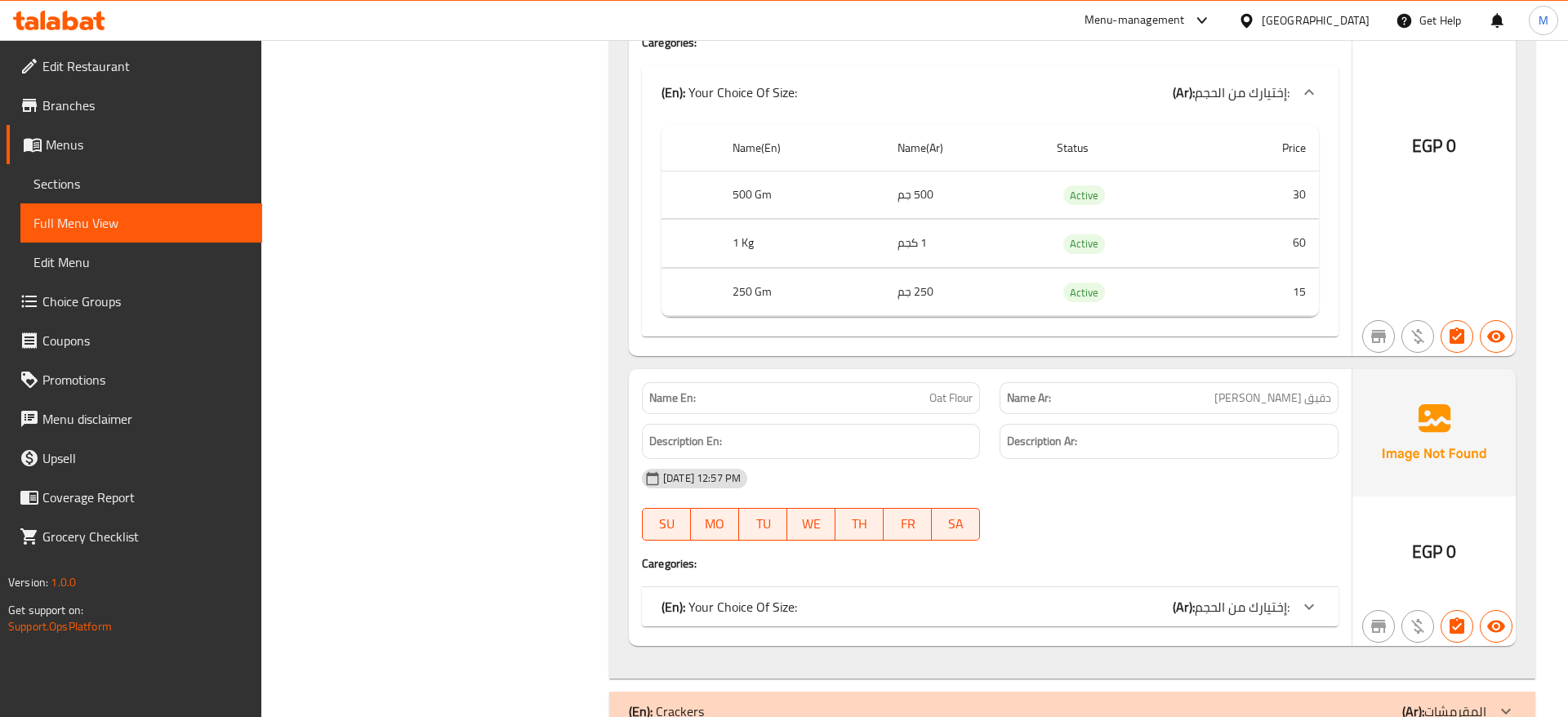
scroll to position [15970, 0]
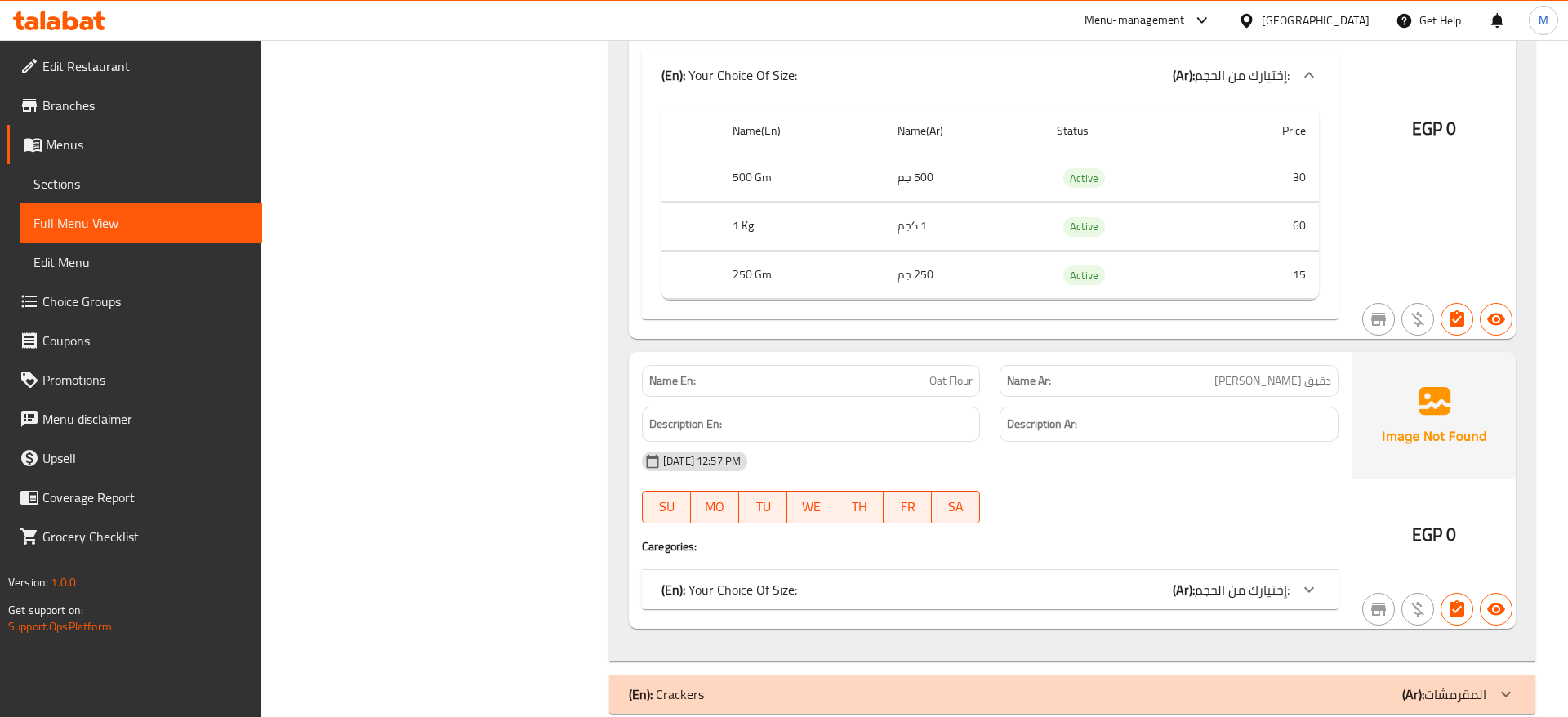
click at [1312, 580] on icon at bounding box center [1309, 590] width 20 height 20
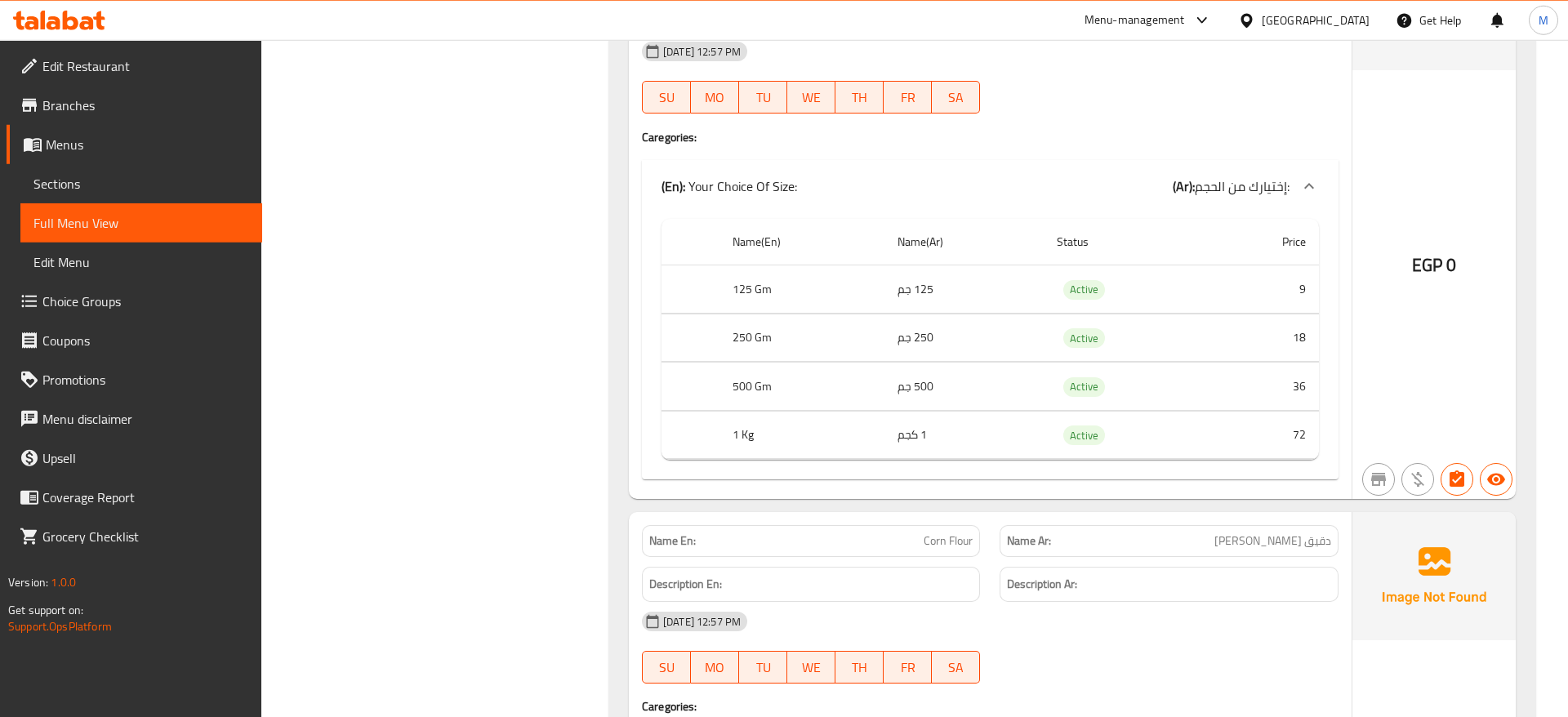
scroll to position [9416, 0]
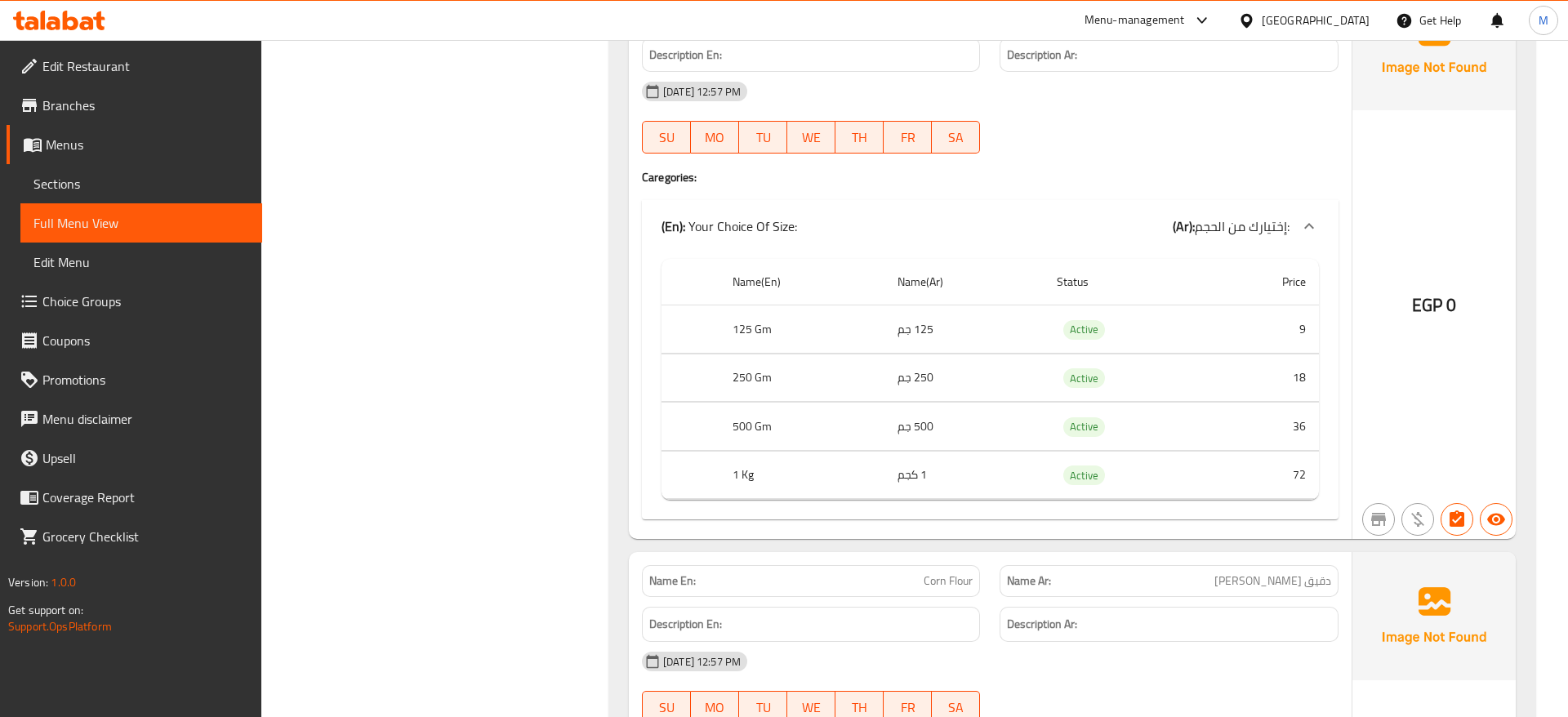
drag, startPoint x: 954, startPoint y: 183, endPoint x: 946, endPoint y: 212, distance: 30.1
click at [945, 200] on div "(En): Your Choice Of Size: (Ar): إختيارك من الحجم: Name(En) Name(Ar) Status Pri…" at bounding box center [991, 359] width 697 height 319
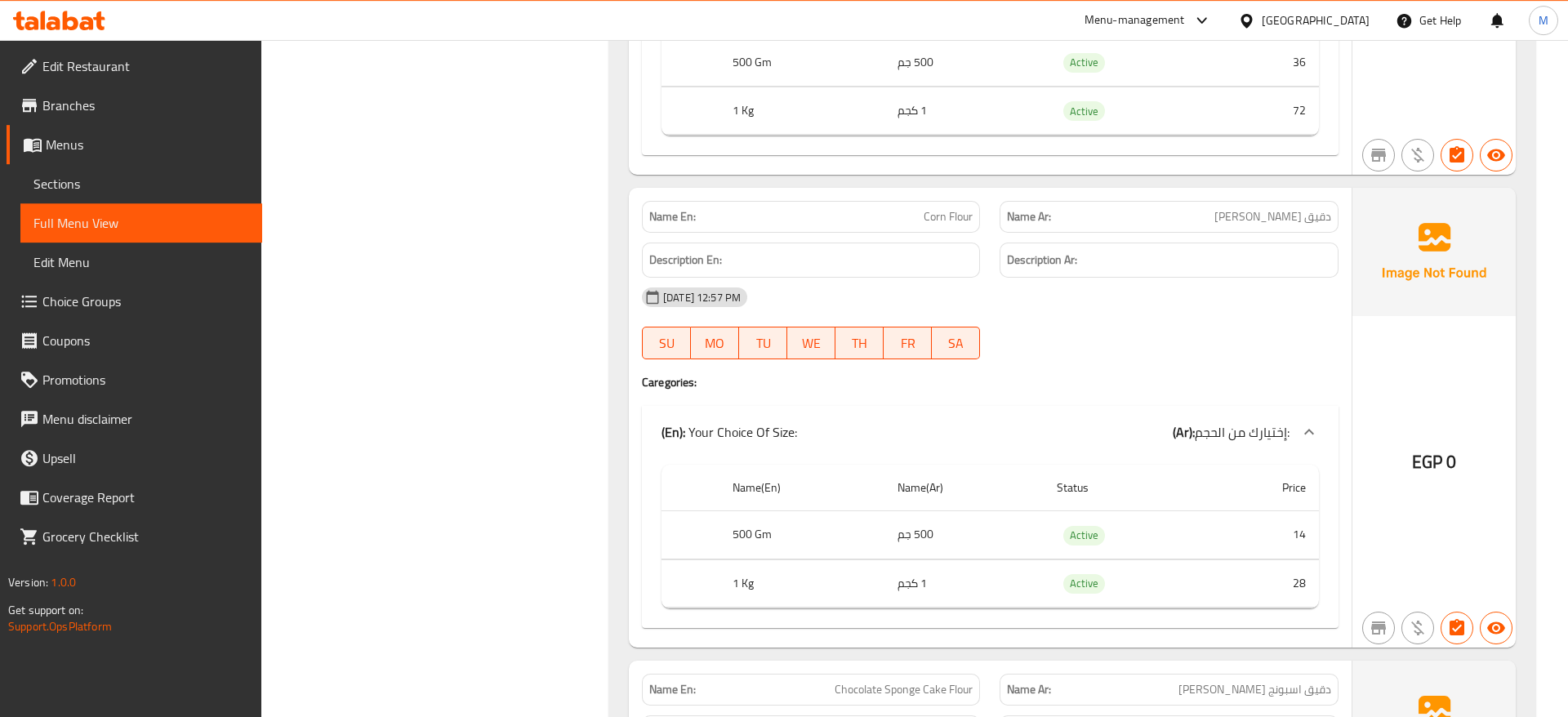
scroll to position [9749, 0]
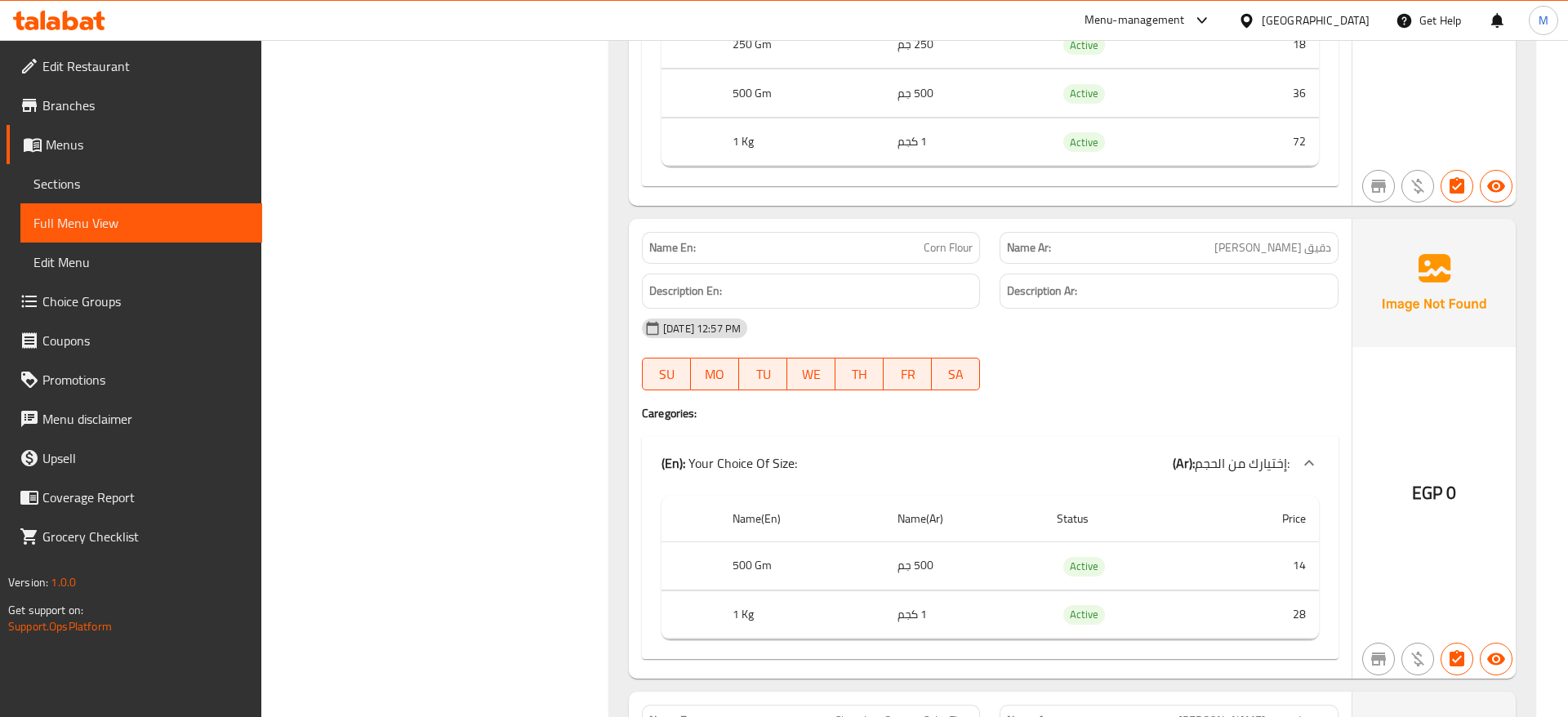
click at [806, 309] on div "[DATE] 12:57 PM" at bounding box center [990, 328] width 716 height 39
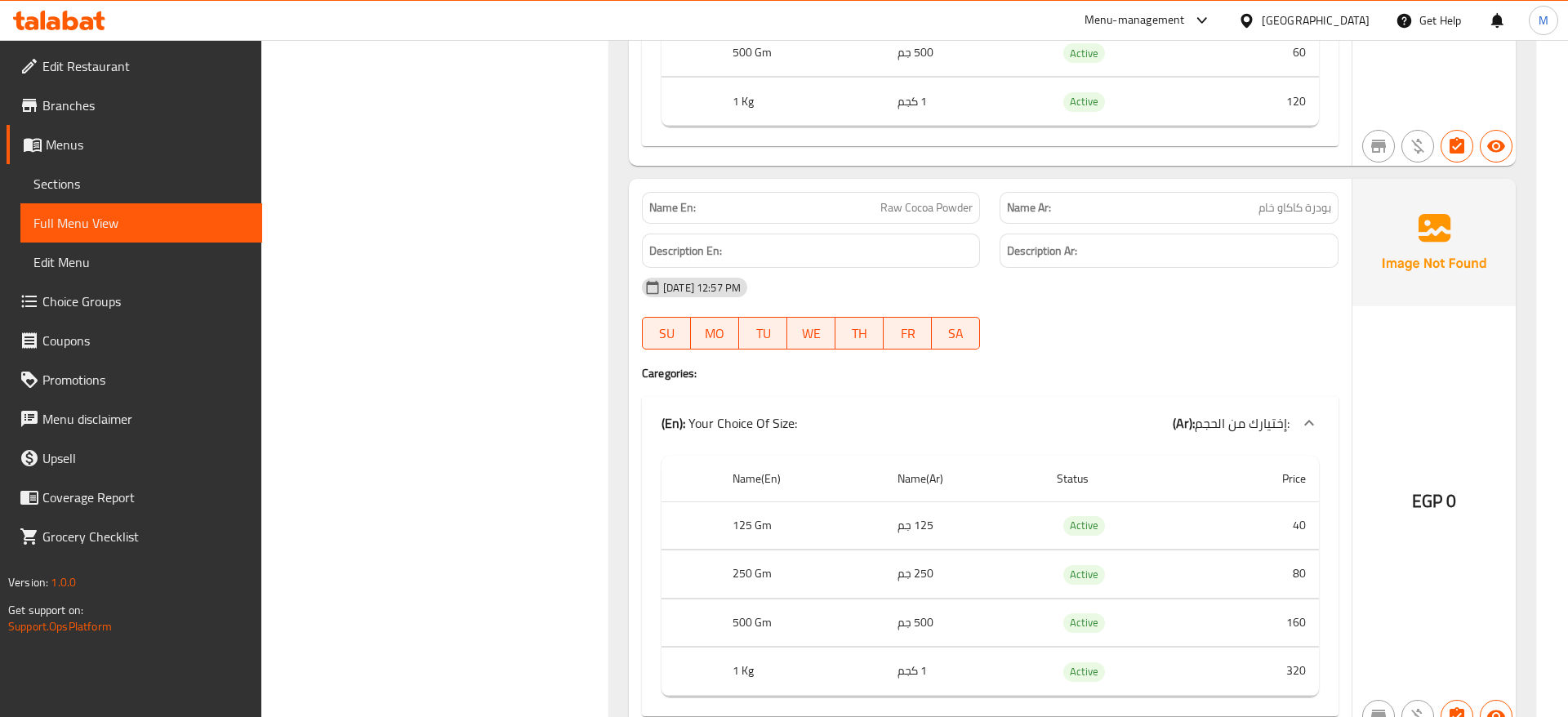
scroll to position [10916, 0]
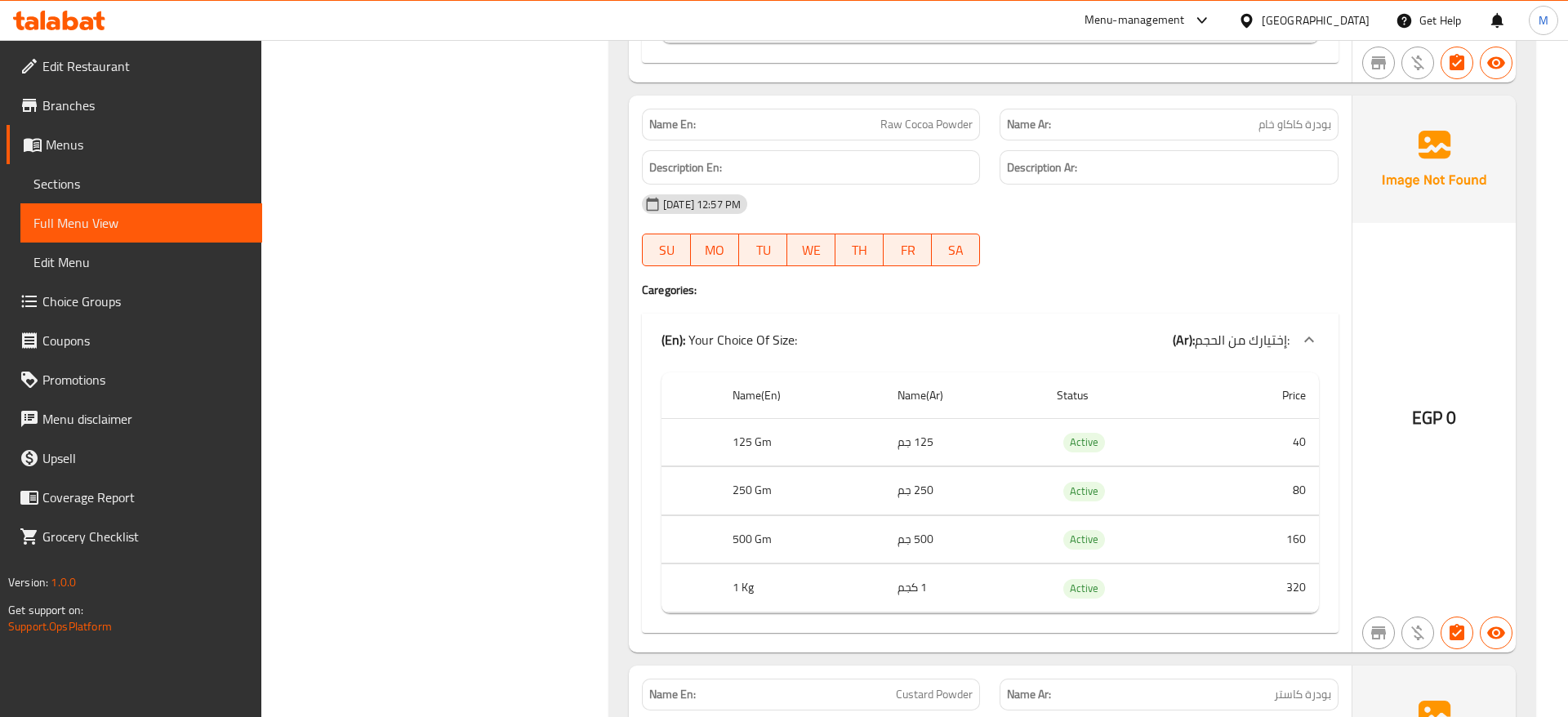
drag, startPoint x: 1093, startPoint y: 204, endPoint x: 1041, endPoint y: 204, distance: 52.0
click at [1094, 204] on div "[DATE] 12:57 PM SU MO TU WE TH FR SA" at bounding box center [990, 230] width 716 height 91
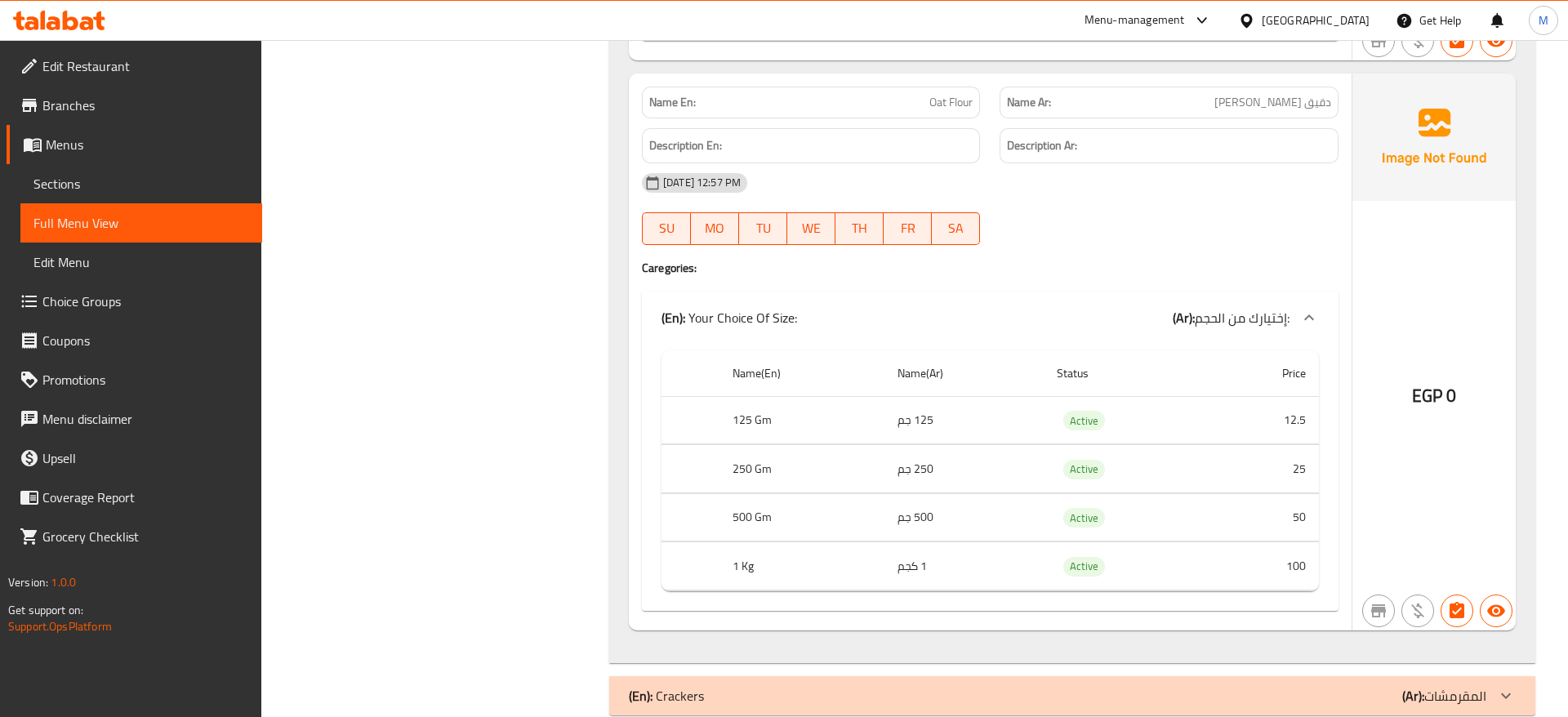
scroll to position [16165, 0]
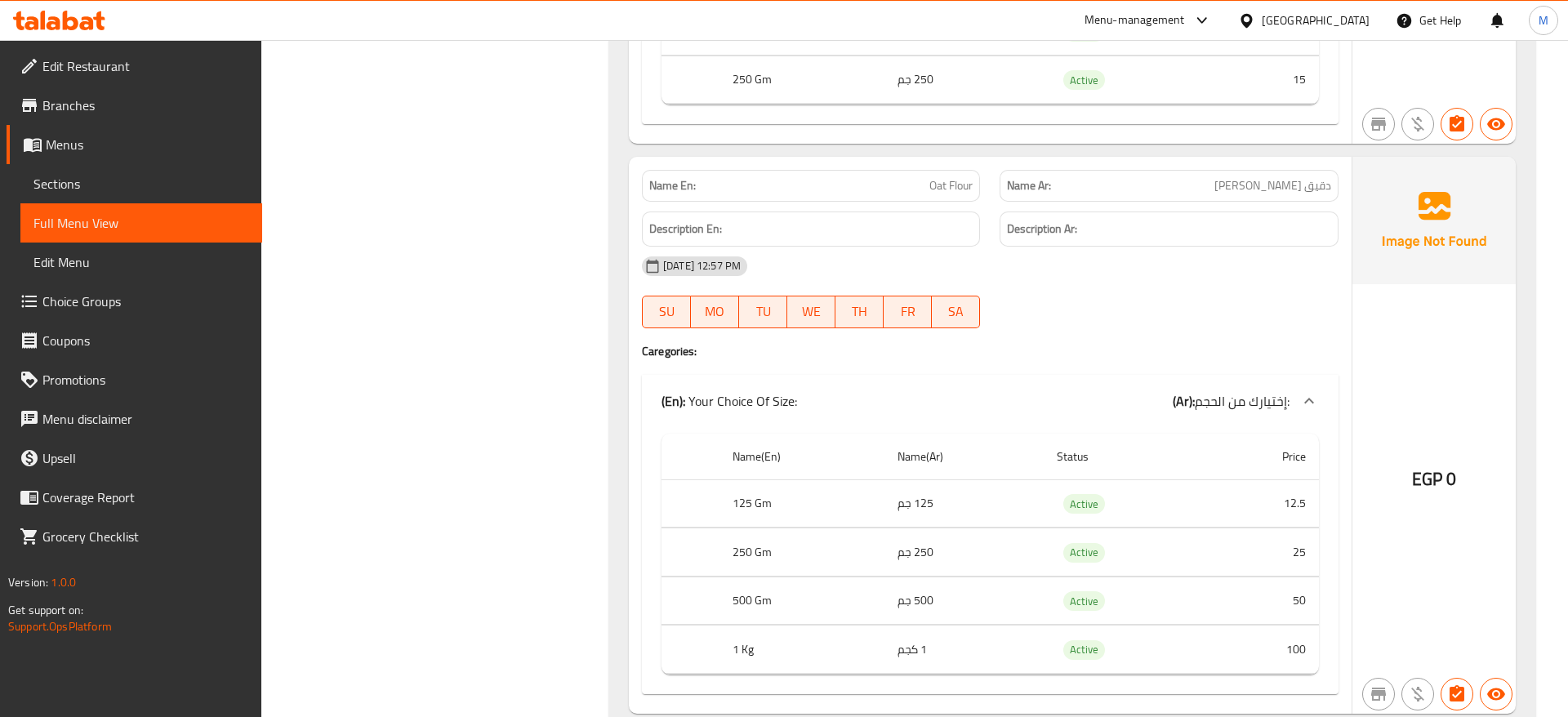
click at [988, 246] on div "[DATE] 12:57 PM" at bounding box center [990, 266] width 716 height 39
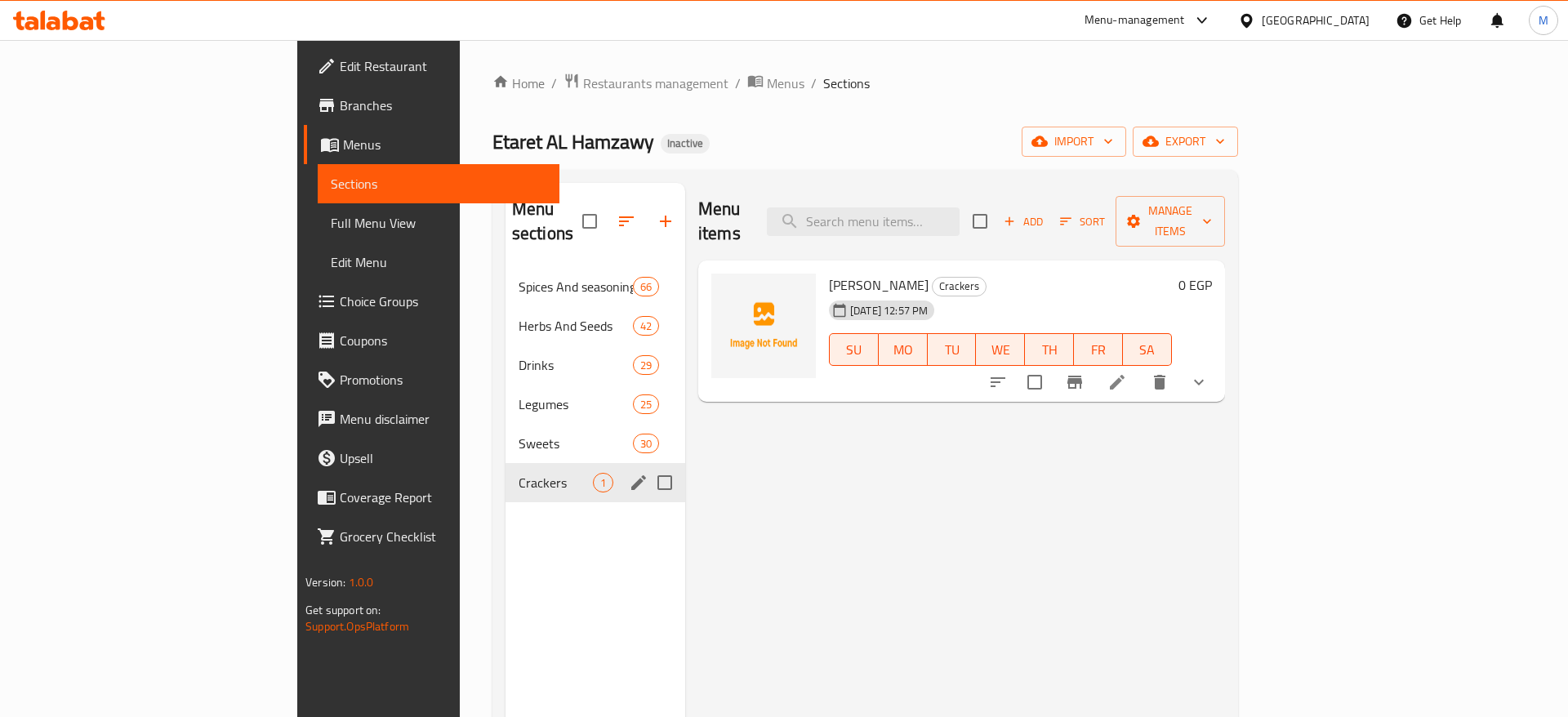
click at [948, 217] on input "search" at bounding box center [863, 222] width 192 height 28
click at [829, 273] on span "[PERSON_NAME]" at bounding box center [879, 285] width 100 height 25
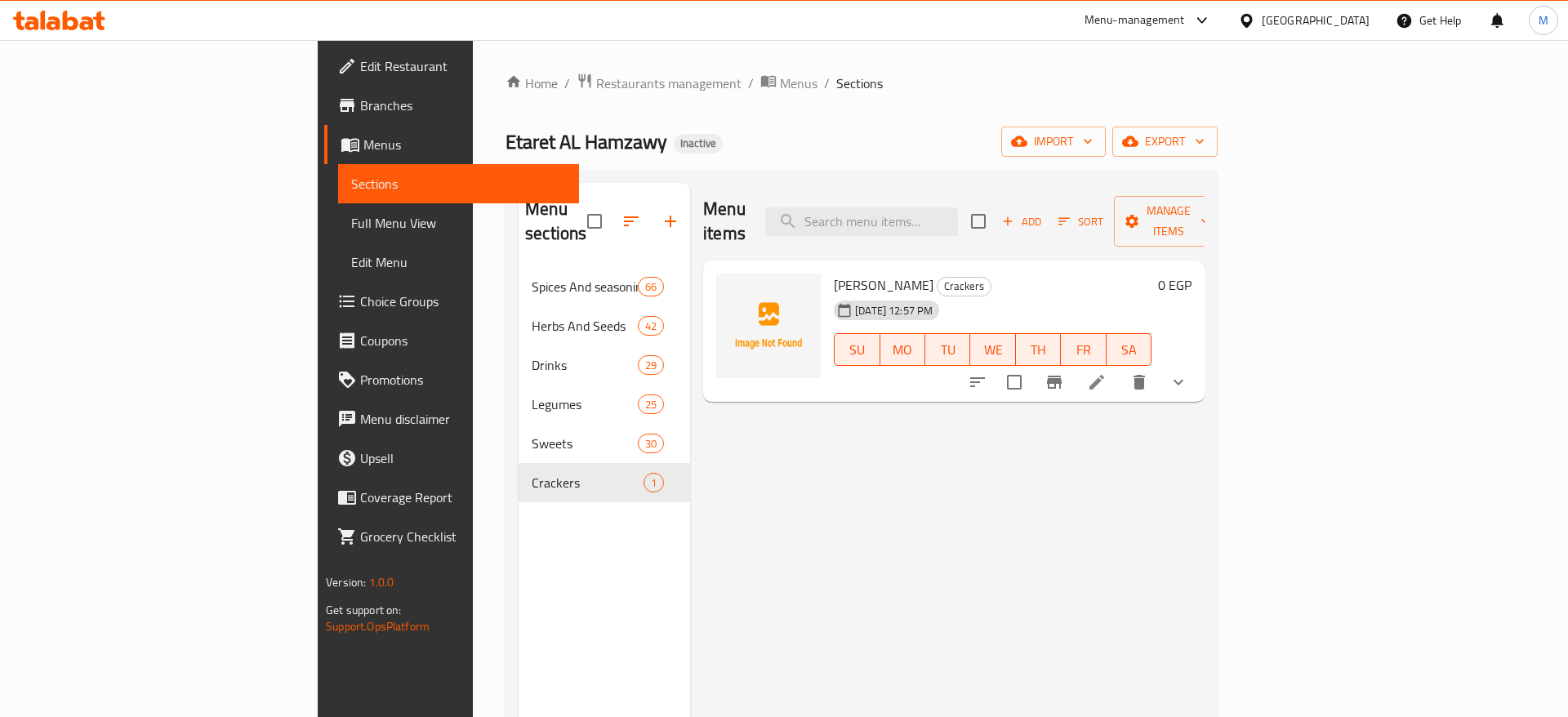
click at [519, 549] on div "Menu sections Spices And seasonings 66 Herbs And Seeds 42 Drinks 29 Legumes 25 …" at bounding box center [604, 542] width 172 height 717
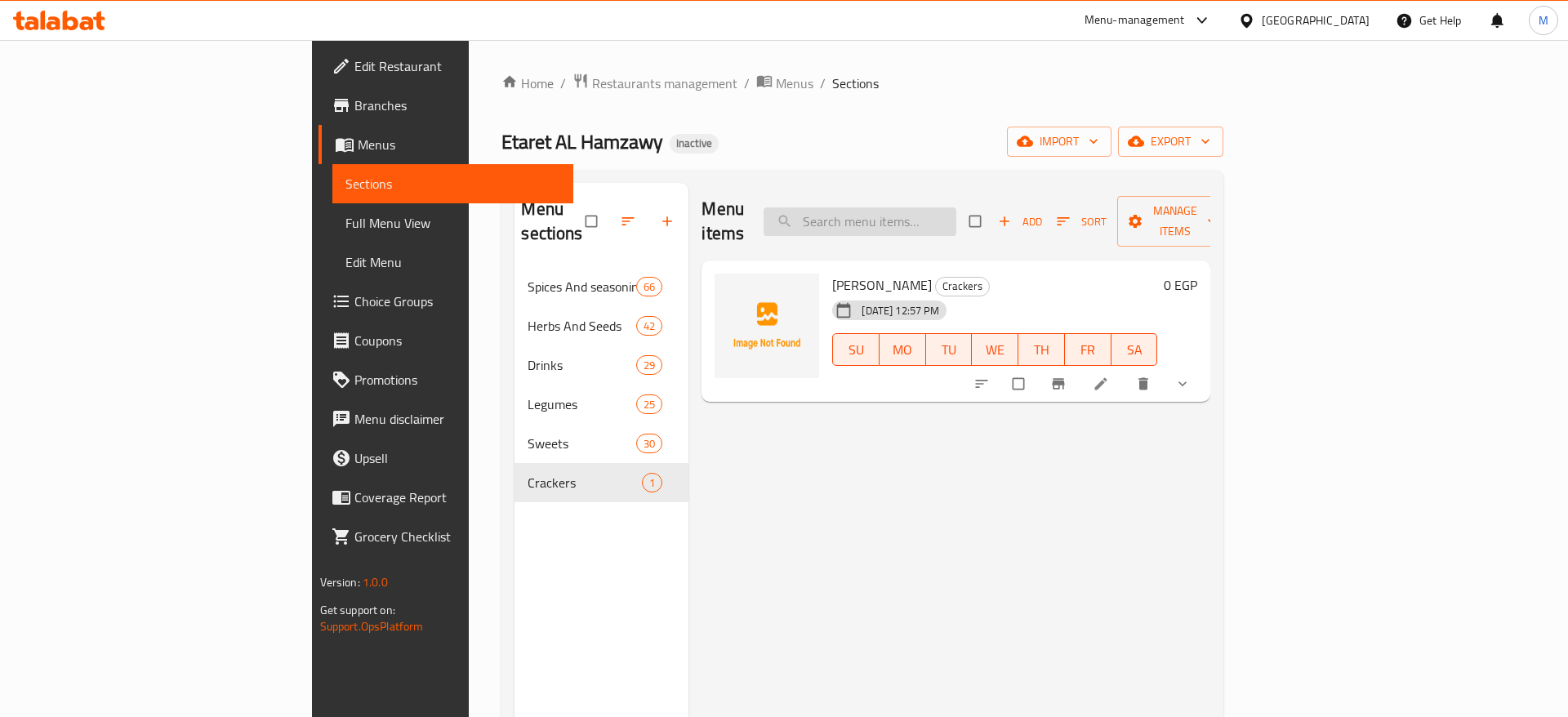
click at [954, 222] on input "search" at bounding box center [859, 222] width 192 height 28
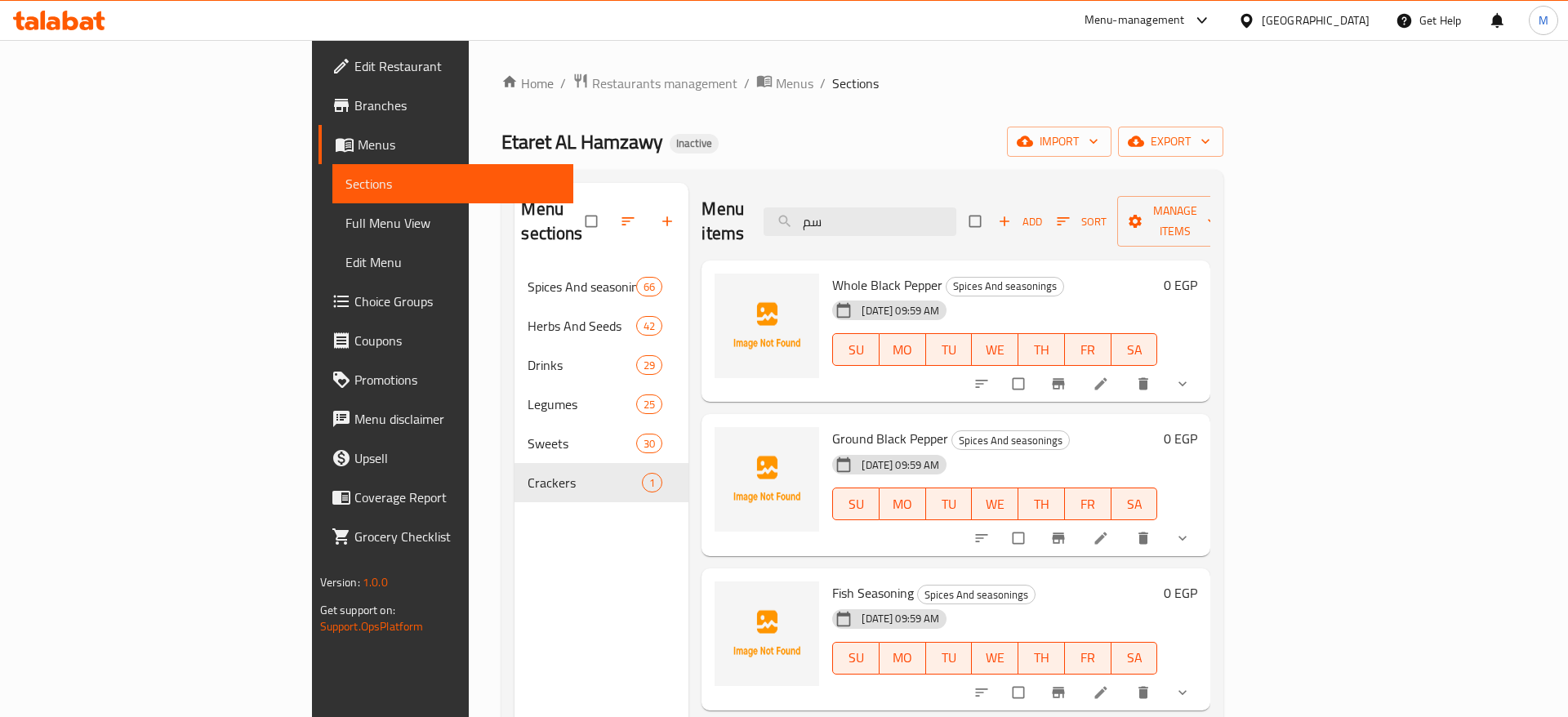
type input "سمس"
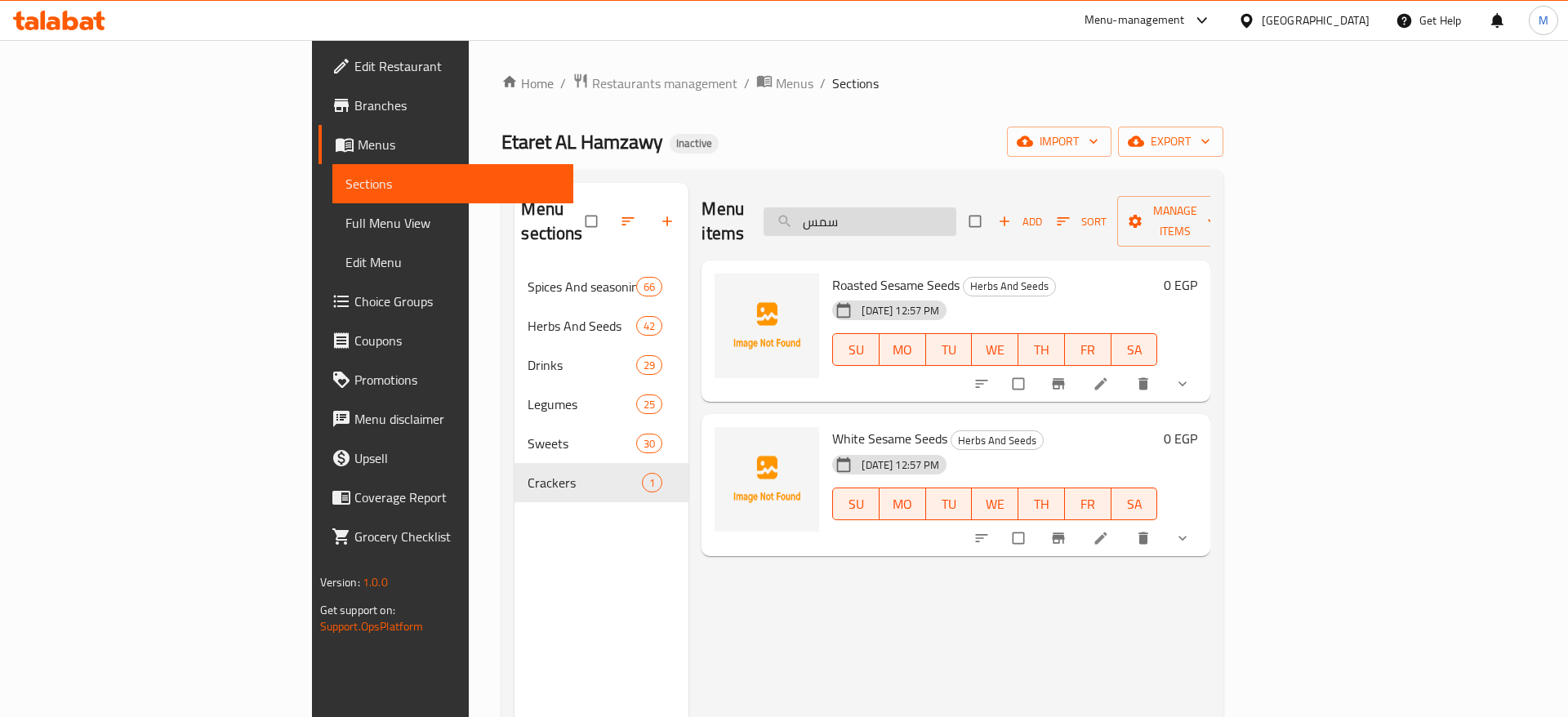
click at [957, 207] on input "سمس" at bounding box center [859, 222] width 192 height 28
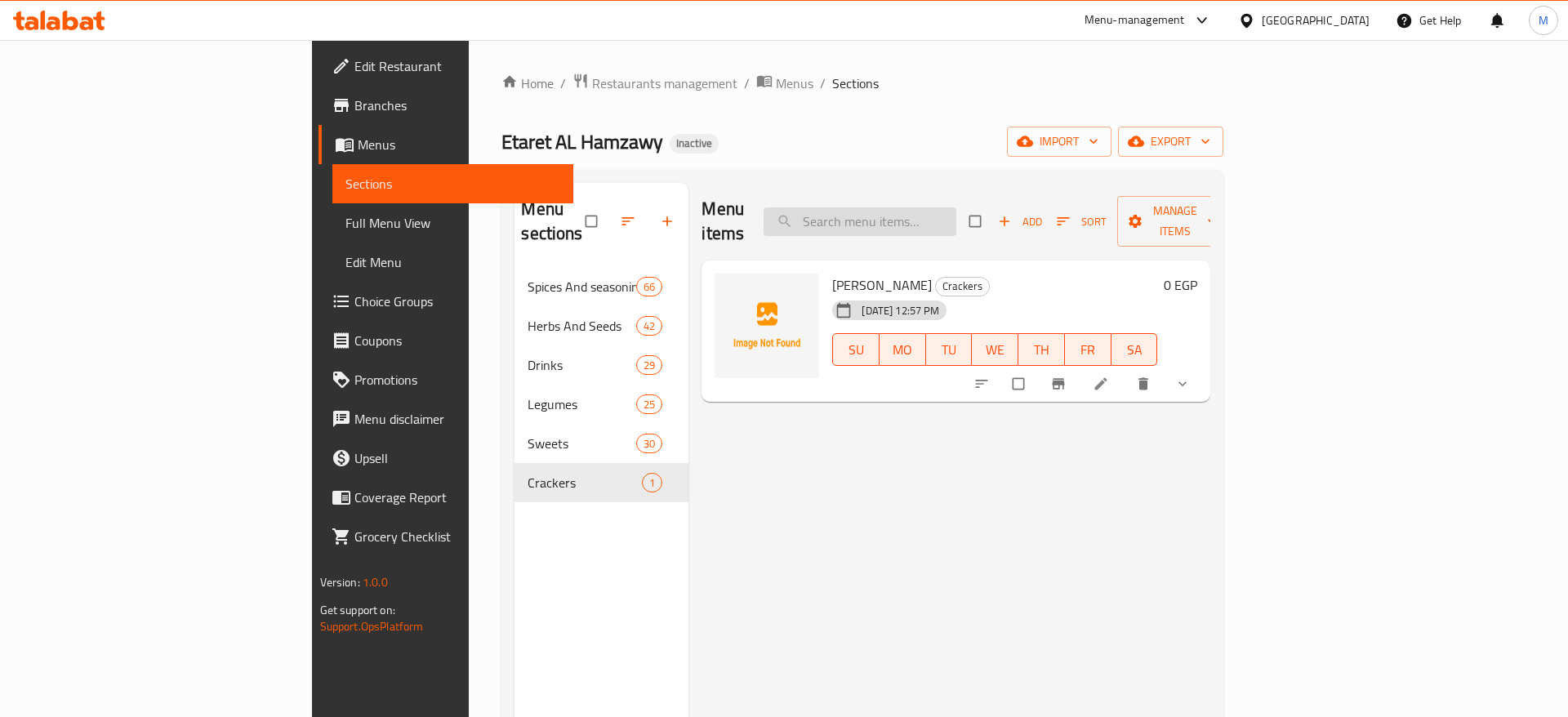
click at [946, 207] on input "search" at bounding box center [859, 222] width 192 height 28
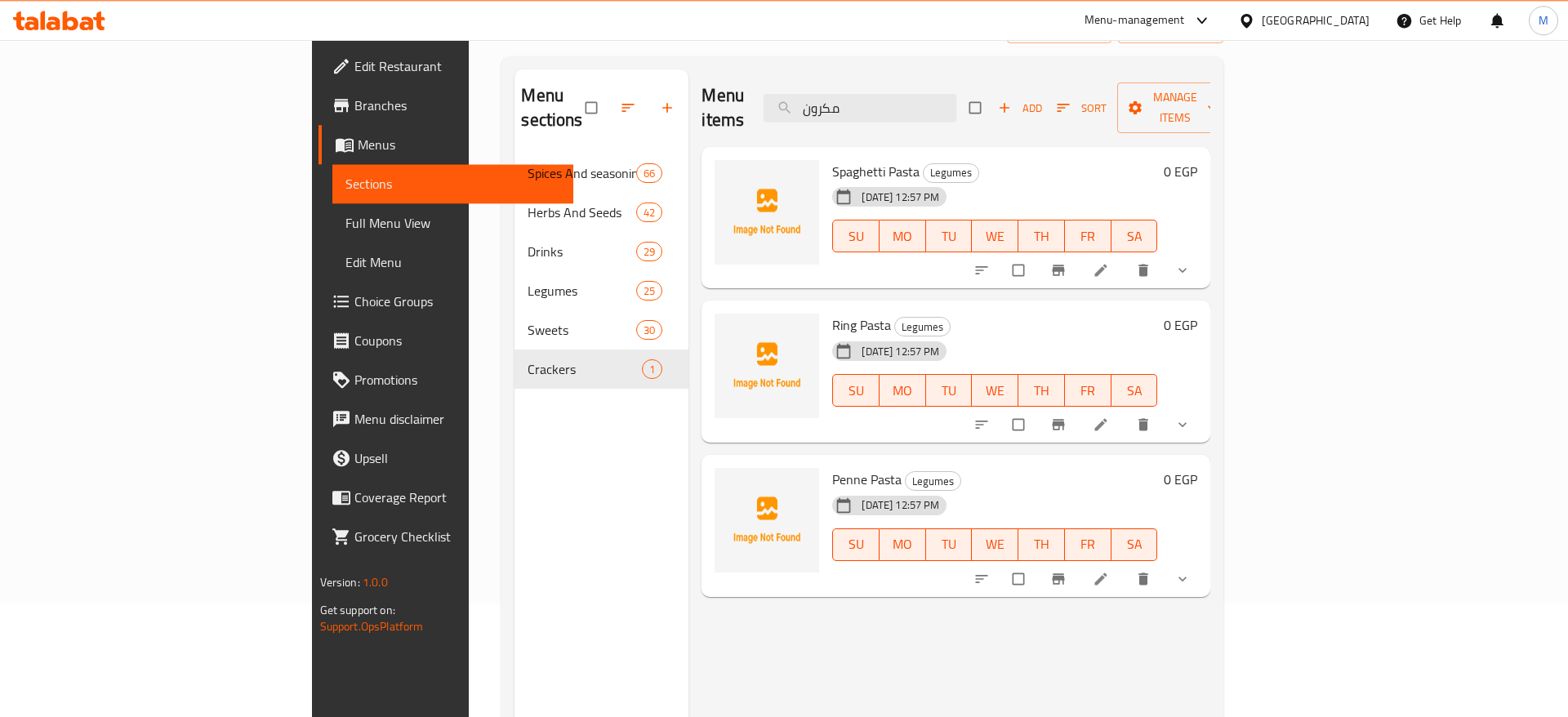
scroll to position [83, 0]
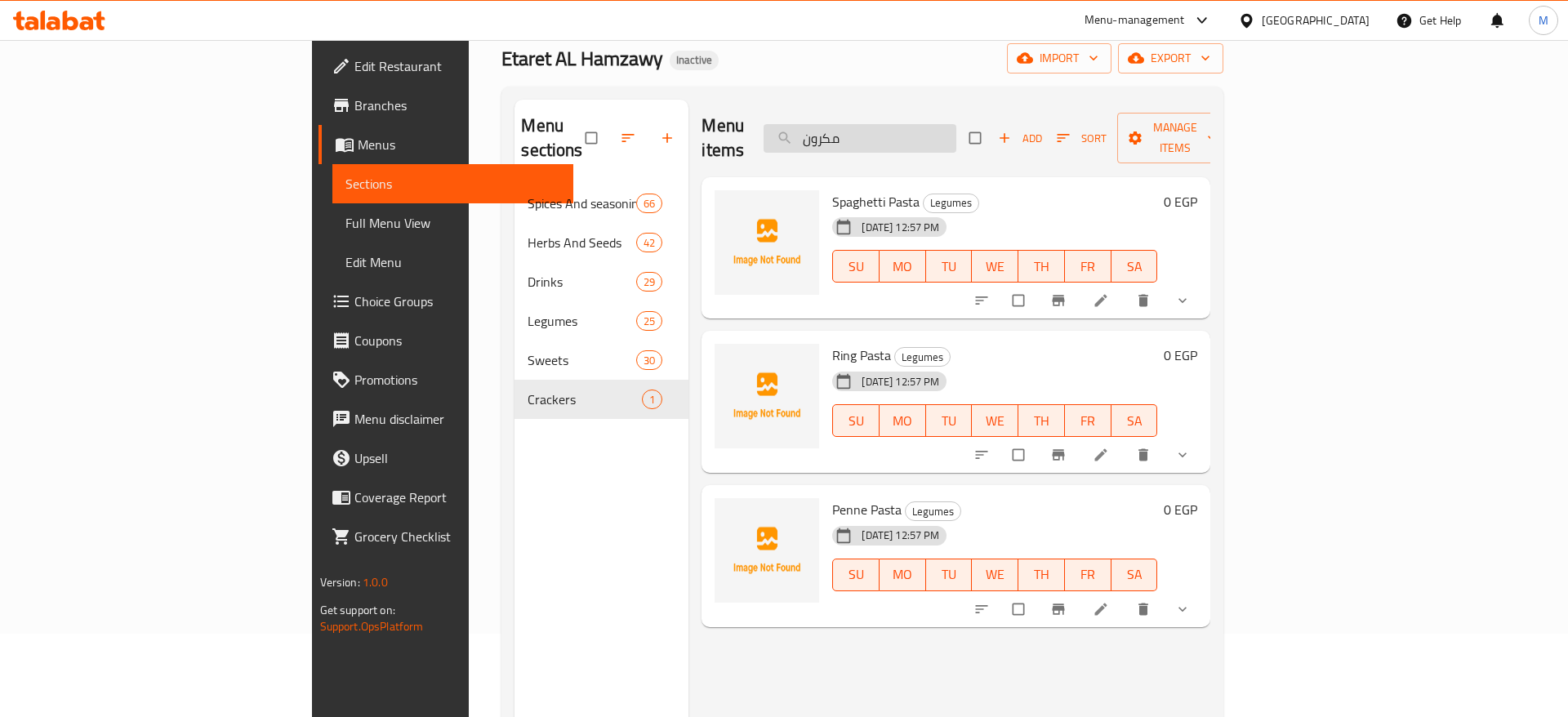
click at [951, 135] on input "مكرون" at bounding box center [859, 139] width 192 height 28
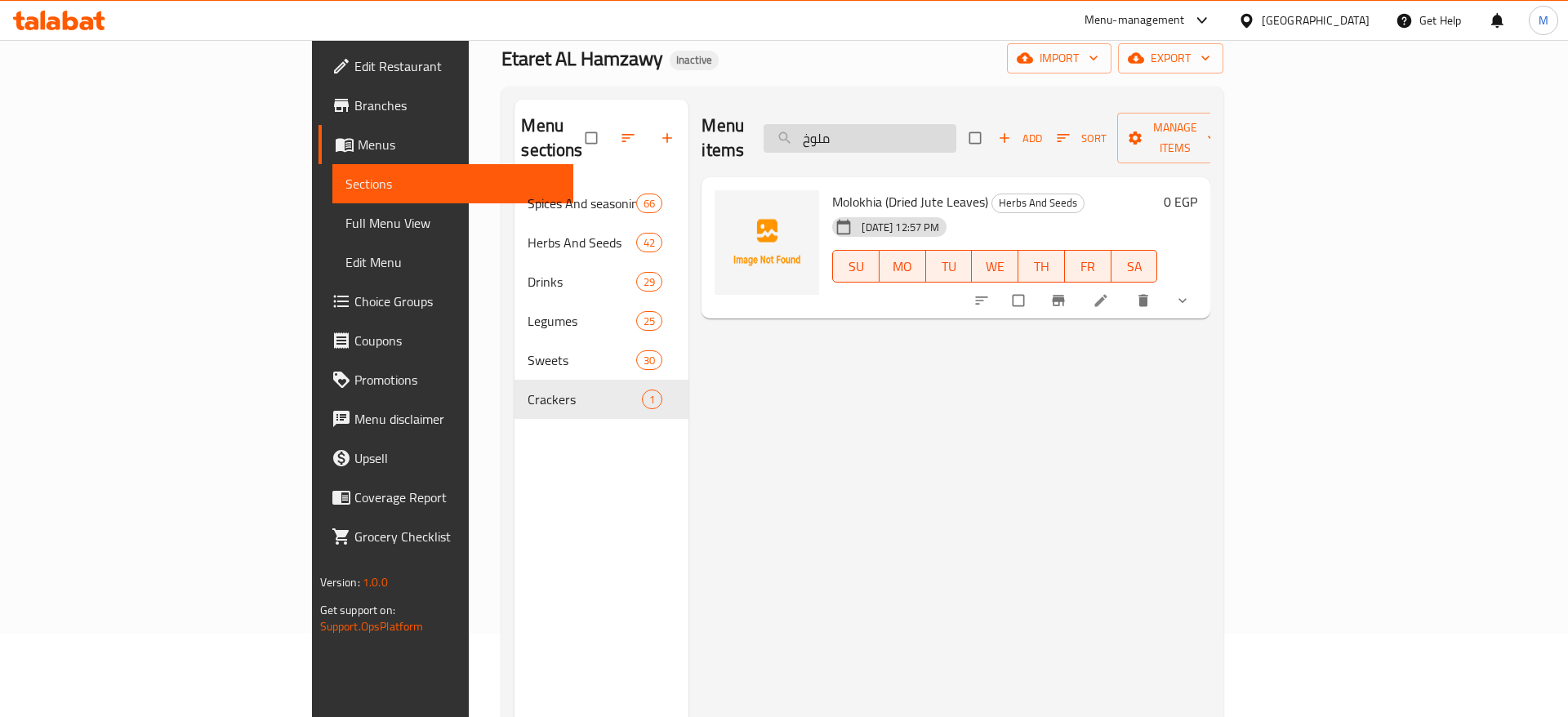
click at [903, 124] on input "ملوخ" at bounding box center [859, 139] width 192 height 28
click at [941, 124] on input "ملوخ" at bounding box center [859, 139] width 192 height 28
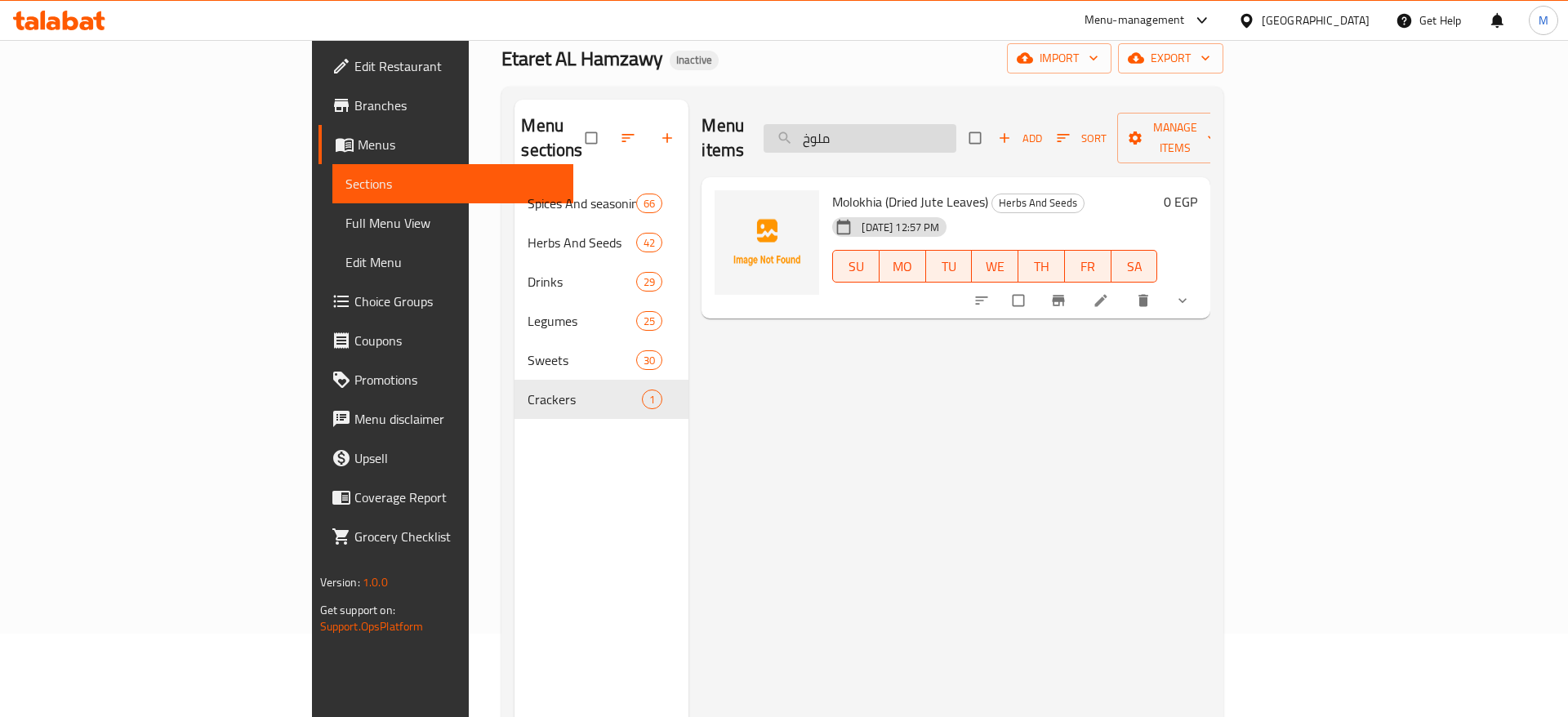
click at [941, 124] on input "ملوخ" at bounding box center [859, 139] width 192 height 28
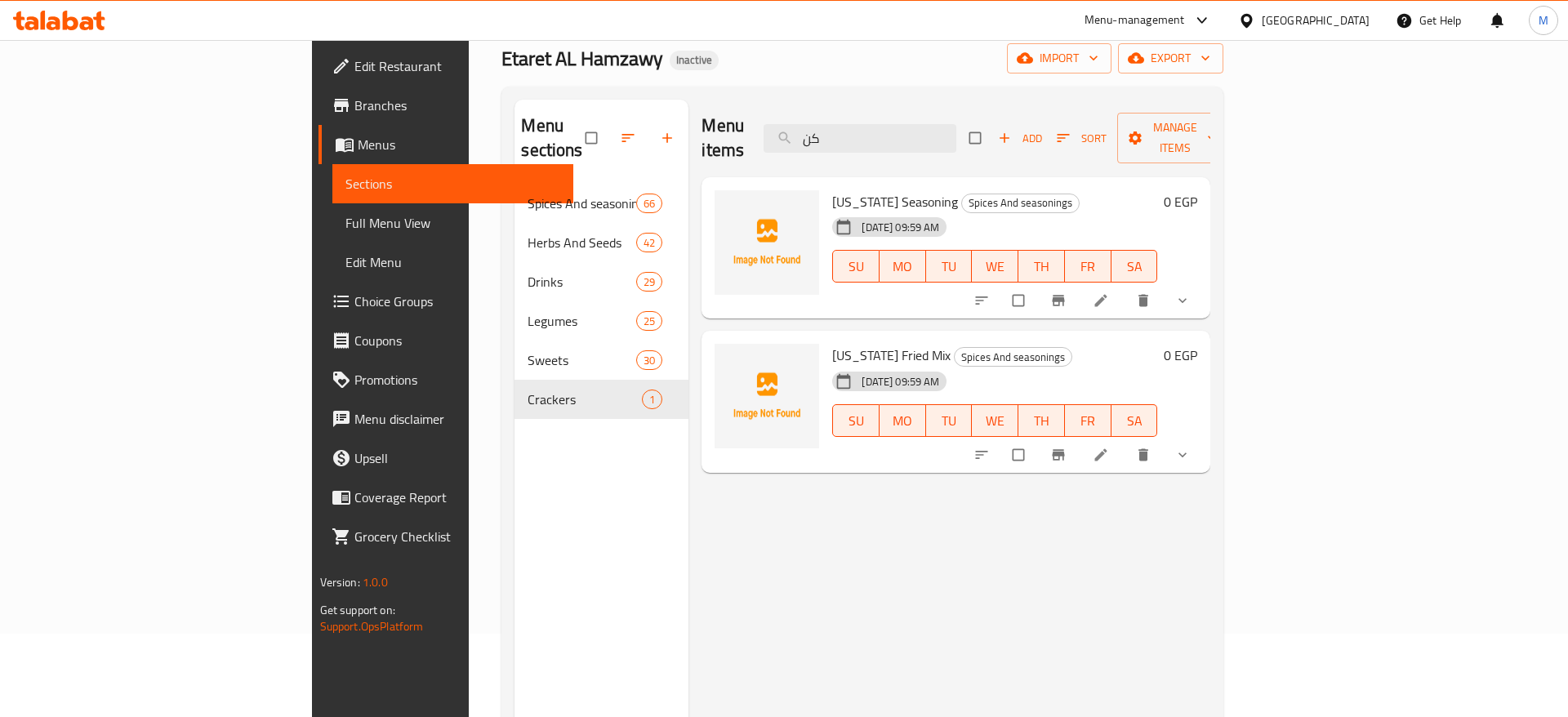
type input "ك"
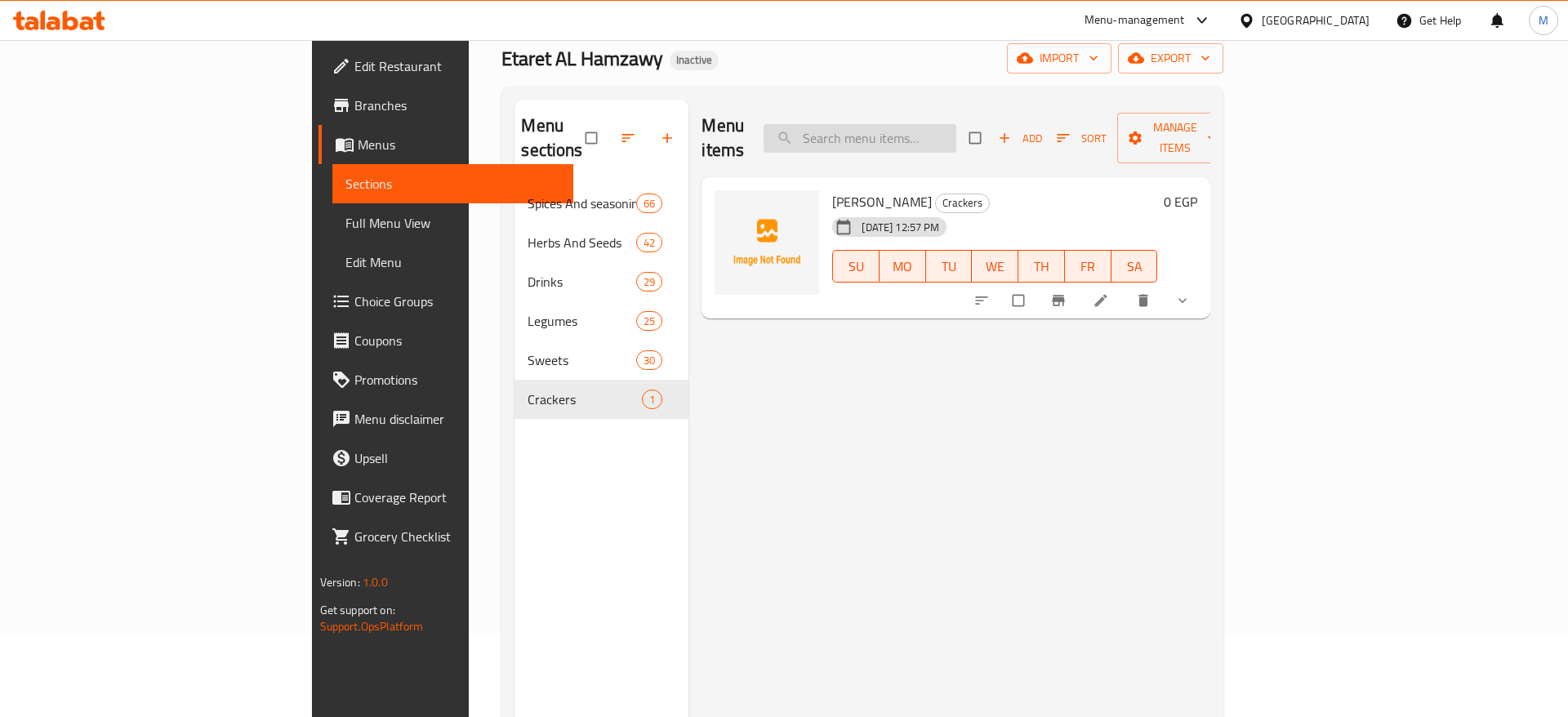
click at [954, 129] on input "search" at bounding box center [859, 139] width 192 height 28
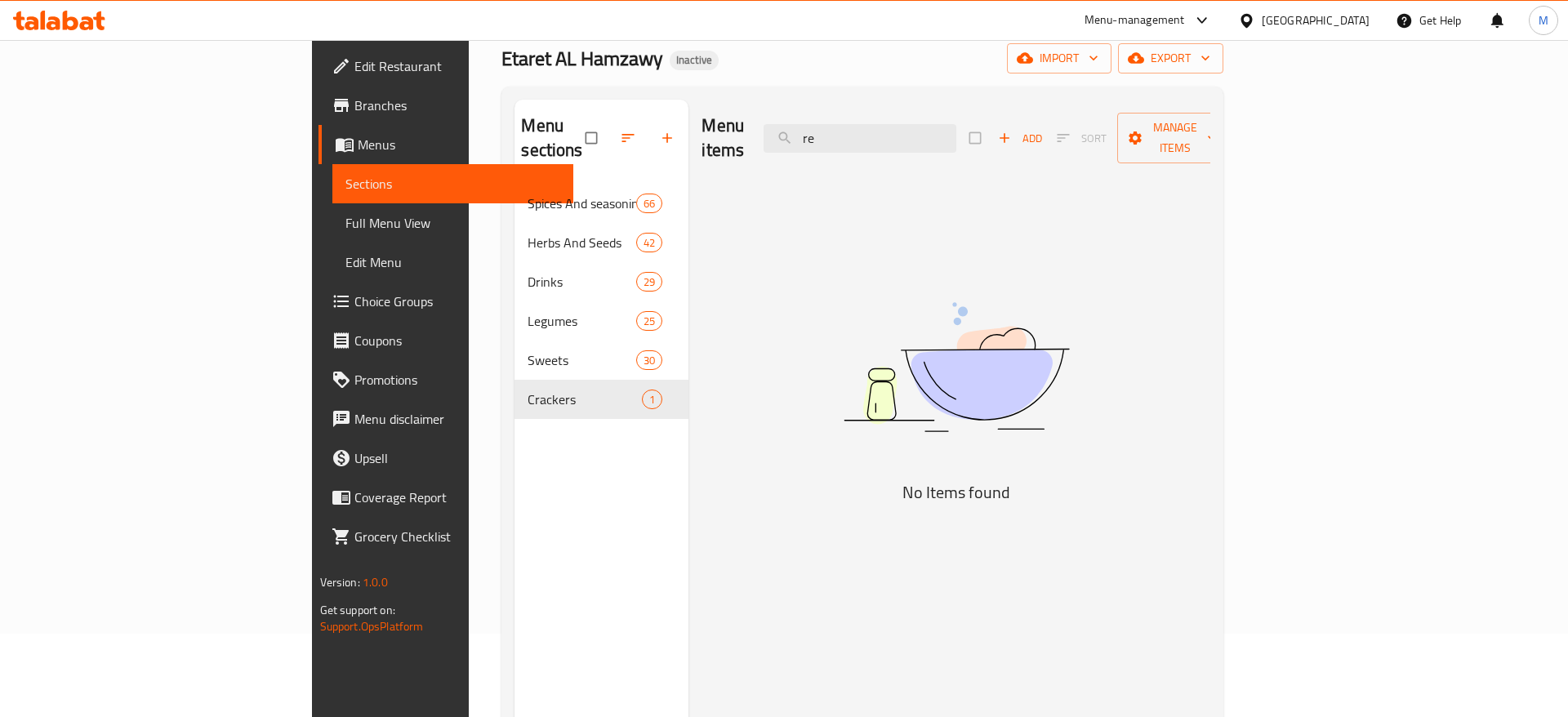
type input "r"
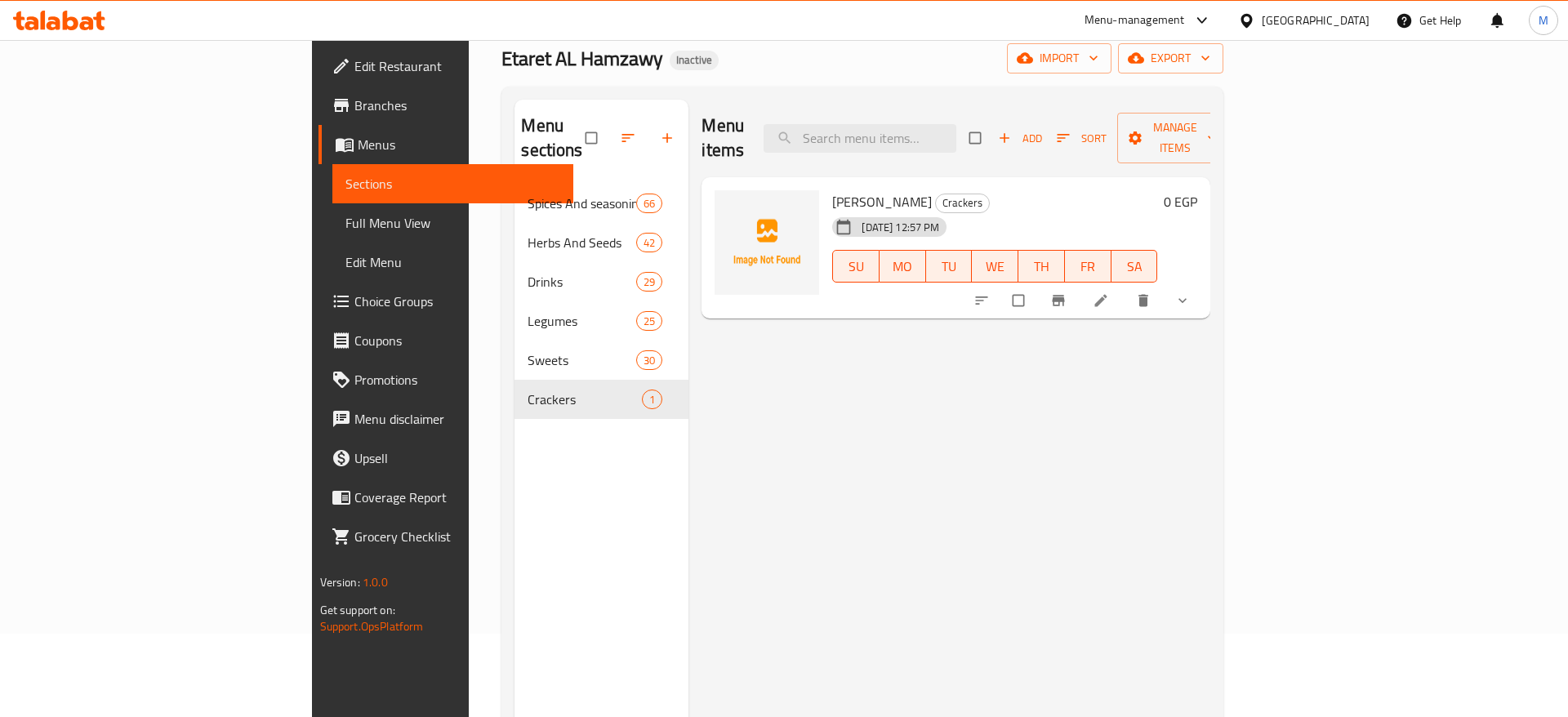
click at [976, 147] on div "Menu items Add Sort Manage items" at bounding box center [956, 139] width 509 height 78
click at [957, 125] on input "search" at bounding box center [859, 139] width 192 height 28
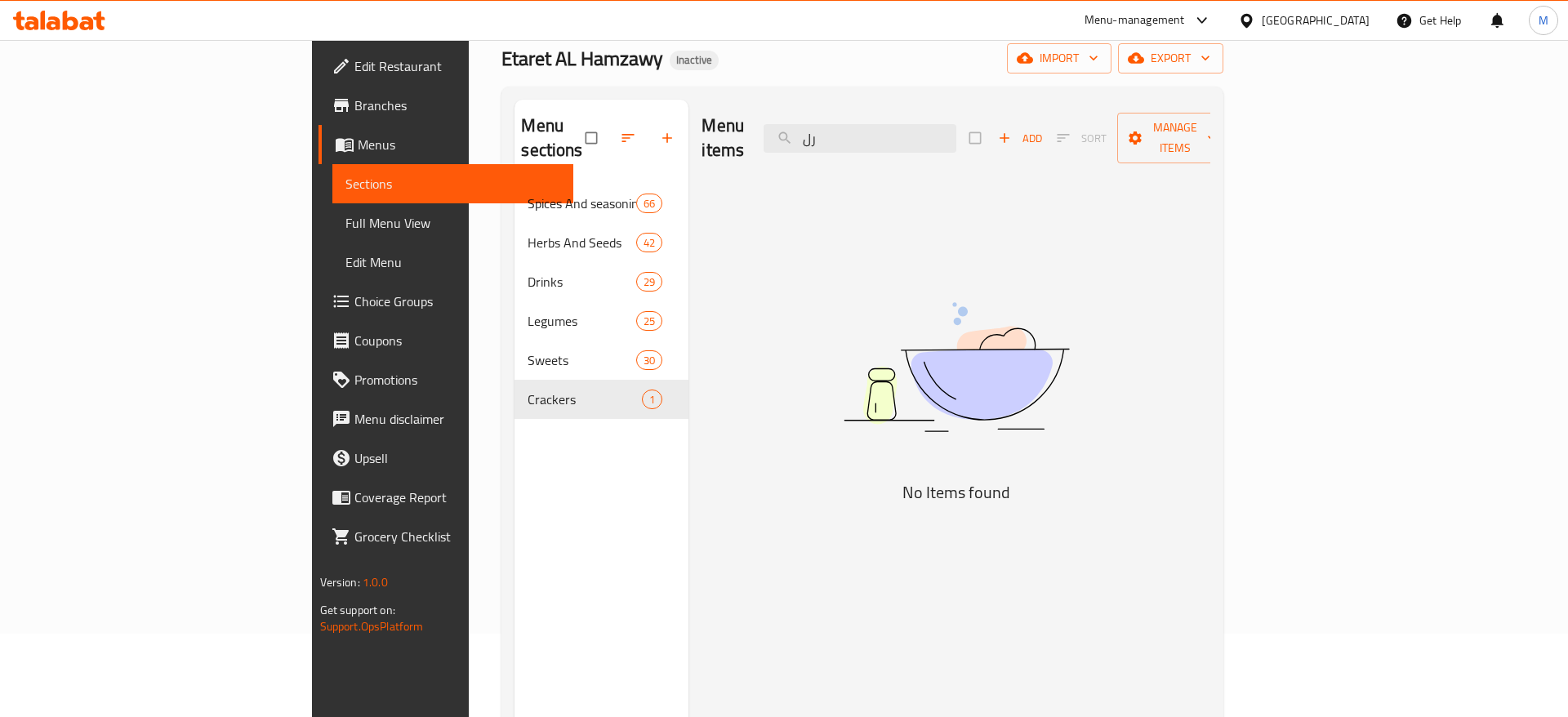
type input "ر"
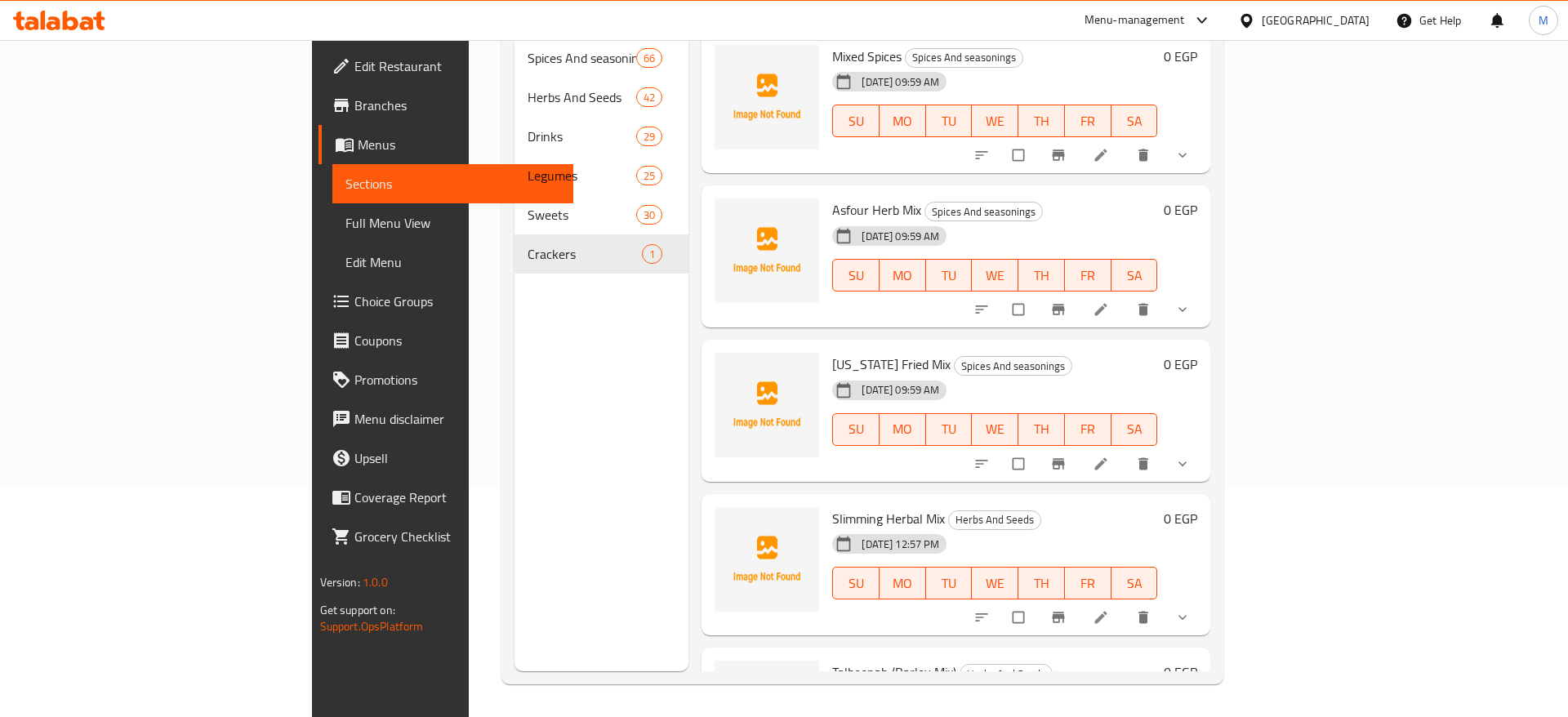
scroll to position [0, 0]
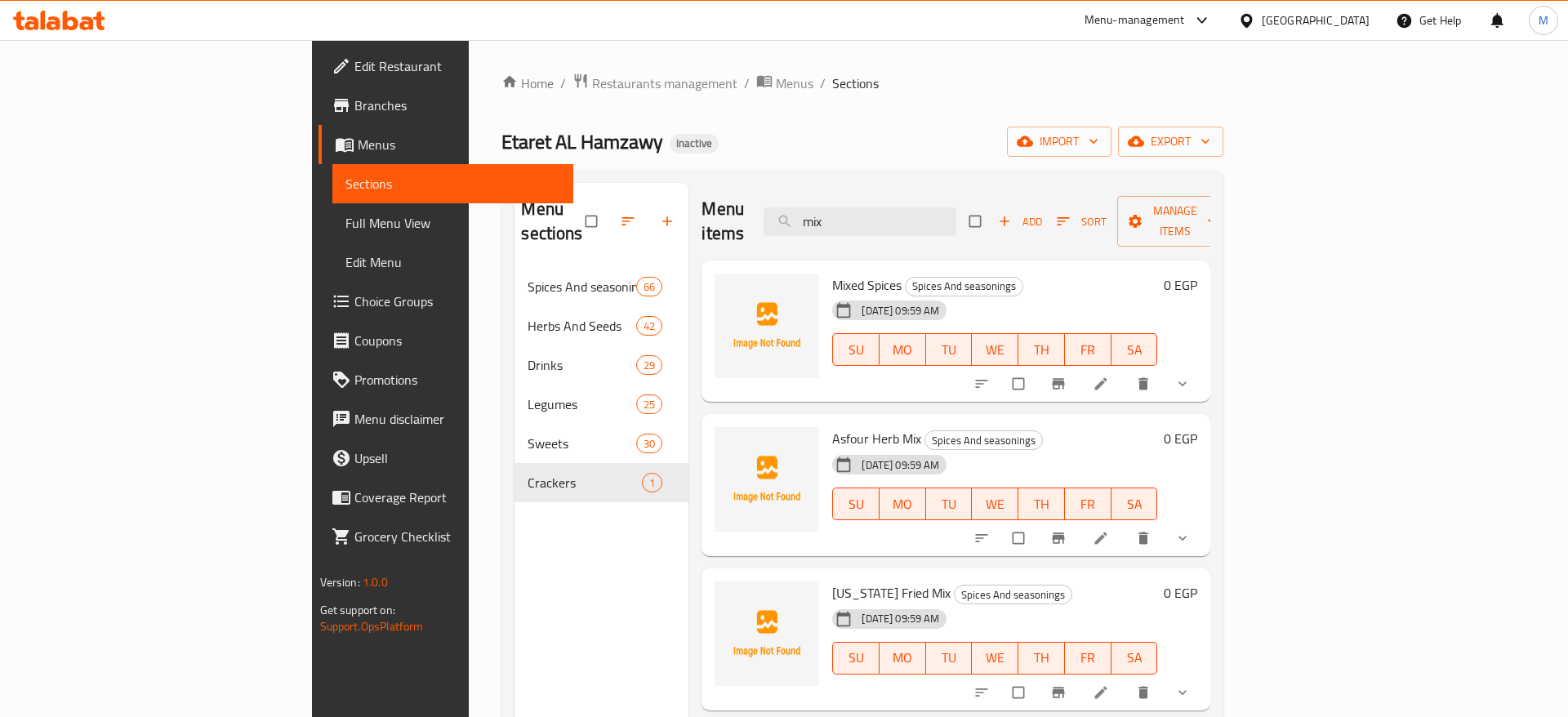
type input "mix"
click at [592, 75] on span "Restaurants management" at bounding box center [665, 84] width 145 height 20
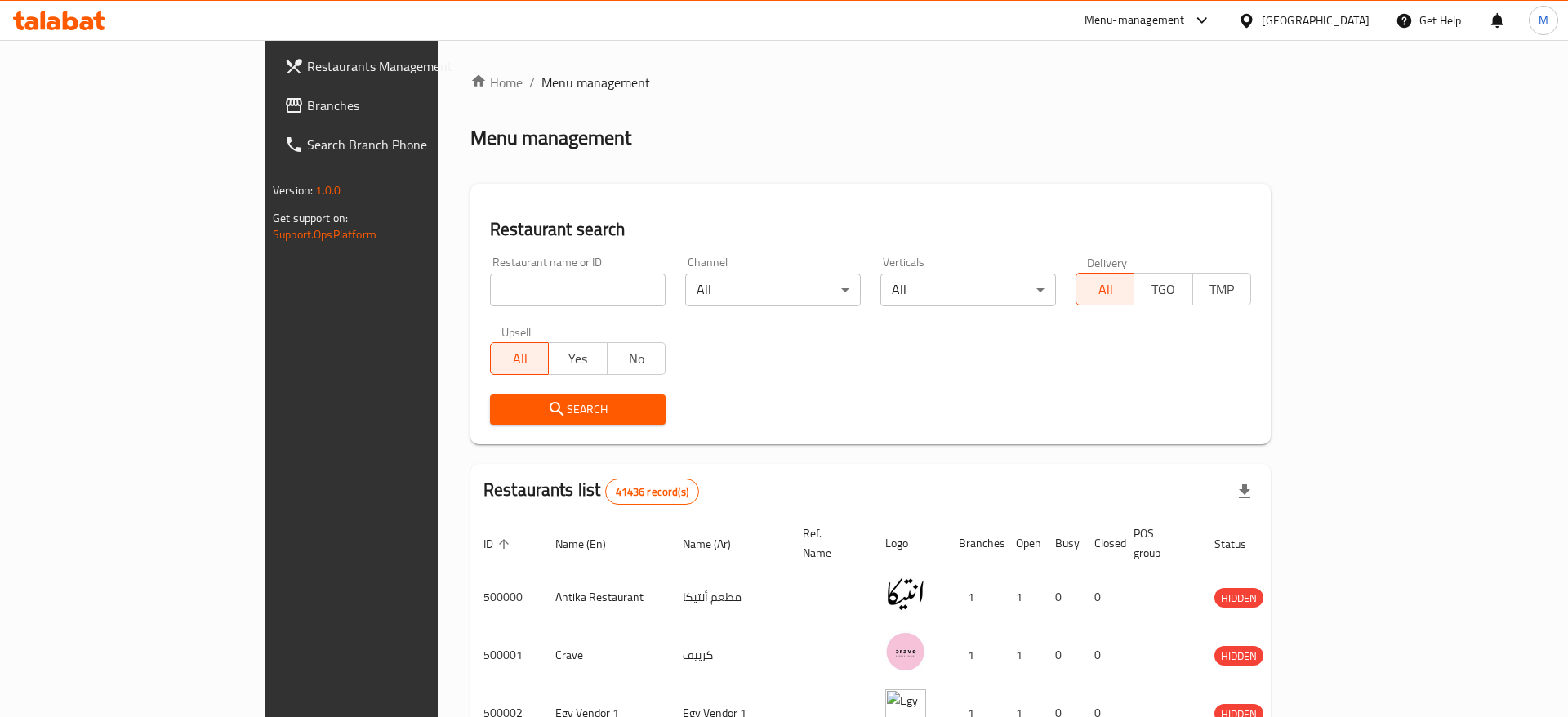
click at [1255, 24] on icon at bounding box center [1246, 21] width 17 height 17
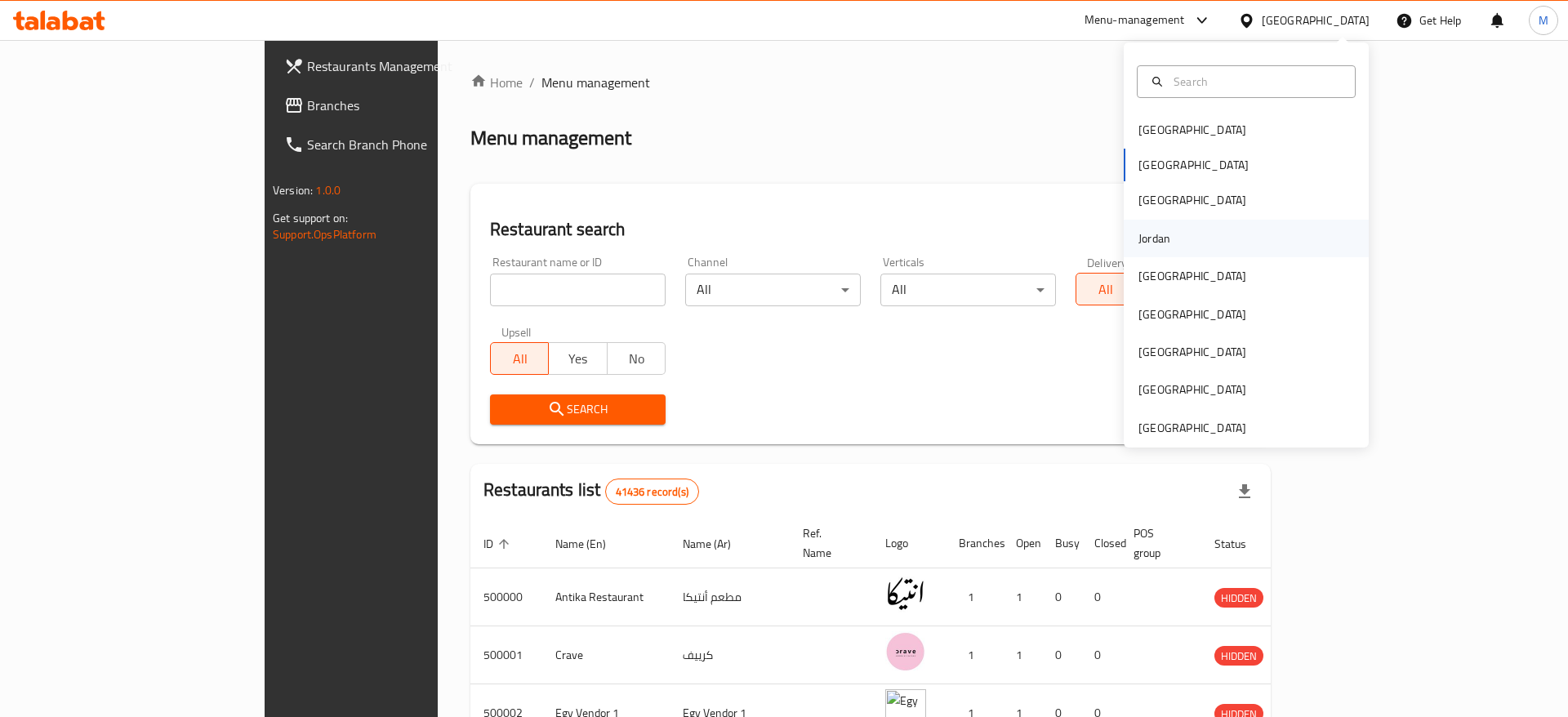
click at [1177, 233] on div "Jordan" at bounding box center [1155, 238] width 58 height 37
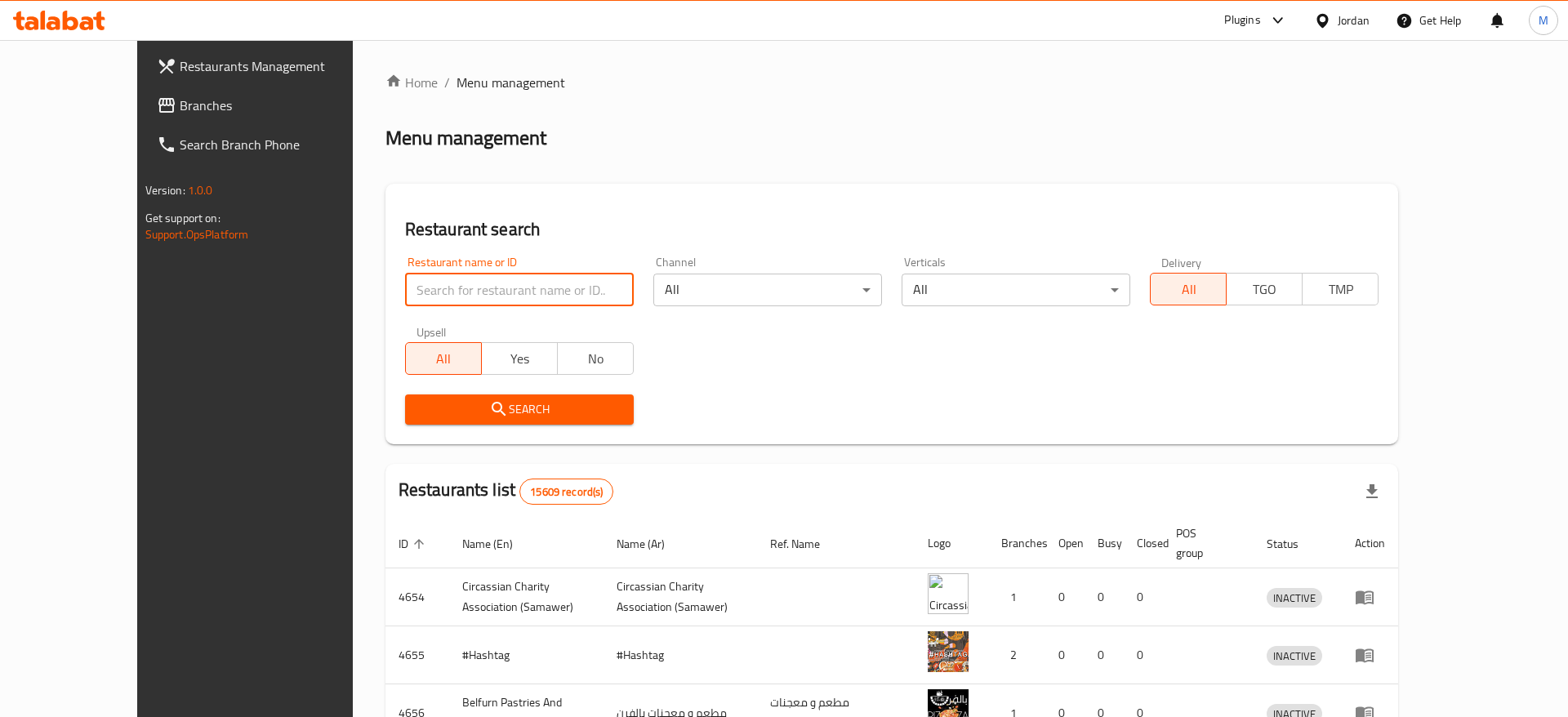
paste input "Kardash Rostery"
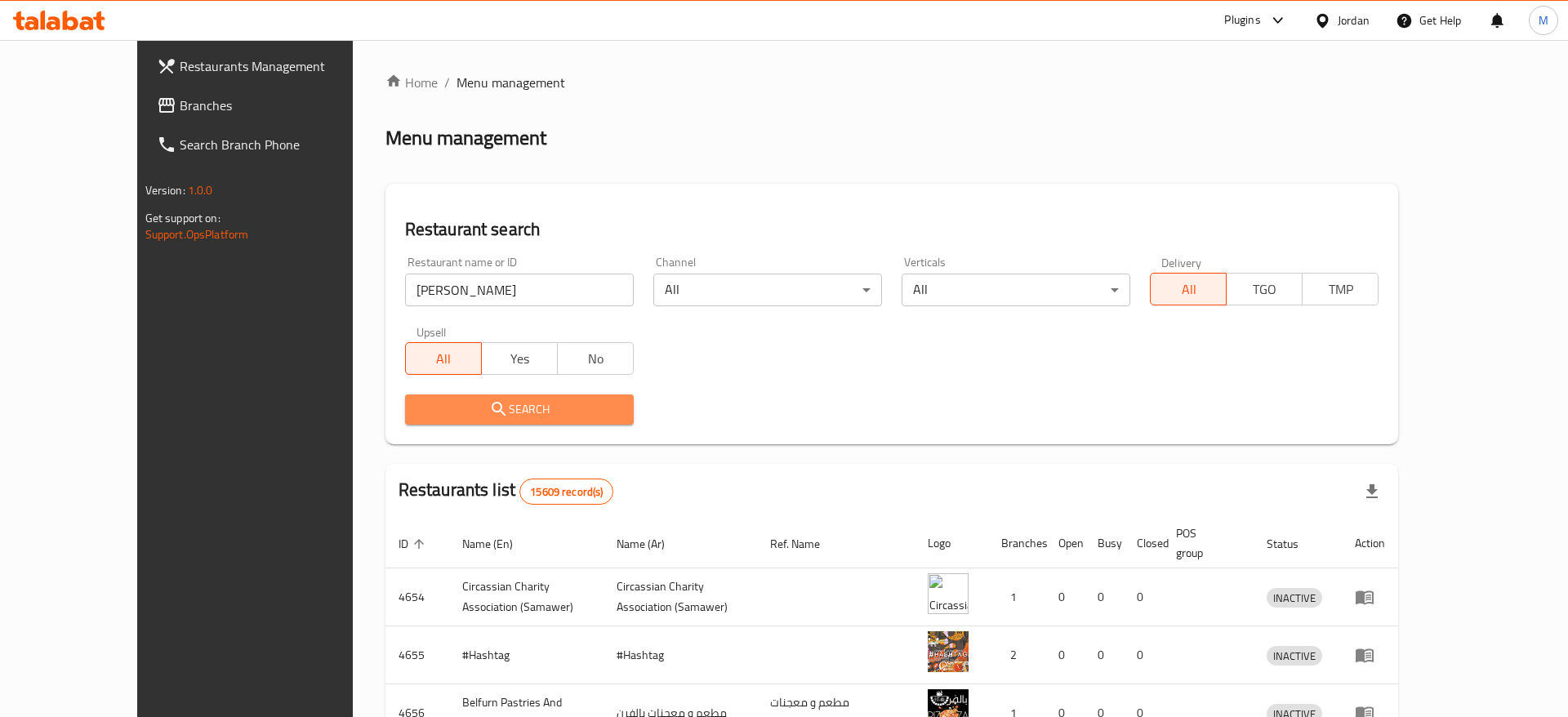
click at [418, 405] on span "Search" at bounding box center [519, 409] width 202 height 21
click at [392, 405] on div at bounding box center [784, 358] width 1568 height 717
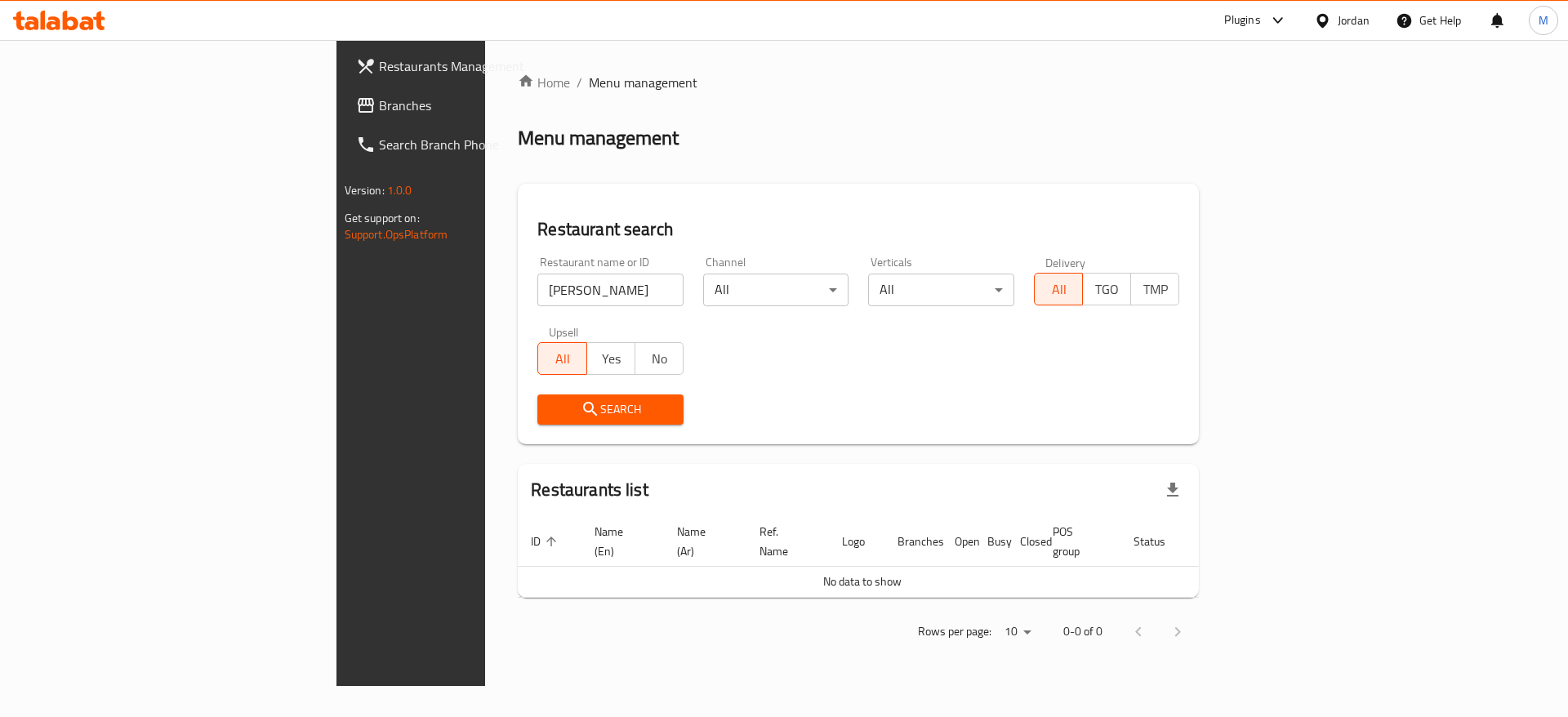
click at [538, 285] on input "Kardash Rostery" at bounding box center [611, 290] width 146 height 32
type input "Kardash Roastery"
click button "Search" at bounding box center [611, 409] width 146 height 30
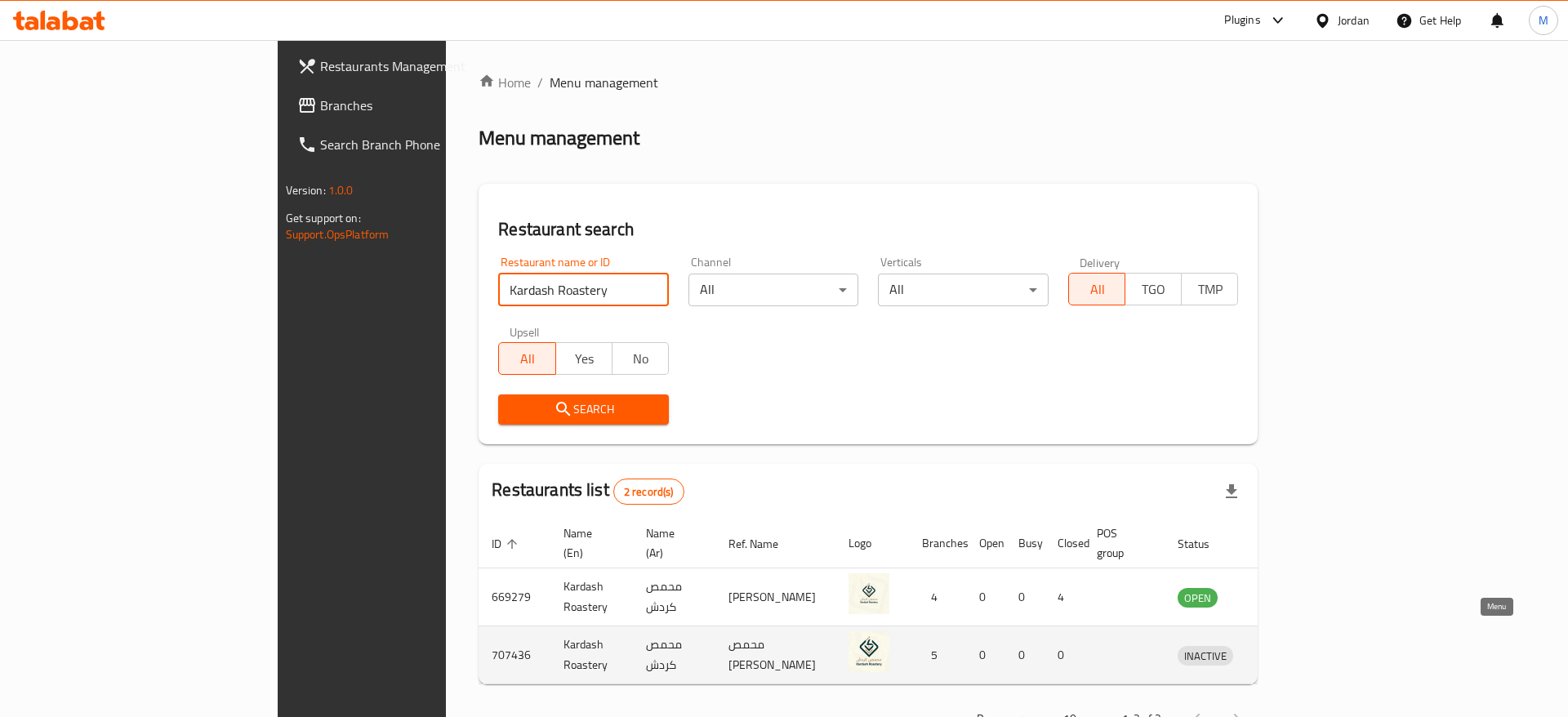
click at [1285, 646] on icon "enhanced table" at bounding box center [1276, 656] width 20 height 20
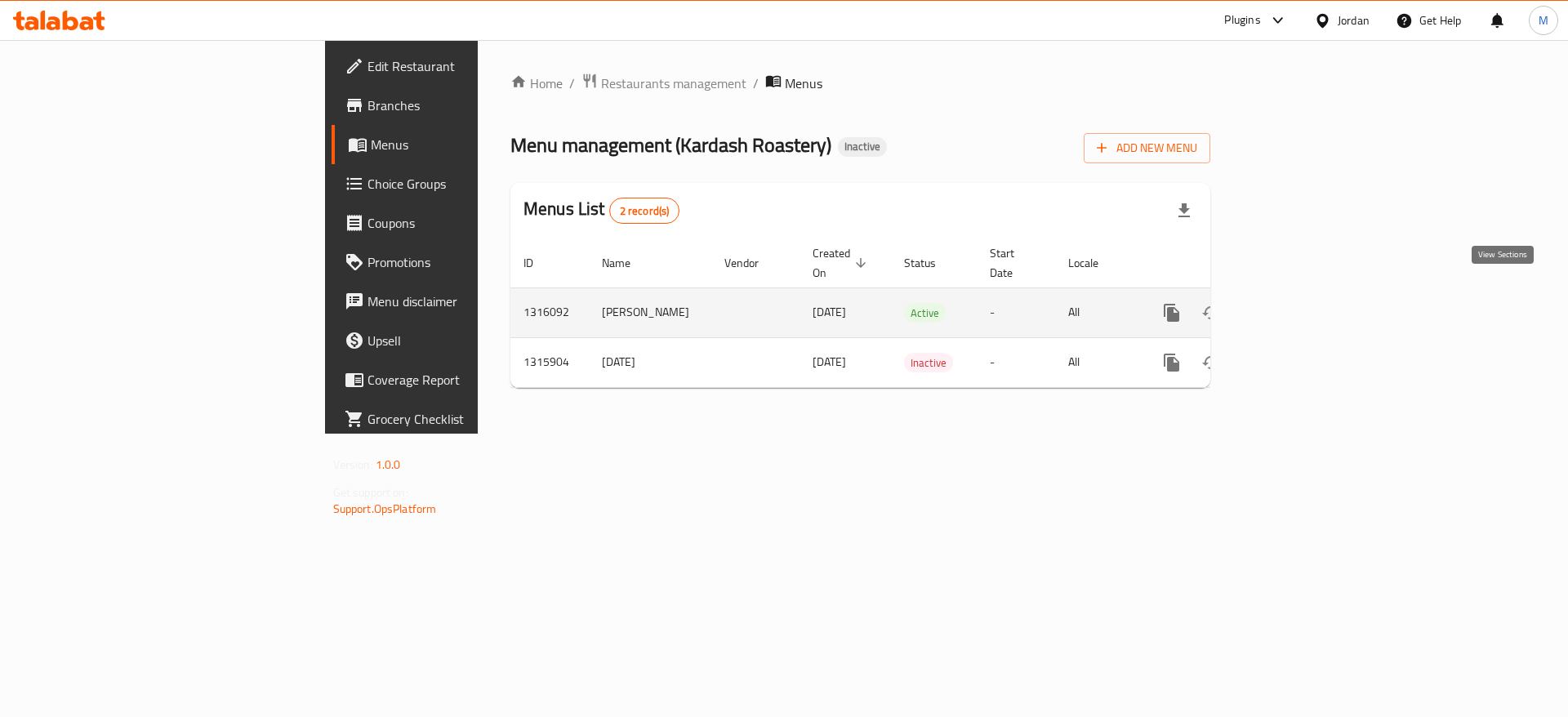
click at [1299, 303] on icon "enhanced table" at bounding box center [1290, 313] width 20 height 20
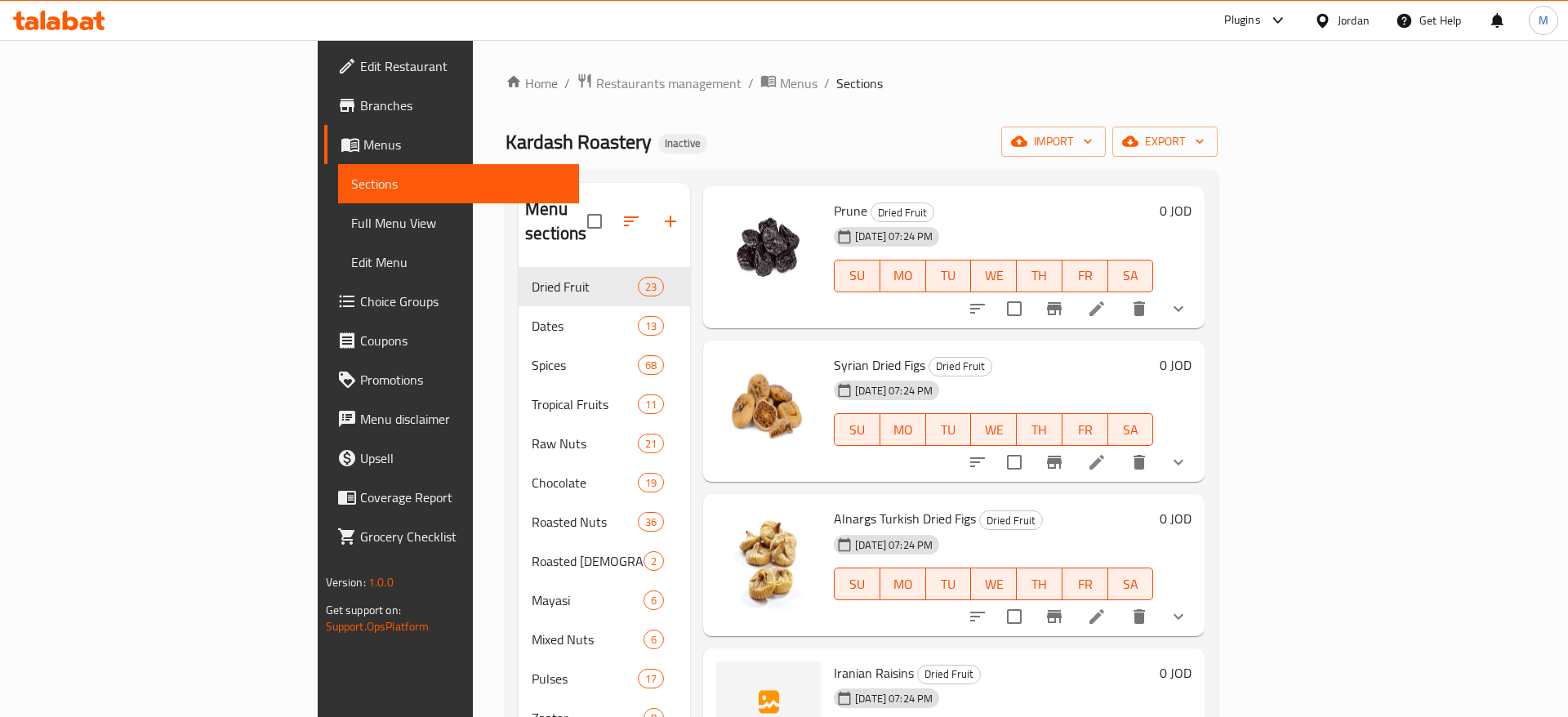
click at [728, 100] on div "Home / Restaurants management / Menus / Sections Kardash Roastery Inactive impo…" at bounding box center [861, 493] width 712 height 841
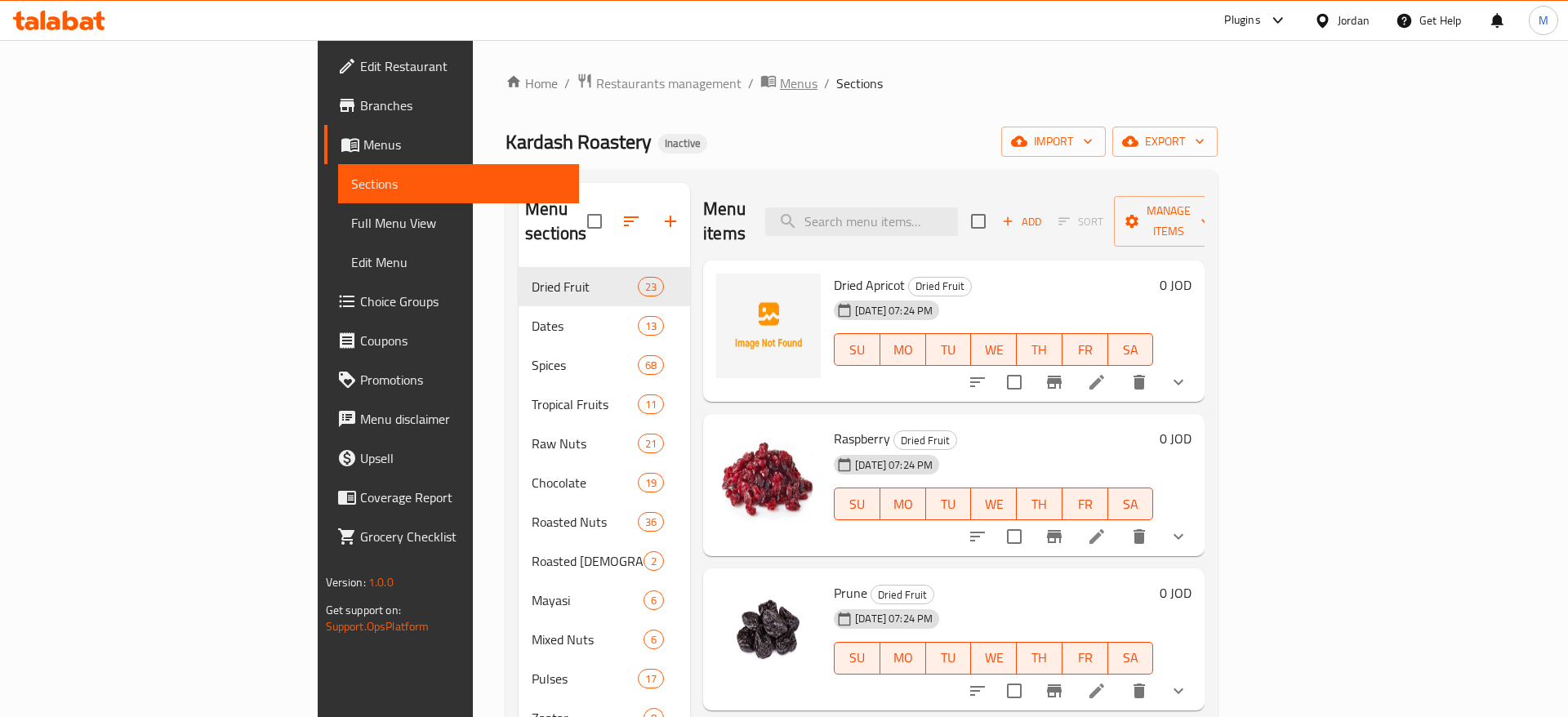
click at [780, 89] on span "Menus" at bounding box center [798, 84] width 37 height 20
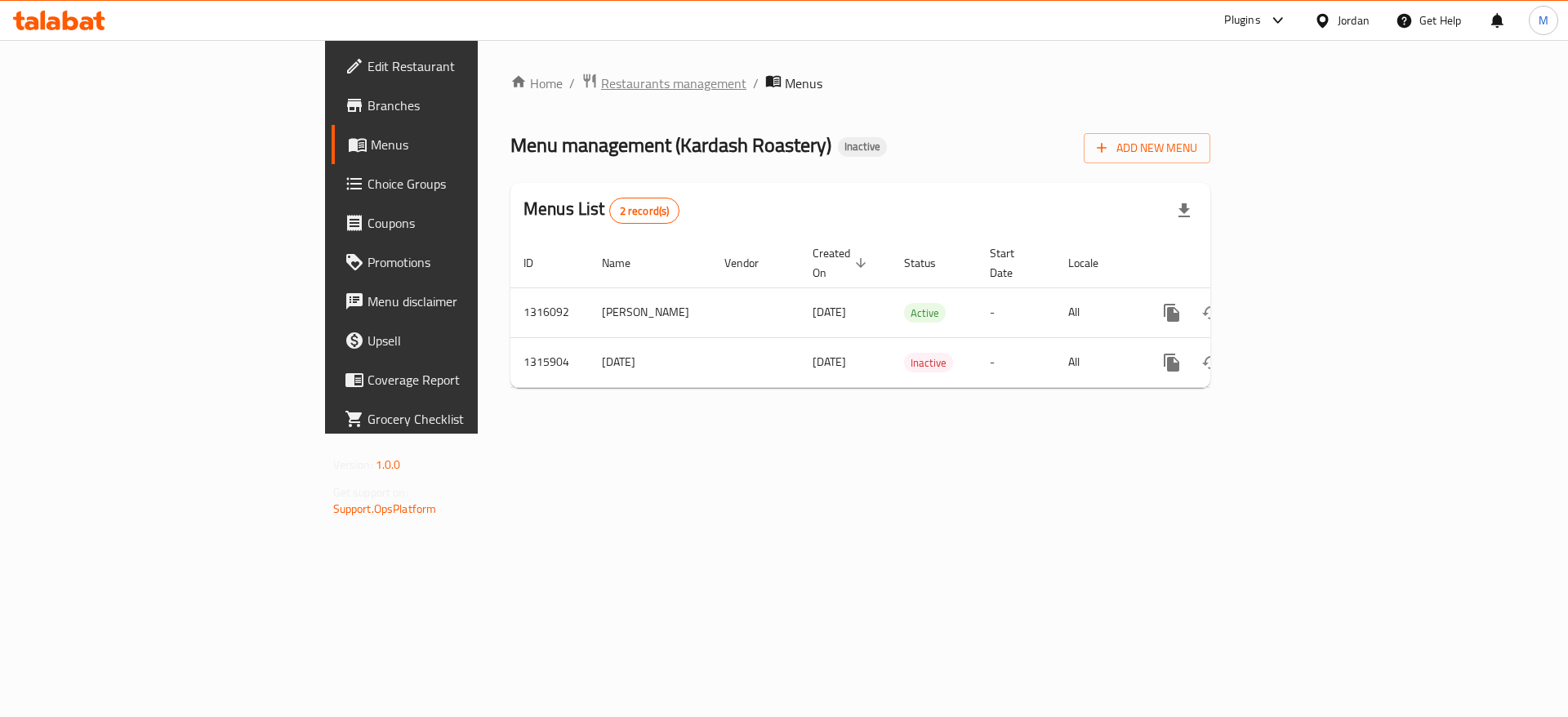
click at [601, 86] on span "Restaurants management" at bounding box center [674, 84] width 145 height 20
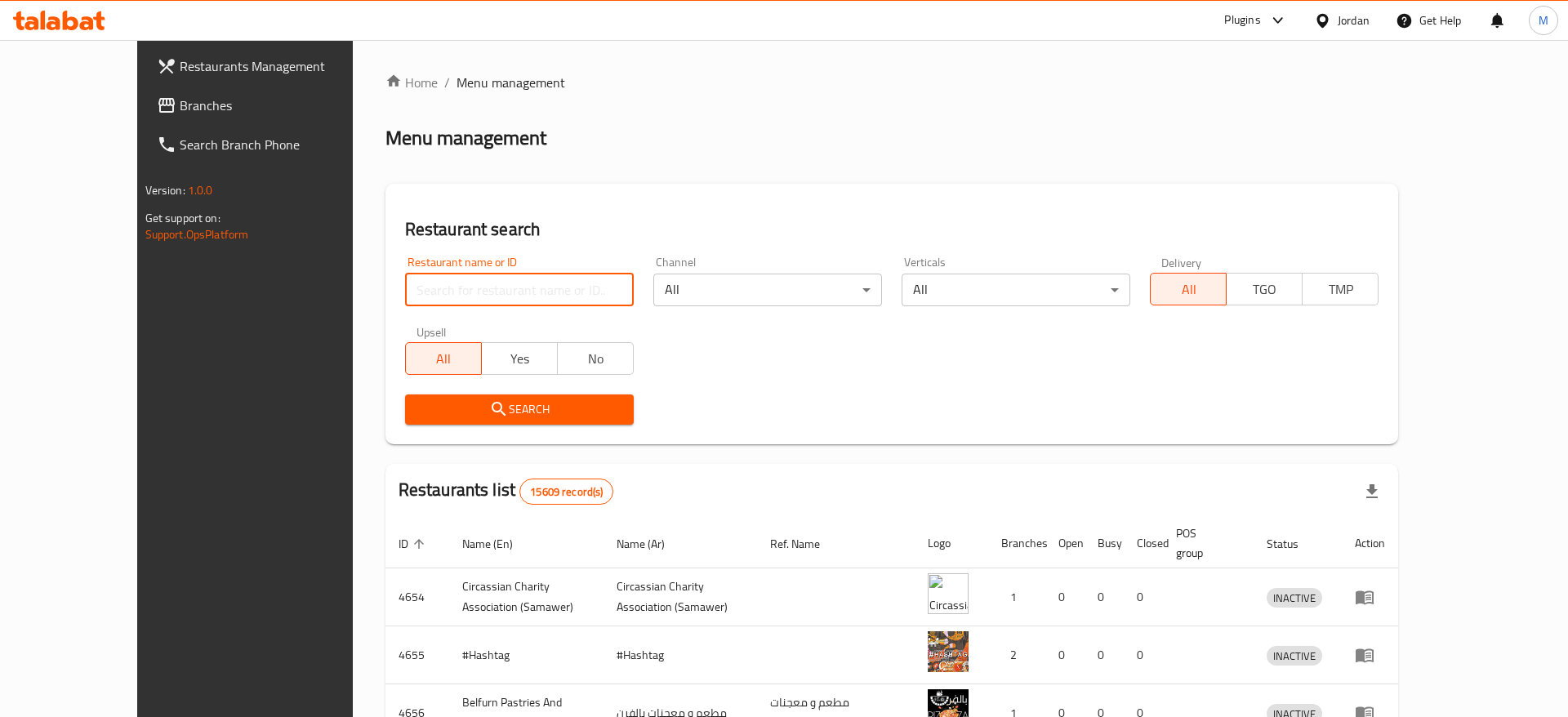
paste input "Hekaya Bakeries"
type input "Hekaya Bakeries"
click at [457, 399] on span "Search" at bounding box center [519, 409] width 202 height 21
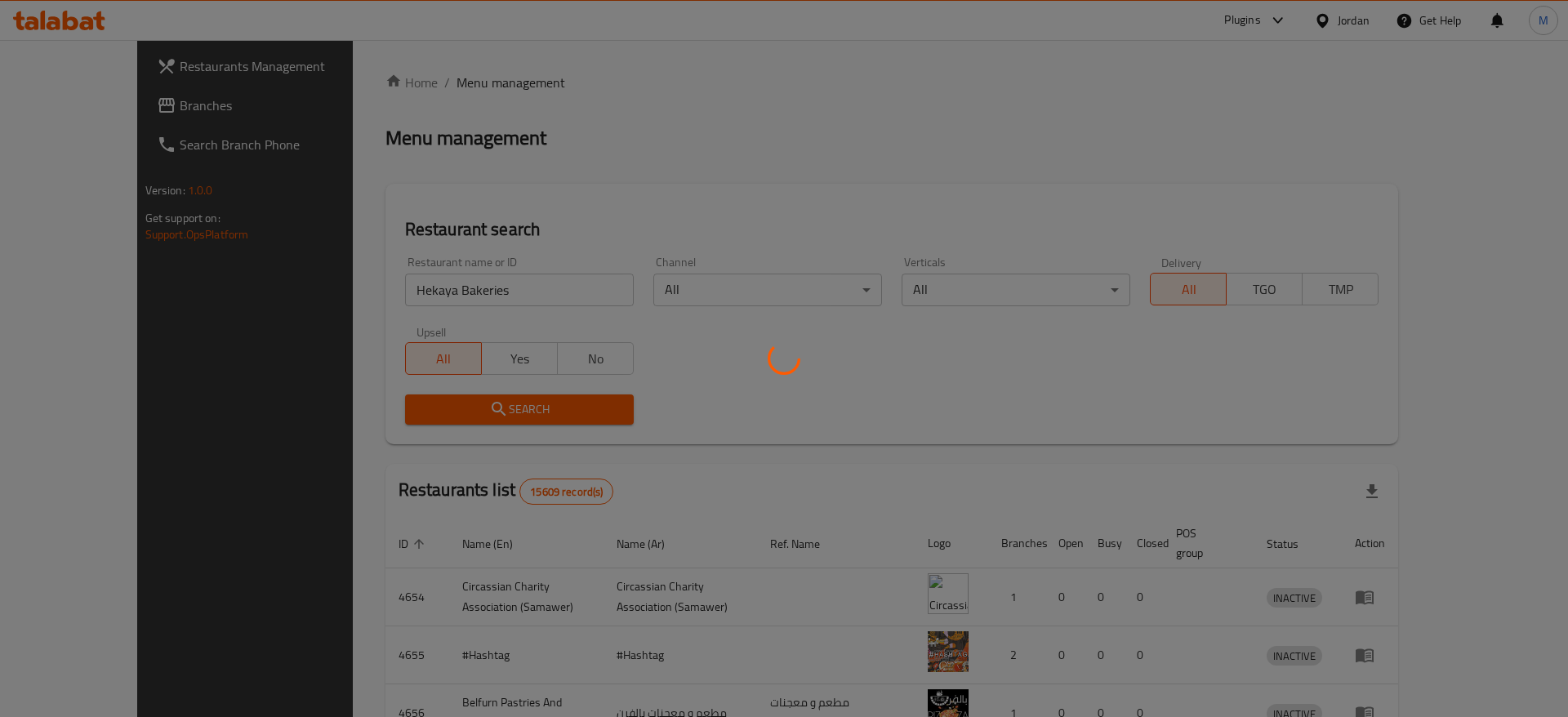
click at [457, 399] on div at bounding box center [784, 358] width 1568 height 717
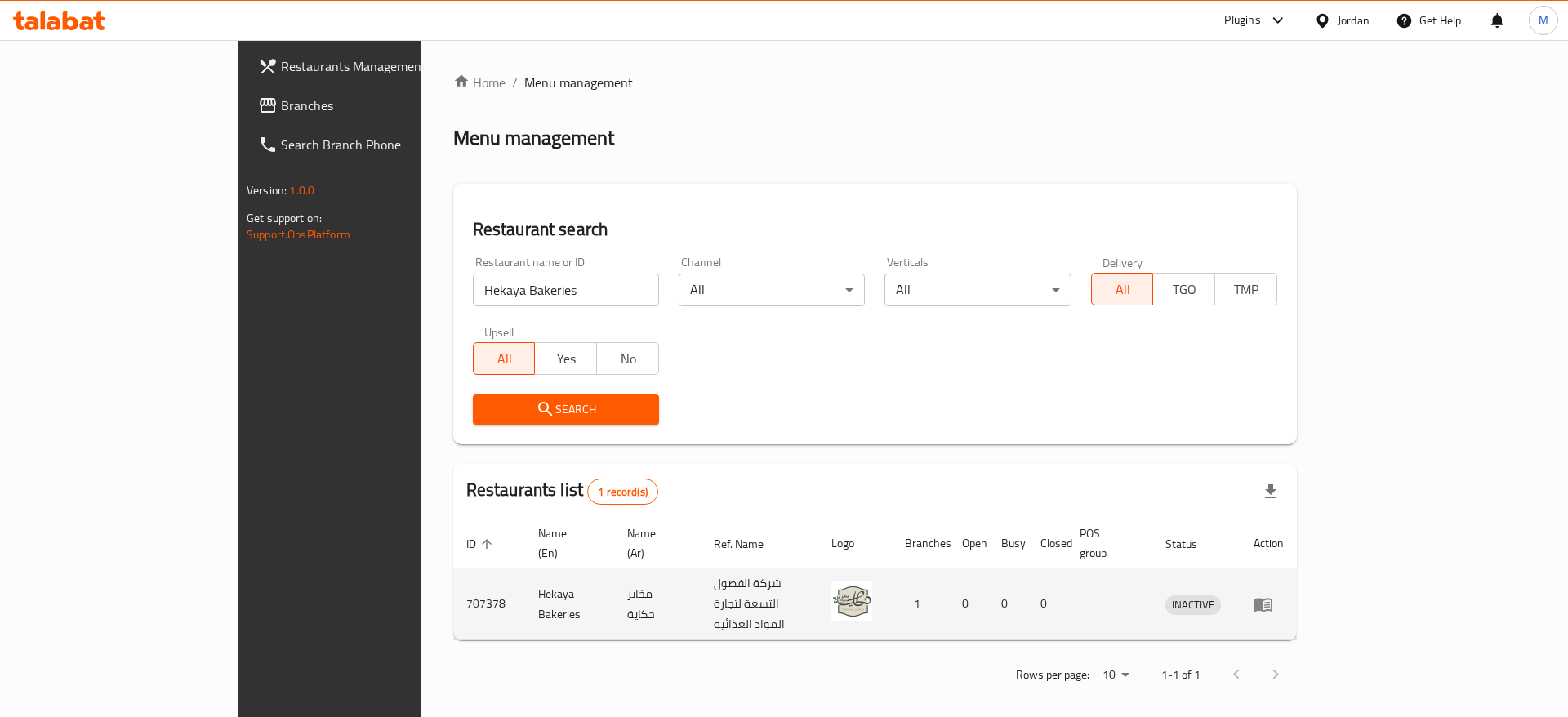
click at [1273, 595] on icon "enhanced table" at bounding box center [1264, 605] width 20 height 20
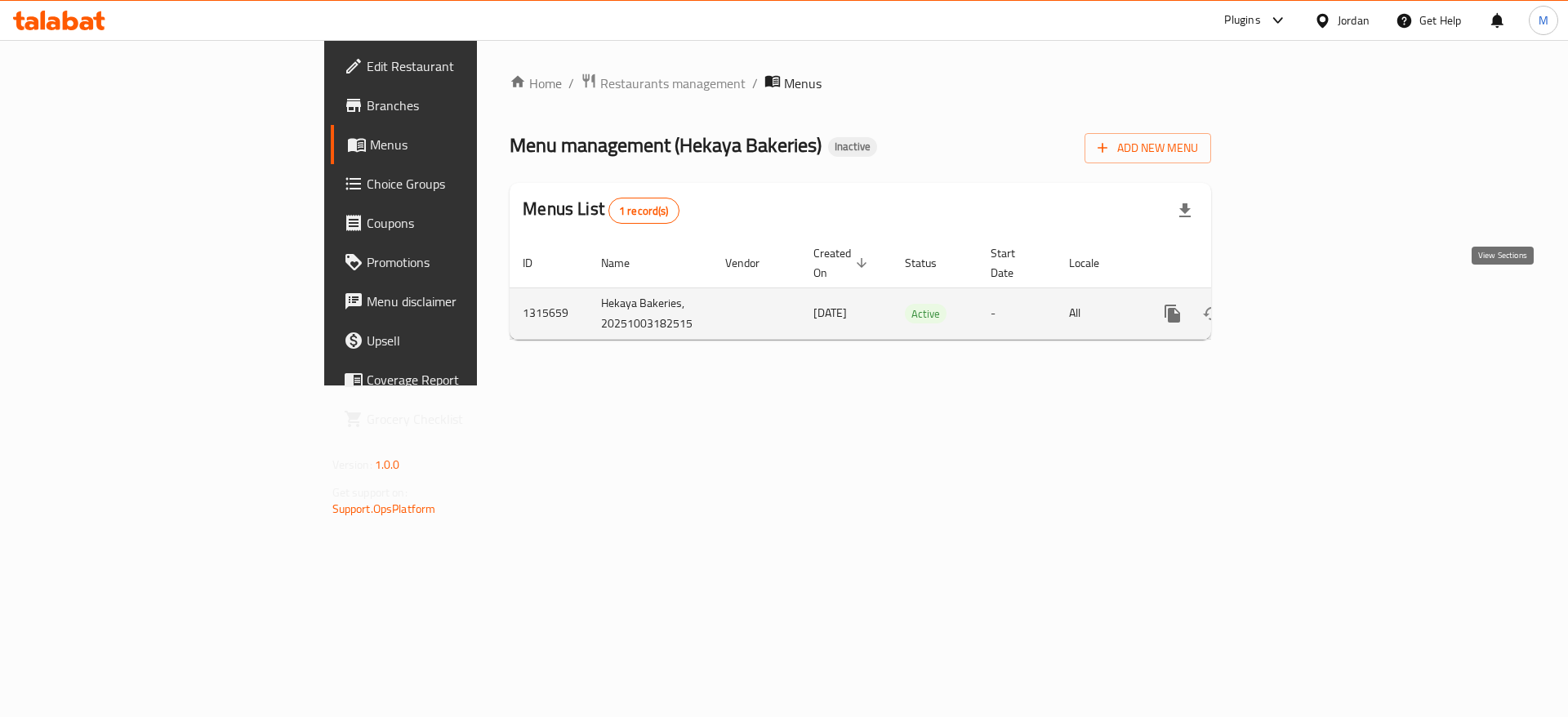
click at [1300, 304] on icon "enhanced table" at bounding box center [1291, 314] width 20 height 20
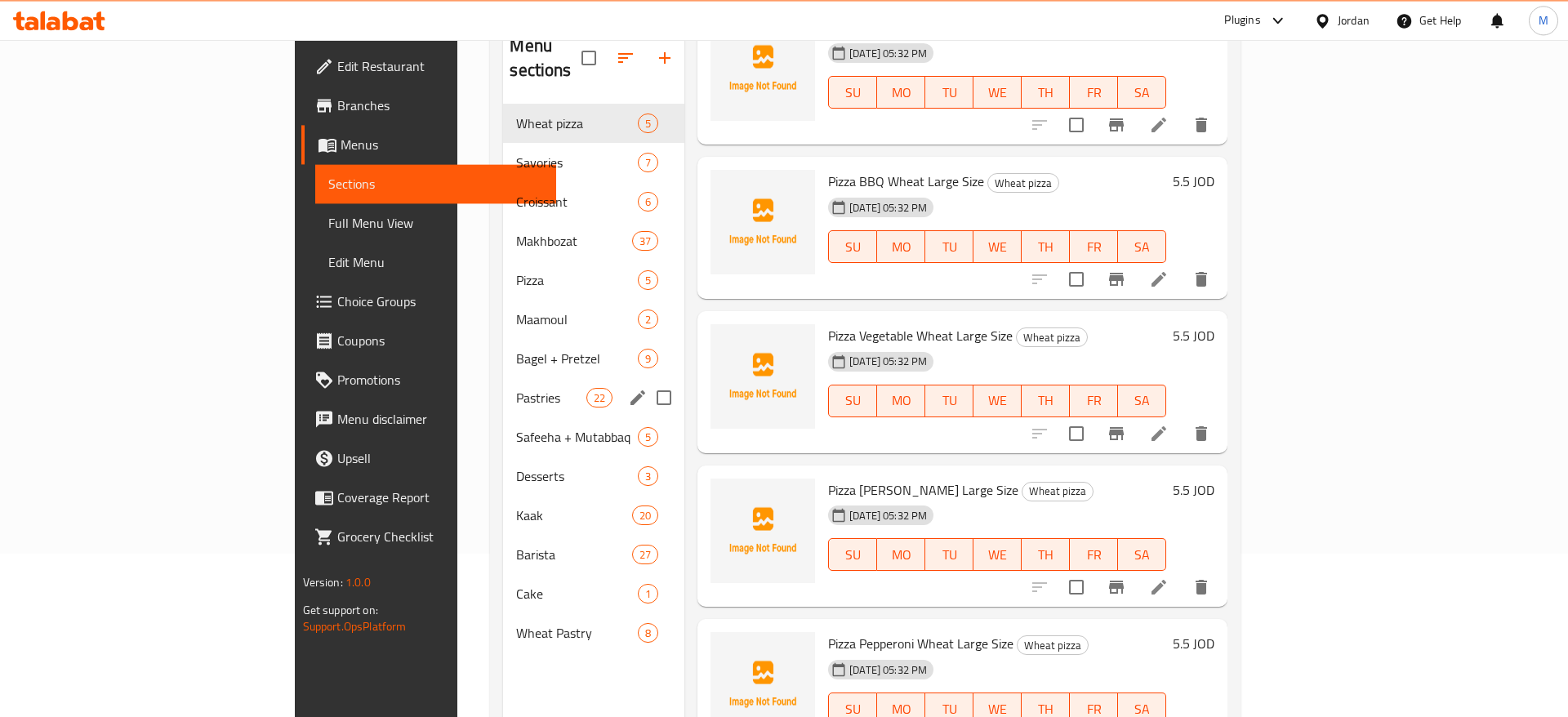
scroll to position [229, 0]
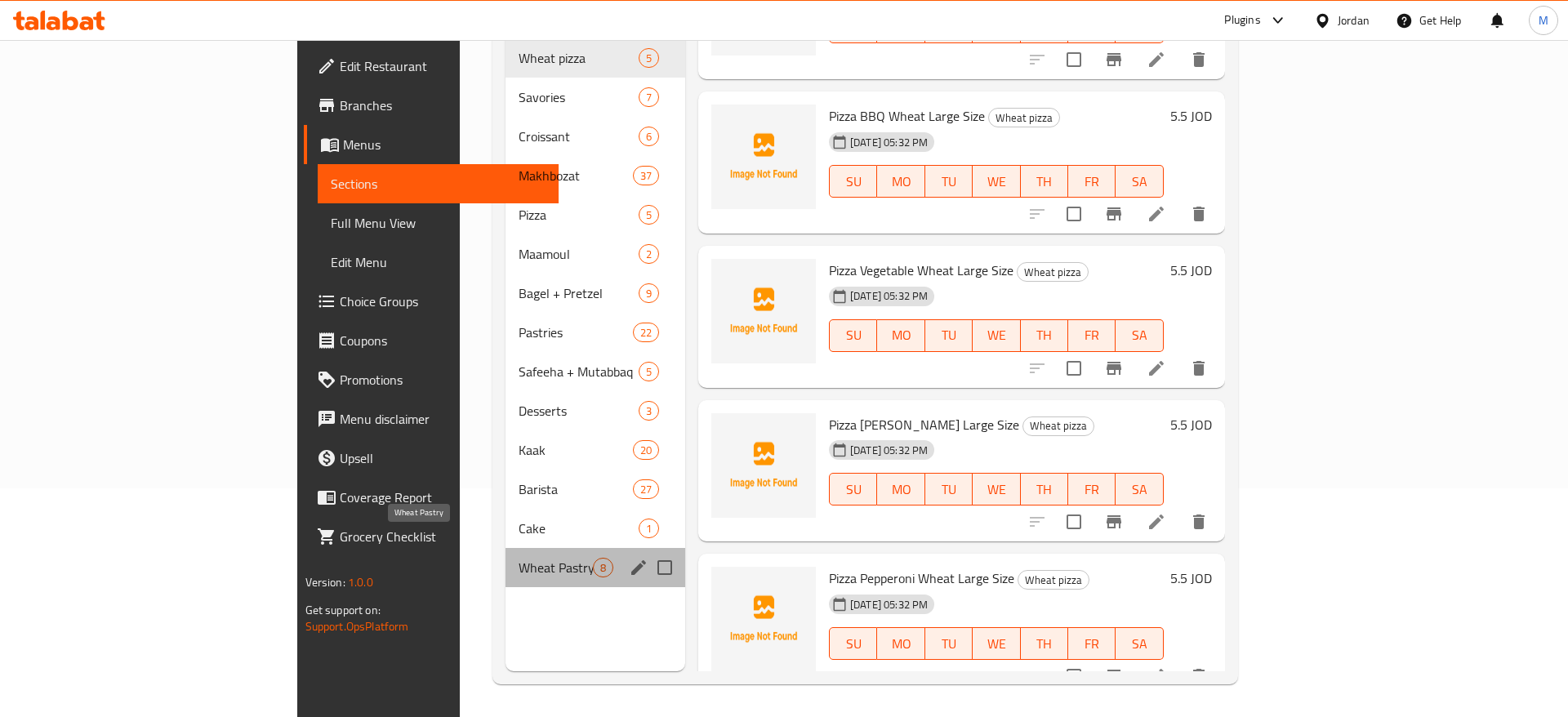
click at [519, 558] on span "Wheat Pastry" at bounding box center [556, 568] width 75 height 20
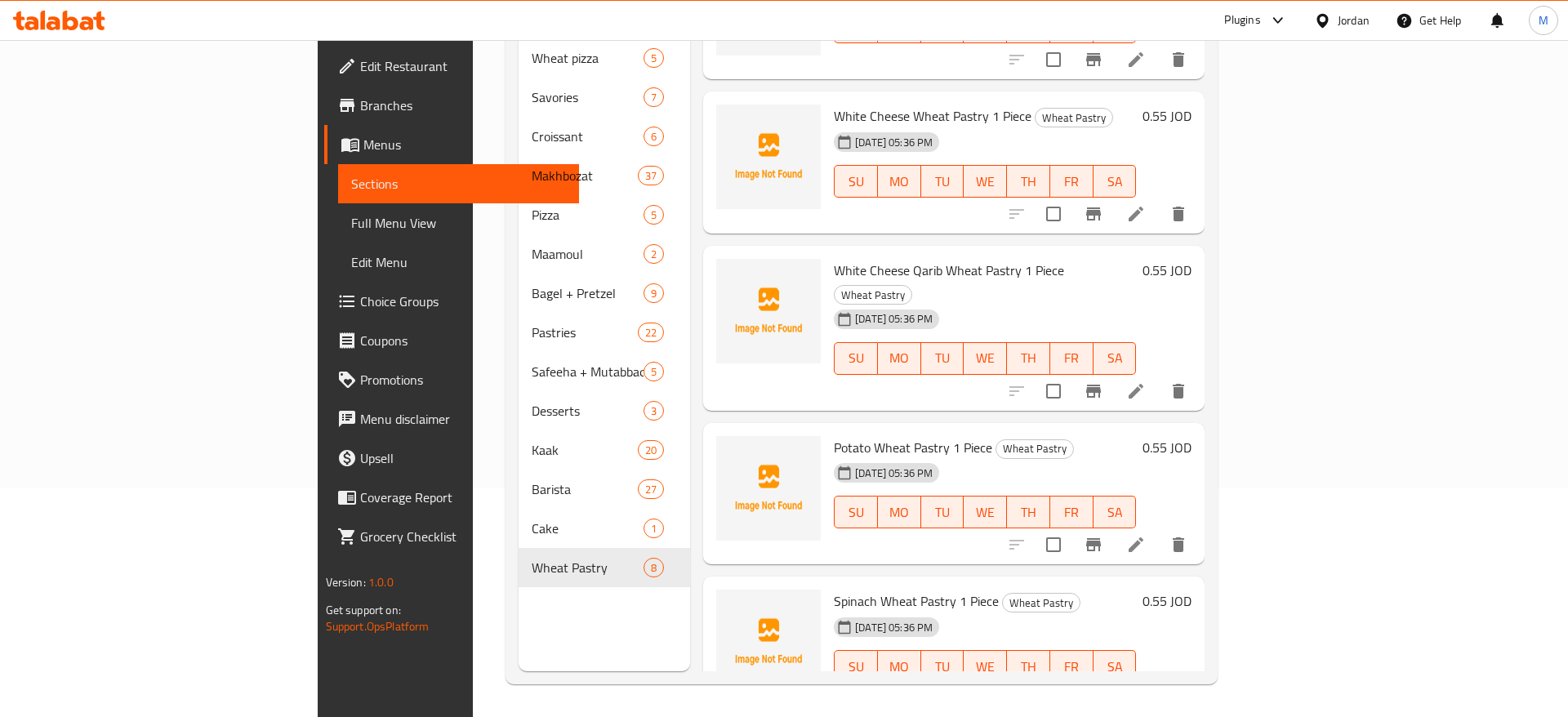
click at [351, 217] on span "Full Menu View" at bounding box center [459, 223] width 216 height 20
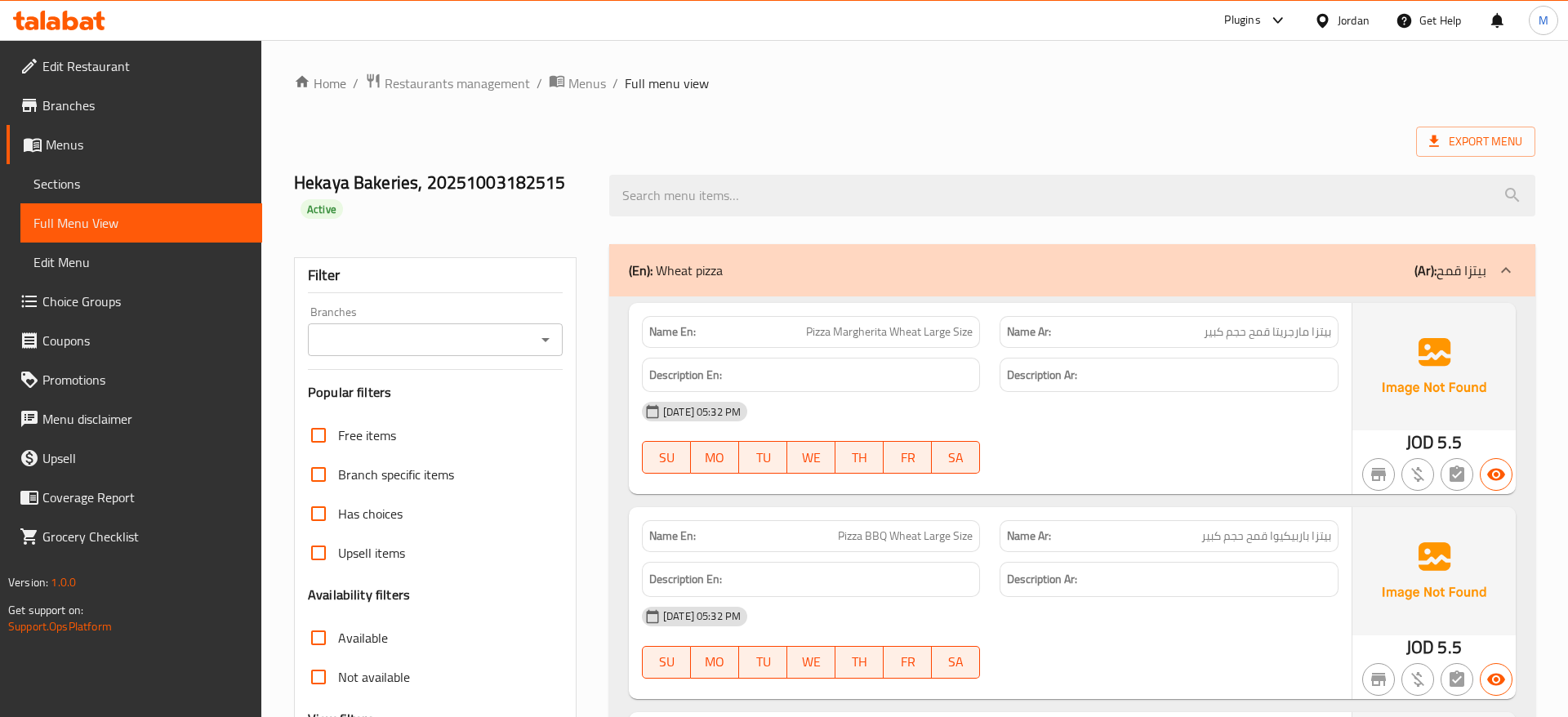
drag, startPoint x: 1121, startPoint y: 416, endPoint x: 1178, endPoint y: 45, distance: 375.4
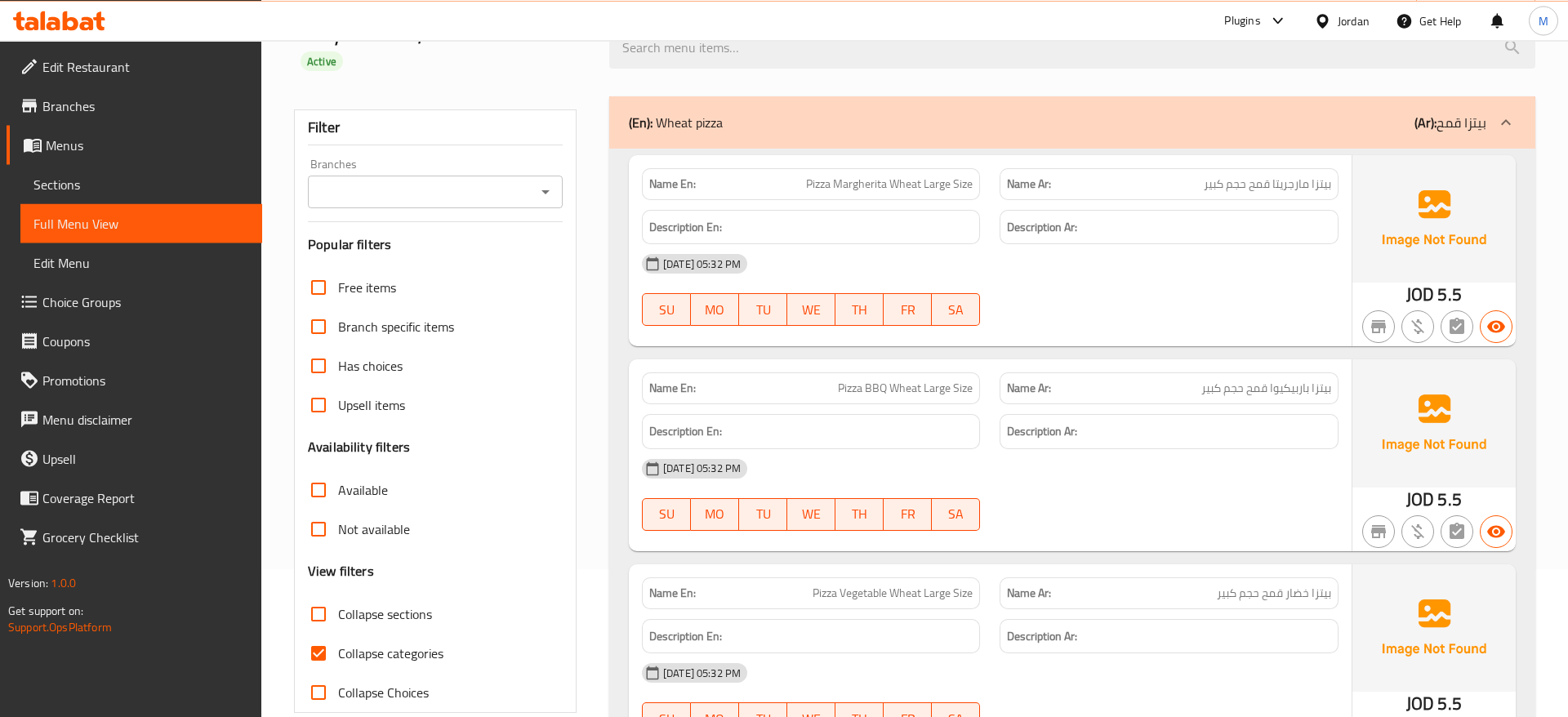
scroll to position [167, 0]
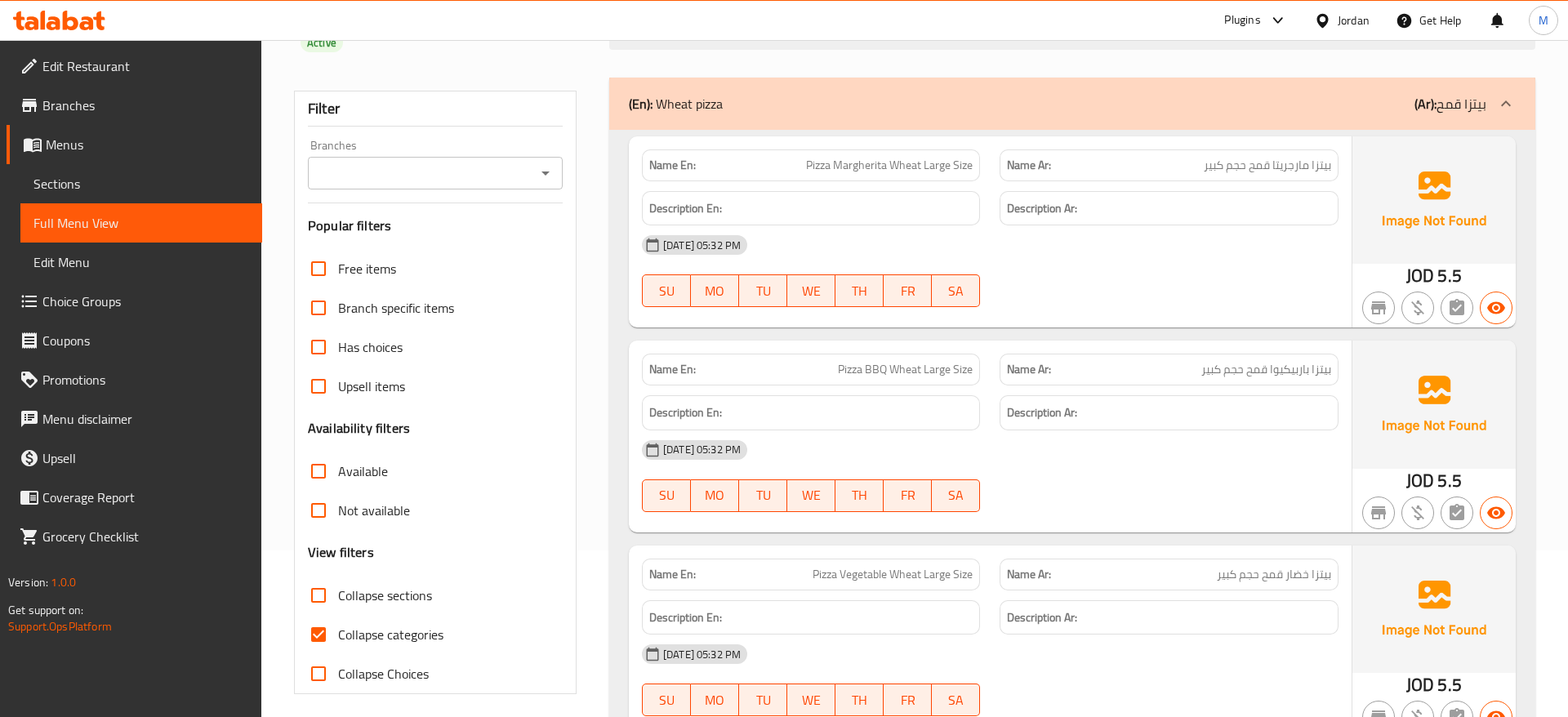
click at [1161, 284] on div "04-10-2025 05:32 PM SU MO TU WE TH FR SA" at bounding box center [990, 271] width 716 height 91
click at [996, 275] on div "04-10-2025 05:32 PM SU MO TU WE TH FR SA" at bounding box center [990, 271] width 716 height 91
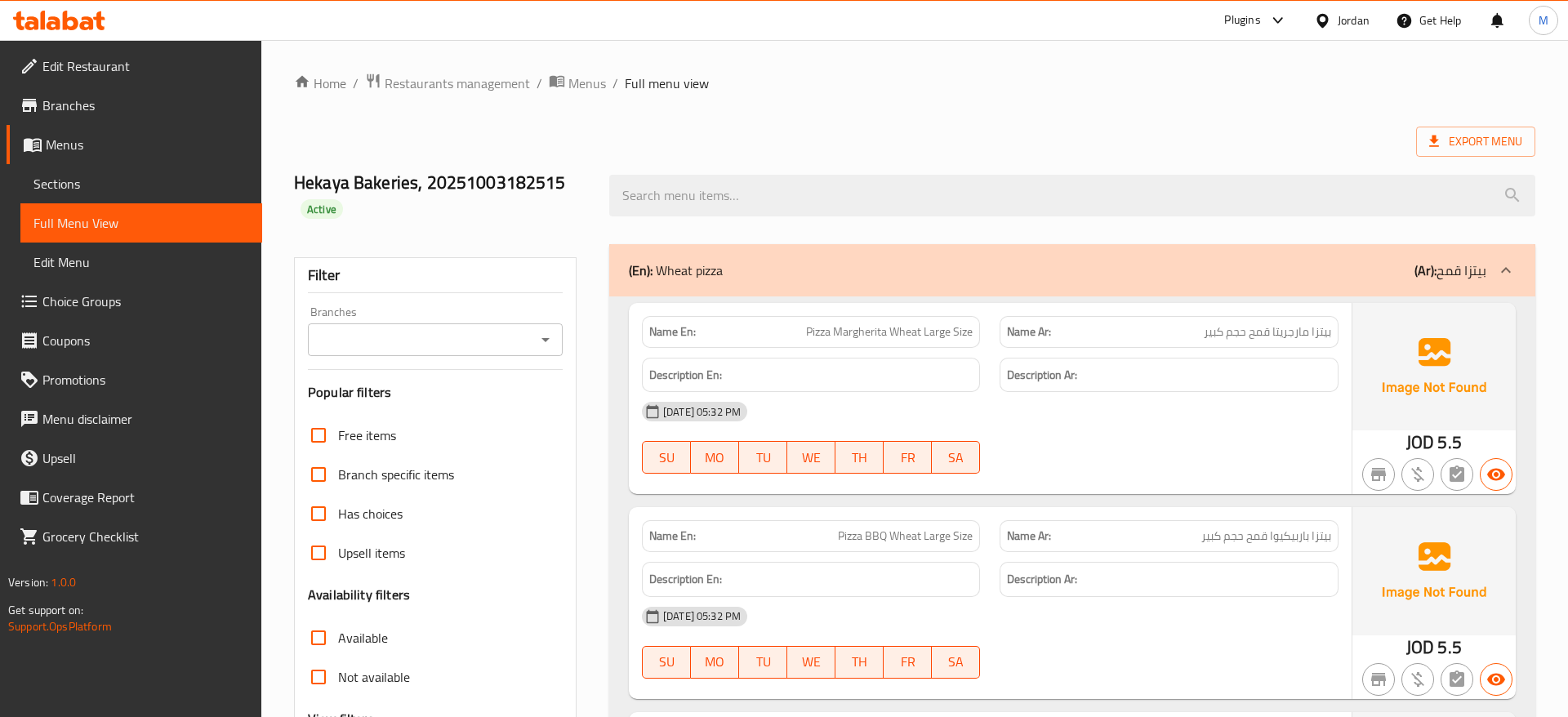
click at [1342, 11] on div "Jordan" at bounding box center [1342, 20] width 81 height 39
click at [471, 74] on span "Restaurants management" at bounding box center [457, 84] width 145 height 20
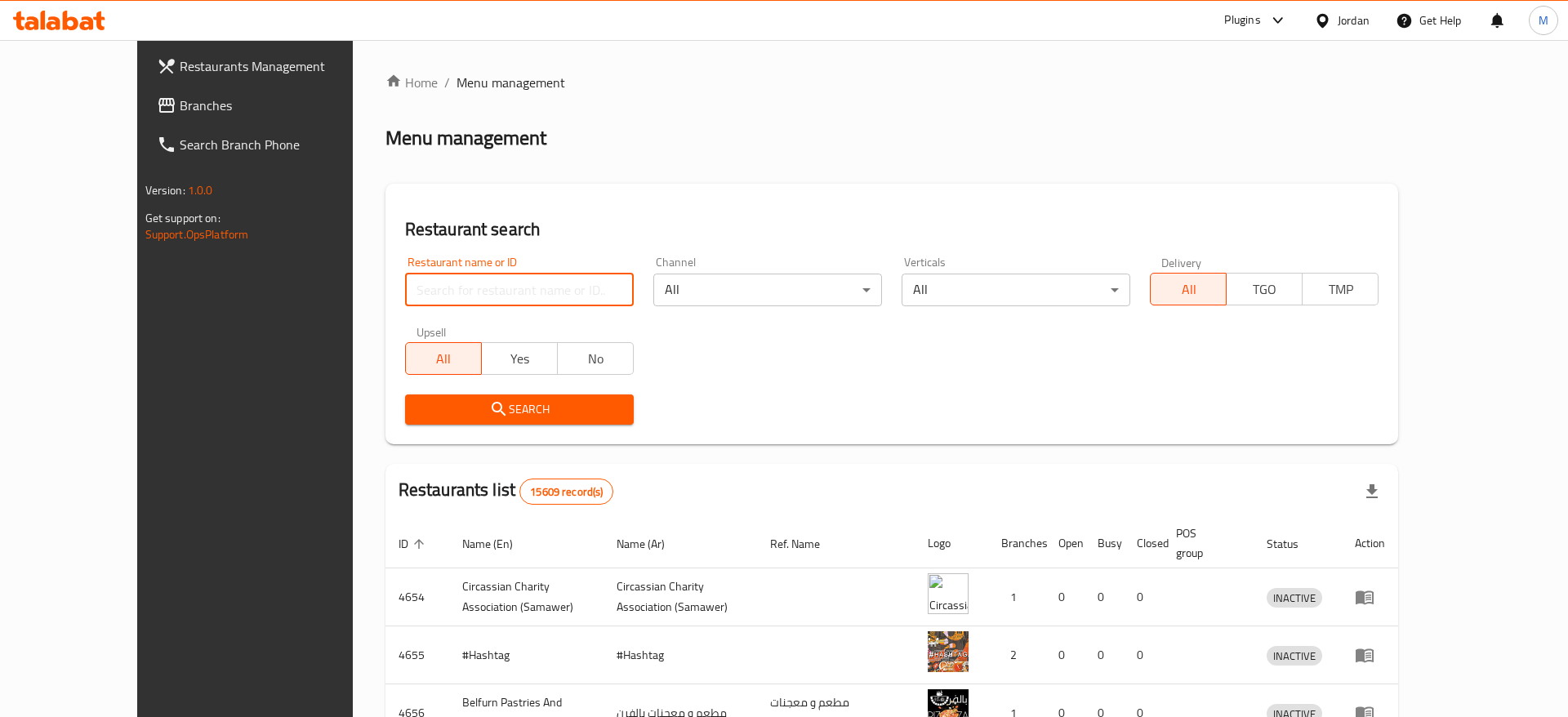
paste input "Kardash Roste"
type input "Kardash Ro"
click button "Search" at bounding box center [519, 409] width 229 height 30
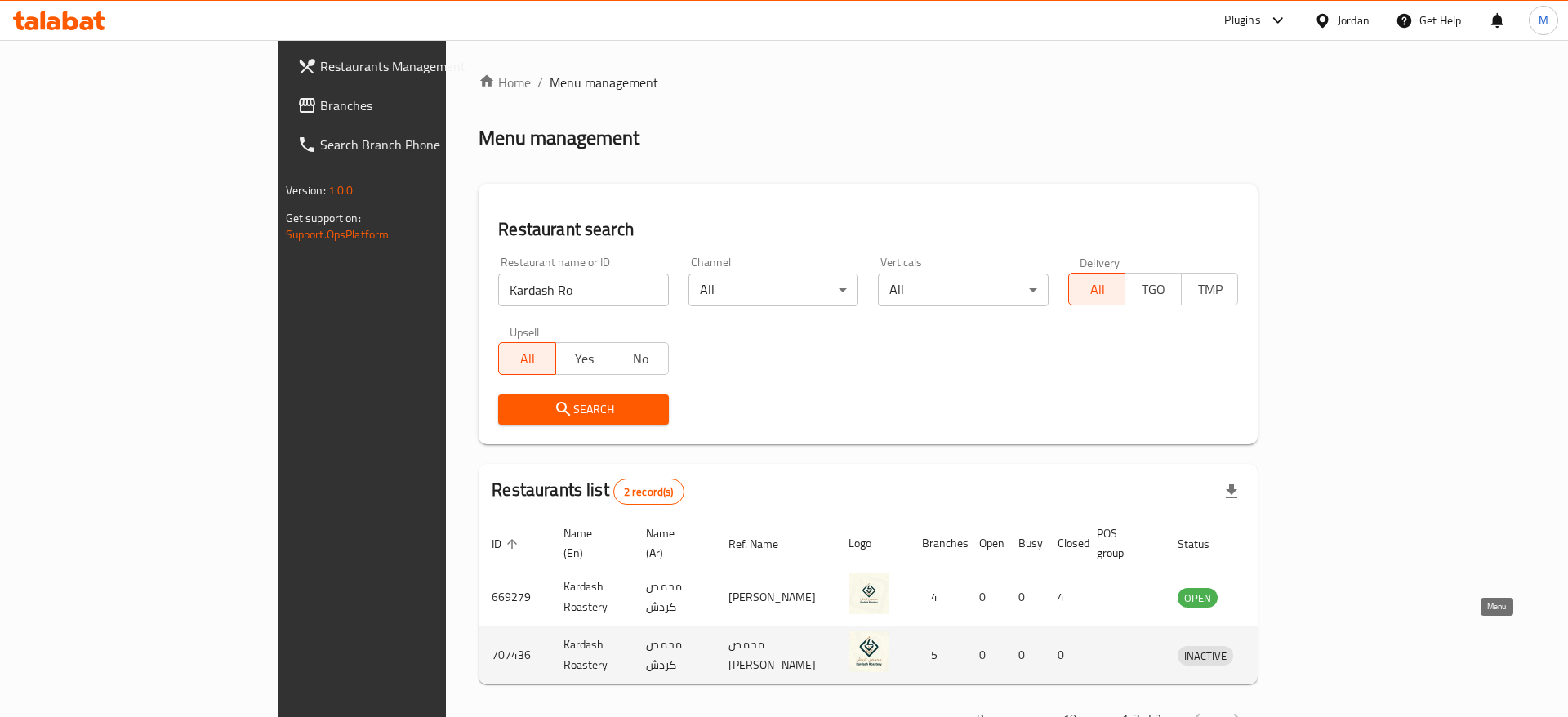
click at [1285, 646] on icon "enhanced table" at bounding box center [1276, 656] width 20 height 20
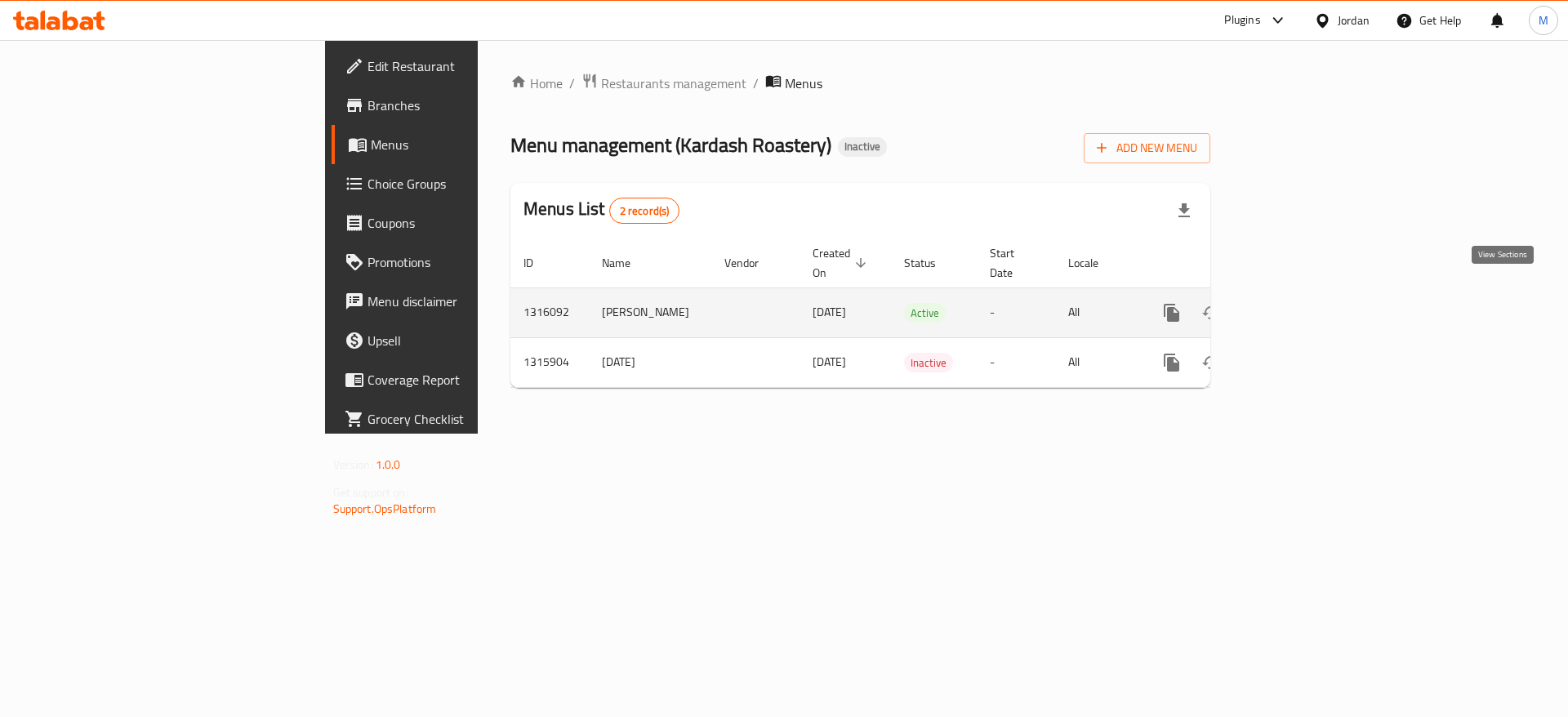
click at [1309, 293] on link "enhanced table" at bounding box center [1289, 312] width 39 height 39
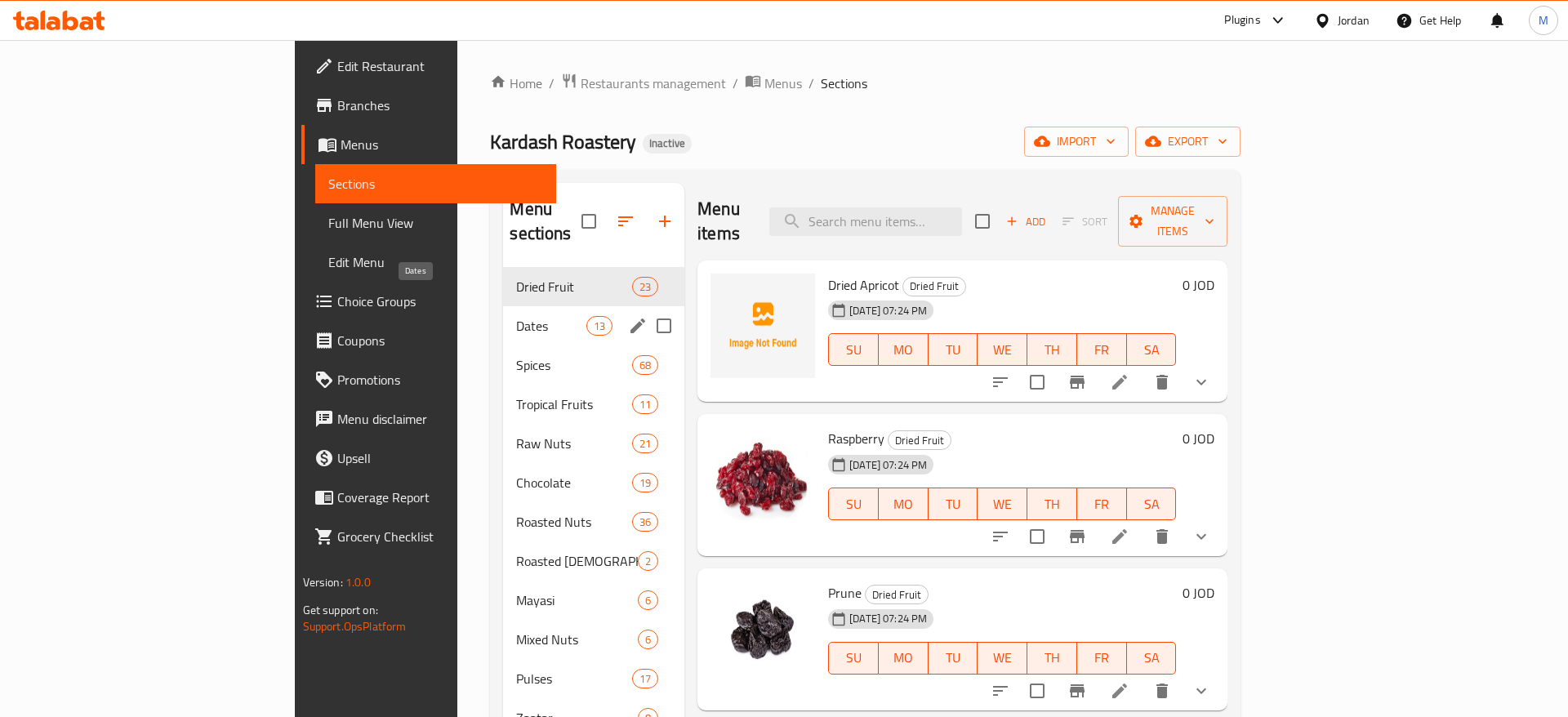
click at [516, 316] on span "Dates" at bounding box center [551, 326] width 70 height 20
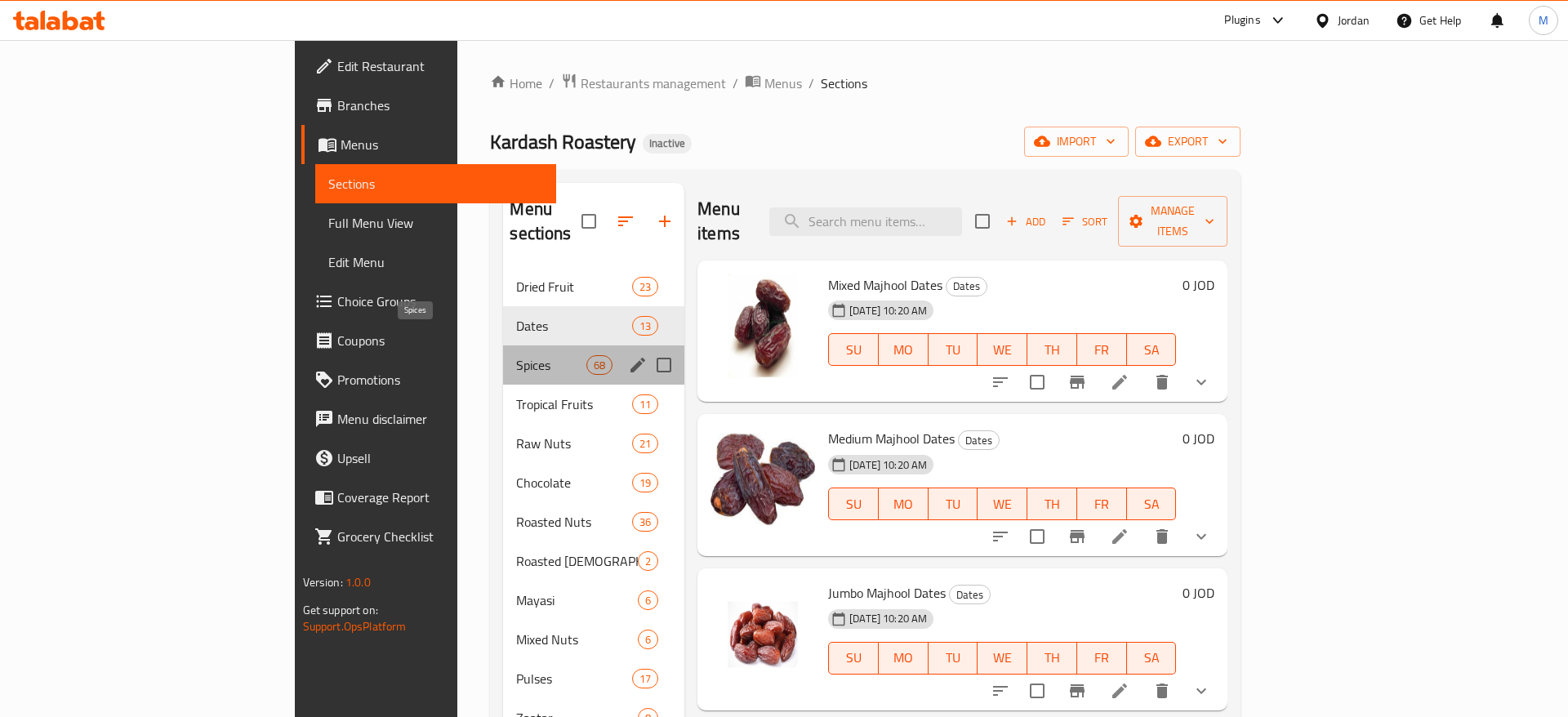
click at [516, 355] on span "Spices" at bounding box center [551, 365] width 70 height 20
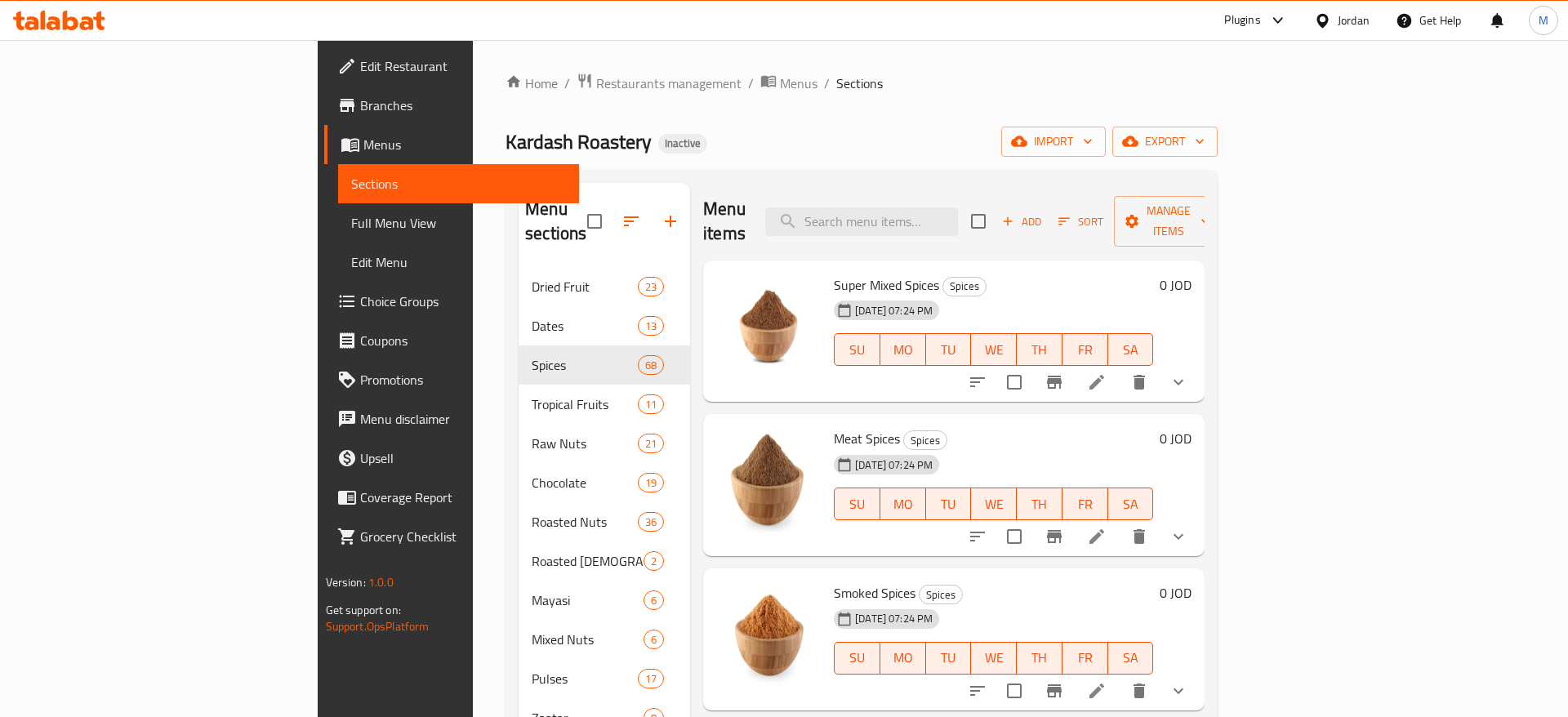
click at [351, 230] on span "Full Menu View" at bounding box center [459, 223] width 216 height 20
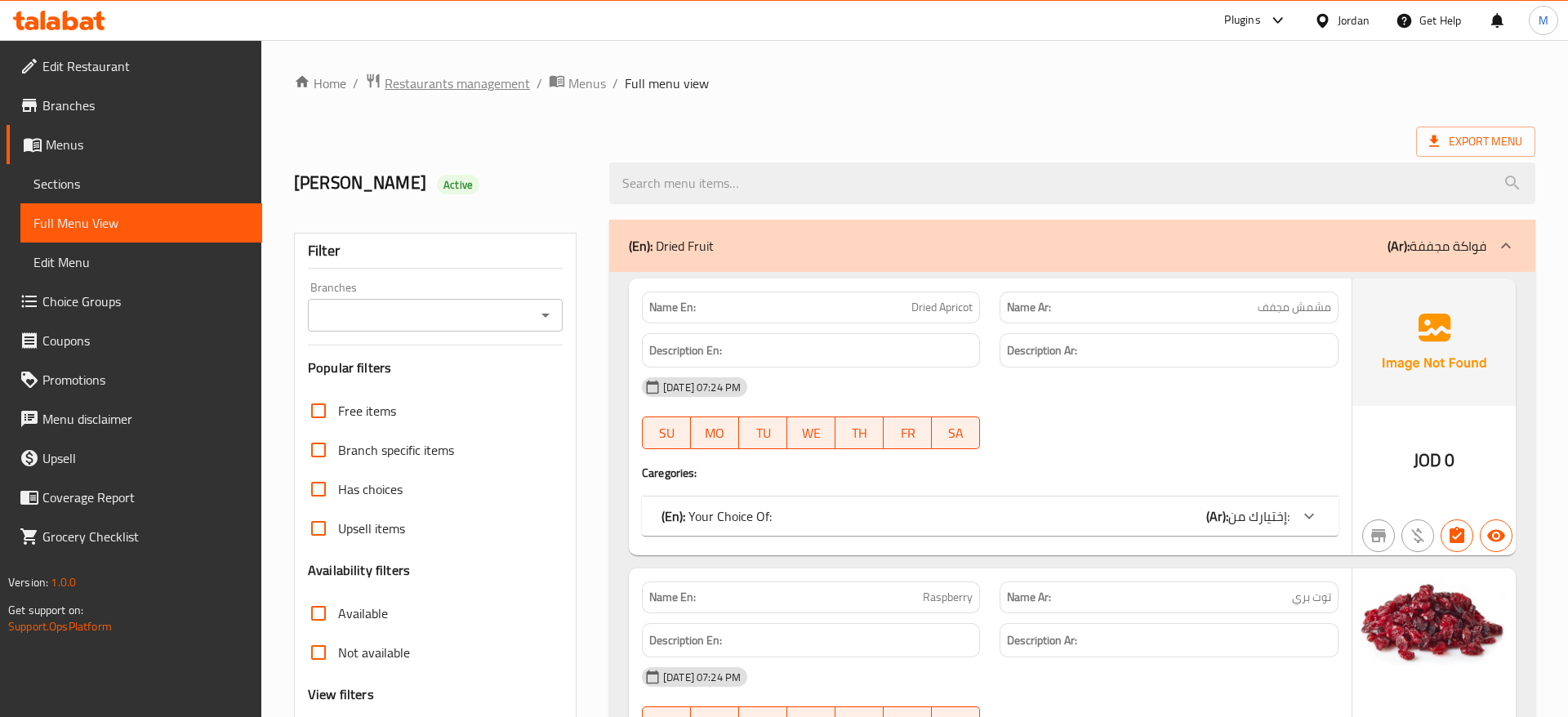
click at [446, 85] on span "Restaurants management" at bounding box center [457, 84] width 145 height 20
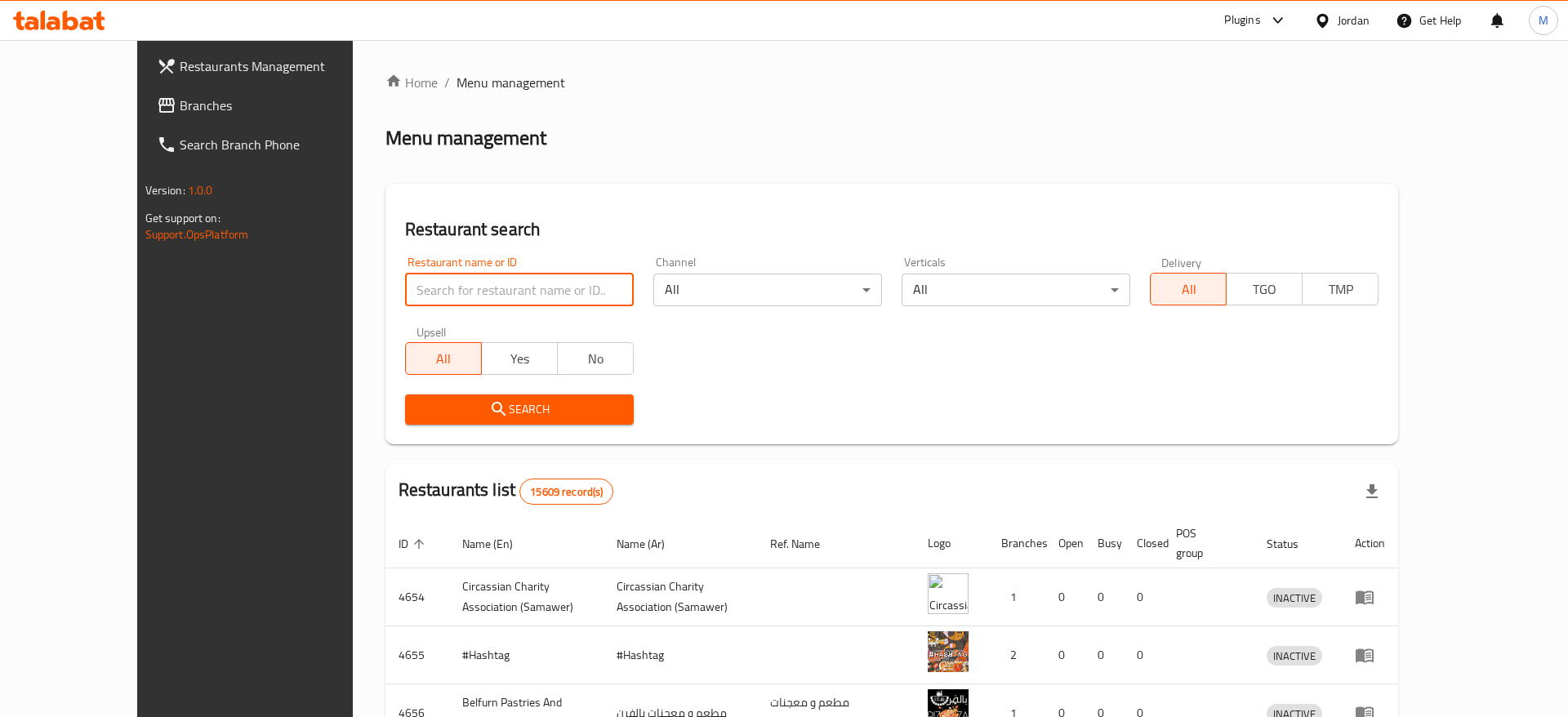
paste input "https://deliveryhero.lightning.force.com/lightning/r/Account/001bO00000MdcQbQAJ…"
type input "h"
paste input "Hekaya Bakeries"
type input "Hekaya Bakeries"
click at [450, 412] on span "Search" at bounding box center [519, 409] width 202 height 21
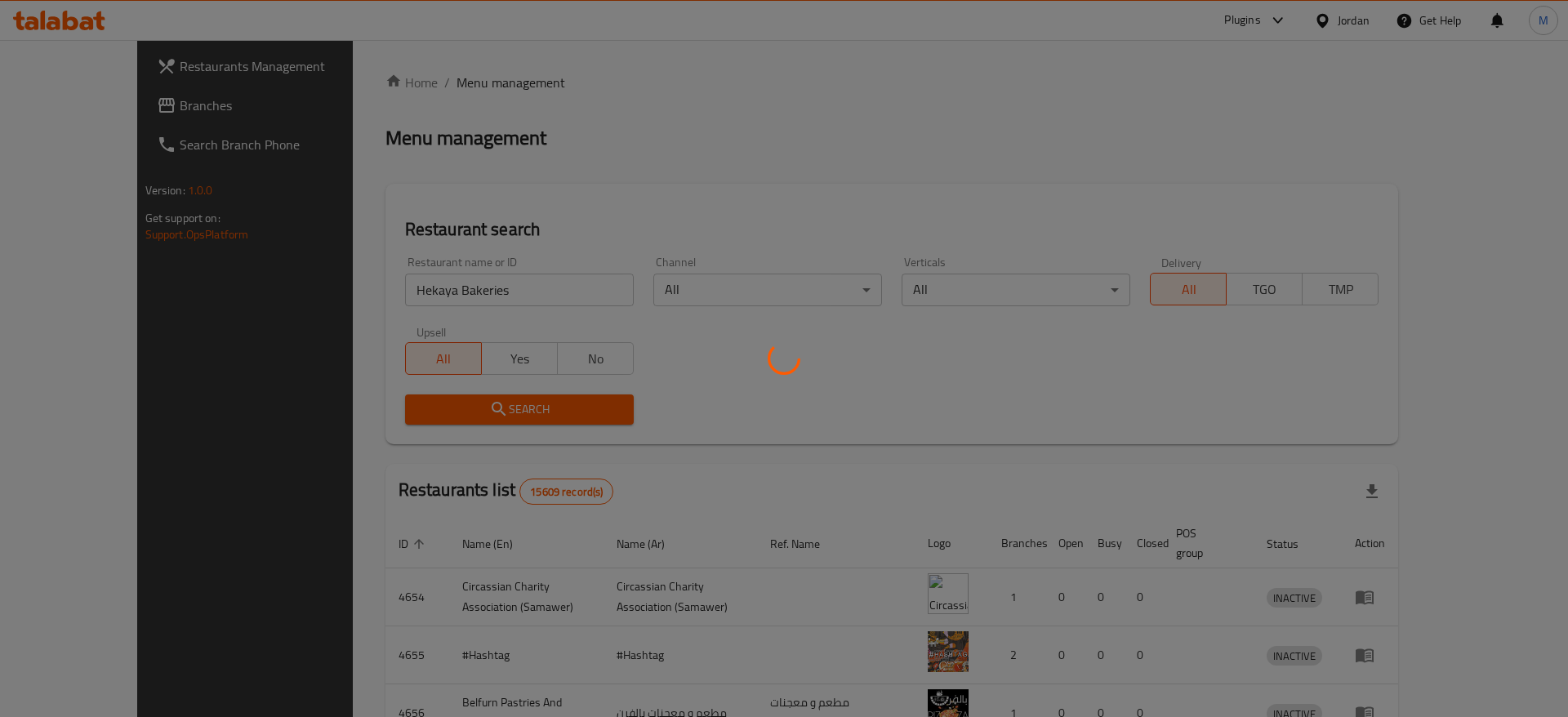
click at [450, 412] on div at bounding box center [784, 358] width 1568 height 717
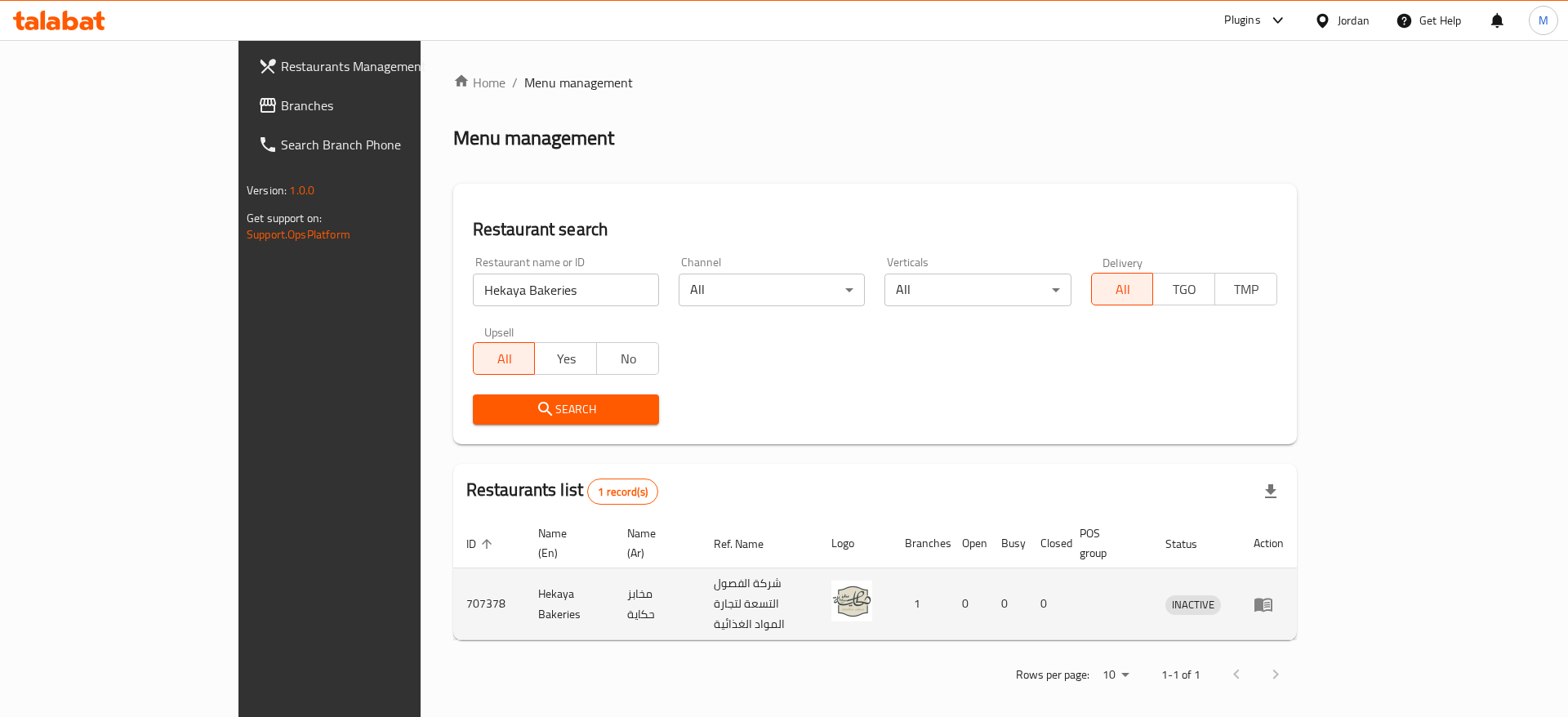
click at [1273, 598] on icon "enhanced table" at bounding box center [1264, 605] width 18 height 14
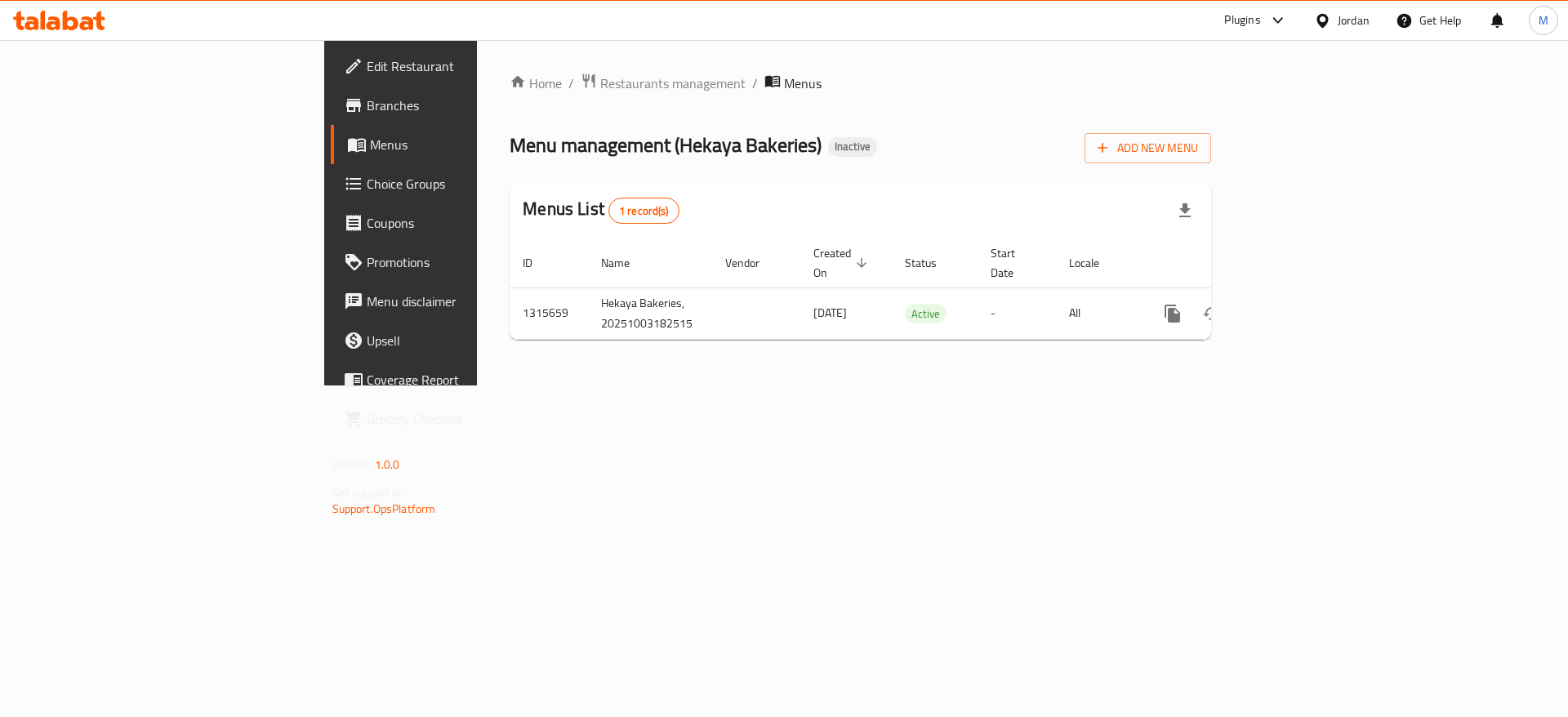
click at [367, 69] on span "Edit Restaurant" at bounding box center [470, 66] width 207 height 20
